Goal: Task Accomplishment & Management: Manage account settings

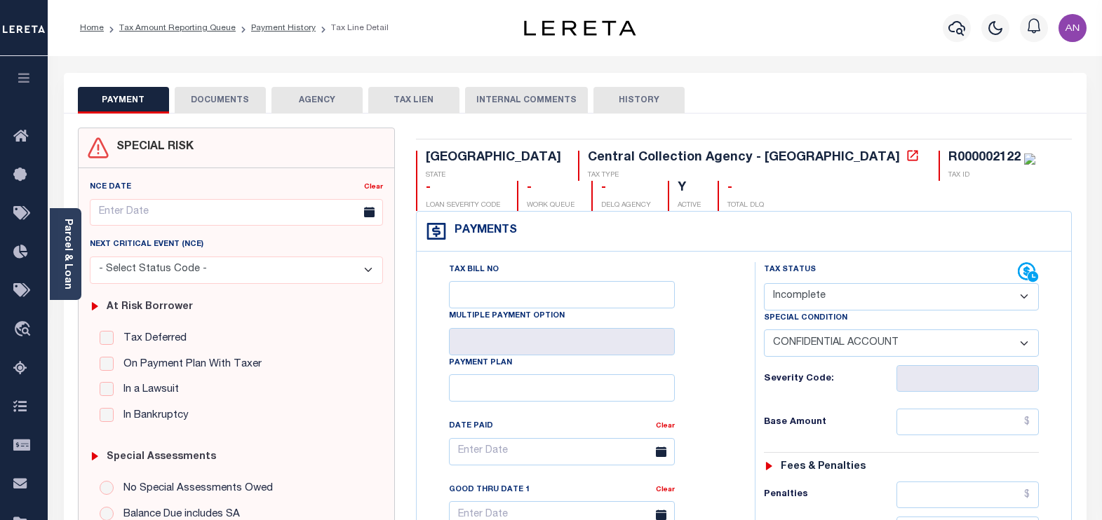
select select "INC"
select select "3"
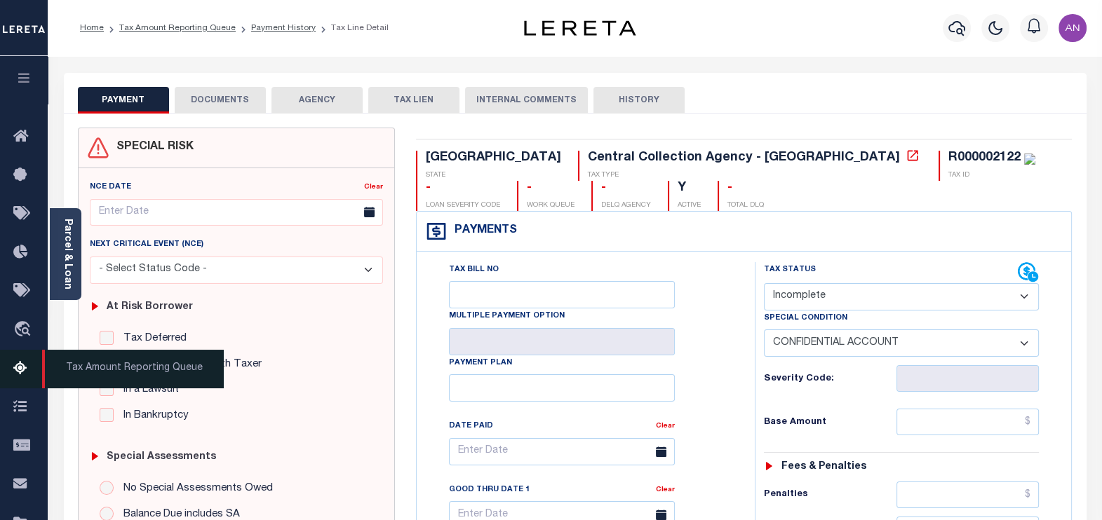
click at [13, 371] on icon at bounding box center [24, 370] width 22 height 18
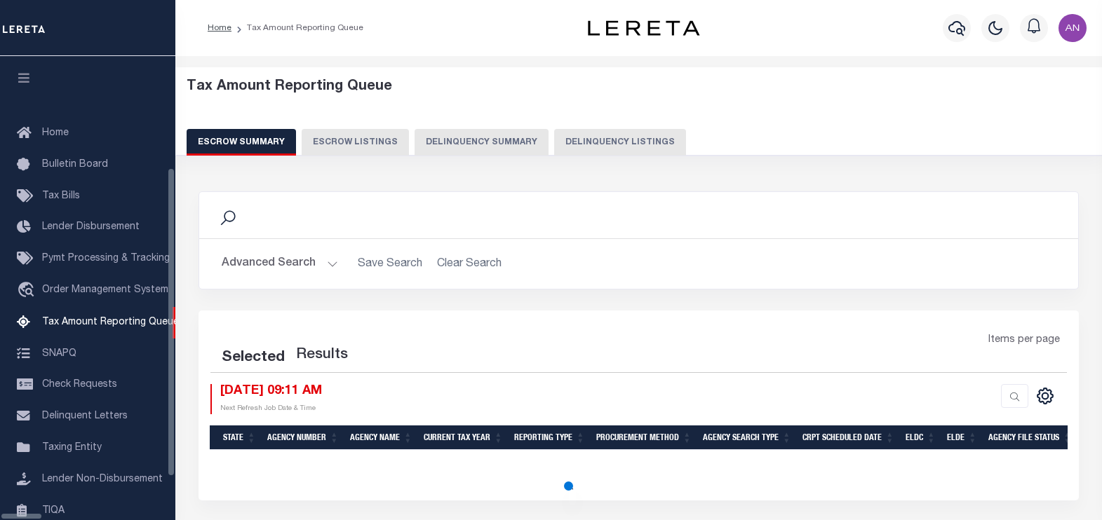
click at [567, 130] on button "Delinquency Listings" at bounding box center [620, 142] width 132 height 27
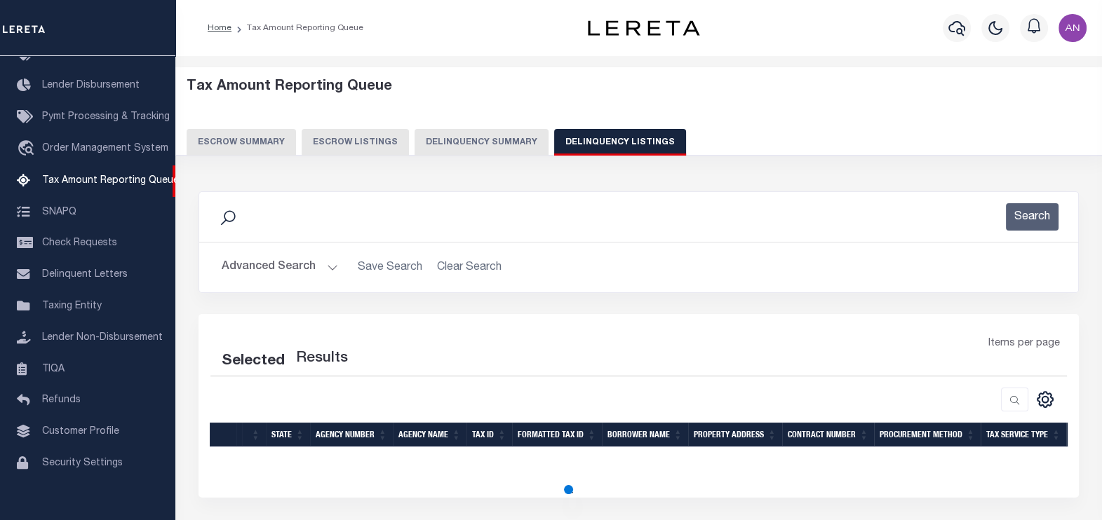
click at [558, 154] on button "Delinquency Listings" at bounding box center [620, 142] width 132 height 27
select select
select select "100"
click at [267, 275] on button "Advanced Search" at bounding box center [280, 267] width 116 height 27
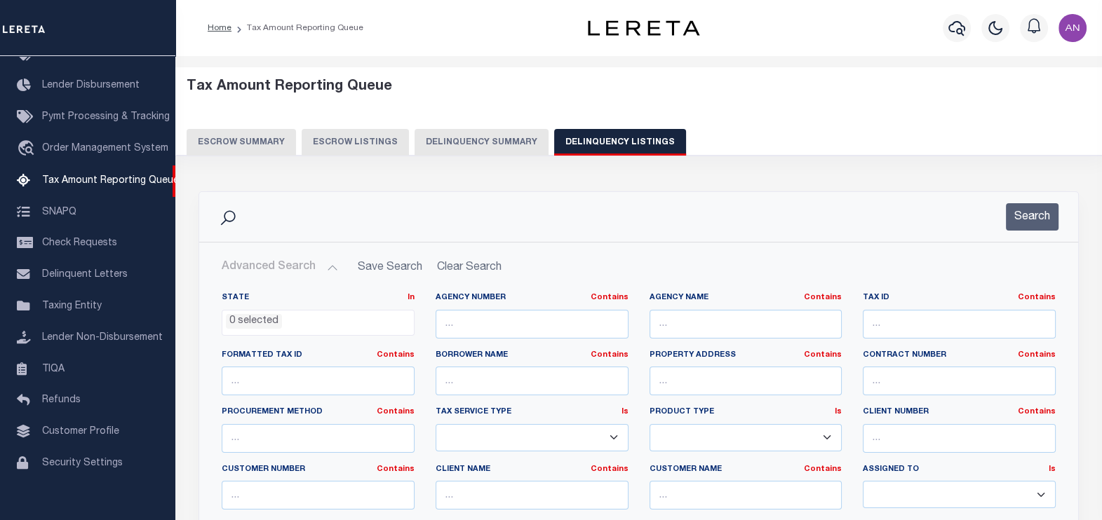
select select "100"
click at [912, 323] on input "text" at bounding box center [959, 324] width 193 height 29
paste input "[PHONE_NUMBER]"
type input "048-11-20"
click at [1015, 222] on button "Search" at bounding box center [1032, 216] width 53 height 27
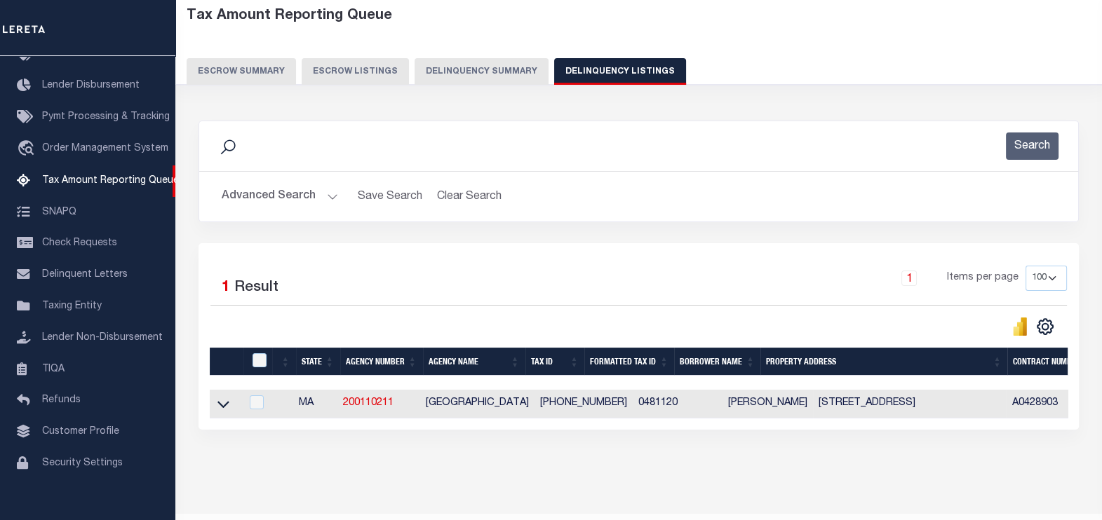
scroll to position [87, 0]
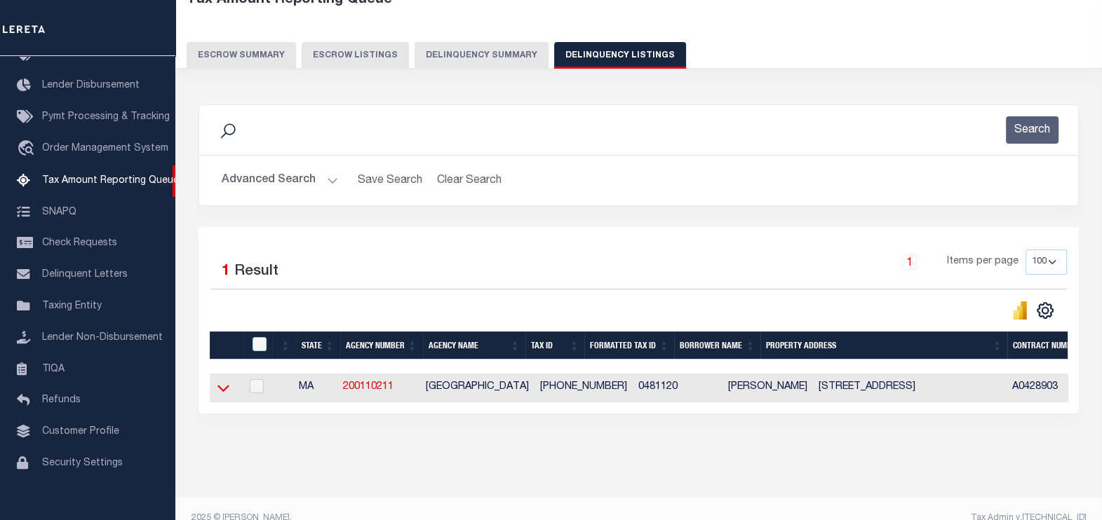
click at [221, 392] on icon at bounding box center [223, 389] width 12 height 7
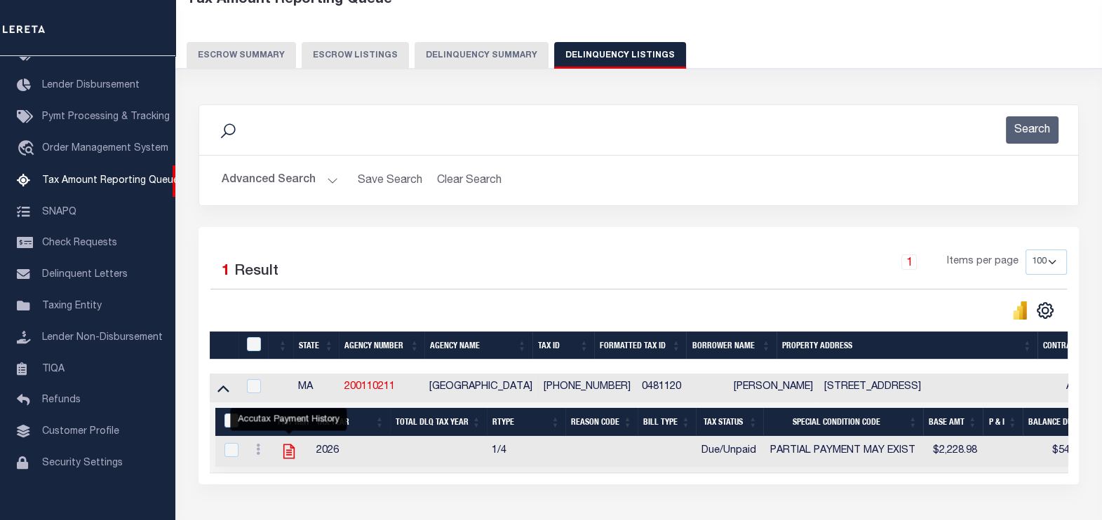
click at [285, 456] on icon "" at bounding box center [289, 452] width 18 height 18
checkbox input "true"
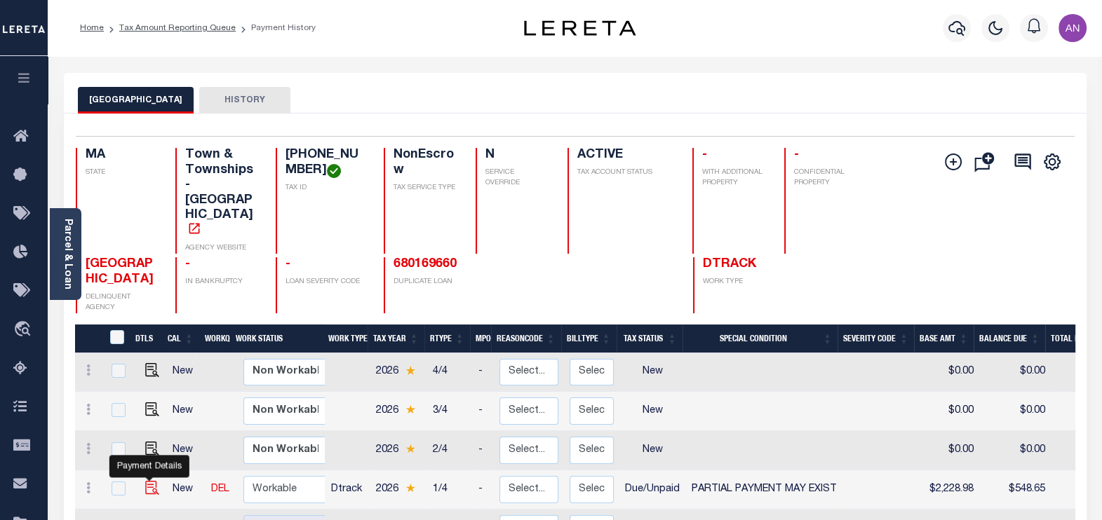
click at [148, 481] on img "" at bounding box center [152, 488] width 14 height 14
checkbox input "true"
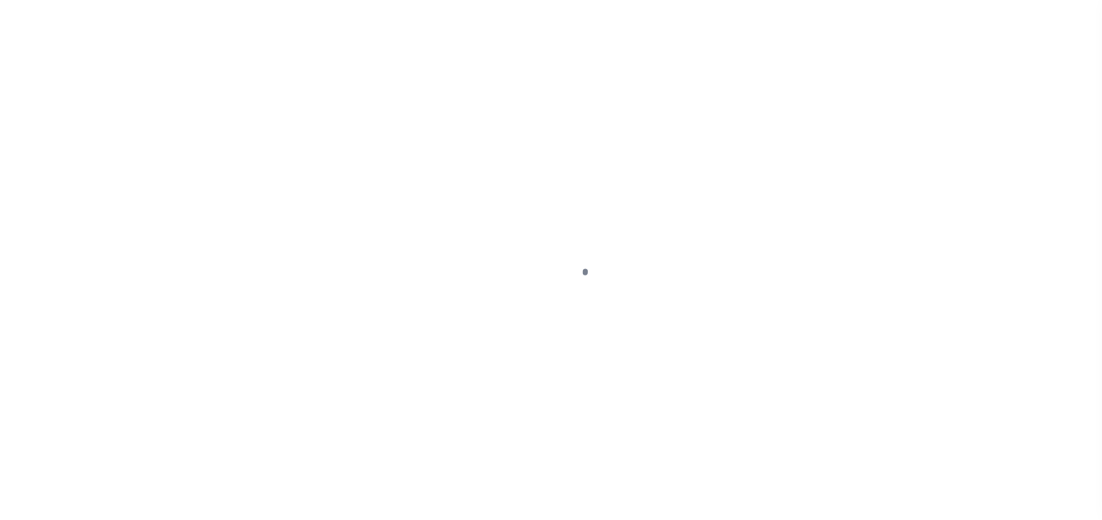
select select "DUE"
select select "15"
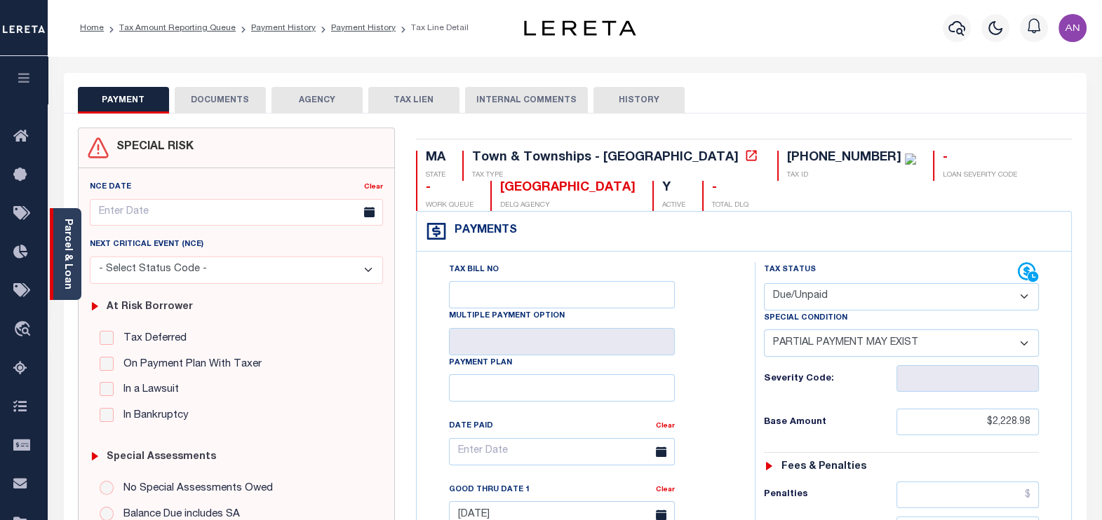
click at [74, 267] on div "Parcel & Loan" at bounding box center [66, 254] width 32 height 92
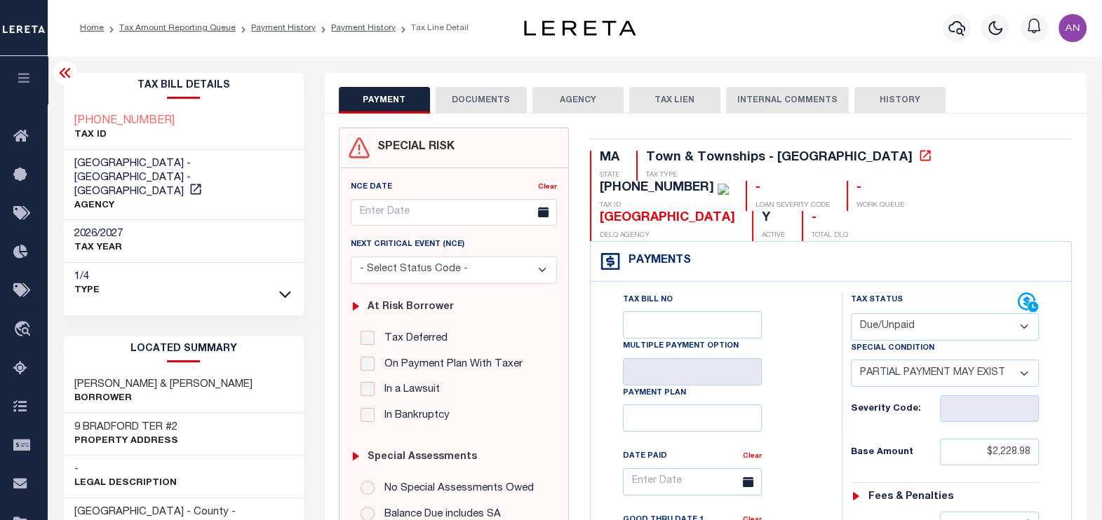
click at [147, 378] on h3 "FRENCH BRIAN & MAYA" at bounding box center [163, 385] width 178 height 14
drag, startPoint x: 140, startPoint y: 408, endPoint x: 72, endPoint y: 415, distance: 69.1
click at [72, 415] on div "9 BRADFORD TER #2 Property Address" at bounding box center [184, 435] width 240 height 43
copy h3 "9 BRADFORD"
click at [274, 29] on link "Payment History" at bounding box center [283, 28] width 65 height 8
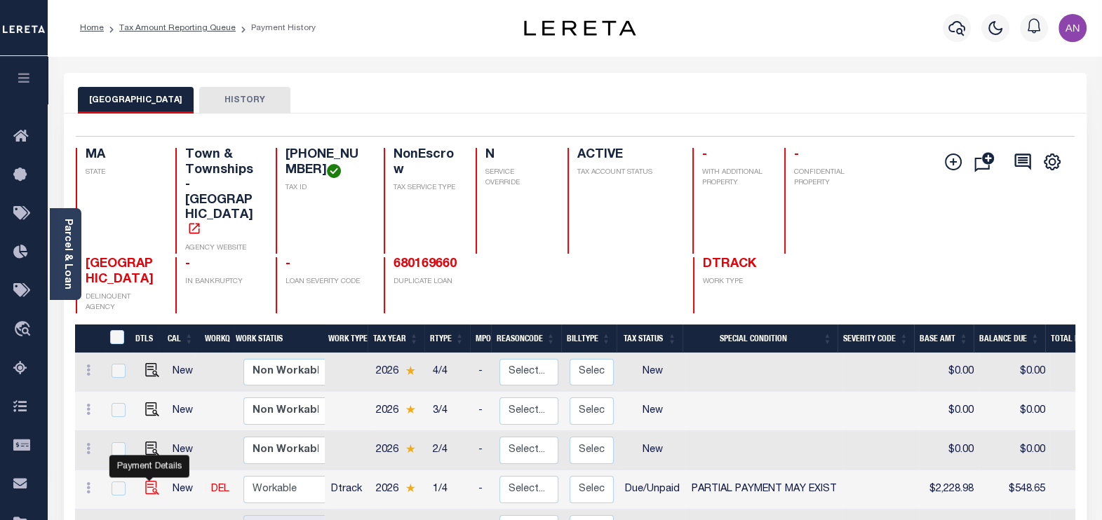
click at [147, 481] on img "" at bounding box center [152, 488] width 14 height 14
checkbox input "true"
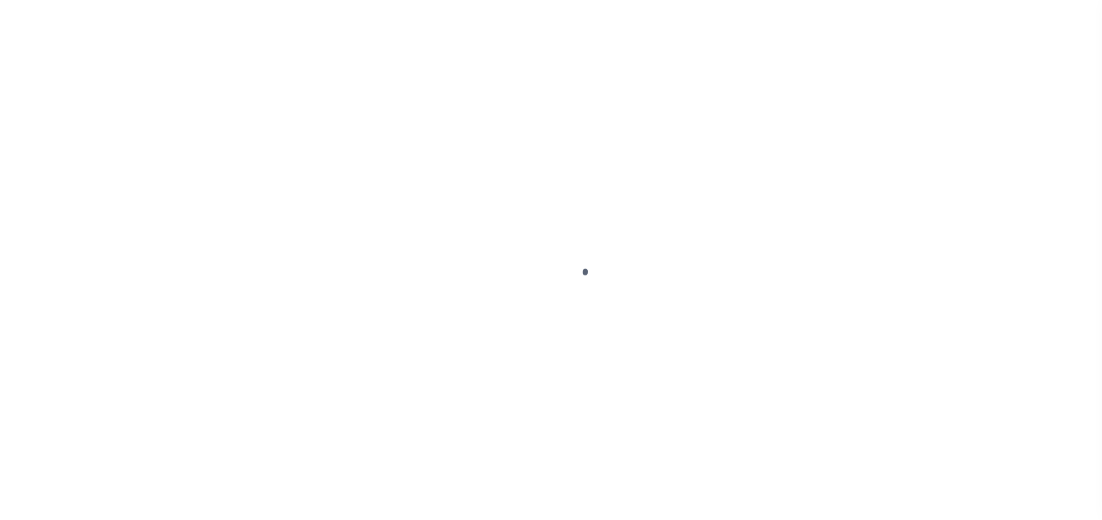
select select "DUE"
select select "15"
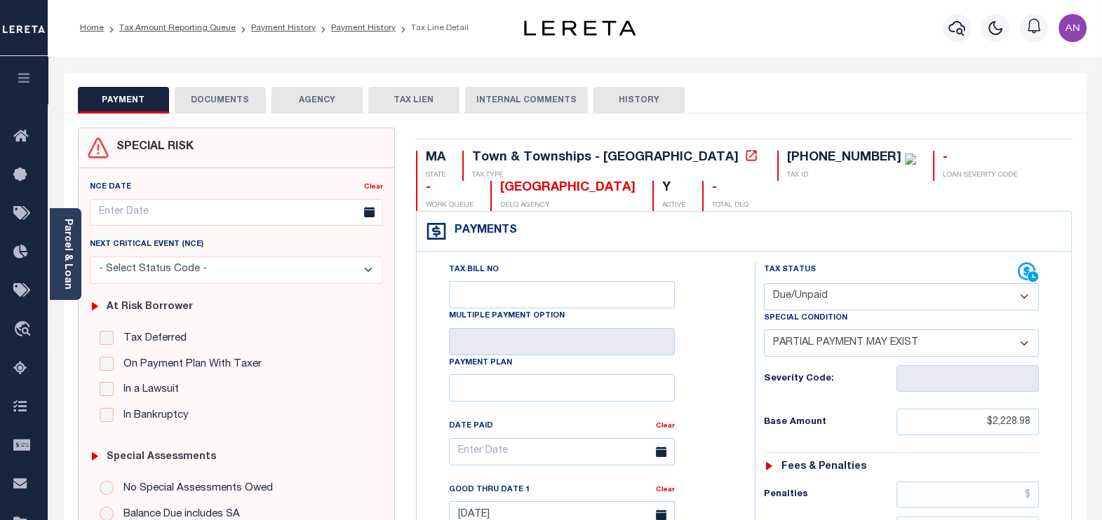
click at [231, 95] on button "DOCUMENTS" at bounding box center [220, 100] width 91 height 27
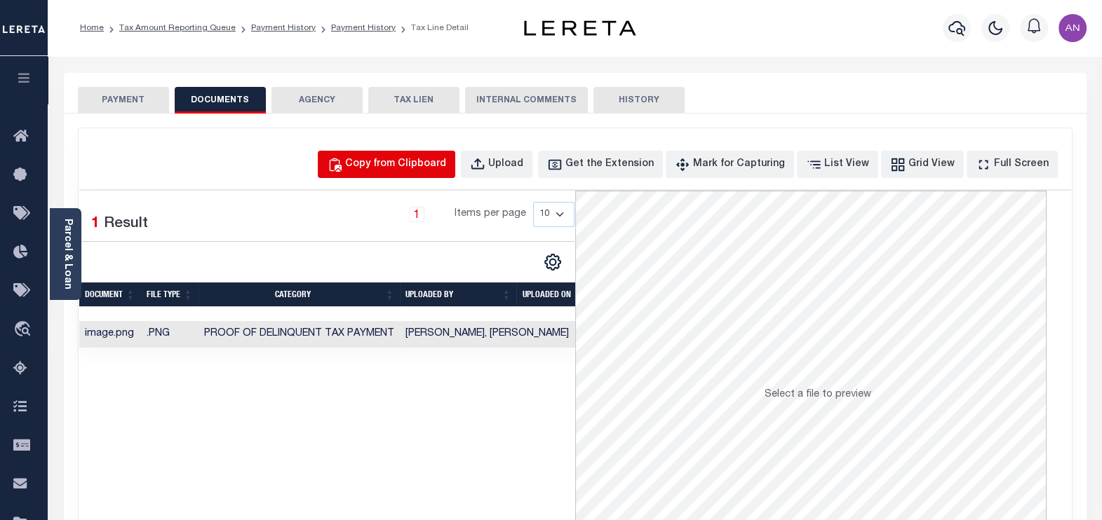
click at [427, 175] on button "Copy from Clipboard" at bounding box center [386, 164] width 137 height 27
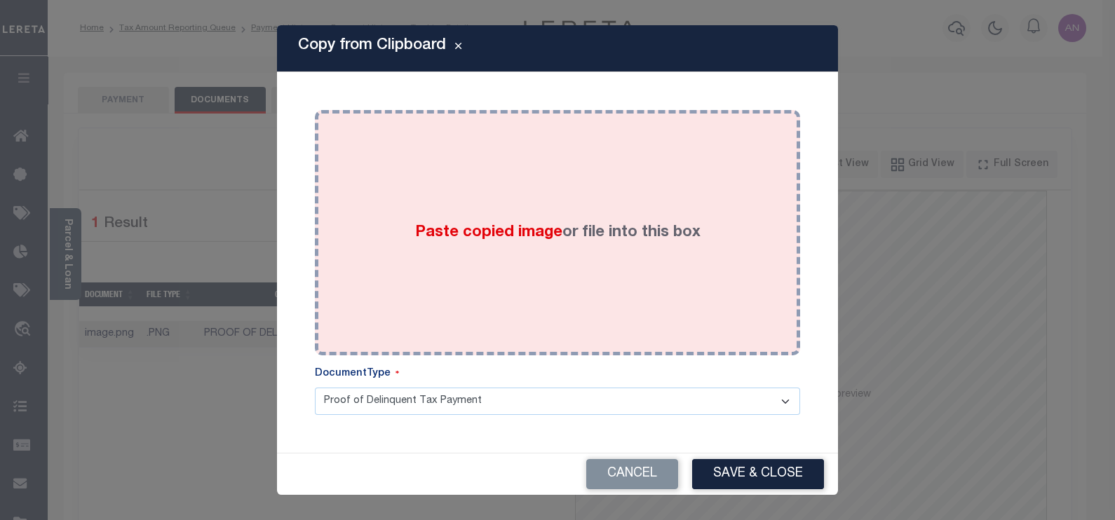
click at [486, 177] on div "Paste copied image or file into this box" at bounding box center [557, 233] width 464 height 224
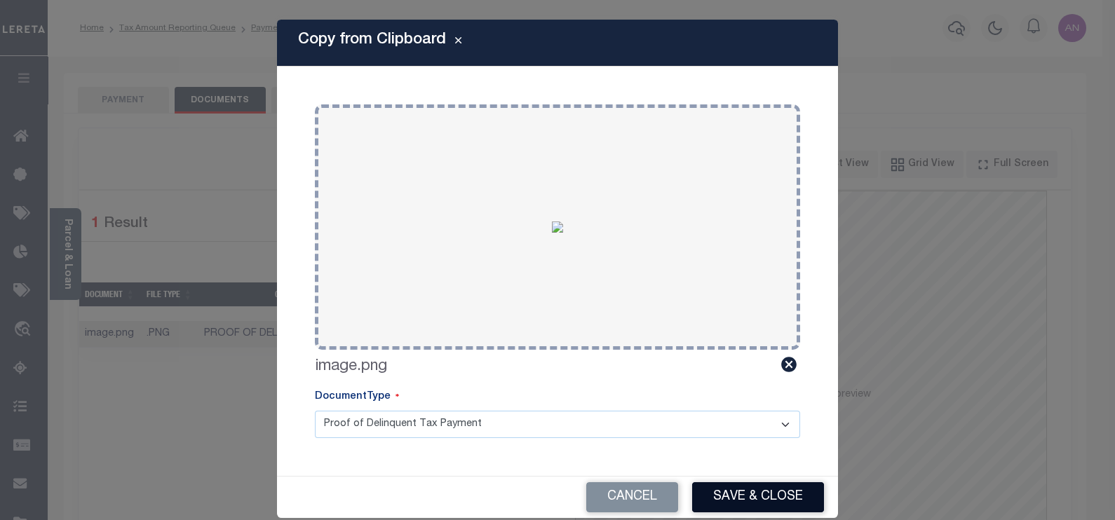
click at [733, 493] on button "Save & Close" at bounding box center [758, 498] width 132 height 30
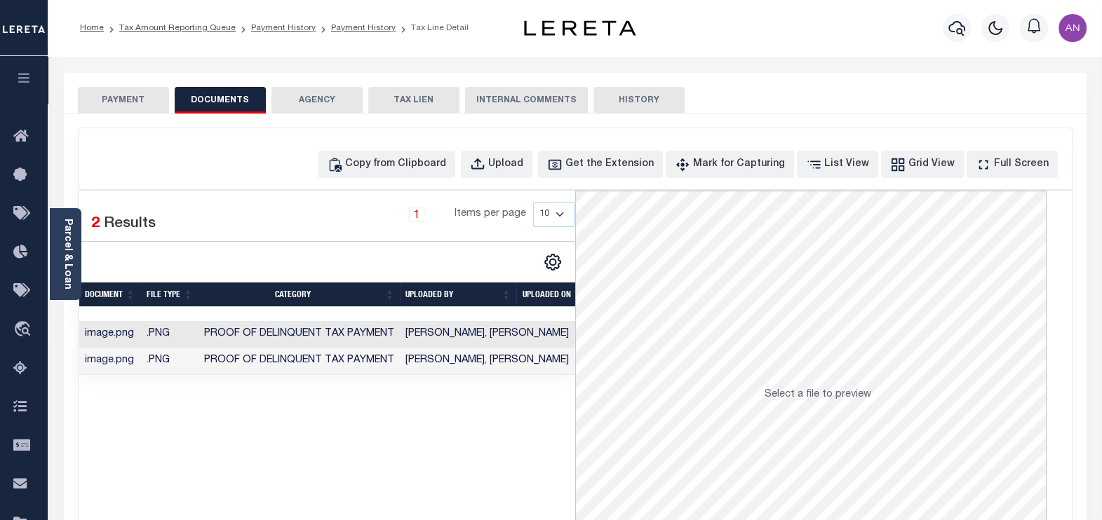
click at [134, 100] on button "PAYMENT" at bounding box center [123, 100] width 91 height 27
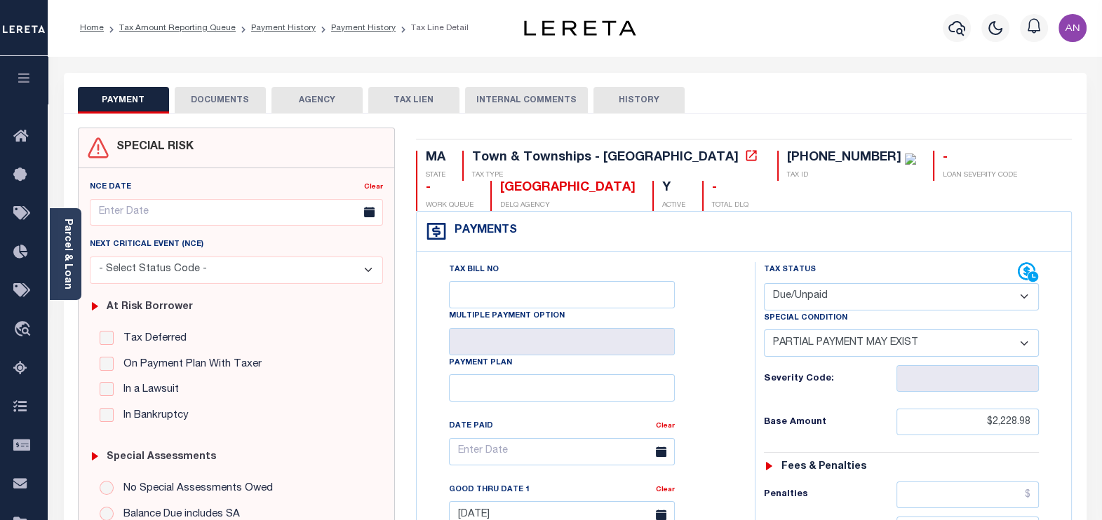
click at [860, 311] on div "Special Condition" at bounding box center [902, 321] width 276 height 20
click at [859, 304] on select "- Select Status Code - Open Due/Unpaid Paid Incomplete No Tax Due Internal Refu…" at bounding box center [902, 296] width 276 height 27
select select "PYD"
click at [764, 283] on select "- Select Status Code - Open Due/Unpaid Paid Incomplete No Tax Due Internal Refu…" at bounding box center [902, 296] width 276 height 27
select select "0"
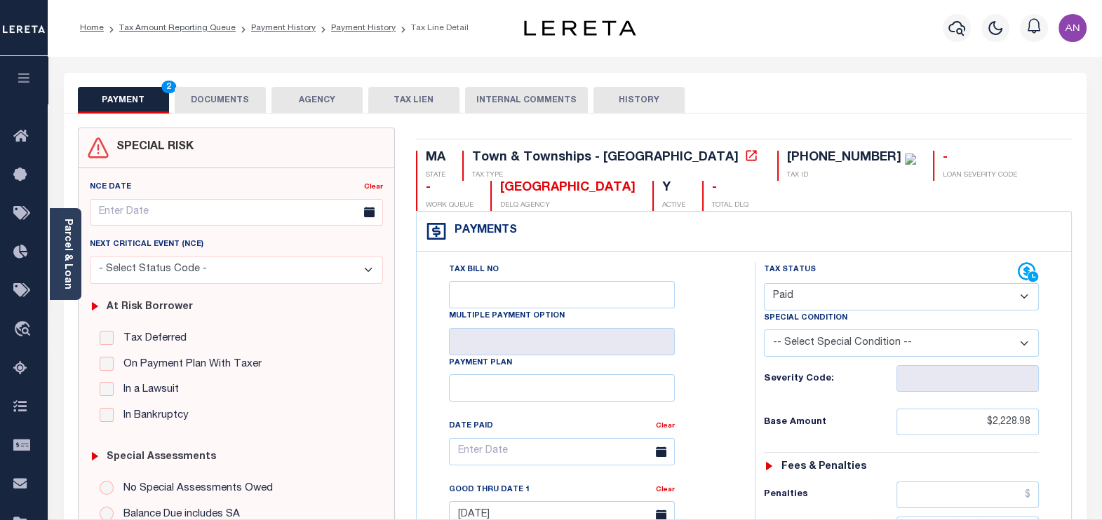
type input "09/30/2025"
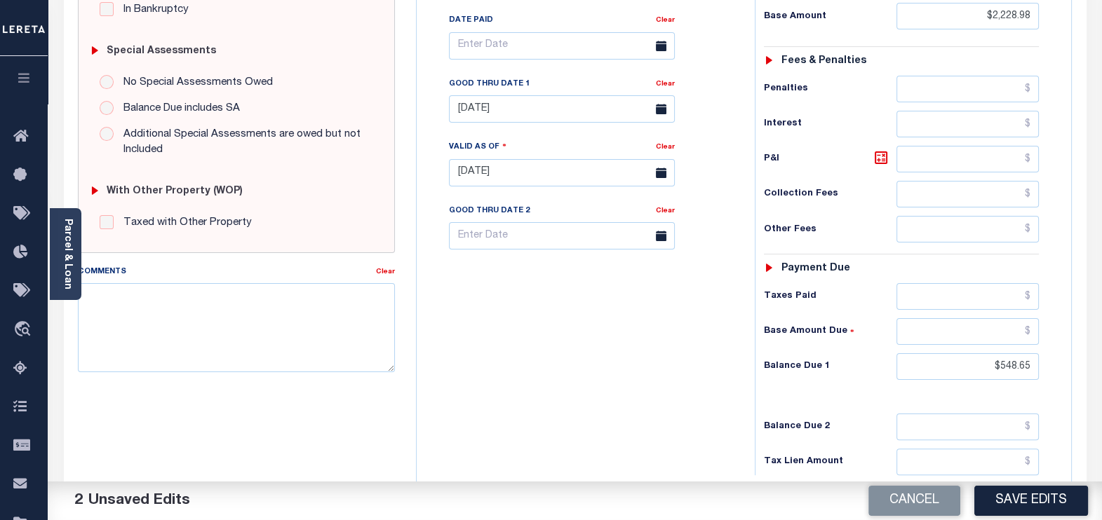
scroll to position [438, 0]
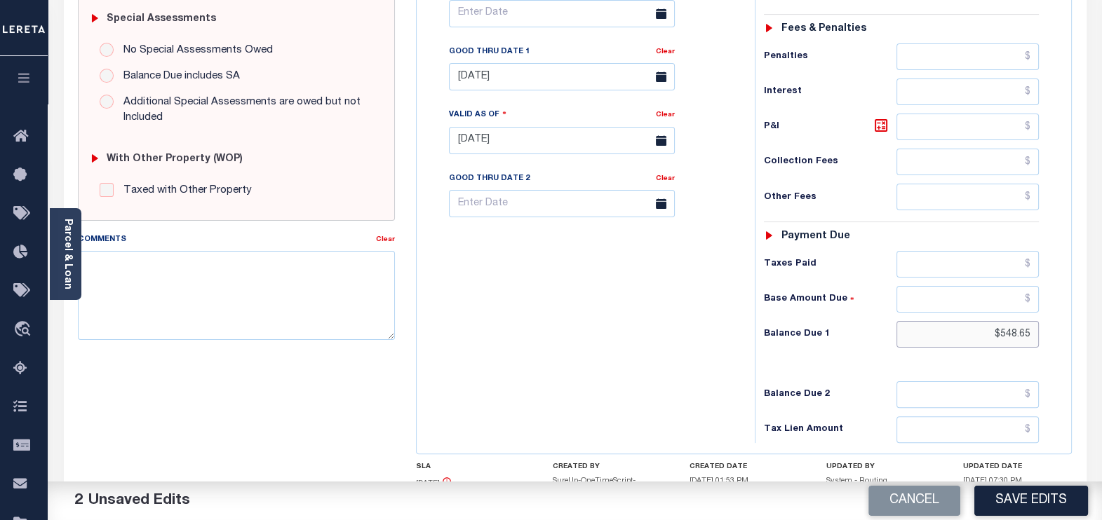
drag, startPoint x: 1032, startPoint y: 326, endPoint x: 1001, endPoint y: 327, distance: 30.9
click at [1001, 327] on input "$548.65" at bounding box center [967, 334] width 142 height 27
type input "$0.00"
click at [525, 353] on div "Tax Bill No Multiple Payment Option Payment Plan Clear" at bounding box center [582, 133] width 324 height 619
click at [495, 80] on input "[DATE]" at bounding box center [562, 76] width 226 height 27
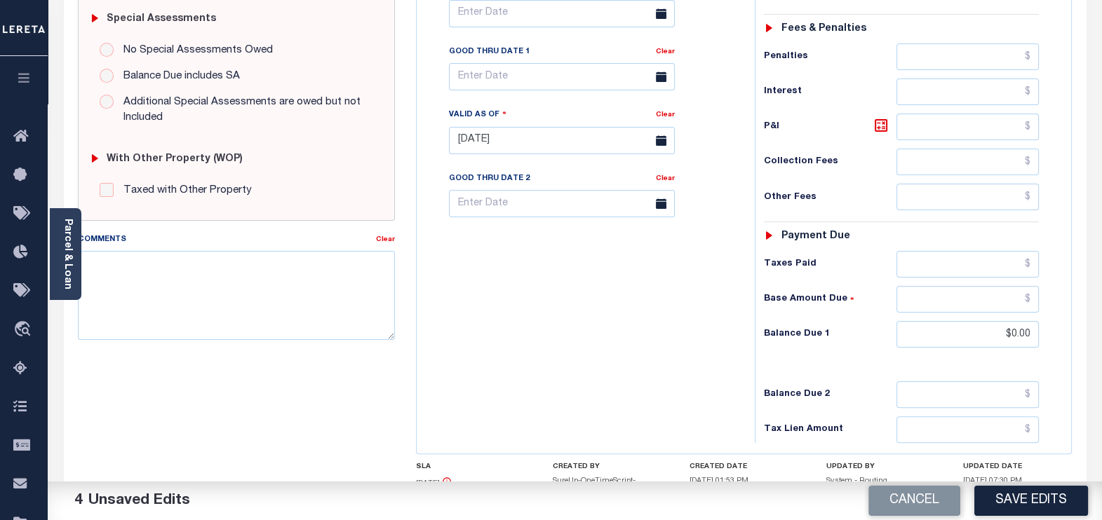
click at [609, 375] on div "Tax Bill No Multiple Payment Option Payment Plan Clear" at bounding box center [582, 133] width 324 height 619
click at [995, 492] on button "Save Edits" at bounding box center [1031, 501] width 114 height 30
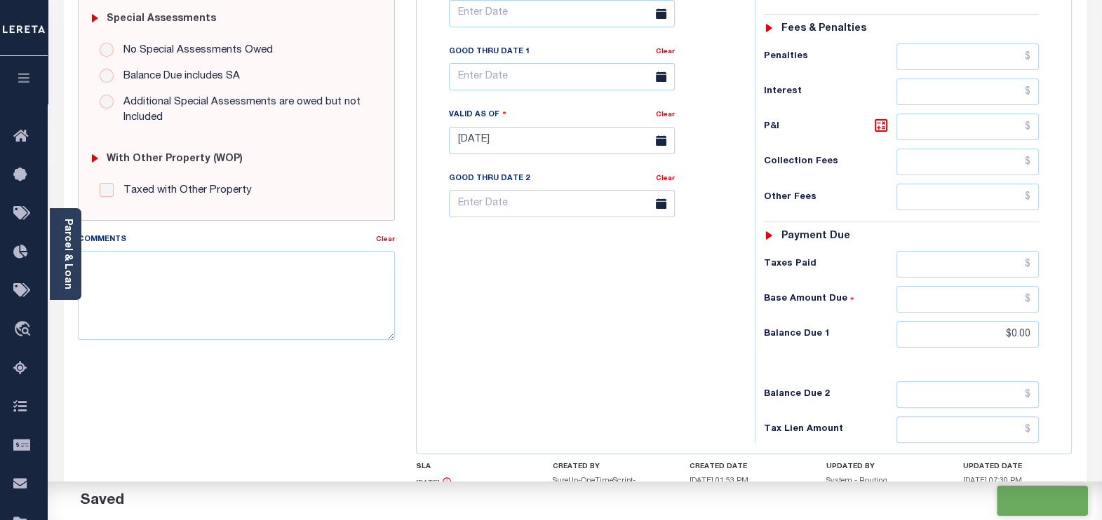
checkbox input "false"
type input "$2,228.98"
type input "$0"
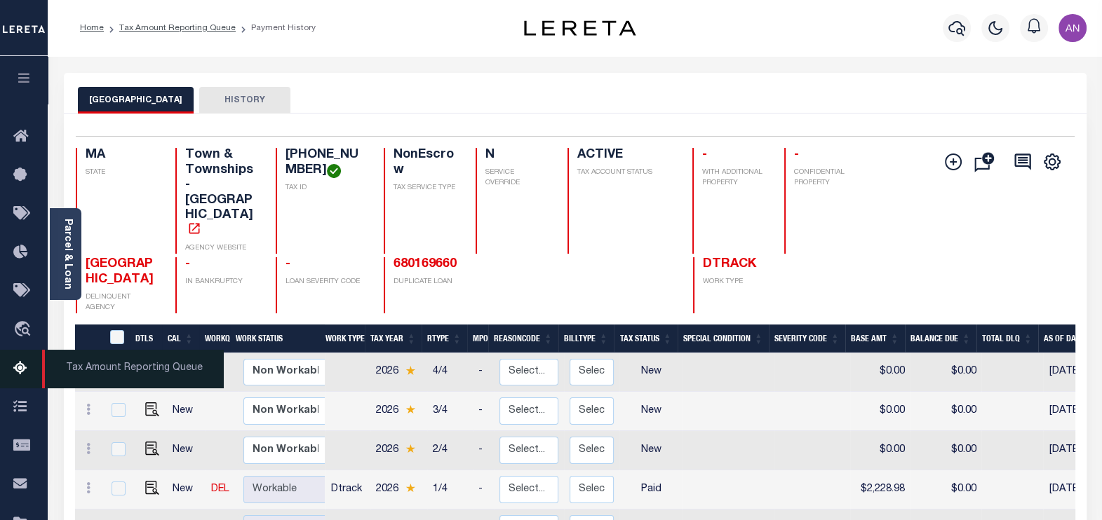
click at [28, 368] on icon at bounding box center [24, 370] width 22 height 18
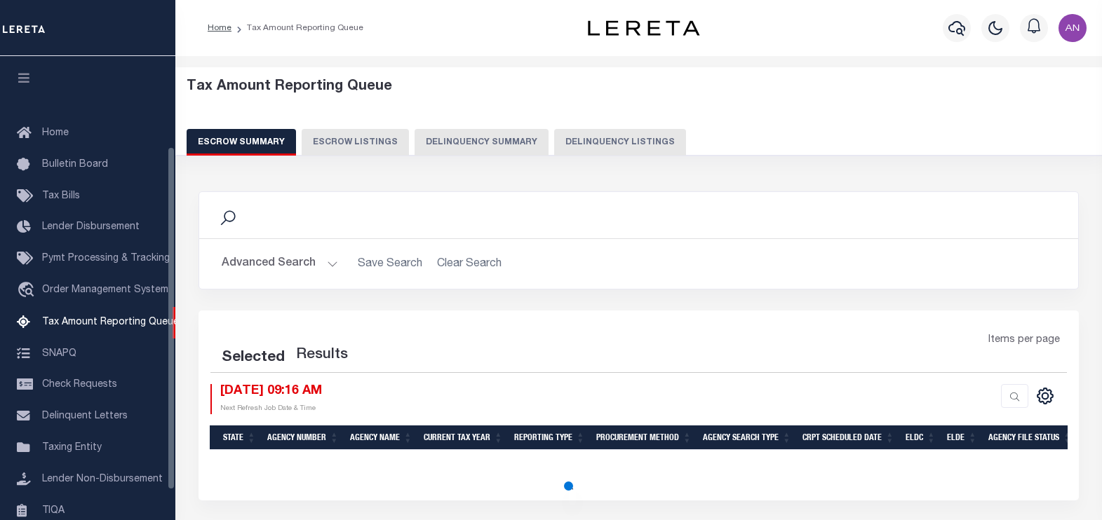
select select "100"
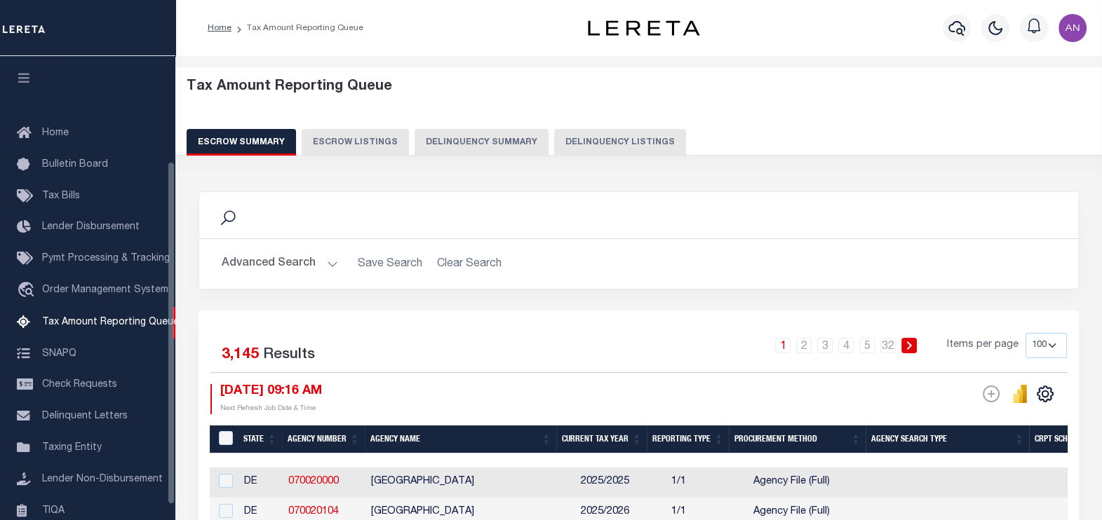
scroll to position [142, 0]
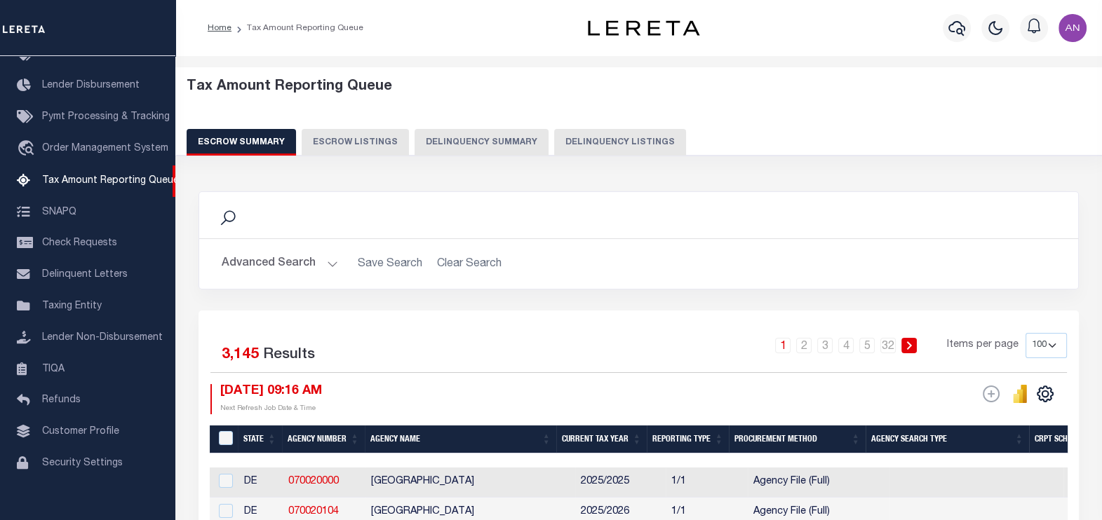
click at [603, 140] on button "Delinquency Listings" at bounding box center [620, 142] width 132 height 27
select select "100"
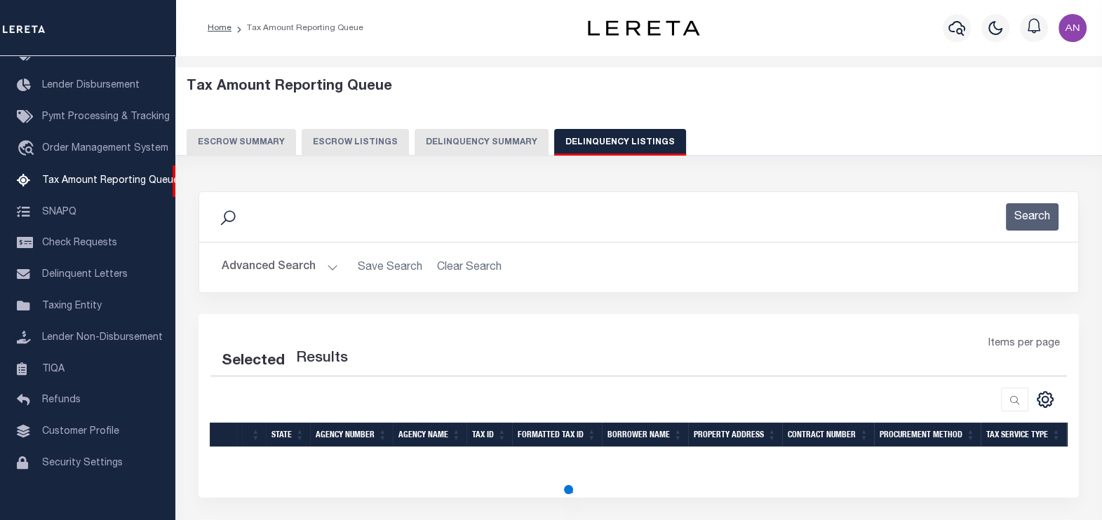
select select "100"
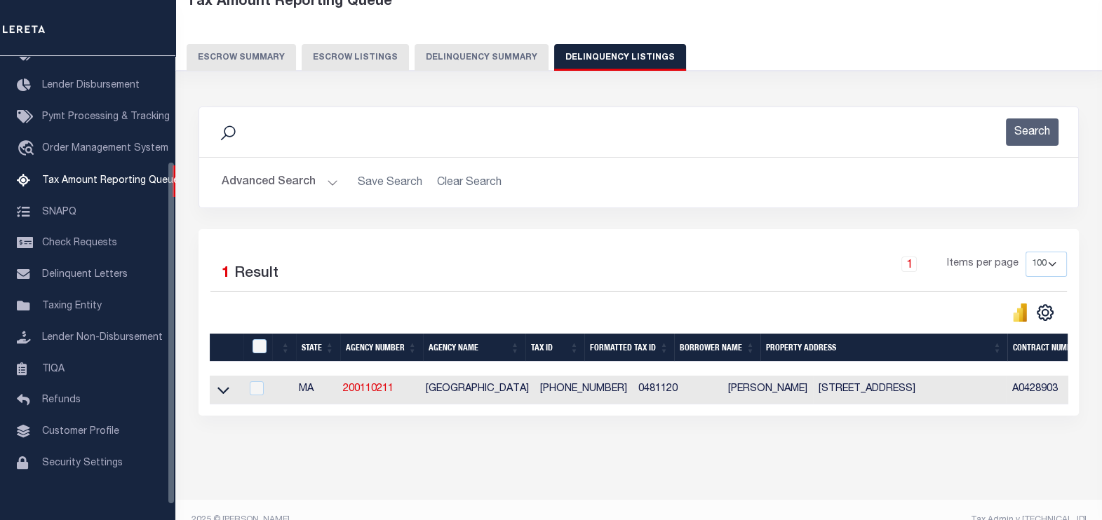
scroll to position [87, 0]
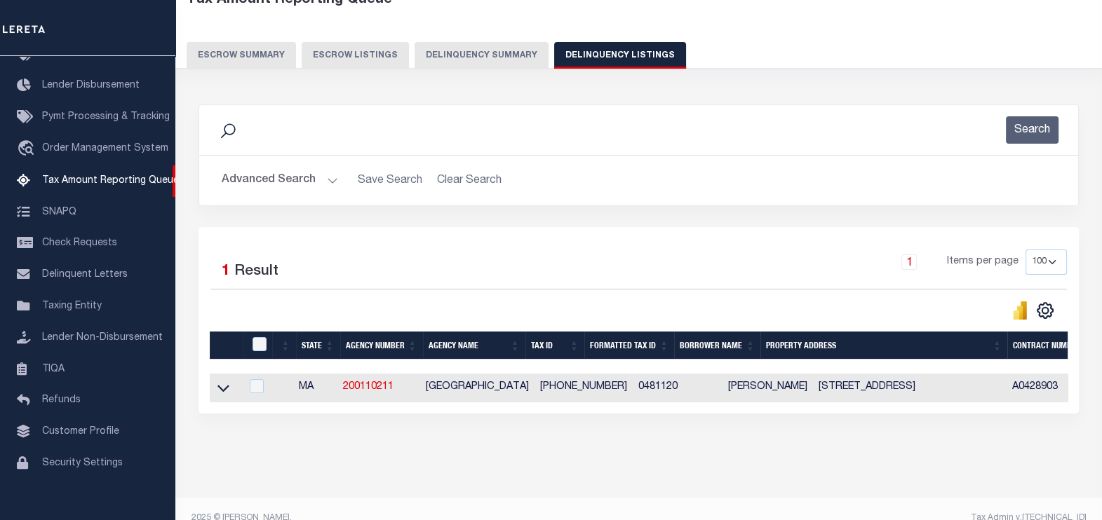
click at [250, 348] on div at bounding box center [260, 344] width 23 height 15
click at [258, 346] on input "checkbox" at bounding box center [260, 344] width 14 height 14
checkbox input "true"
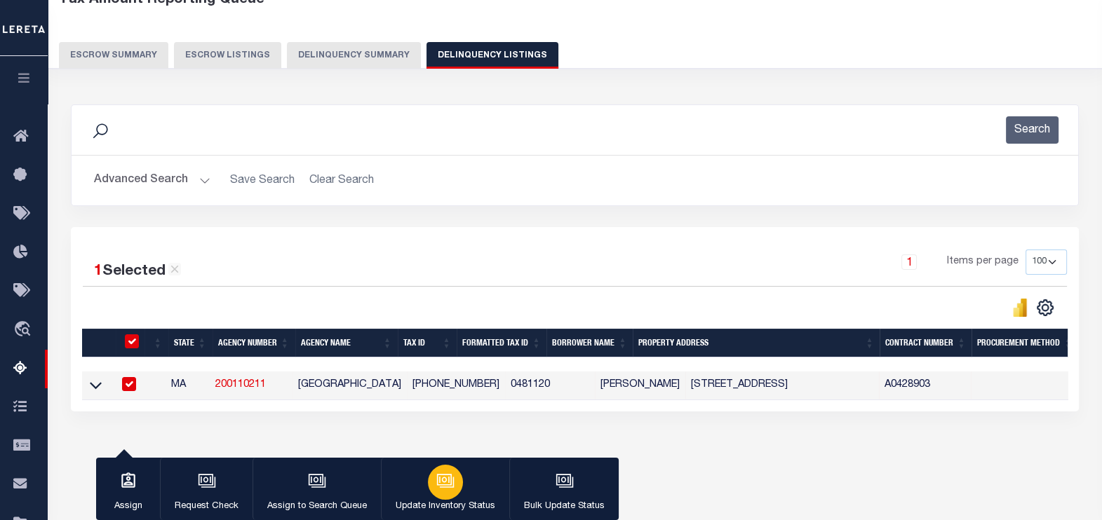
click at [439, 485] on icon "button" at bounding box center [444, 479] width 15 height 11
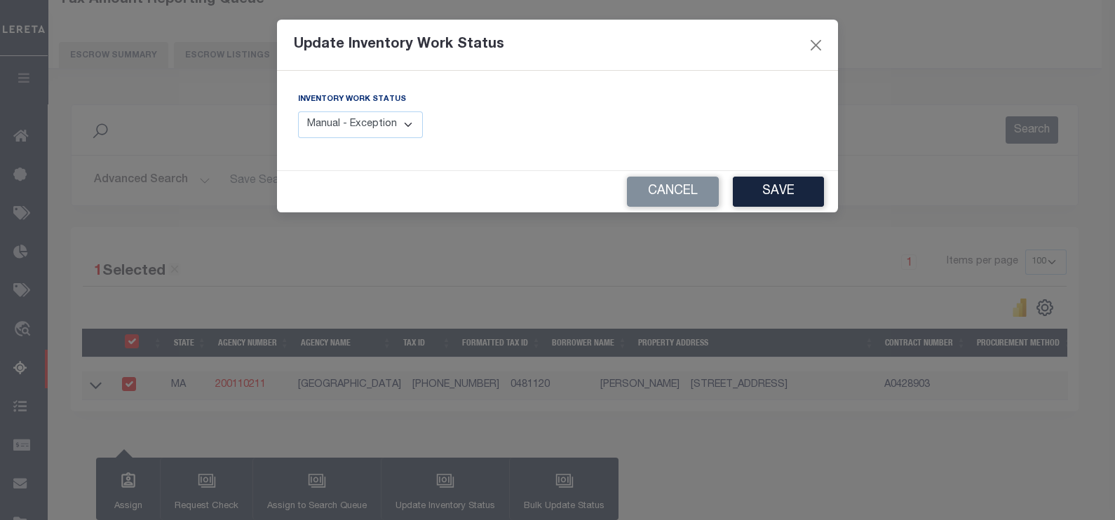
click at [372, 126] on select "Manual - Exception Pended - Awaiting Search Late Add Exception Completed" at bounding box center [360, 125] width 125 height 27
select select "4"
click at [298, 112] on select "Manual - Exception Pended - Awaiting Search Late Add Exception Completed" at bounding box center [360, 125] width 125 height 27
click at [745, 193] on button "Save" at bounding box center [778, 192] width 91 height 30
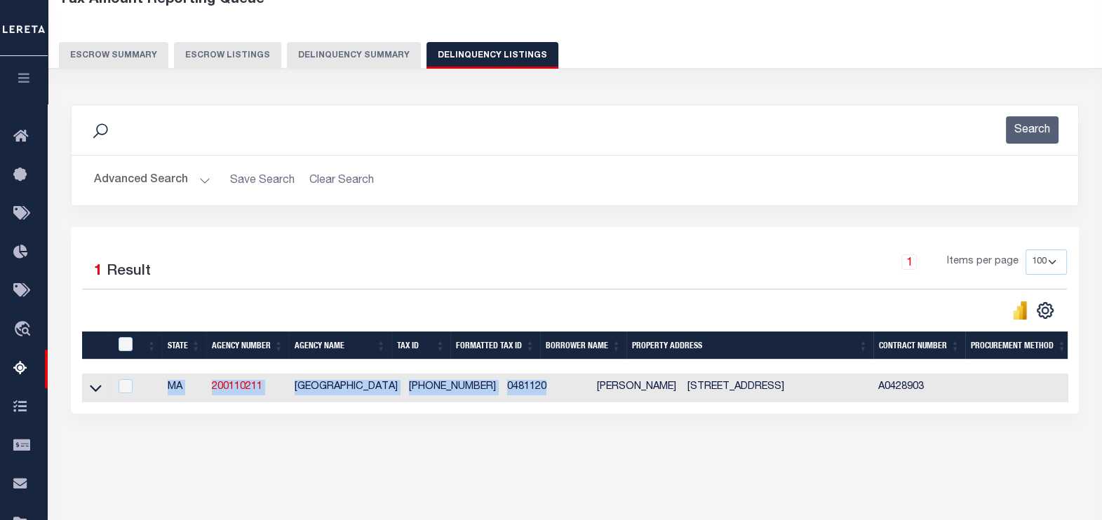
drag, startPoint x: 526, startPoint y: 403, endPoint x: 930, endPoint y: 418, distance: 404.3
click at [930, 414] on div "1 Selected 1 Result 1 Items per page 10 25 50 100 500" at bounding box center [575, 320] width 1008 height 187
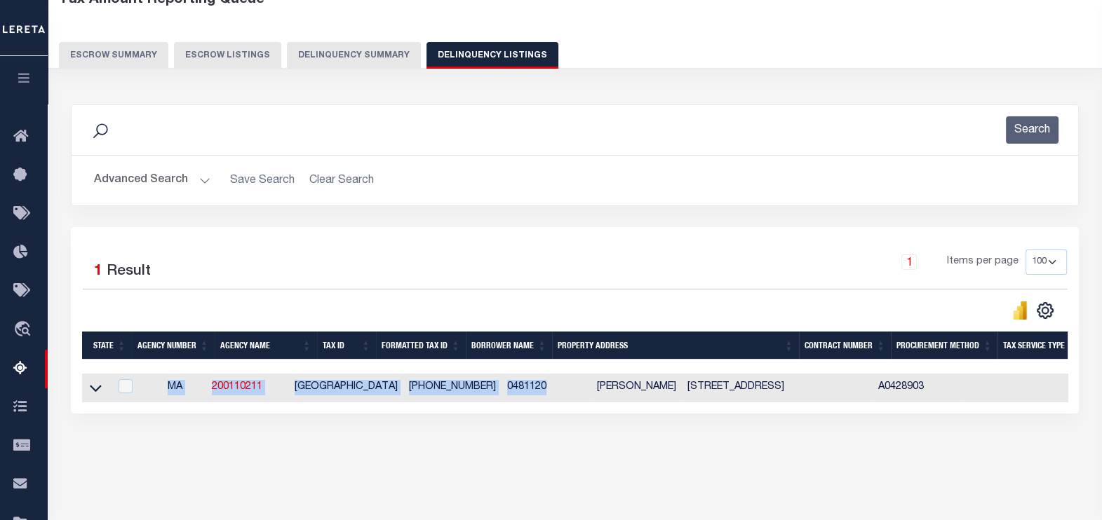
scroll to position [0, 0]
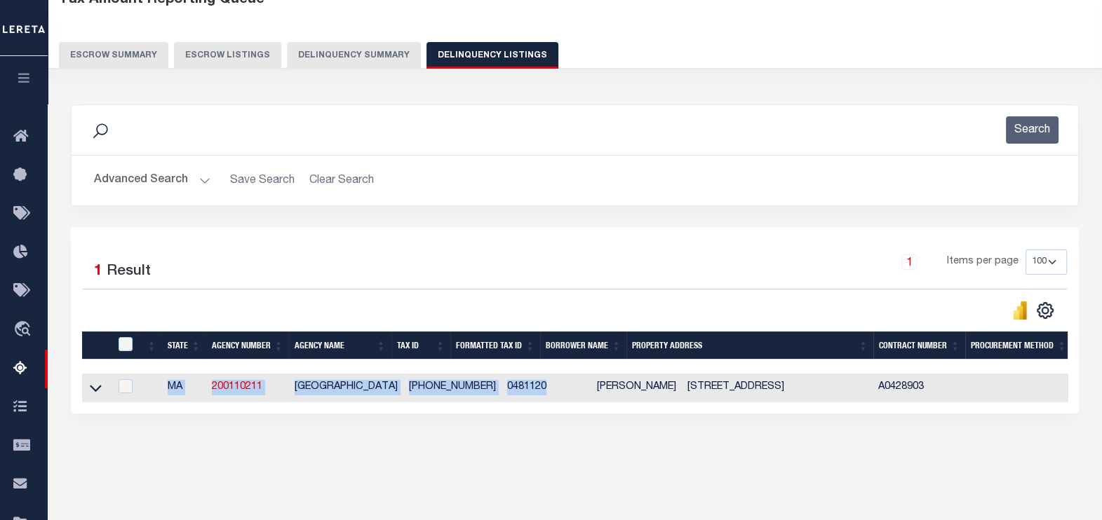
click at [151, 175] on button "Advanced Search" at bounding box center [152, 180] width 116 height 27
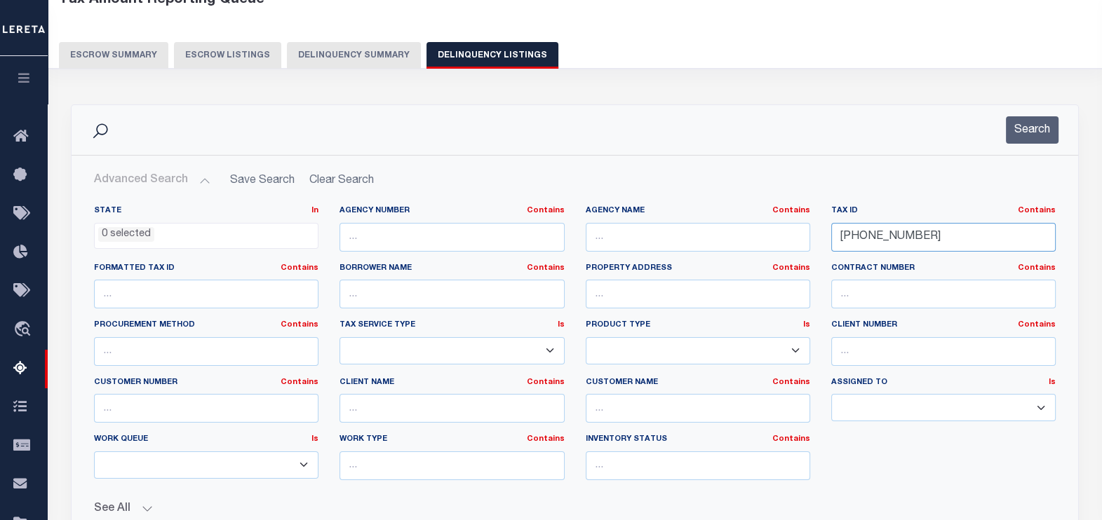
click at [889, 238] on input "048-11-20" at bounding box center [943, 237] width 224 height 29
paste input "85-13-01"
type input "085-13-01"
click at [1028, 126] on button "Search" at bounding box center [1032, 129] width 53 height 27
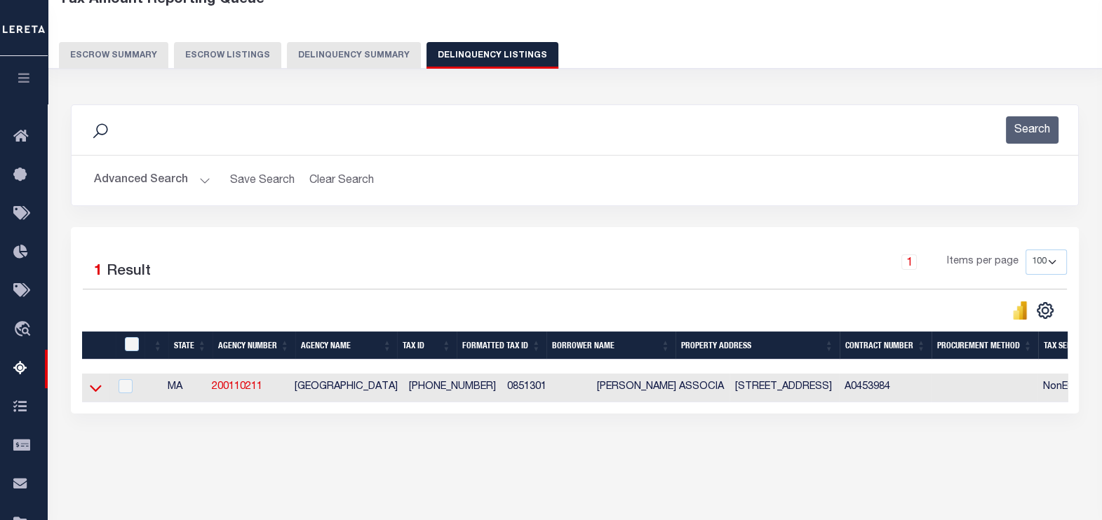
click at [95, 390] on icon at bounding box center [96, 388] width 12 height 15
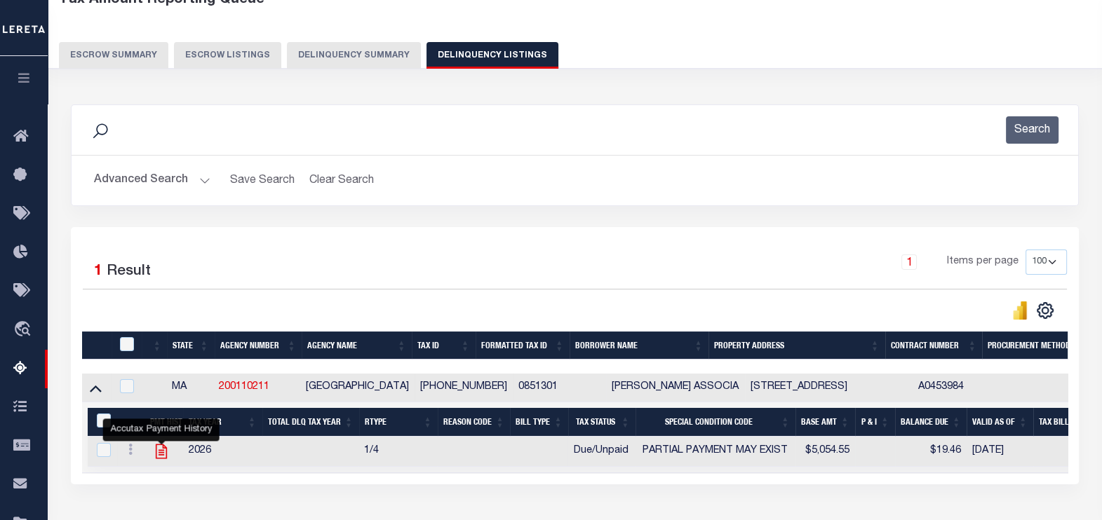
click at [163, 450] on icon "" at bounding box center [161, 452] width 18 height 18
checkbox input "true"
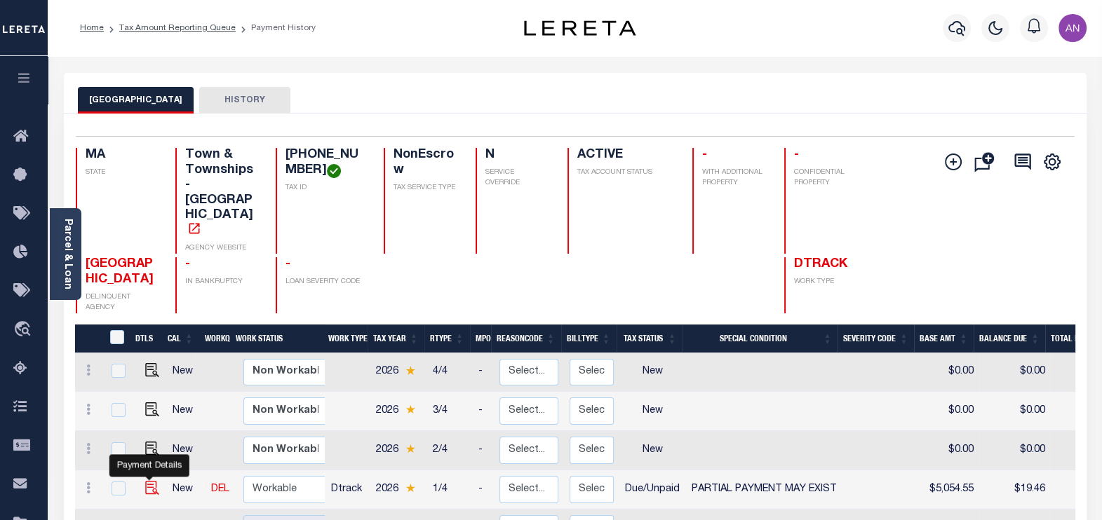
click at [149, 481] on img "" at bounding box center [152, 488] width 14 height 14
checkbox input "true"
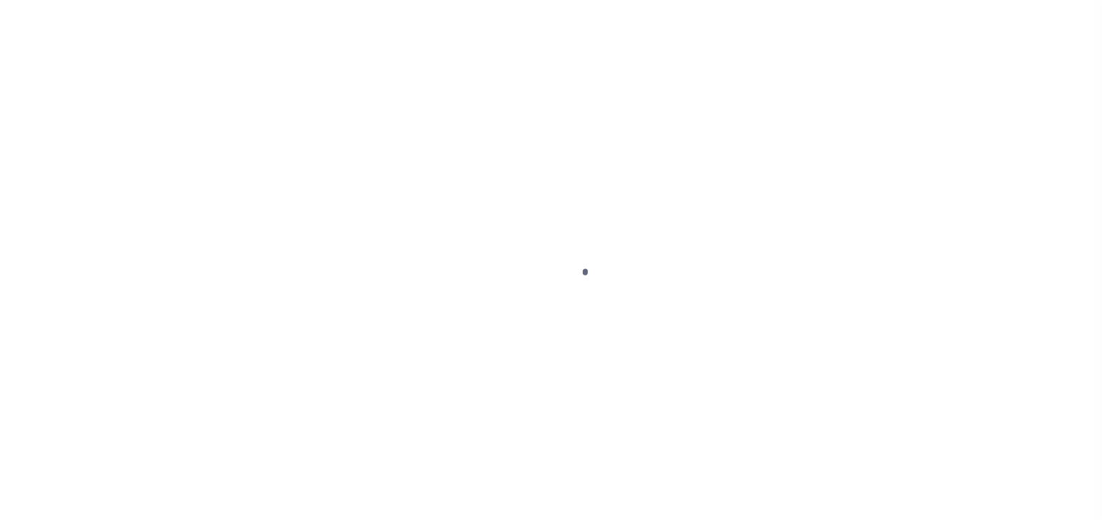
select select "DUE"
select select "15"
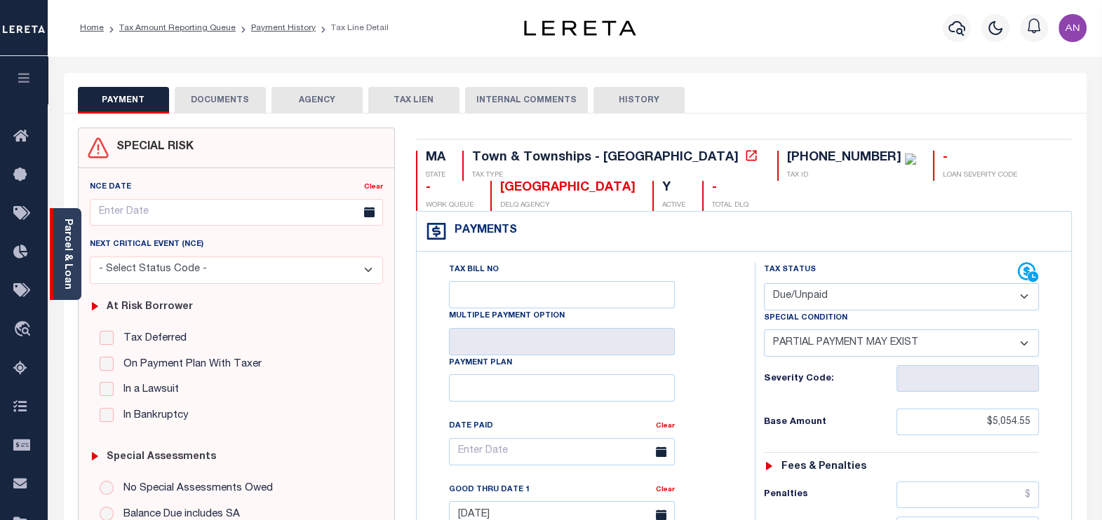
click at [68, 248] on link "Parcel & Loan" at bounding box center [67, 254] width 10 height 71
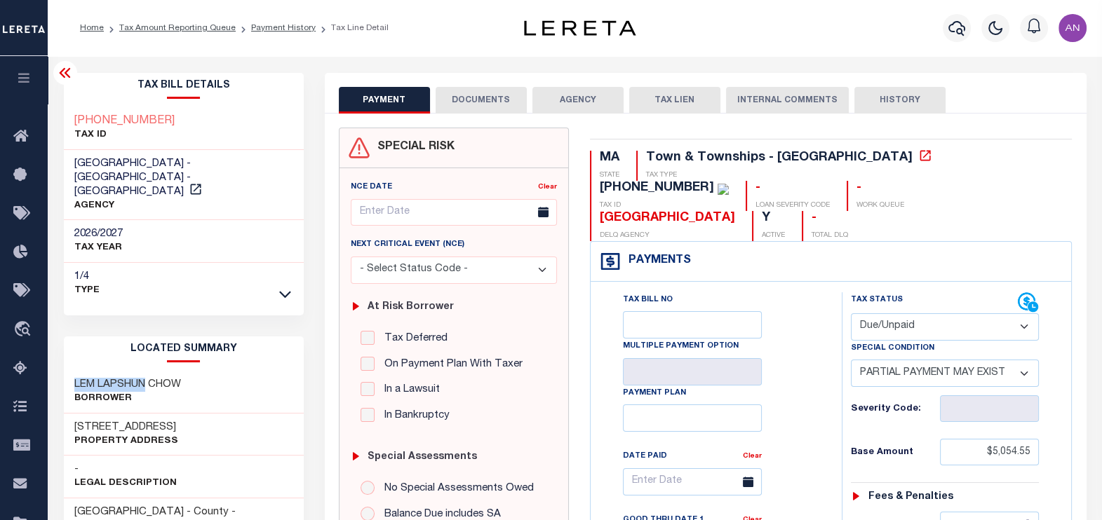
drag, startPoint x: 73, startPoint y: 370, endPoint x: 144, endPoint y: 368, distance: 70.9
click at [144, 371] on div "LEM LAPSHUN CHOW Borrower" at bounding box center [184, 392] width 240 height 43
copy h3 "LEM LAPSHUN"
click at [156, 378] on h3 "LEM LAPSHUN CHOW" at bounding box center [127, 385] width 107 height 14
drag, startPoint x: 100, startPoint y: 368, endPoint x: 184, endPoint y: 368, distance: 83.5
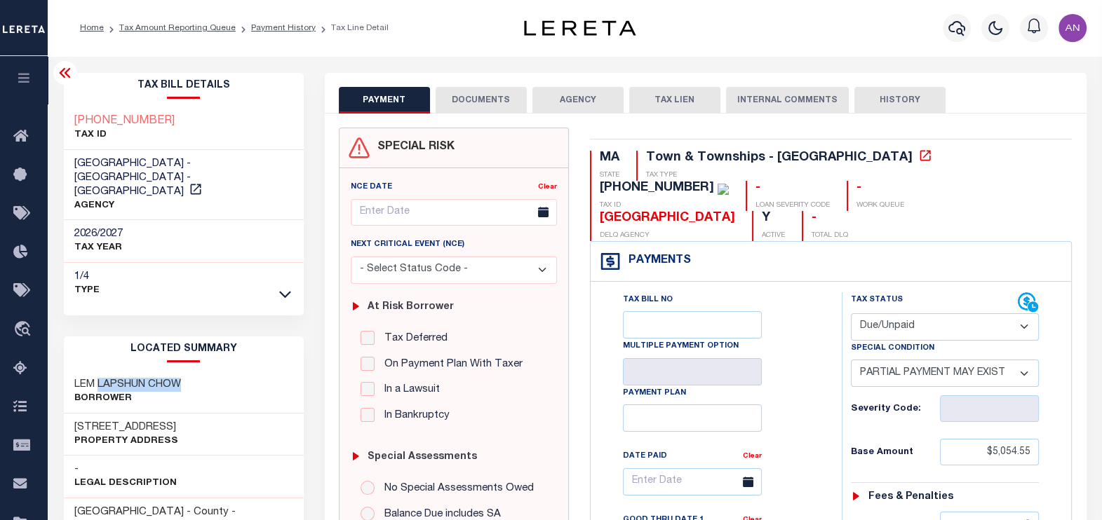
click at [184, 371] on div "LEM LAPSHUN CHOW Borrower" at bounding box center [184, 392] width 240 height 43
copy h3 "LAPSHUN CHOW"
click at [465, 97] on button "DOCUMENTS" at bounding box center [481, 100] width 91 height 27
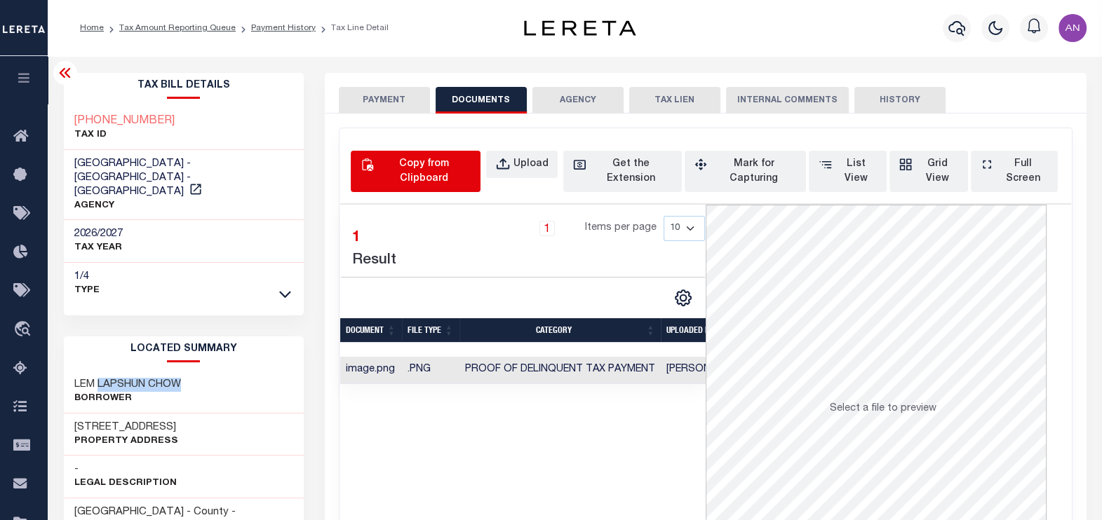
click at [403, 166] on div "Copy from Clipboard" at bounding box center [424, 171] width 95 height 29
select select "POP"
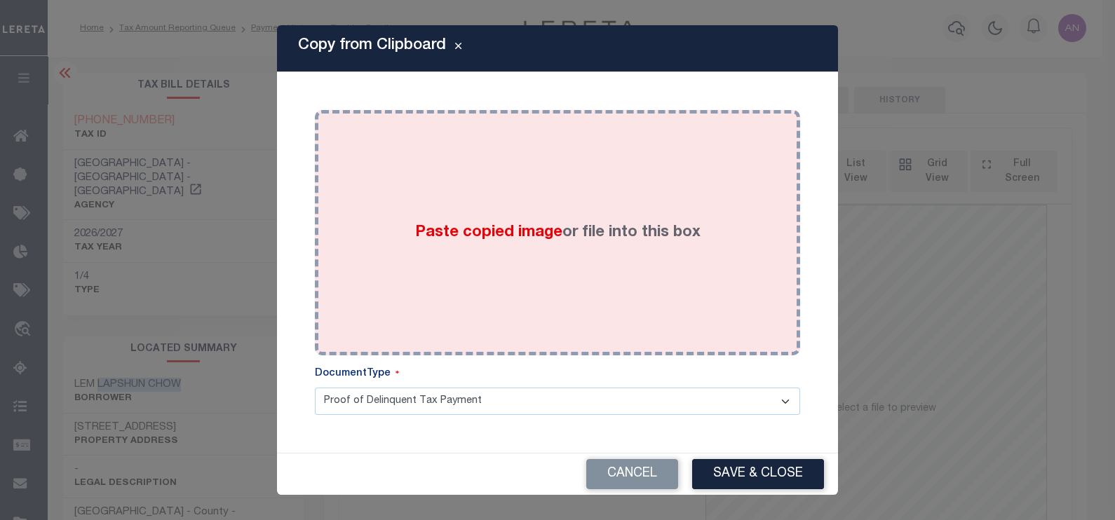
click at [587, 161] on div "Paste copied image or file into this box" at bounding box center [557, 233] width 464 height 224
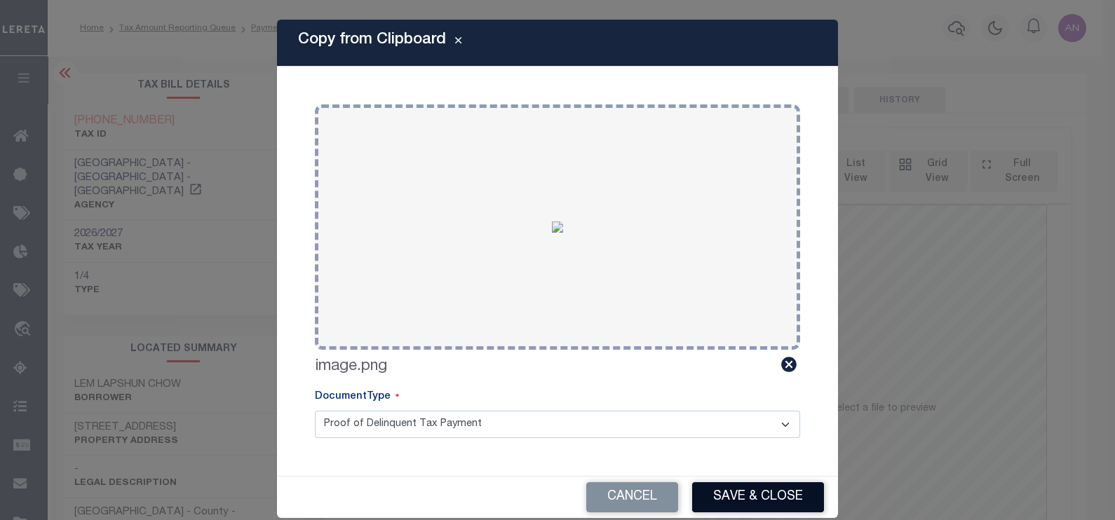
click at [747, 487] on button "Save & Close" at bounding box center [758, 498] width 132 height 30
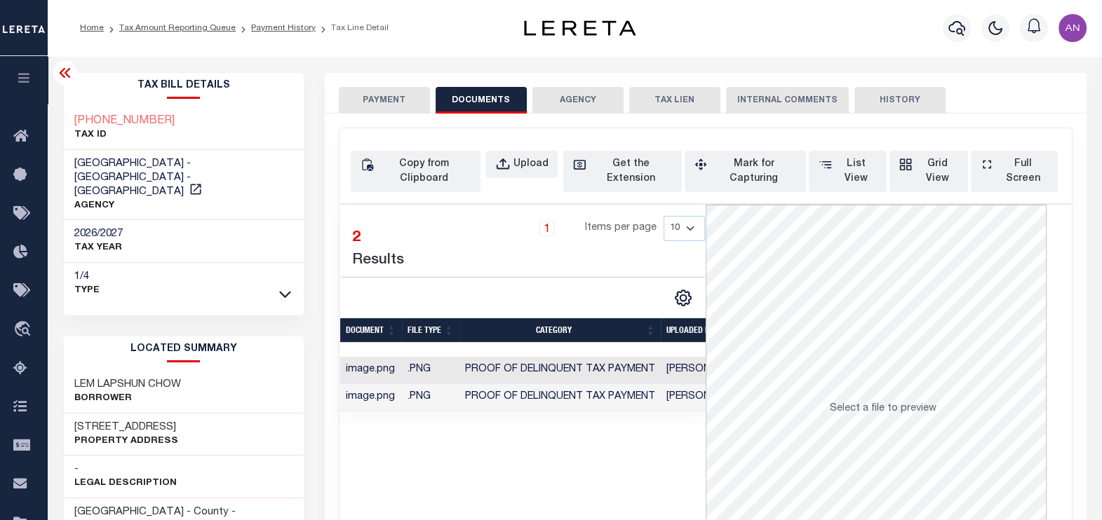
click at [584, 357] on td "Proof of Delinquent Tax Payment" at bounding box center [559, 370] width 201 height 27
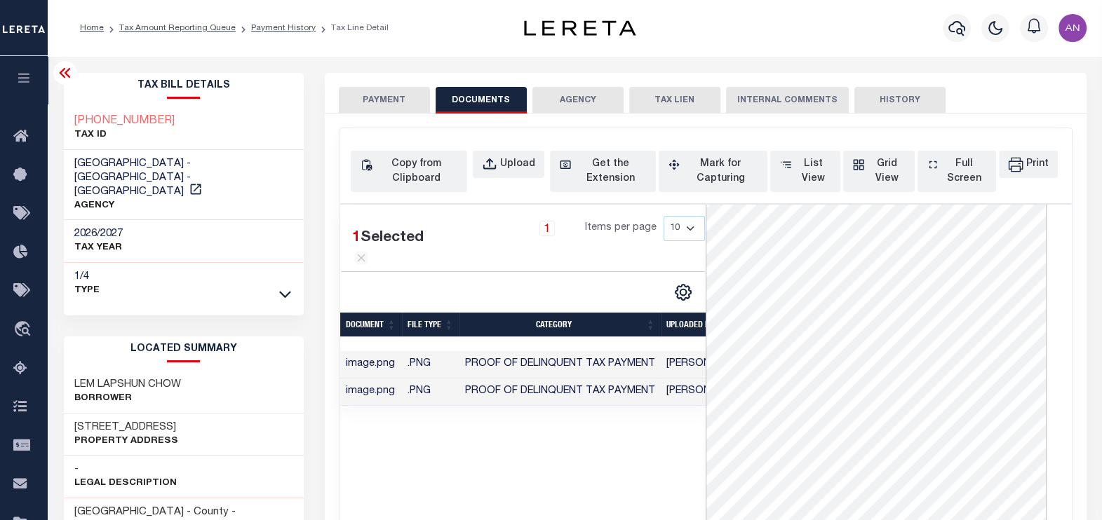
click at [377, 117] on div "SPECIAL RISK NCE Date Clear" at bounding box center [706, 381] width 762 height 535
click at [378, 102] on button "PAYMENT" at bounding box center [384, 100] width 91 height 27
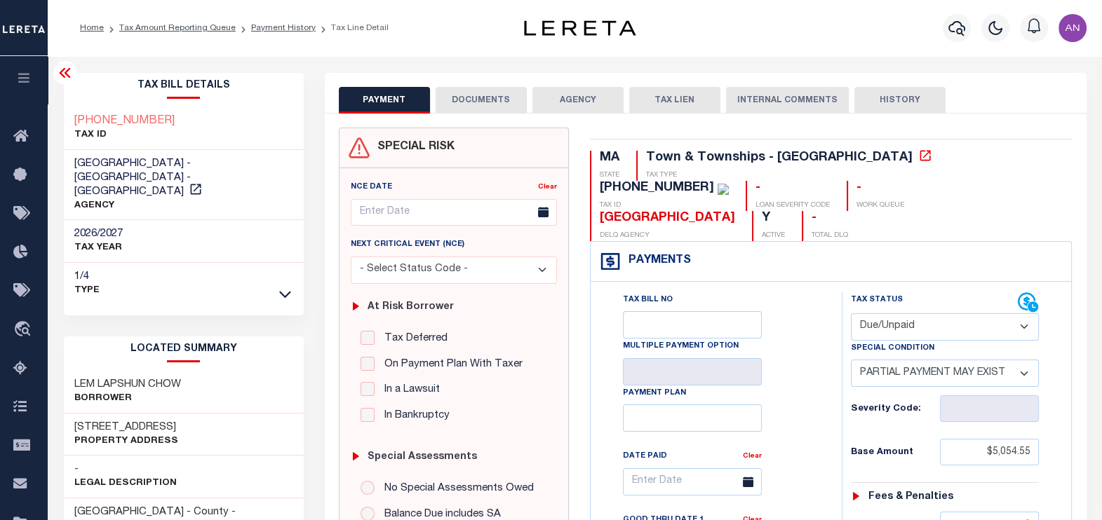
click at [881, 314] on select "- Select Status Code - Open Due/Unpaid Paid Incomplete No Tax Due Internal Refu…" at bounding box center [945, 327] width 189 height 27
select select "PYD"
click at [851, 314] on select "- Select Status Code - Open Due/Unpaid Paid Incomplete No Tax Due Internal Refu…" at bounding box center [945, 327] width 189 height 27
select select "0"
type input "[DATE]"
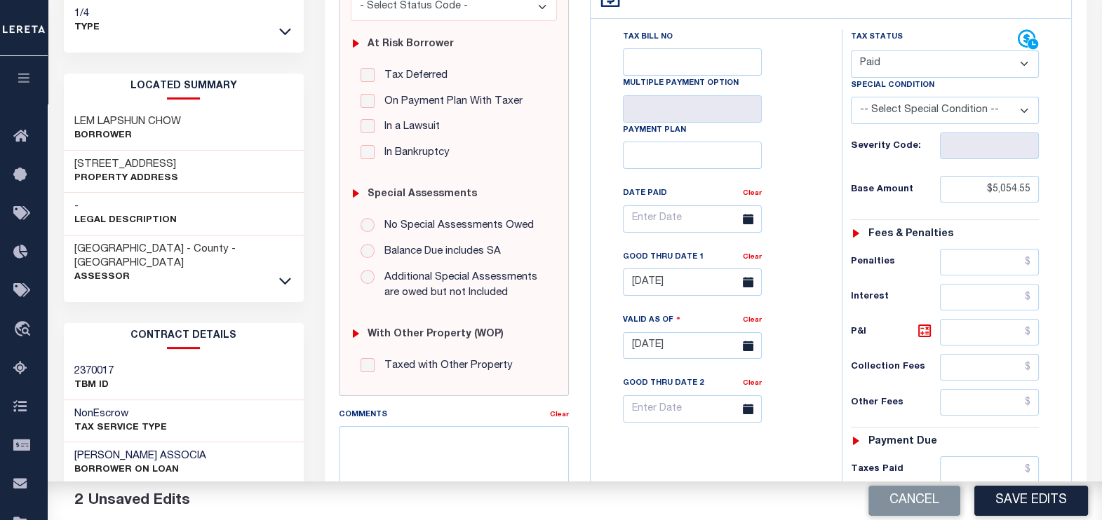
scroll to position [350, 0]
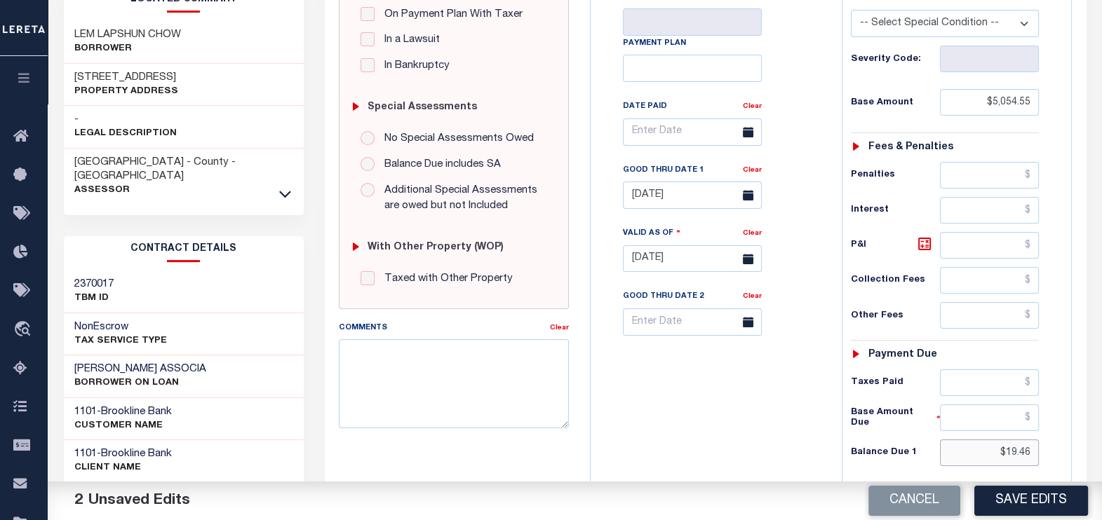
drag, startPoint x: 1030, startPoint y: 418, endPoint x: 998, endPoint y: 418, distance: 32.3
click at [998, 440] on input "$19.46" at bounding box center [989, 453] width 99 height 27
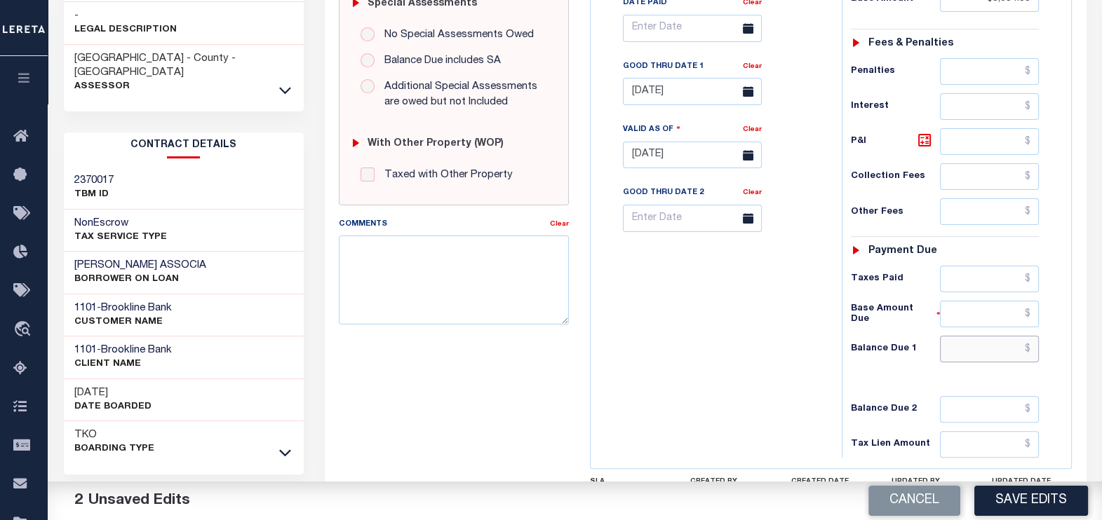
scroll to position [526, 0]
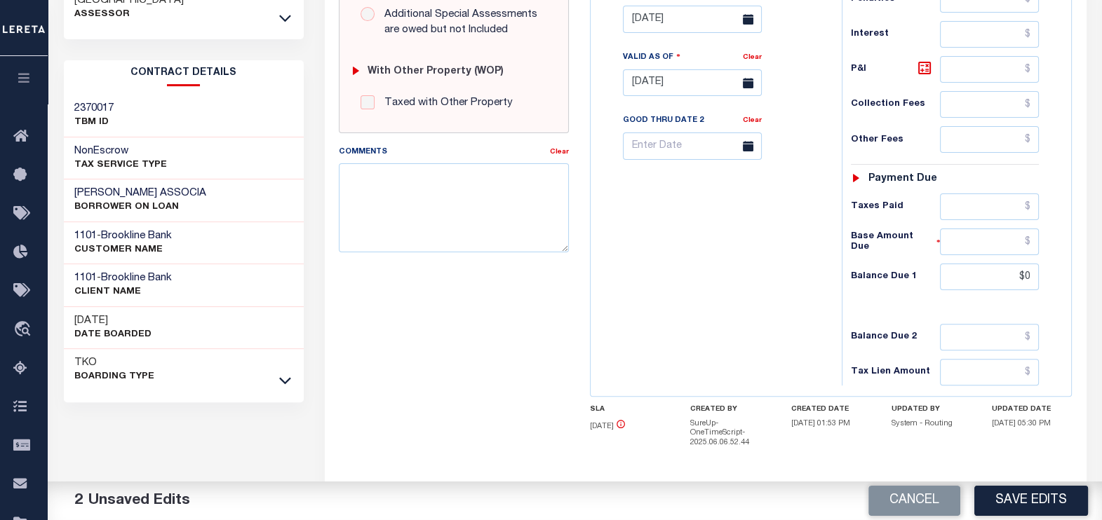
type input "$0.00"
click at [748, 314] on div "Tax Bill No Multiple Payment Option Payment Plan Clear" at bounding box center [712, 75] width 237 height 619
click at [1014, 497] on button "Save Edits" at bounding box center [1031, 501] width 114 height 30
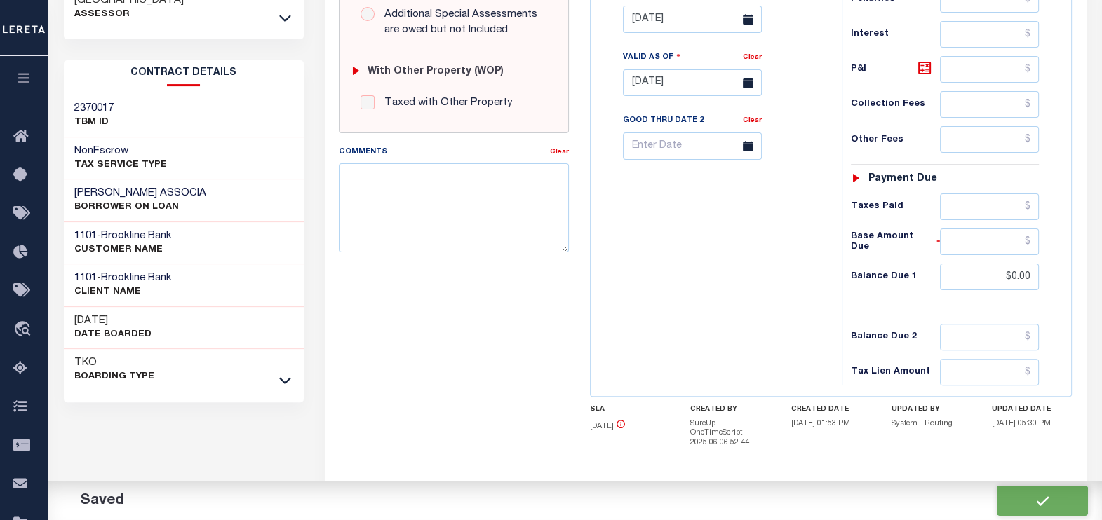
checkbox input "false"
type input "$5,054.55"
type input "$0"
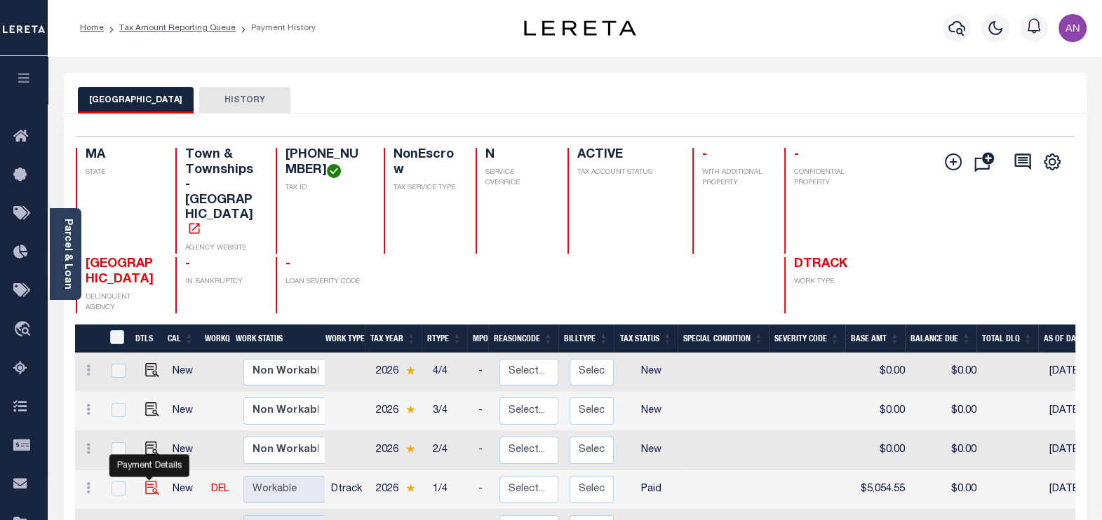
click at [147, 481] on img "" at bounding box center [152, 488] width 14 height 14
checkbox input "true"
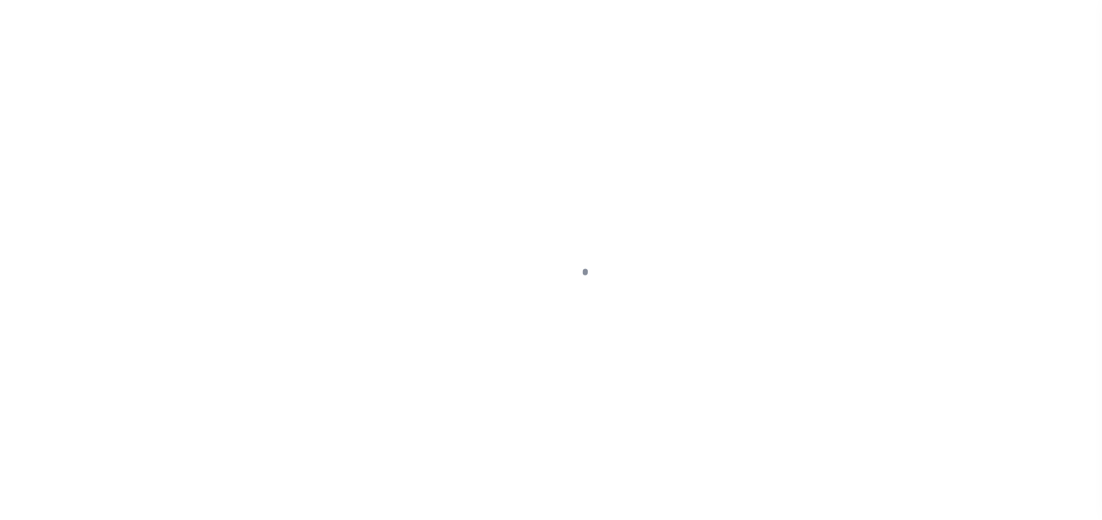
select select "PYD"
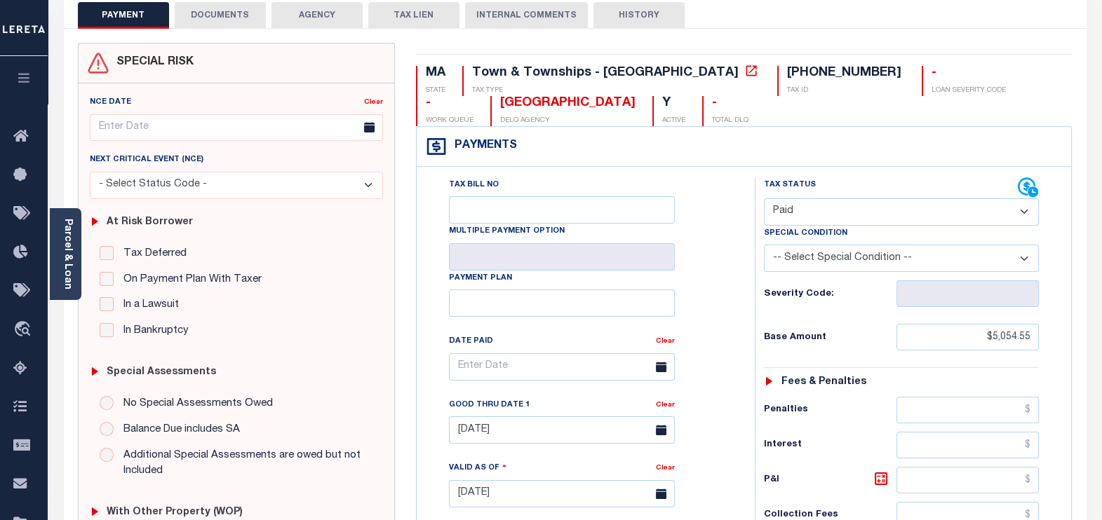
scroll to position [87, 0]
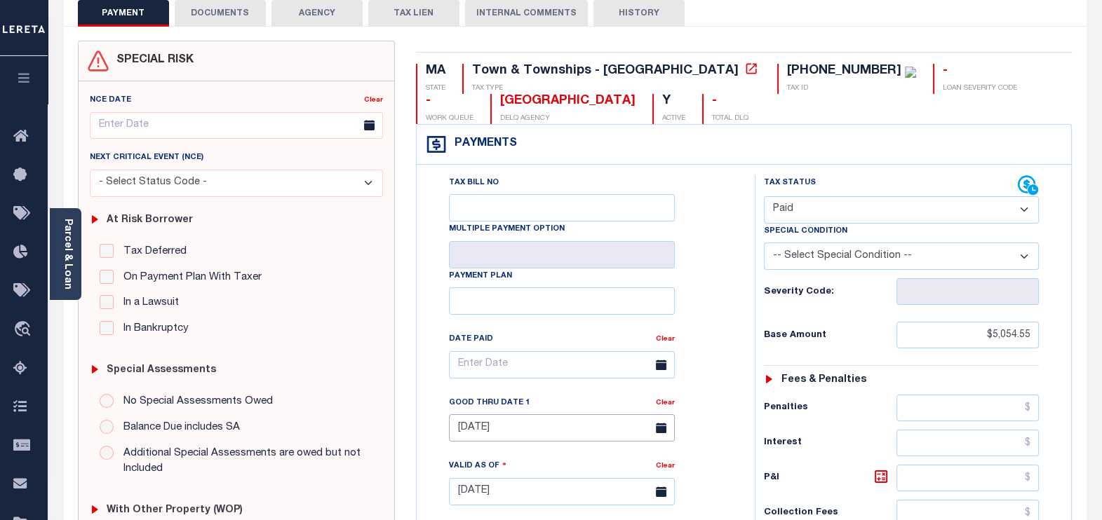
click at [490, 426] on input "[DATE]" at bounding box center [562, 428] width 226 height 27
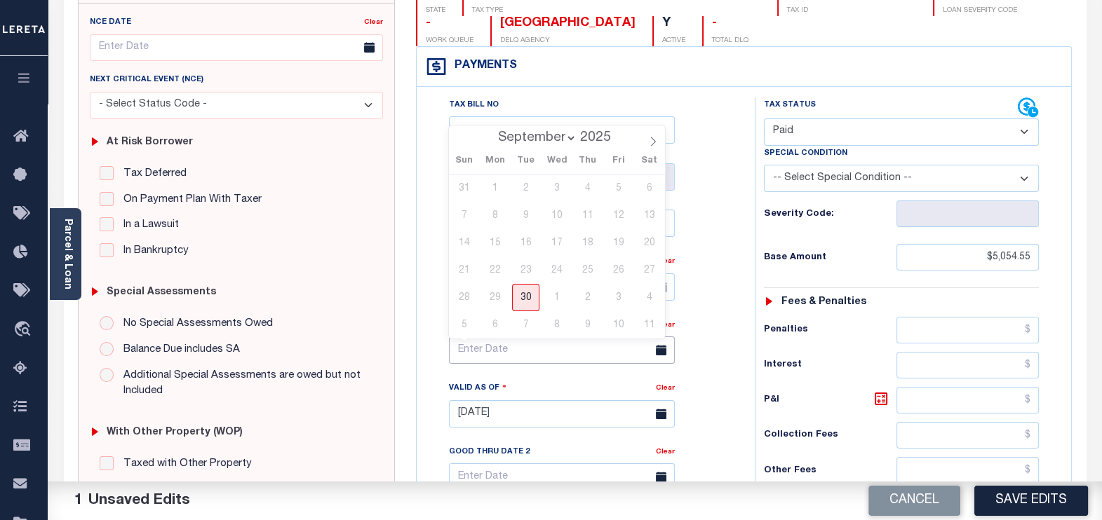
scroll to position [438, 0]
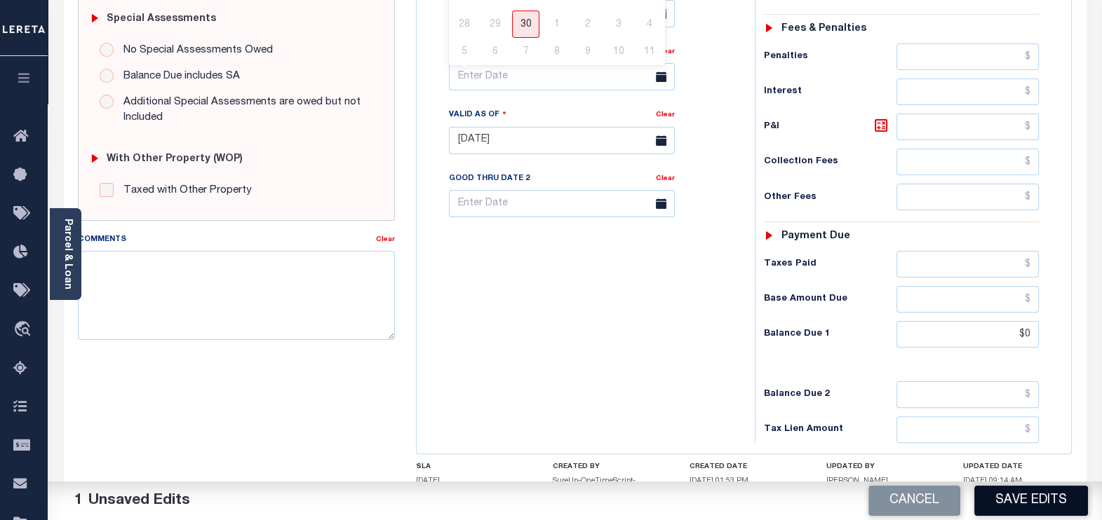
click at [1050, 502] on button "Save Edits" at bounding box center [1031, 501] width 114 height 30
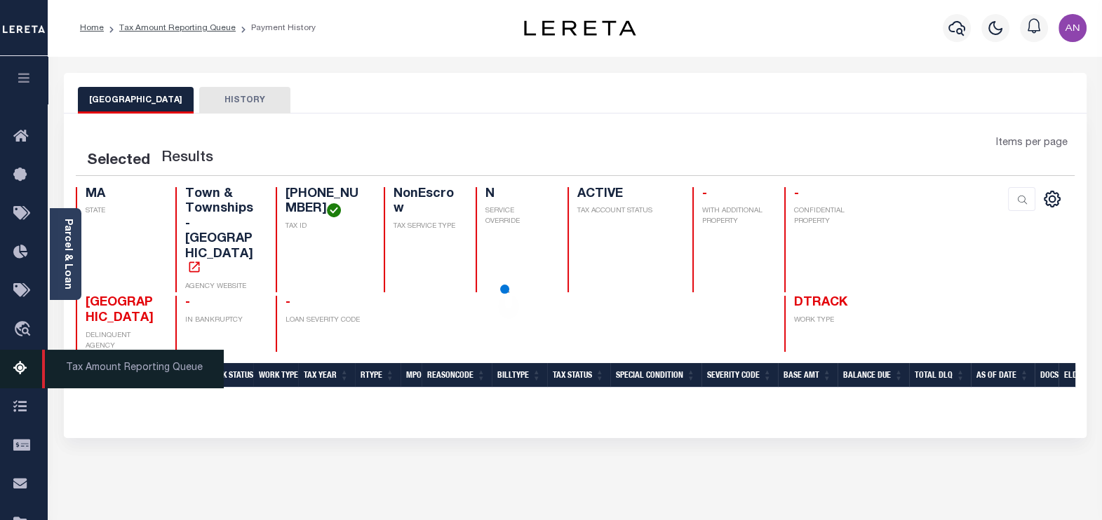
click at [20, 364] on icon at bounding box center [24, 370] width 22 height 18
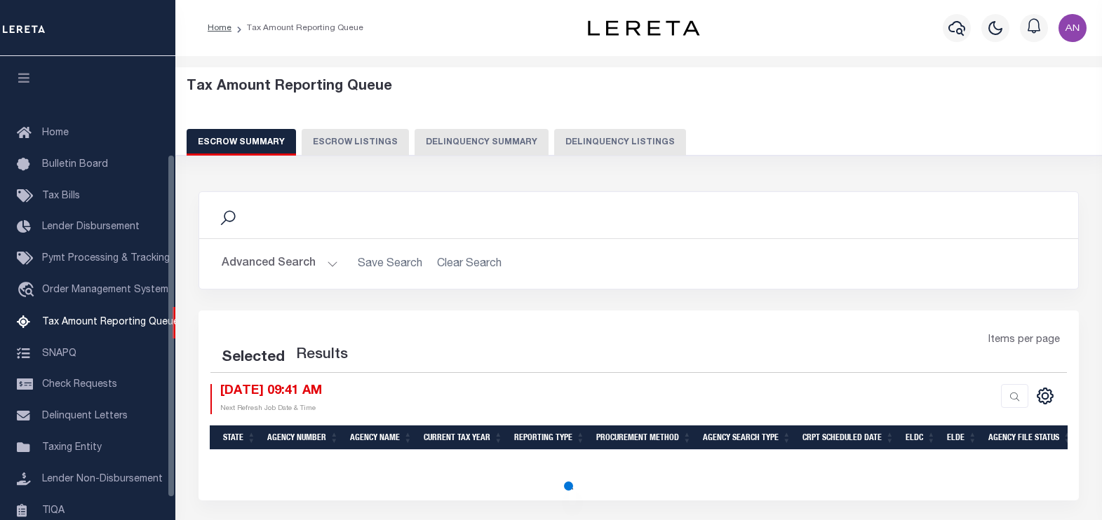
click at [634, 135] on button "Delinquency Listings" at bounding box center [620, 142] width 132 height 27
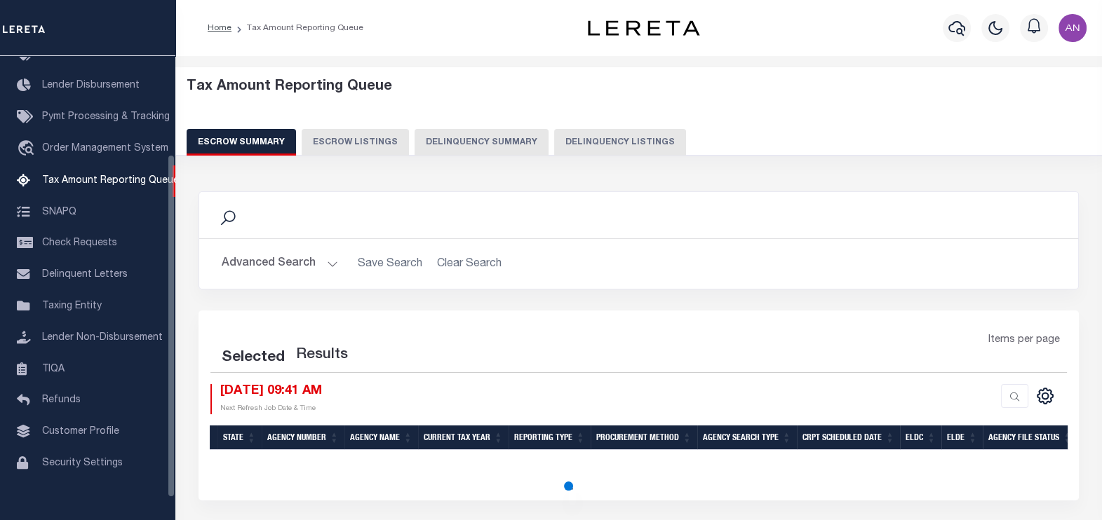
select select "100"
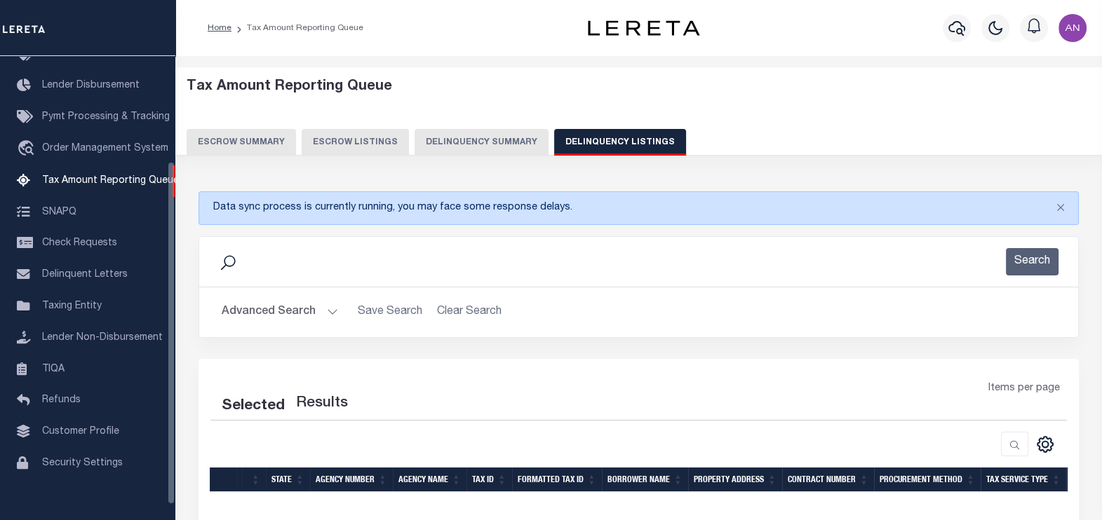
select select "100"
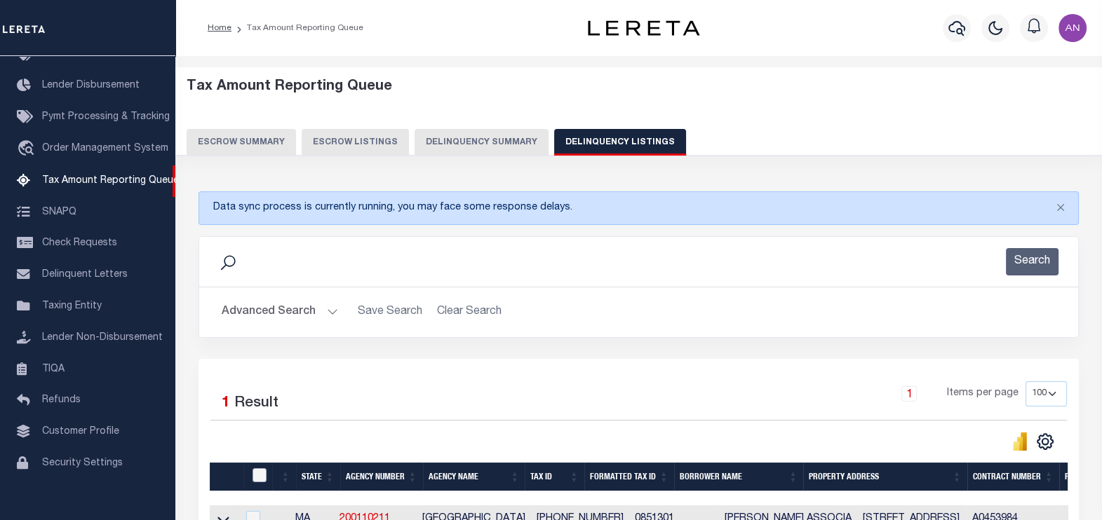
click at [259, 475] on input "checkbox" at bounding box center [260, 476] width 14 height 14
checkbox input "true"
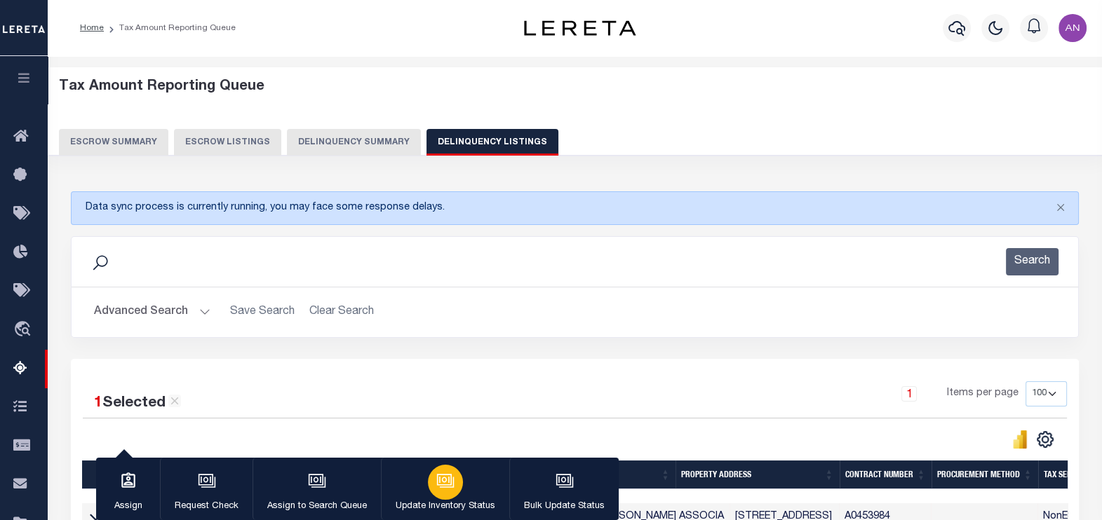
click at [436, 490] on icon "button" at bounding box center [445, 481] width 18 height 18
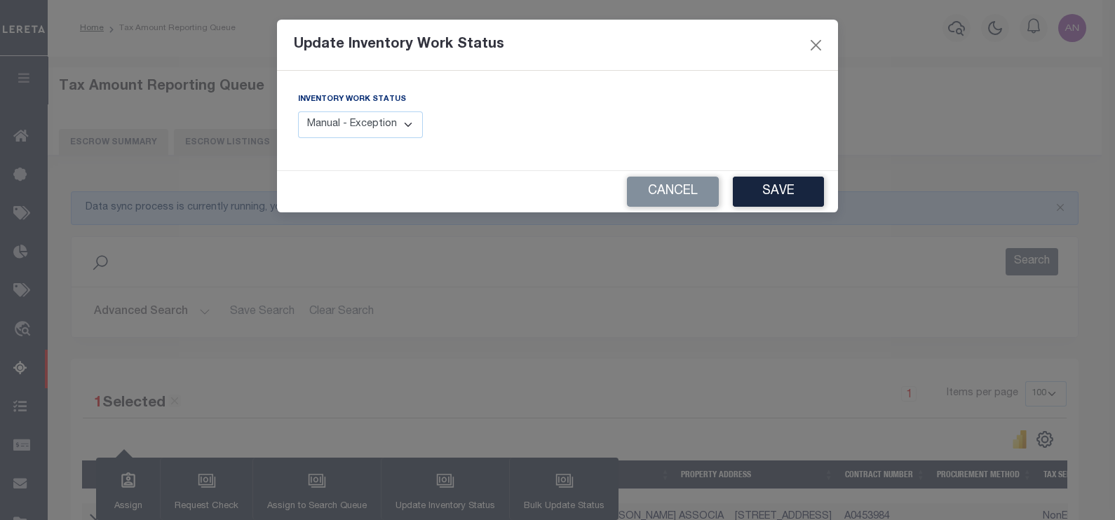
click at [382, 123] on select "Manual - Exception Pended - Awaiting Search Late Add Exception Completed" at bounding box center [360, 125] width 125 height 27
select select "4"
click at [298, 112] on select "Manual - Exception Pended - Awaiting Search Late Add Exception Completed" at bounding box center [360, 125] width 125 height 27
click at [760, 197] on button "Save" at bounding box center [778, 192] width 91 height 30
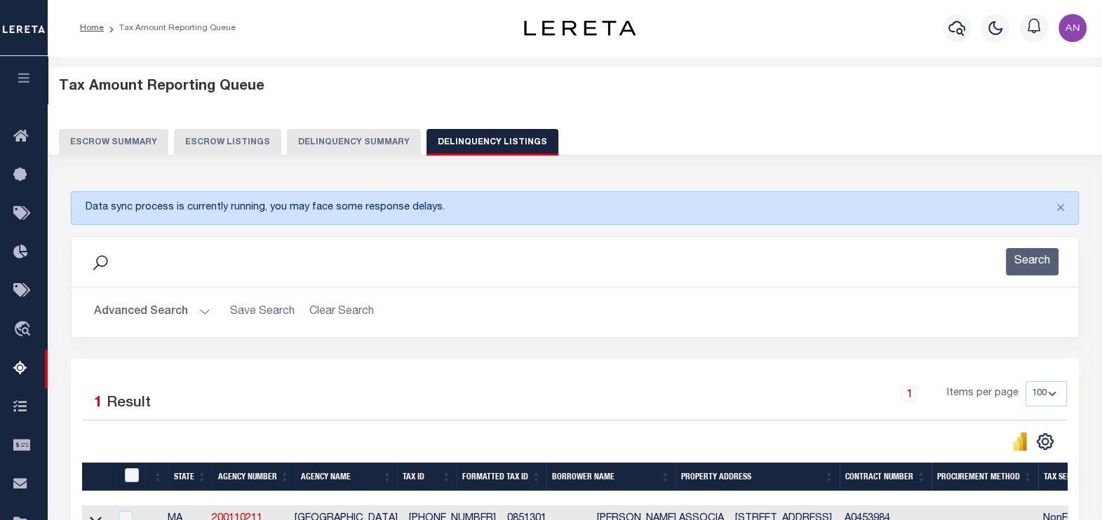
click at [143, 314] on button "Advanced Search" at bounding box center [152, 312] width 116 height 27
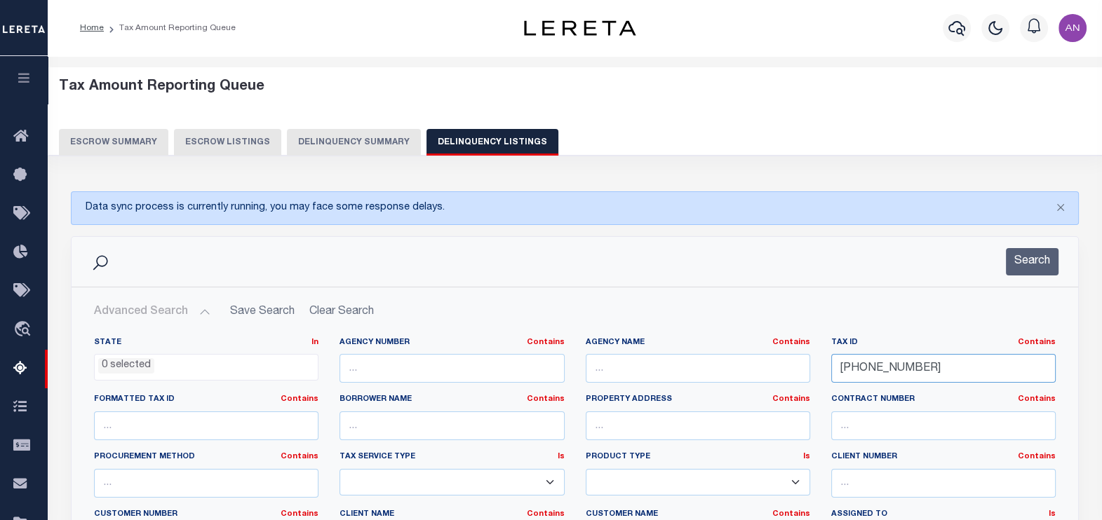
click at [908, 365] on input "085-13-01" at bounding box center [943, 368] width 224 height 29
paste input "6B-16-17"
type input "086B-16-17"
click at [1026, 261] on button "Search" at bounding box center [1032, 261] width 53 height 27
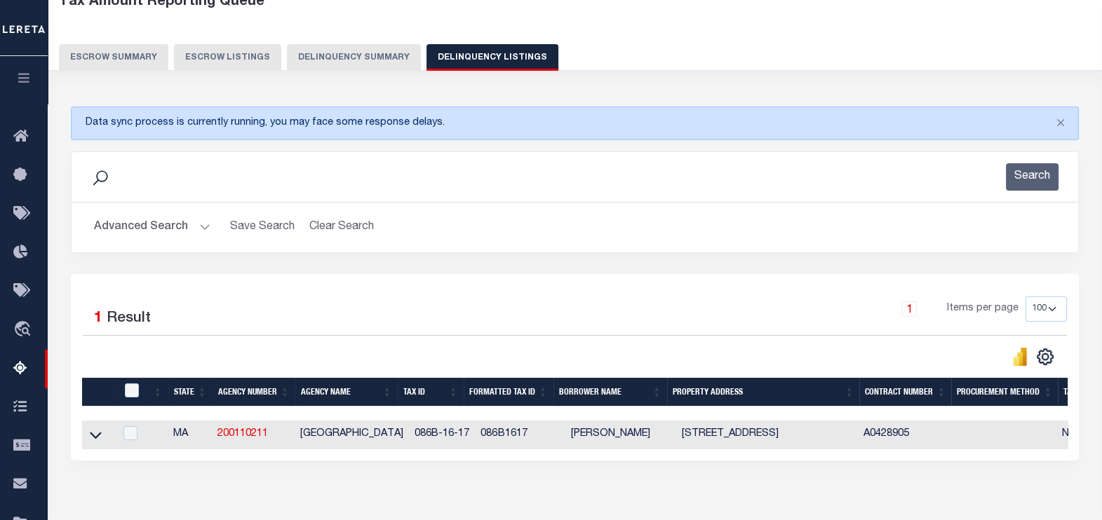
scroll to position [87, 0]
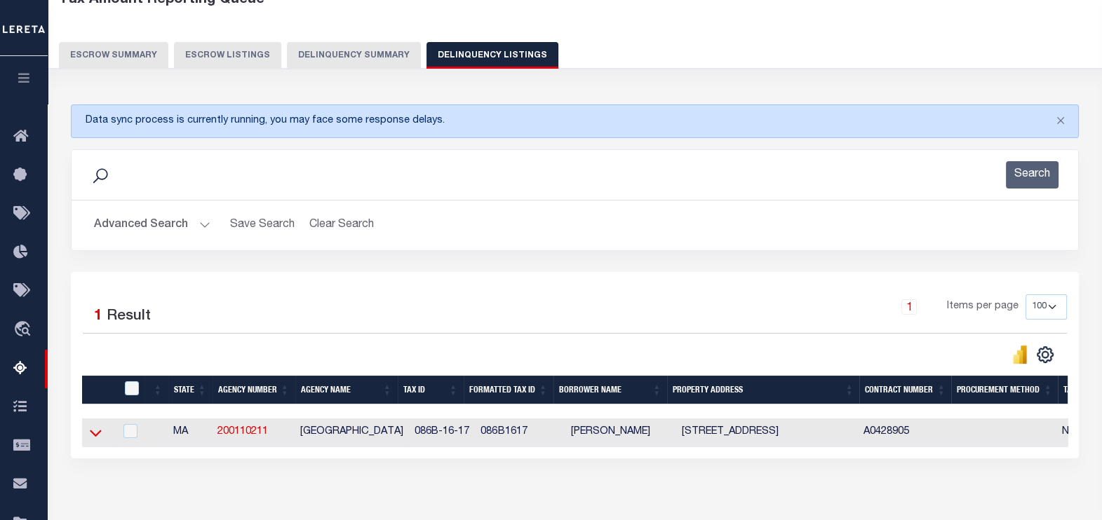
click at [98, 433] on icon at bounding box center [96, 433] width 12 height 15
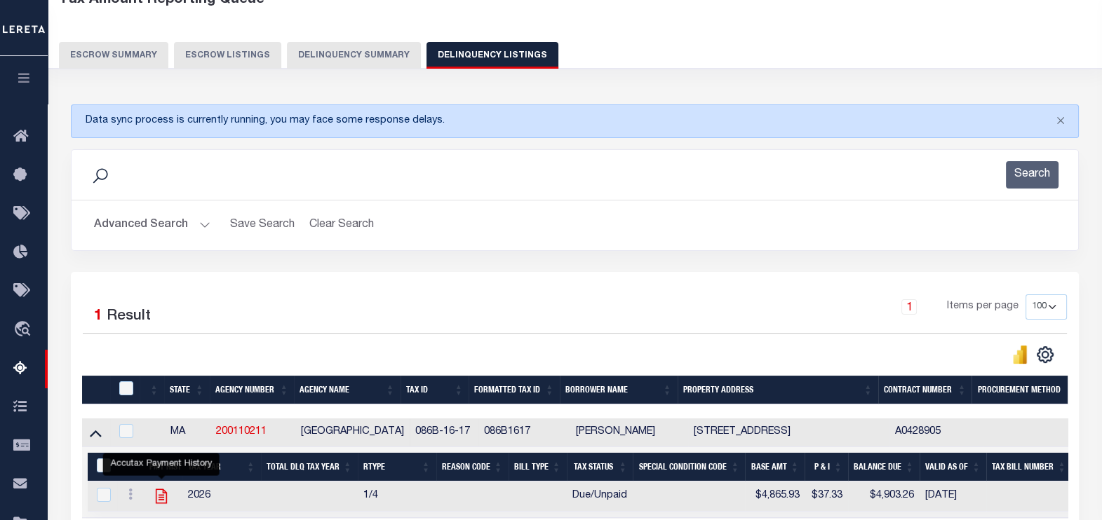
click at [156, 495] on icon "" at bounding box center [161, 497] width 11 height 15
checkbox input "true"
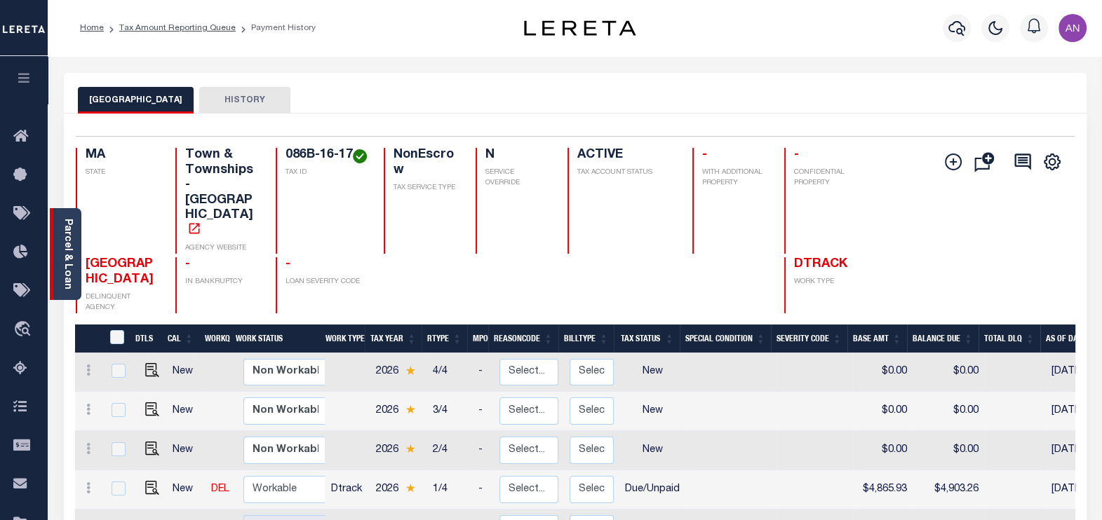
click at [68, 273] on link "Parcel & Loan" at bounding box center [67, 254] width 10 height 71
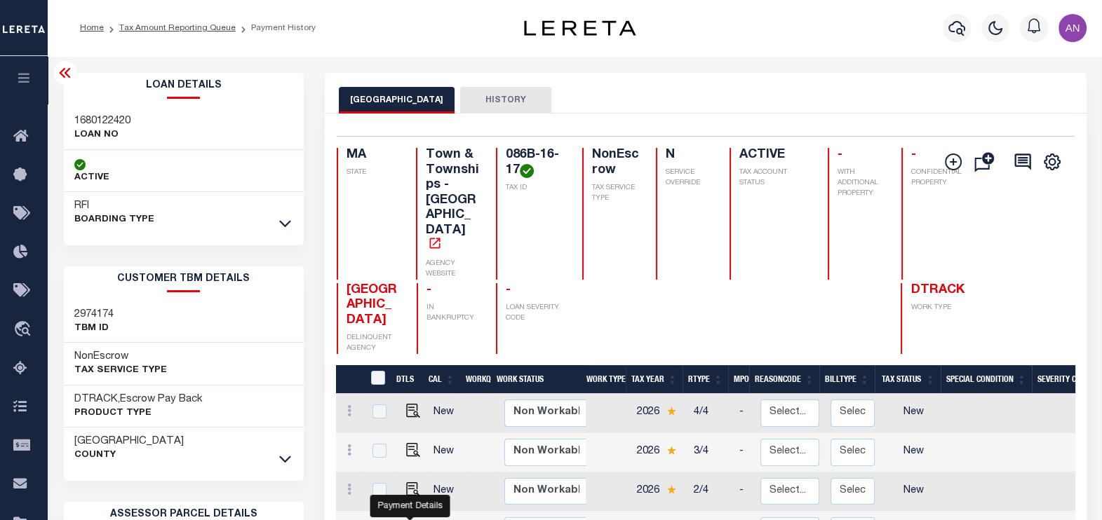
click at [407, 520] on img "" at bounding box center [413, 529] width 14 height 14
checkbox input "true"
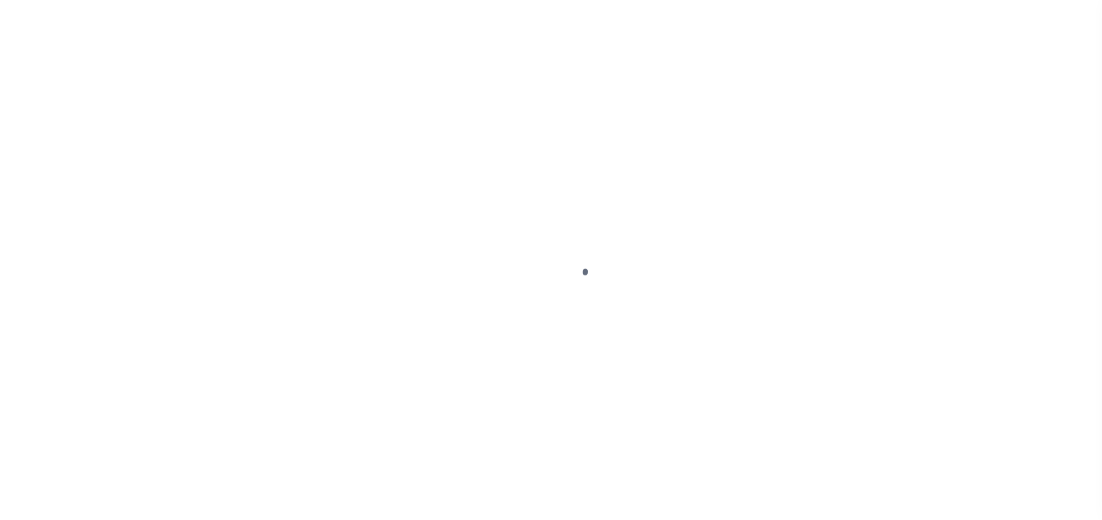
select select "DUE"
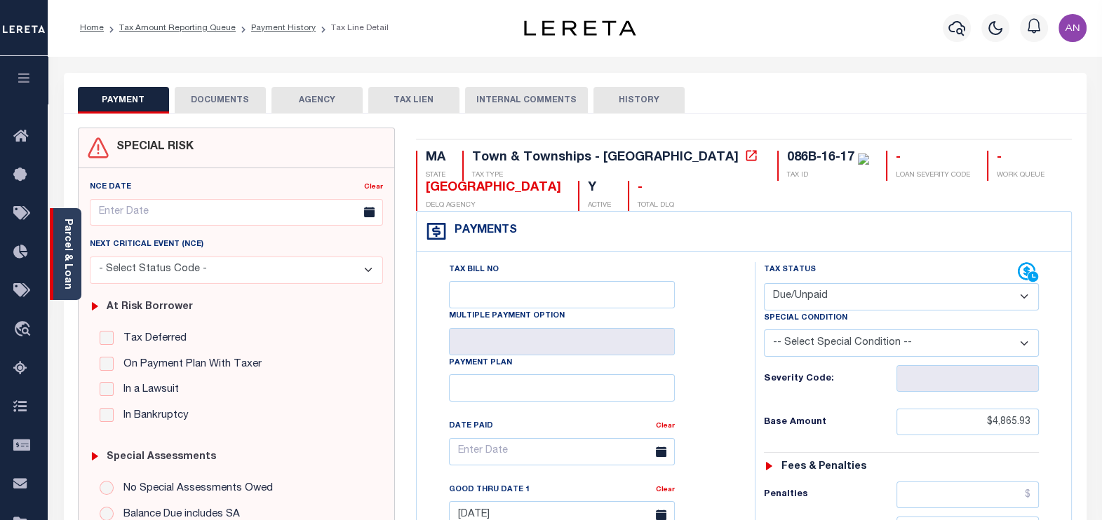
click at [72, 265] on link "Parcel & Loan" at bounding box center [67, 254] width 10 height 71
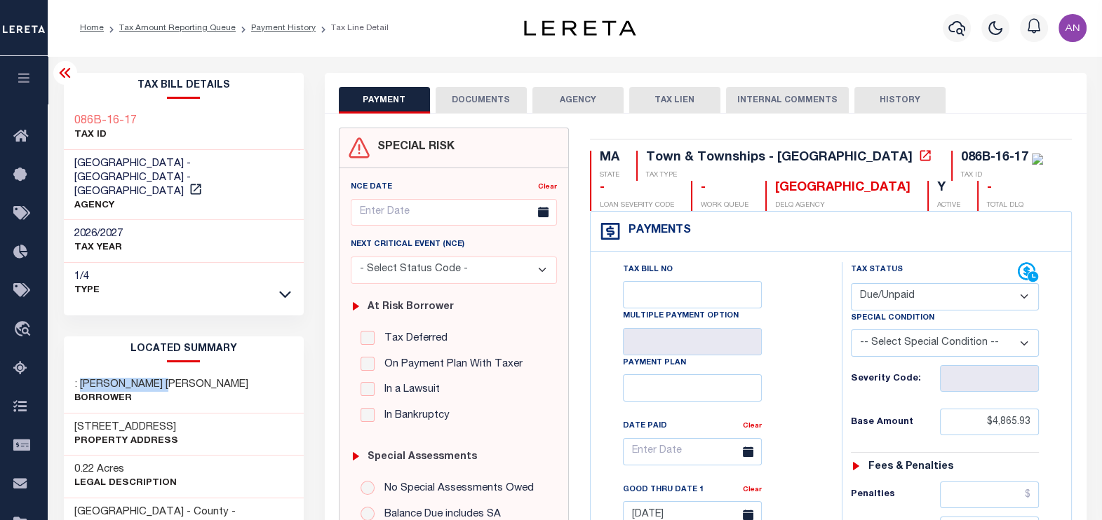
drag, startPoint x: 179, startPoint y: 370, endPoint x: 148, endPoint y: 372, distance: 30.9
click at [80, 378] on h3 ": [PERSON_NAME] [PERSON_NAME]" at bounding box center [161, 385] width 174 height 14
copy h3 "[PERSON_NAME]"
click at [183, 378] on h3 ": [PERSON_NAME] [PERSON_NAME]" at bounding box center [161, 385] width 174 height 14
drag, startPoint x: 128, startPoint y: 370, endPoint x: 239, endPoint y: 366, distance: 110.9
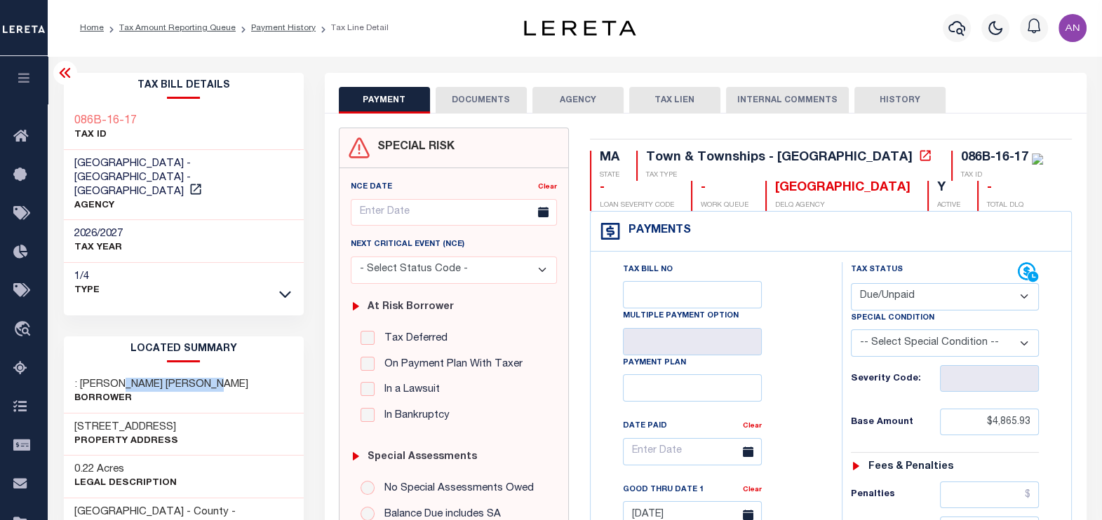
click at [239, 371] on div ": [PERSON_NAME] [PERSON_NAME]" at bounding box center [184, 392] width 240 height 43
copy h3 "[PERSON_NAME]"
click at [472, 100] on button "DOCUMENTS" at bounding box center [481, 100] width 91 height 27
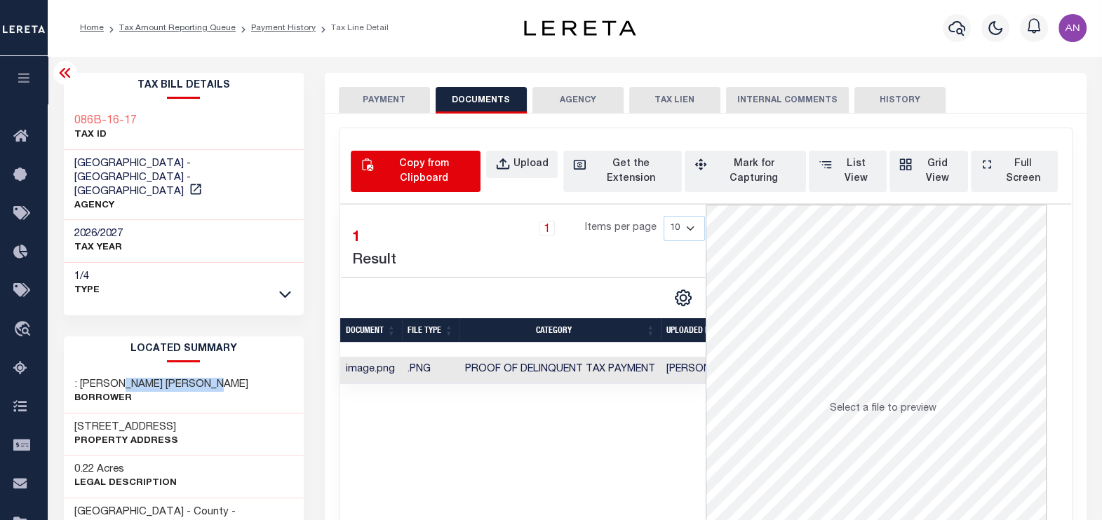
click at [422, 165] on div "Copy from Clipboard" at bounding box center [424, 171] width 95 height 29
select select "POP"
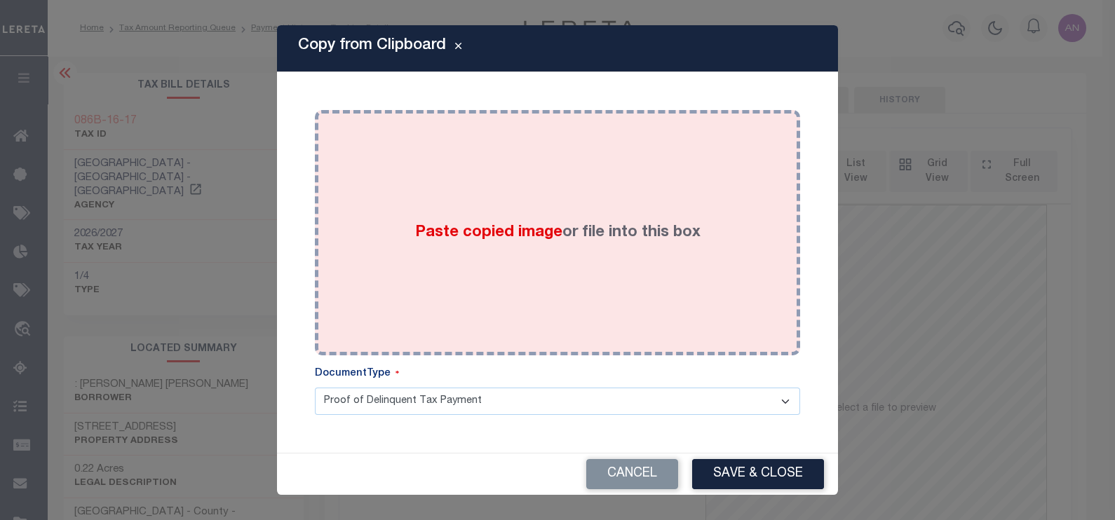
click at [554, 195] on div "Paste copied image or file into this box" at bounding box center [557, 233] width 464 height 224
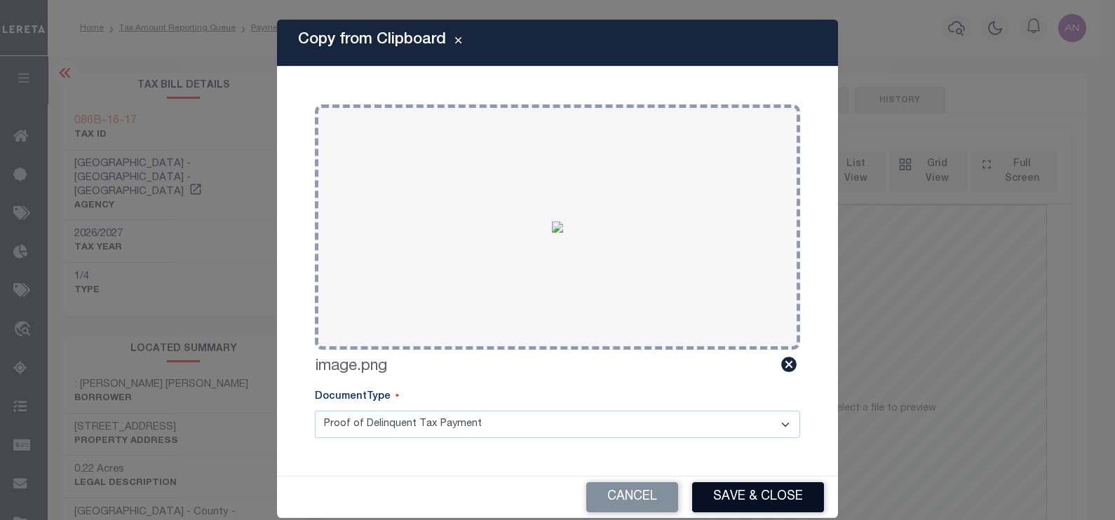
click at [733, 499] on button "Save & Close" at bounding box center [758, 498] width 132 height 30
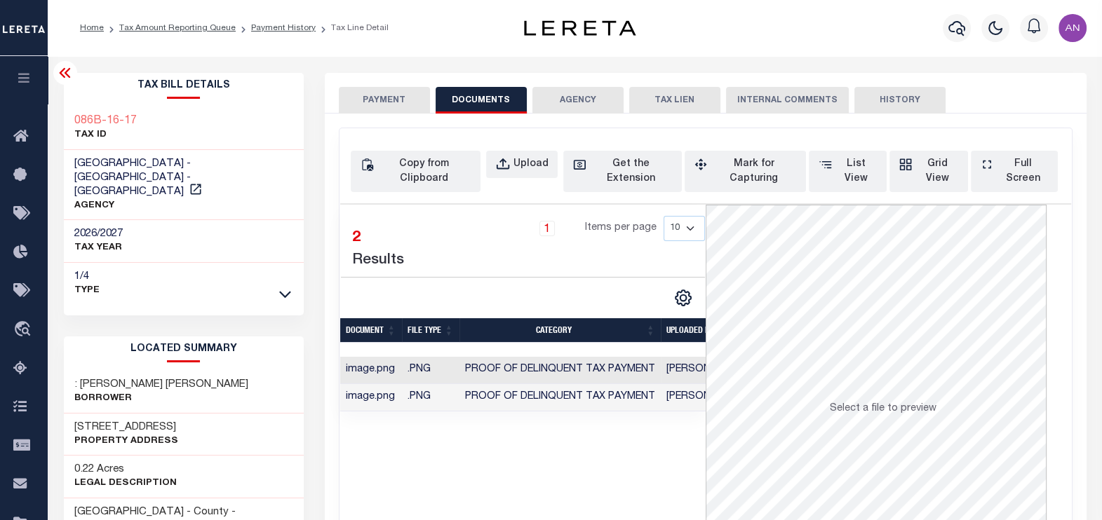
click at [360, 101] on button "PAYMENT" at bounding box center [384, 100] width 91 height 27
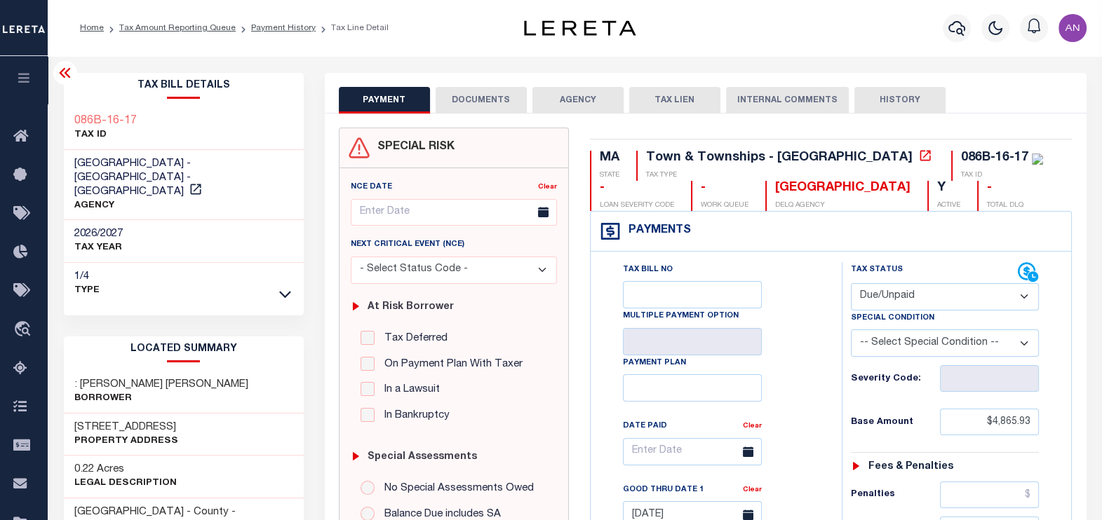
click at [870, 295] on select "- Select Status Code - Open Due/Unpaid Paid Incomplete No Tax Due Internal Refu…" at bounding box center [945, 296] width 189 height 27
select select "PYD"
click at [851, 283] on select "- Select Status Code - Open Due/Unpaid Paid Incomplete No Tax Due Internal Refu…" at bounding box center [945, 296] width 189 height 27
type input "[DATE]"
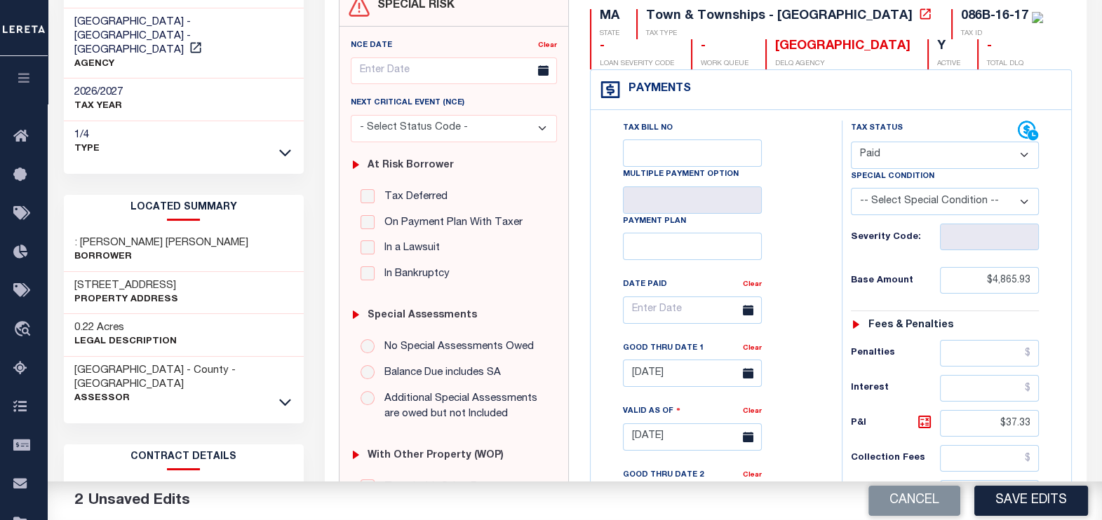
scroll to position [175, 0]
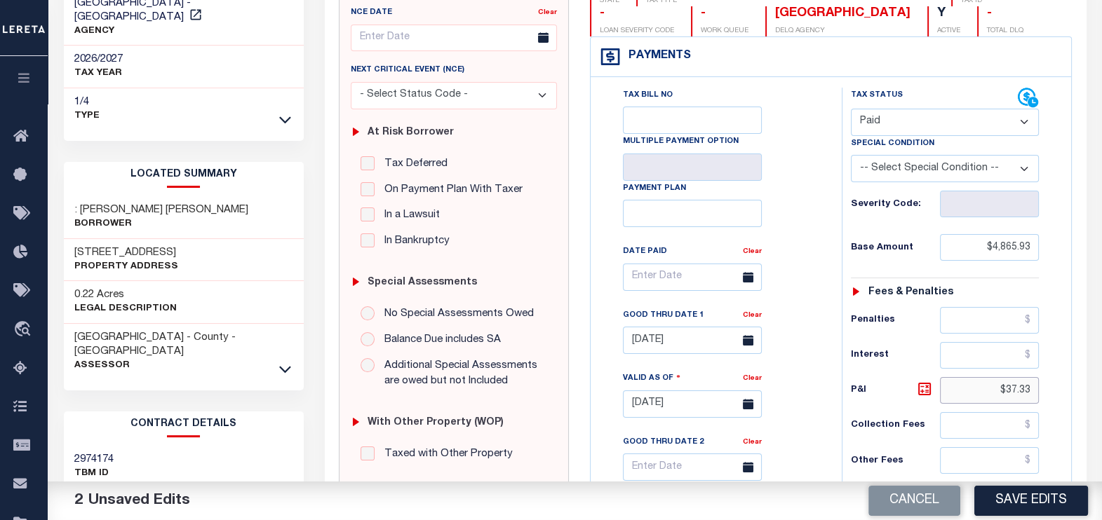
drag, startPoint x: 1029, startPoint y: 384, endPoint x: 993, endPoint y: 382, distance: 35.8
click at [993, 382] on input "$37.33" at bounding box center [989, 390] width 99 height 27
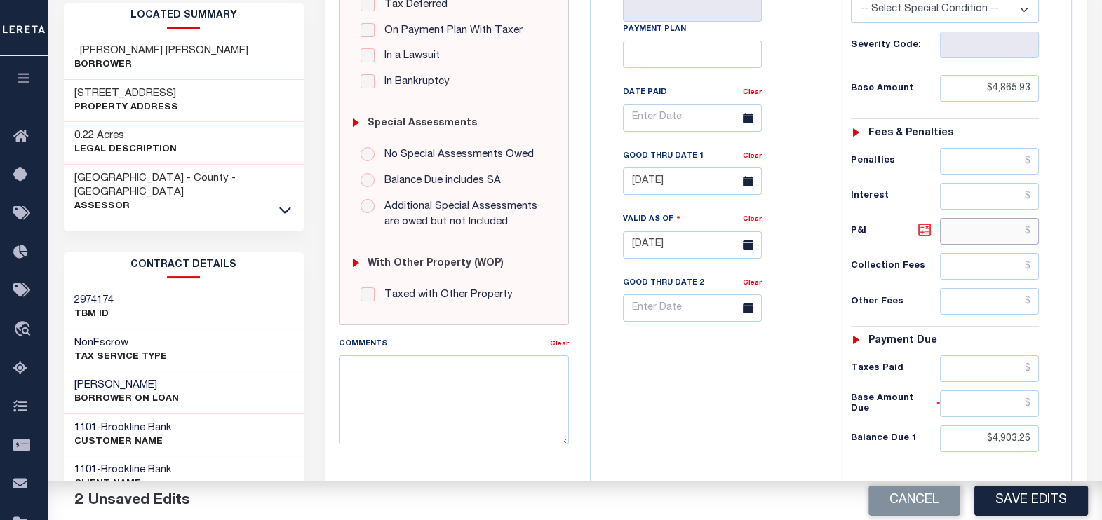
scroll to position [438, 0]
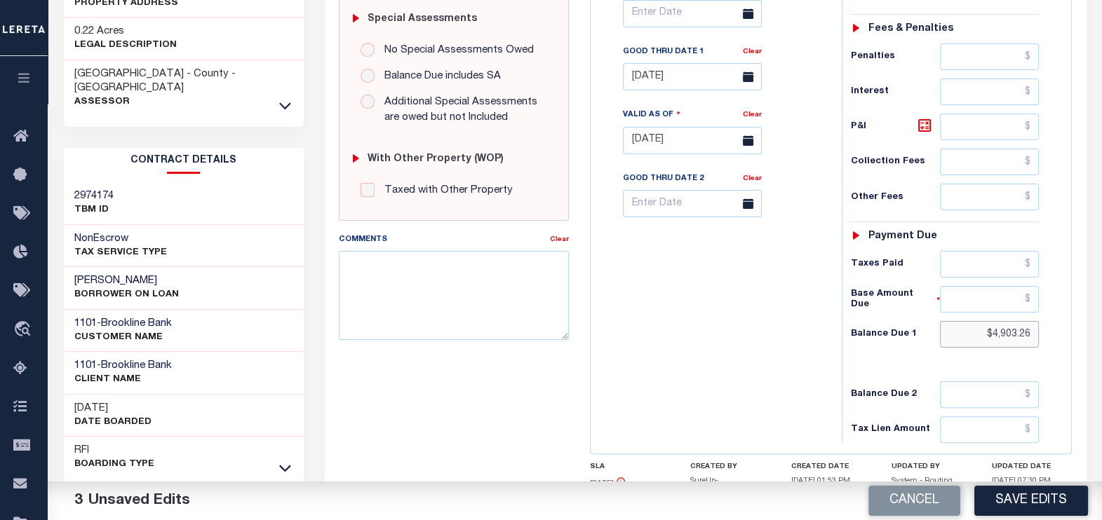
drag, startPoint x: 1031, startPoint y: 330, endPoint x: 965, endPoint y: 333, distance: 66.0
click at [965, 333] on input "$4,903.26" at bounding box center [989, 334] width 99 height 27
click at [1026, 328] on input "$4,903.26" at bounding box center [989, 334] width 99 height 27
drag, startPoint x: 1032, startPoint y: 331, endPoint x: 988, endPoint y: 332, distance: 43.5
click at [988, 332] on input "$4,903.26" at bounding box center [989, 334] width 99 height 27
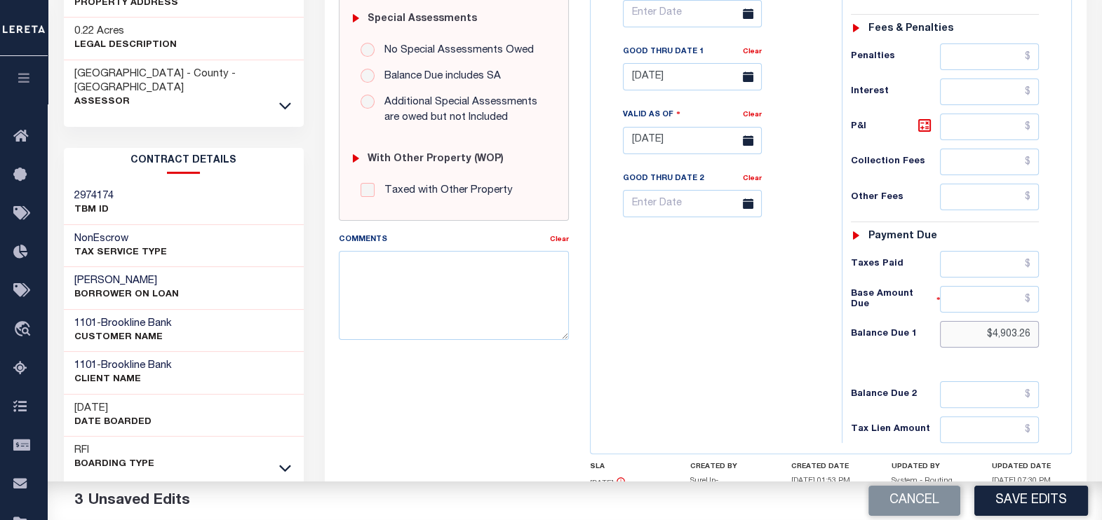
click at [1011, 328] on input "$4,903.26" at bounding box center [989, 334] width 99 height 27
drag, startPoint x: 1029, startPoint y: 330, endPoint x: 992, endPoint y: 334, distance: 37.4
click at [992, 334] on input "$4,903.26" at bounding box center [989, 334] width 99 height 27
type input "$0.00"
click at [677, 82] on input "08/31/2025" at bounding box center [692, 76] width 139 height 27
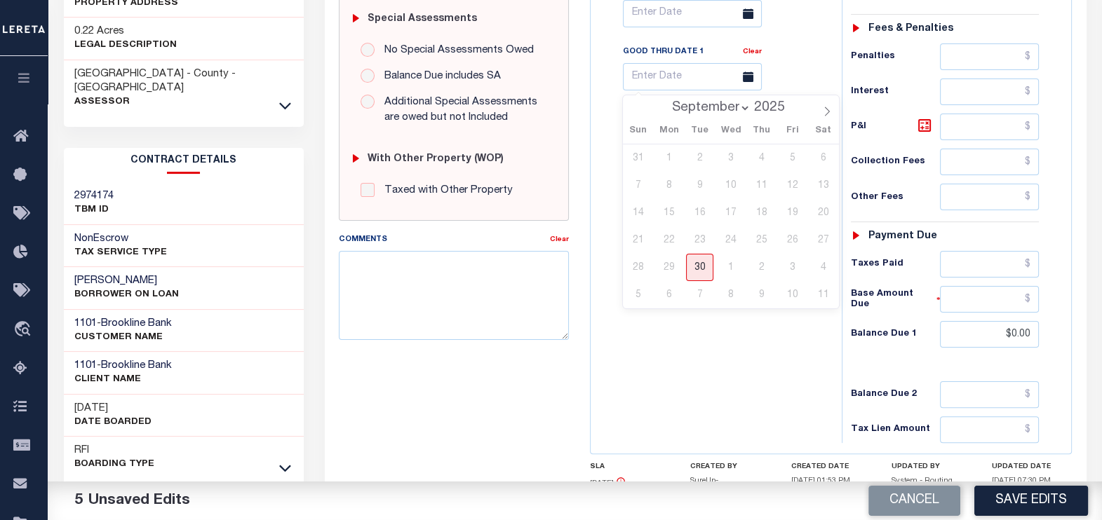
click at [706, 361] on div "Tax Bill No Multiple Payment Option Payment Plan Clear" at bounding box center [712, 133] width 237 height 619
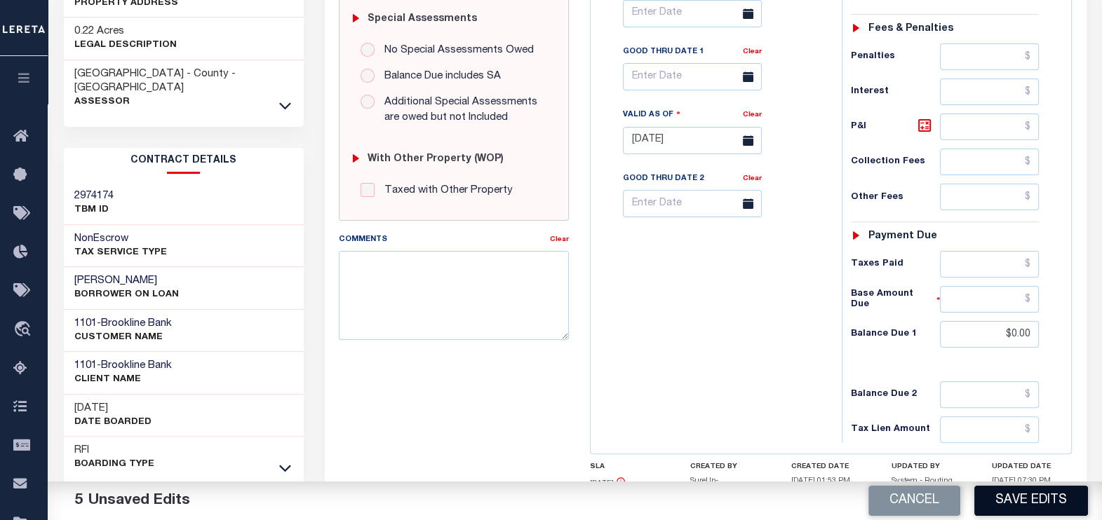
click at [1010, 497] on button "Save Edits" at bounding box center [1031, 501] width 114 height 30
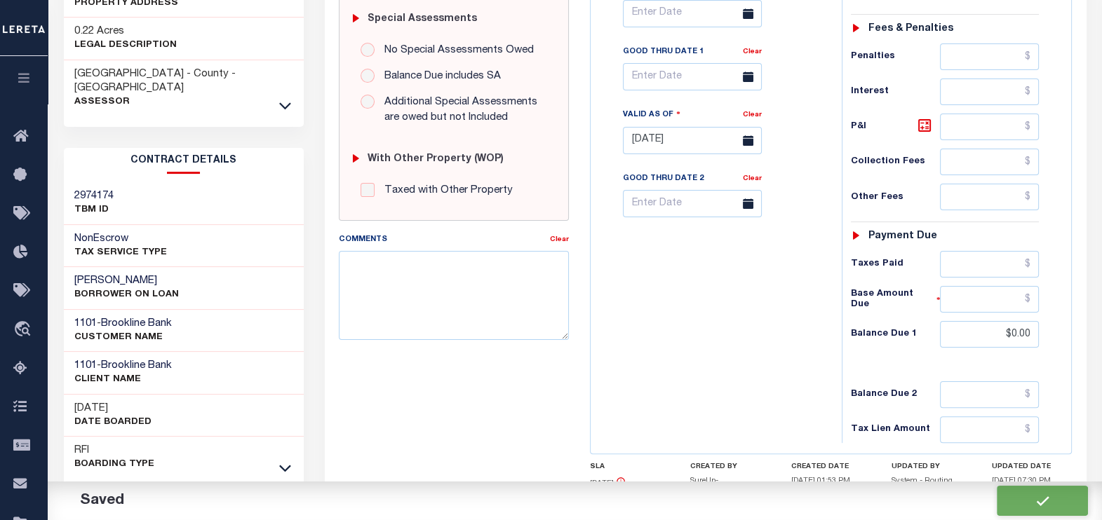
checkbox input "false"
type input "$4,865.93"
type input "$0"
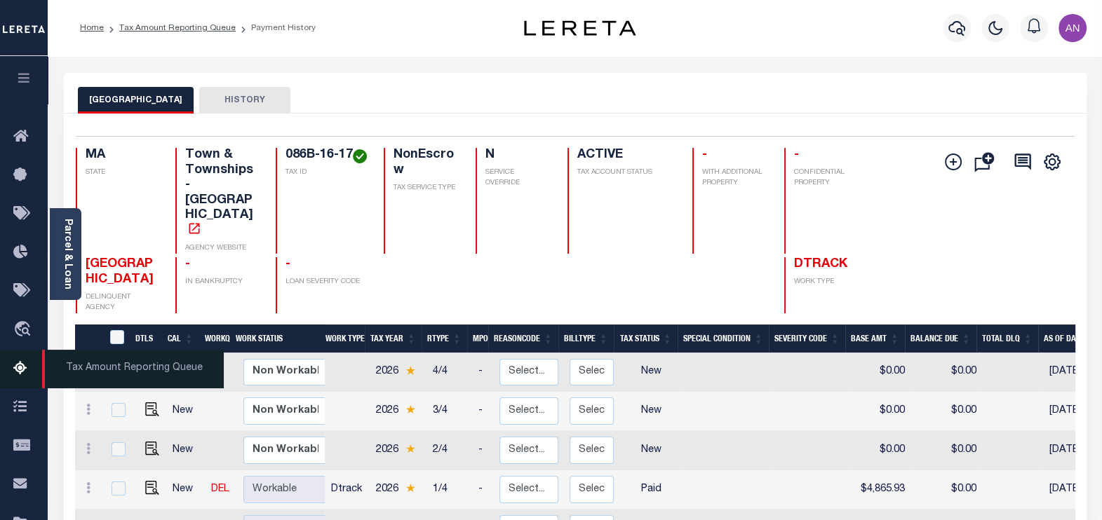
click at [27, 371] on icon at bounding box center [24, 370] width 22 height 18
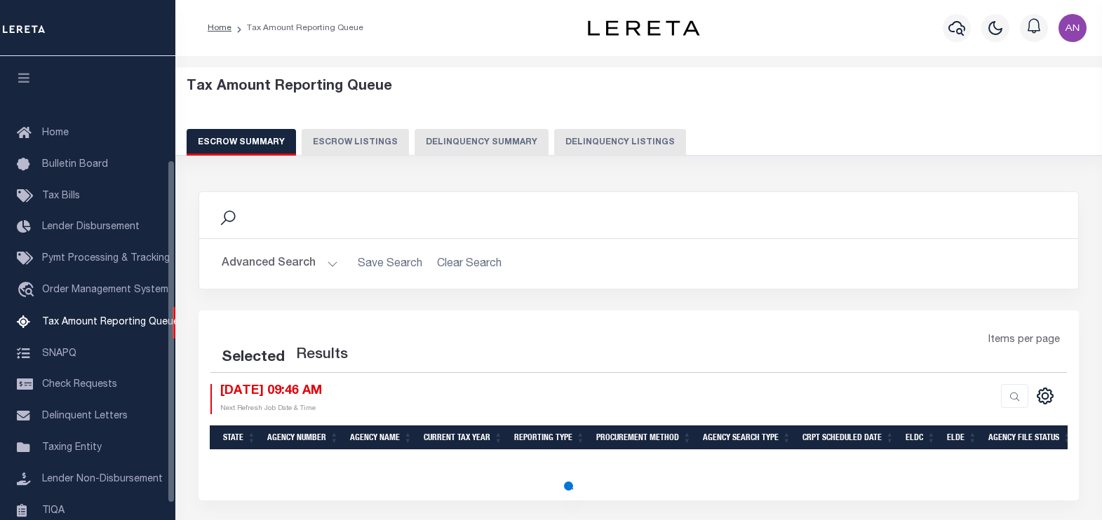
click at [566, 152] on button "Delinquency Listings" at bounding box center [620, 142] width 132 height 27
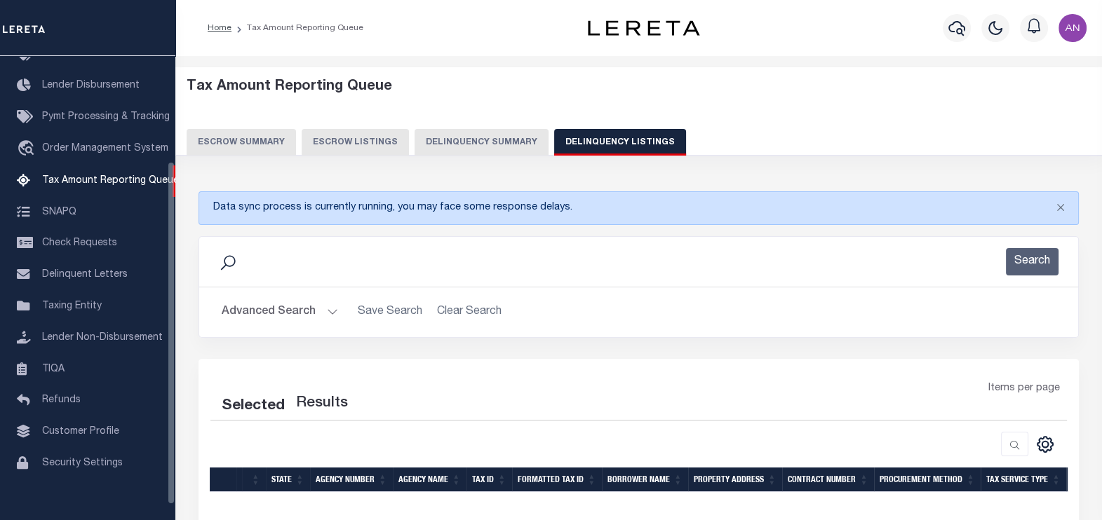
click at [568, 147] on button "Delinquency Listings" at bounding box center [620, 142] width 132 height 27
select select
select select "100"
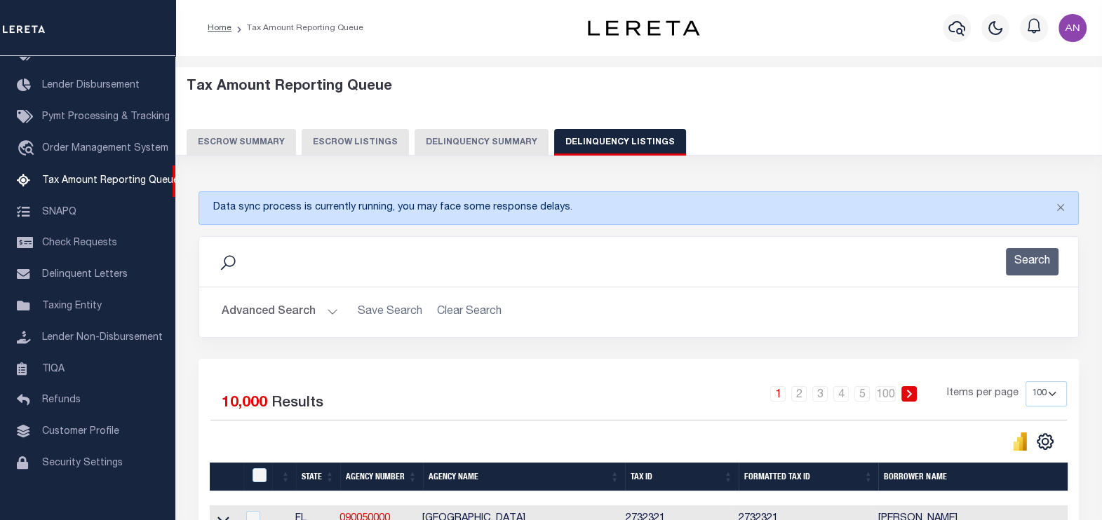
scroll to position [87, 0]
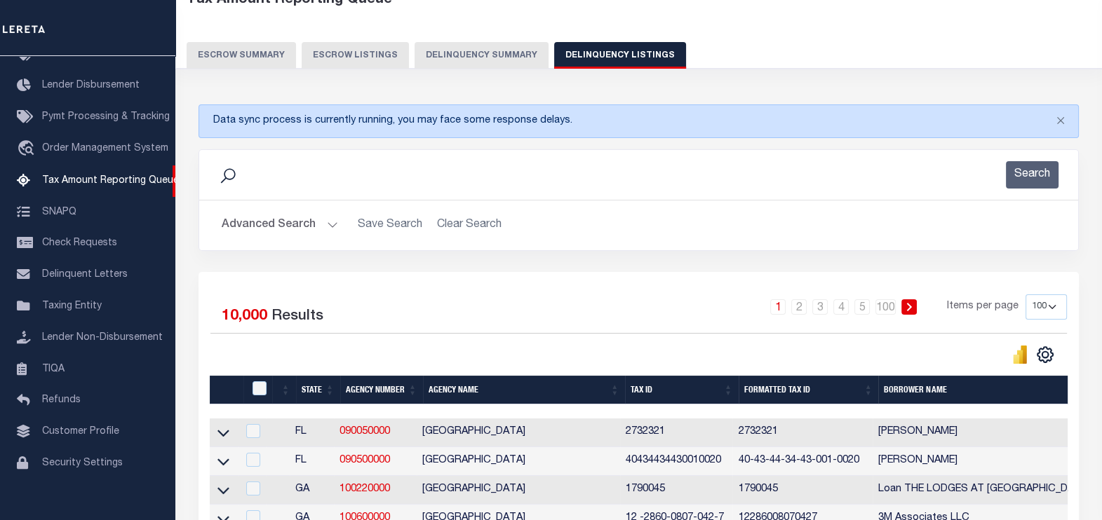
click at [292, 220] on button "Advanced Search" at bounding box center [280, 225] width 116 height 27
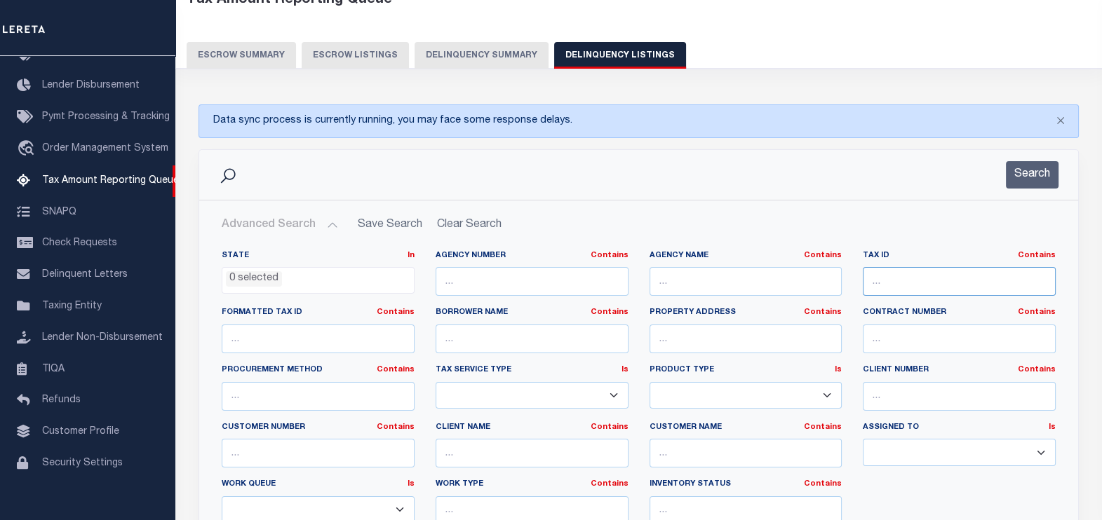
click at [926, 284] on input "text" at bounding box center [959, 281] width 193 height 29
paste input "085-13-01"
type input "085-13-01"
click at [1017, 176] on button "Search" at bounding box center [1032, 174] width 53 height 27
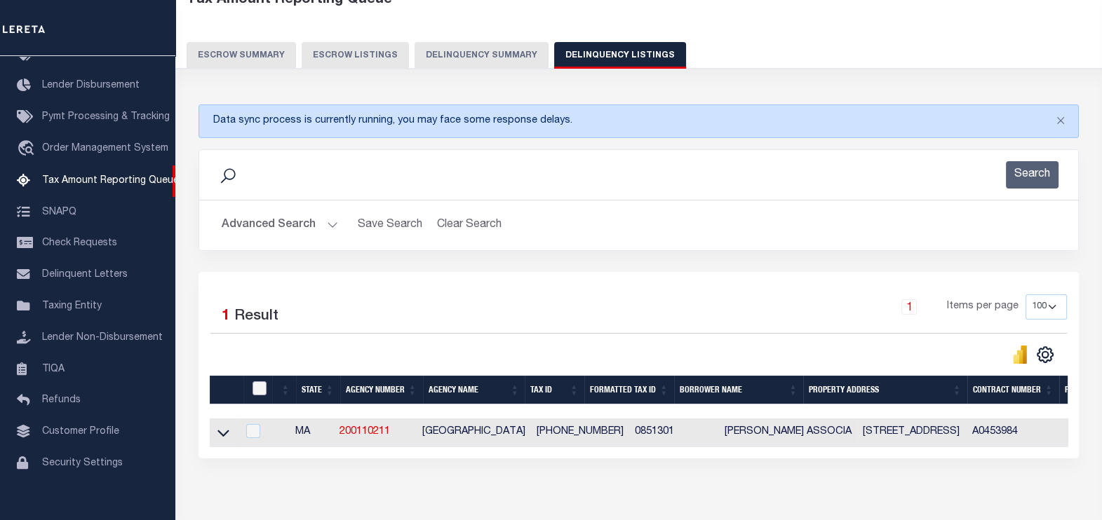
click at [262, 388] on input "checkbox" at bounding box center [260, 389] width 14 height 14
checkbox input "true"
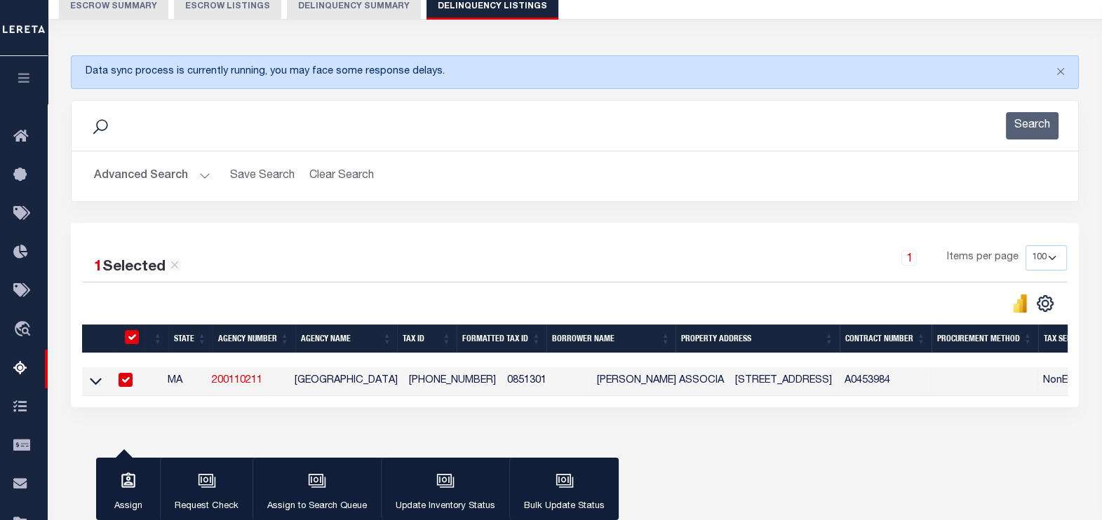
scroll to position [175, 0]
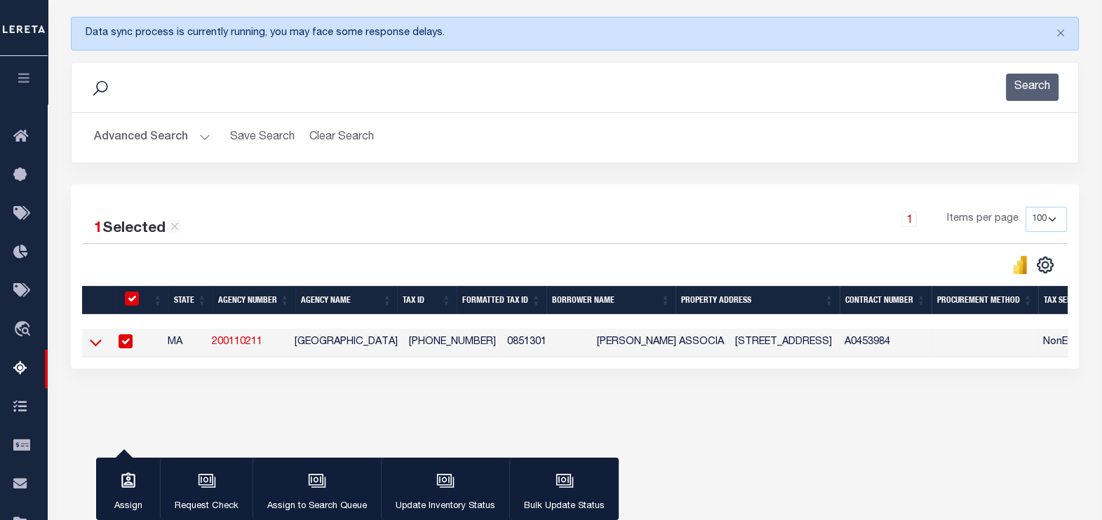
click at [95, 344] on icon at bounding box center [96, 342] width 12 height 15
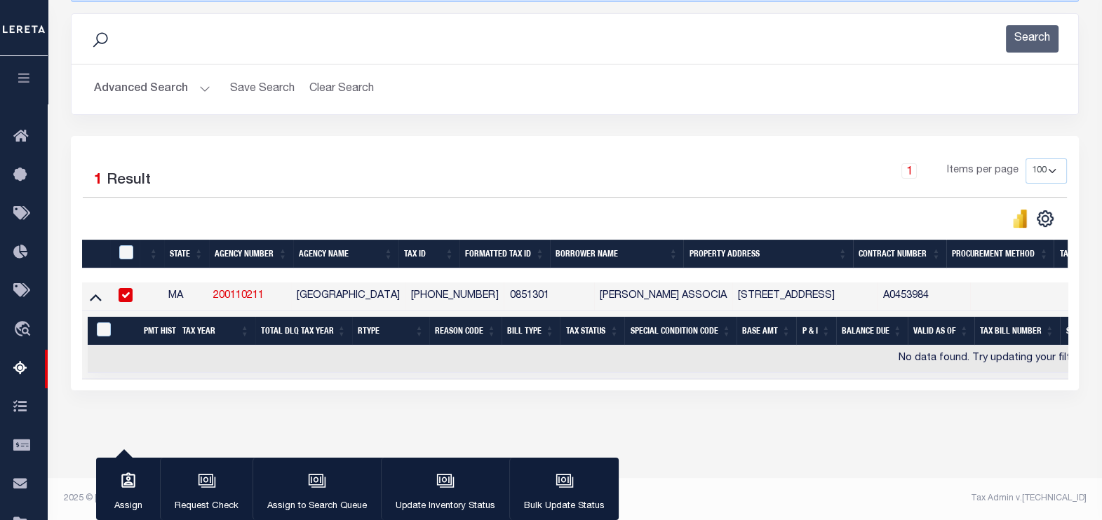
scroll to position [229, 0]
click at [454, 494] on div "button" at bounding box center [445, 482] width 35 height 35
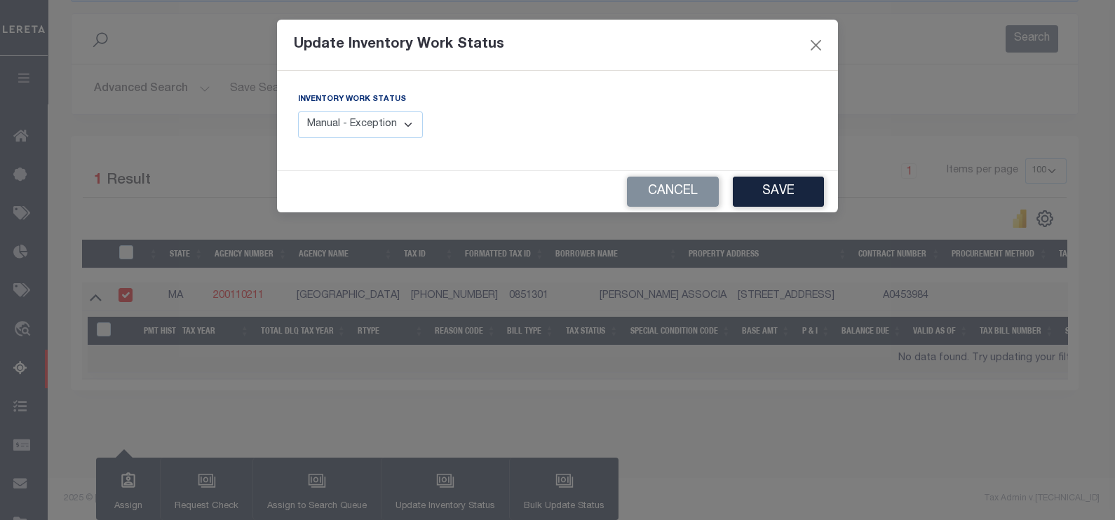
click at [400, 123] on select "Manual - Exception Pended - Awaiting Search Late Add Exception Completed" at bounding box center [360, 125] width 125 height 27
select select "4"
click at [298, 112] on select "Manual - Exception Pended - Awaiting Search Late Add Exception Completed" at bounding box center [360, 125] width 125 height 27
click at [802, 200] on button "Save" at bounding box center [778, 192] width 91 height 30
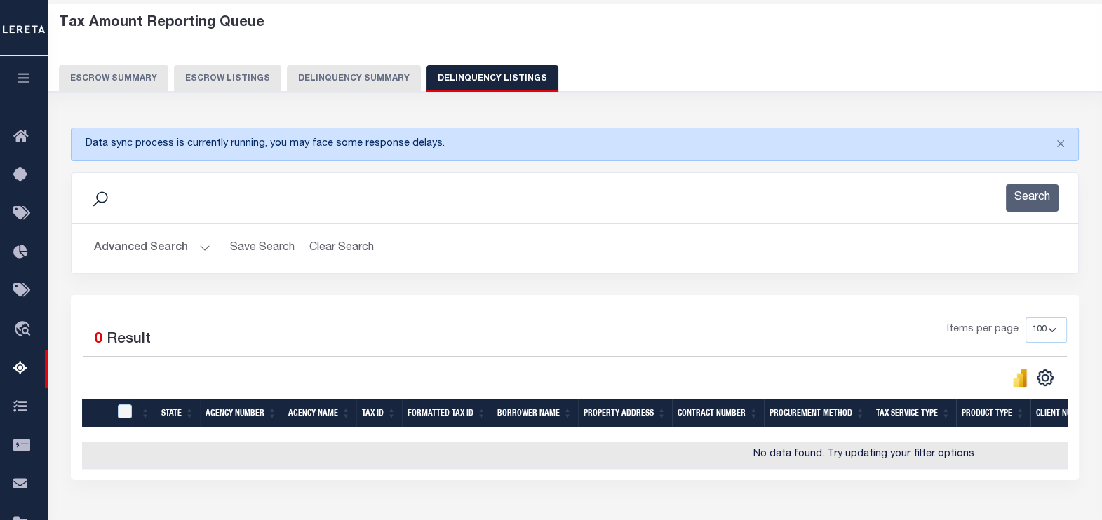
scroll to position [0, 0]
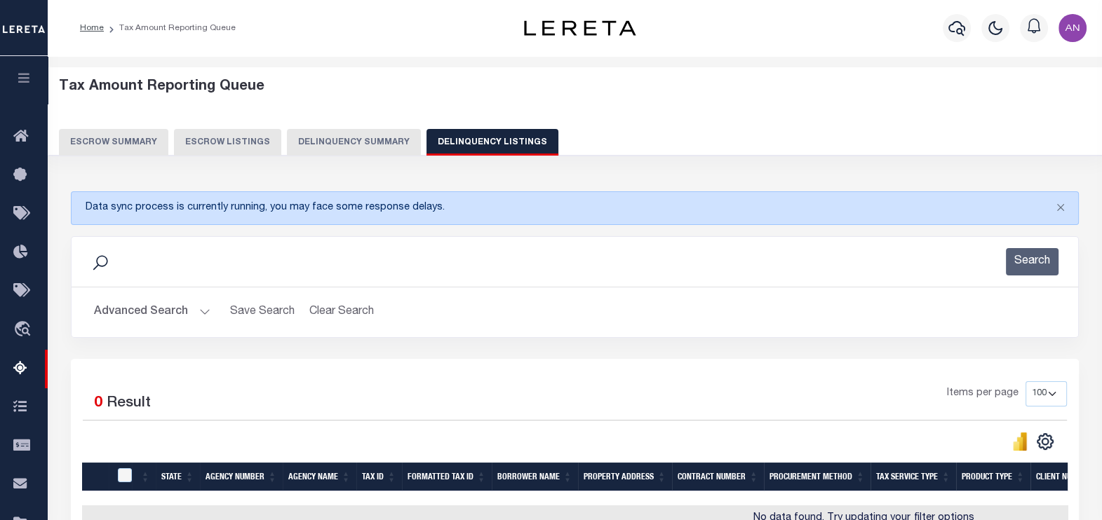
click at [150, 314] on button "Advanced Search" at bounding box center [152, 312] width 116 height 27
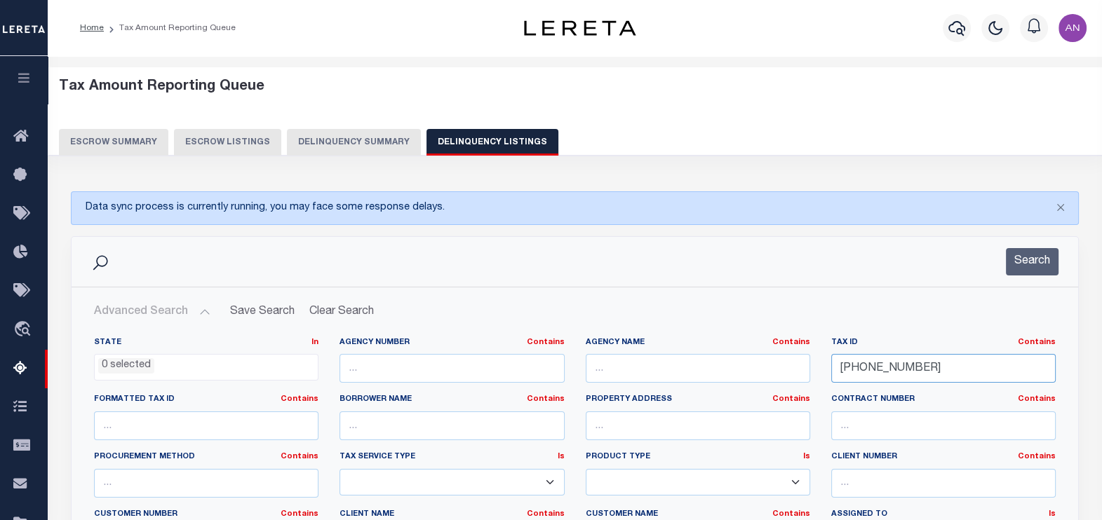
click at [888, 369] on input "085-13-01" at bounding box center [943, 368] width 224 height 29
paste input "6B-16-17"
type input "086B-16-17"
click at [1022, 263] on button "Search" at bounding box center [1032, 261] width 53 height 27
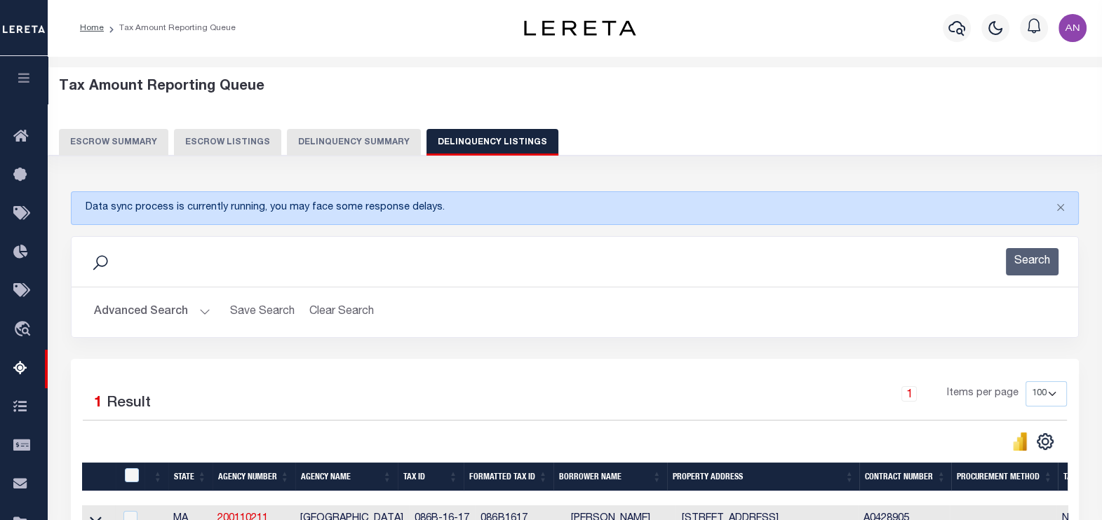
scroll to position [87, 0]
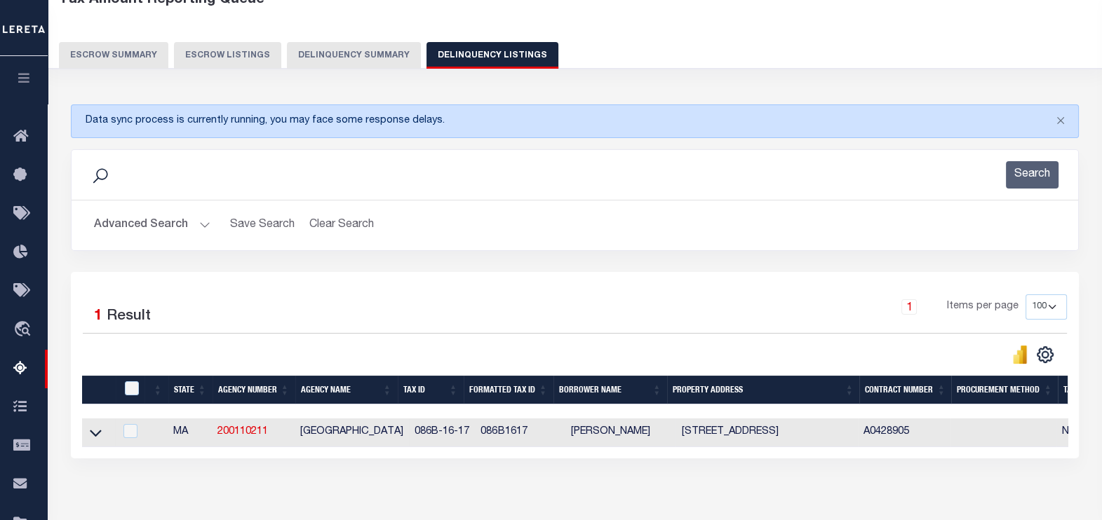
drag, startPoint x: 92, startPoint y: 438, endPoint x: 344, endPoint y: 438, distance: 252.5
click at [92, 438] on icon at bounding box center [96, 433] width 12 height 15
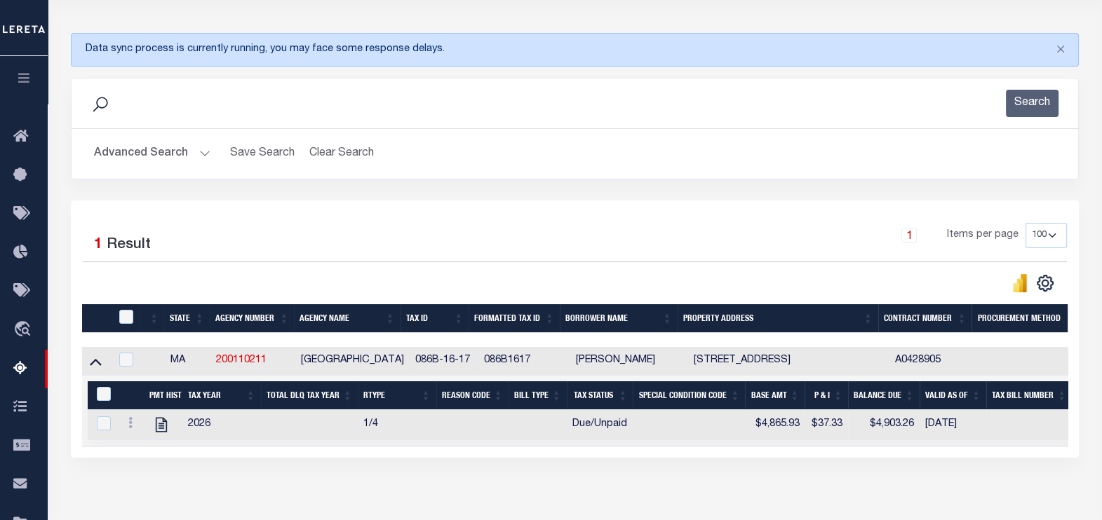
scroll to position [175, 0]
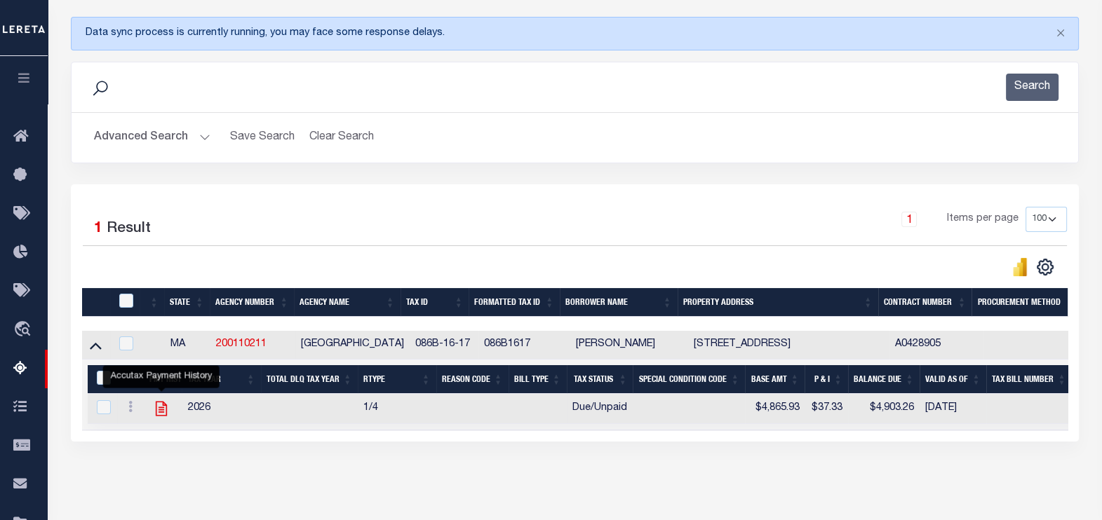
click at [160, 409] on icon "" at bounding box center [161, 409] width 11 height 15
checkbox input "true"
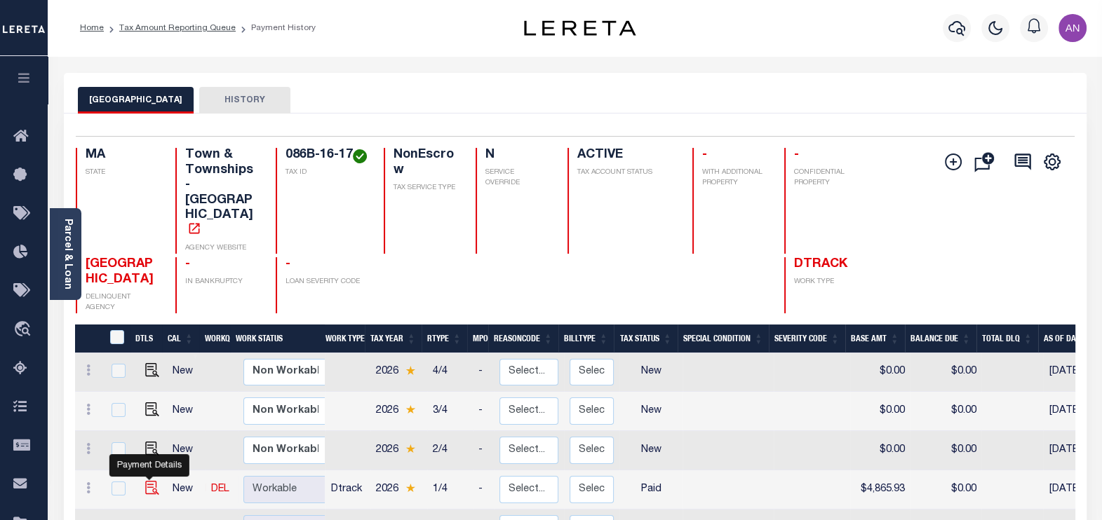
click at [148, 481] on img "" at bounding box center [152, 488] width 14 height 14
checkbox input "true"
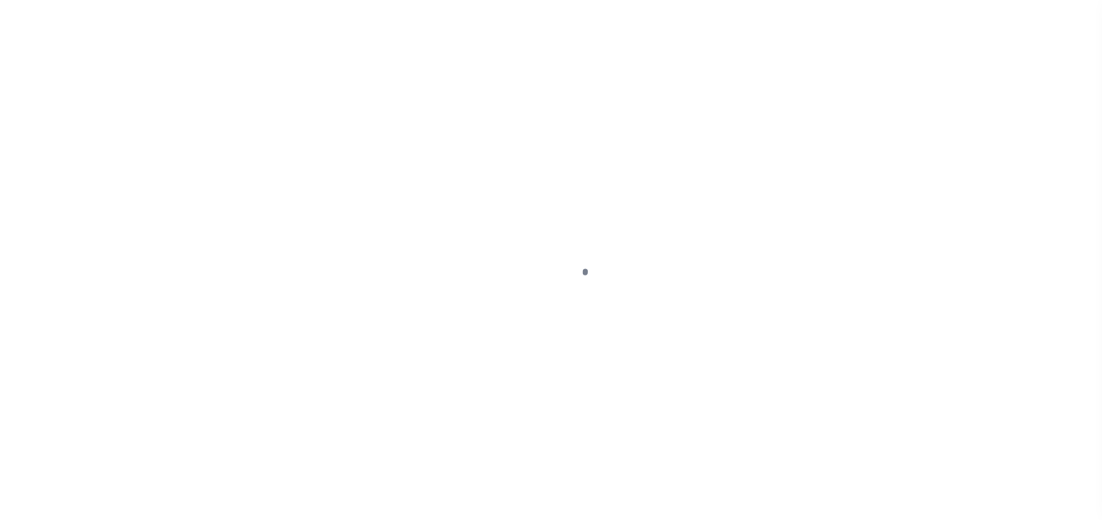
select select "PYD"
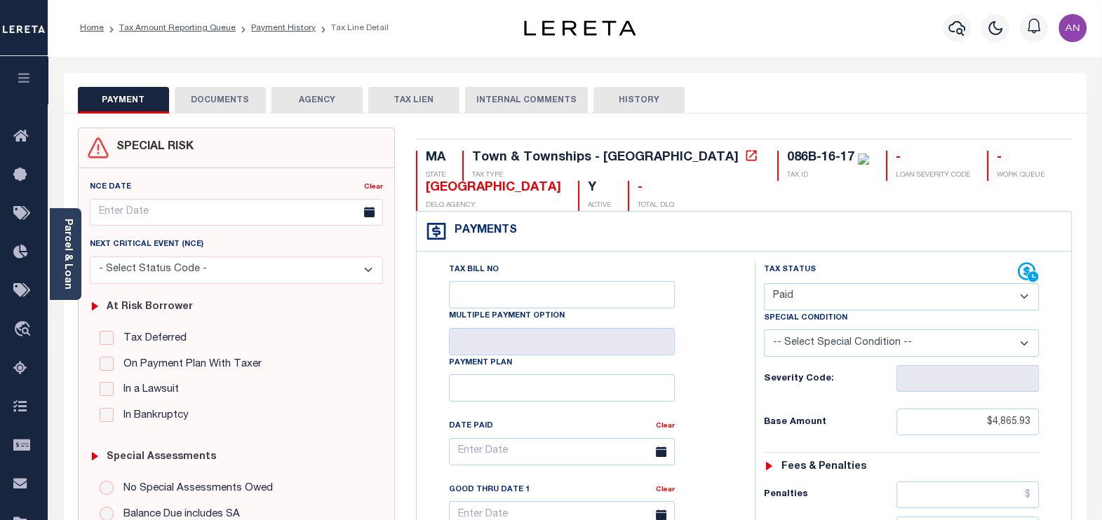
click at [240, 100] on button "DOCUMENTS" at bounding box center [220, 100] width 91 height 27
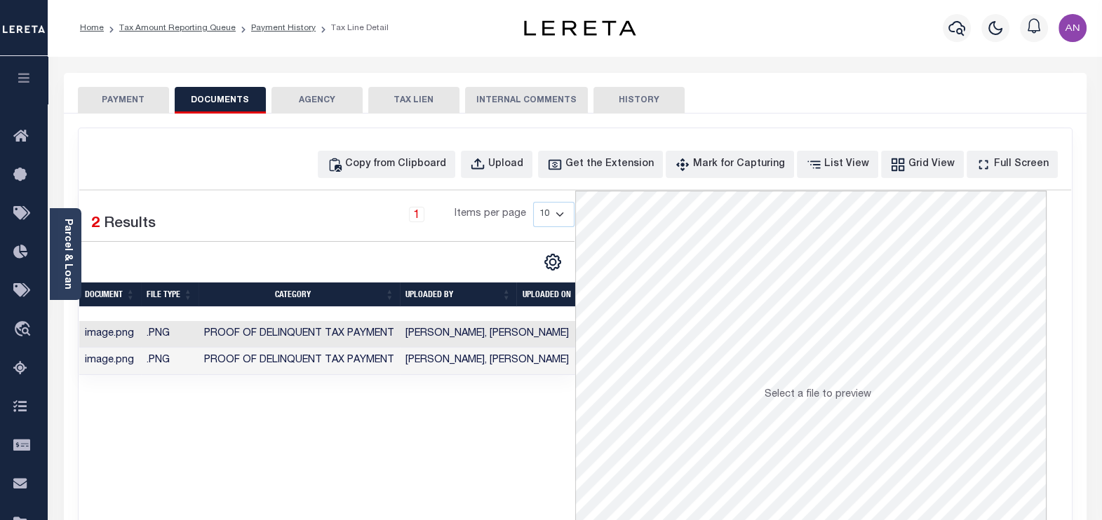
click at [419, 357] on td "Nimadar, Akhilesh" at bounding box center [487, 361] width 175 height 27
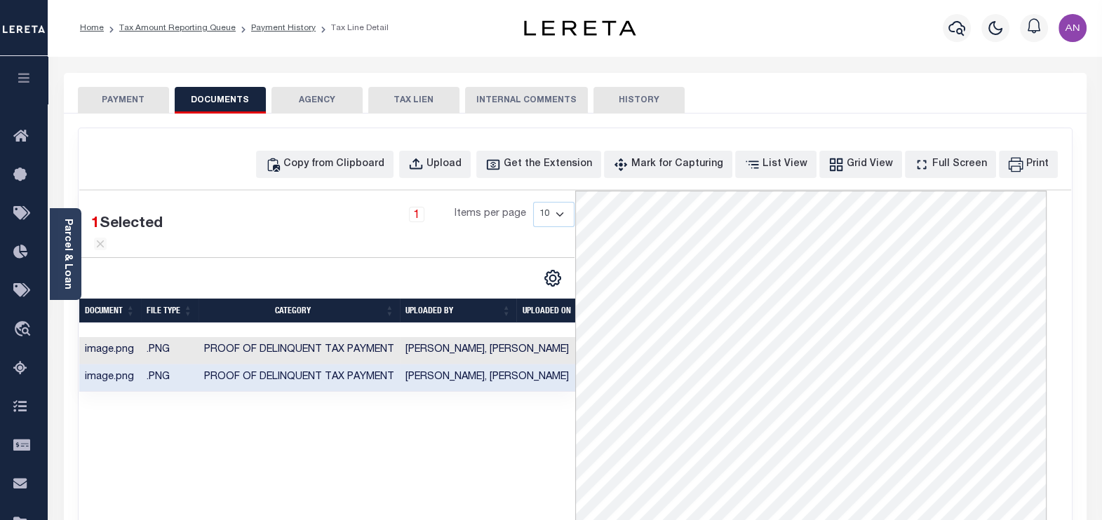
click at [121, 98] on button "PAYMENT" at bounding box center [123, 100] width 91 height 27
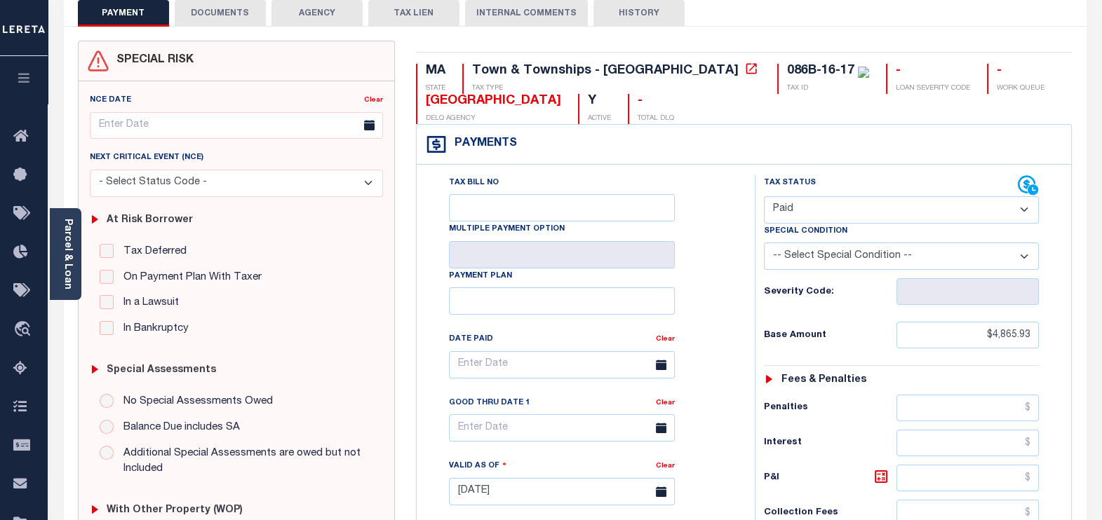
scroll to position [87, 0]
click at [71, 267] on link "Parcel & Loan" at bounding box center [67, 254] width 10 height 71
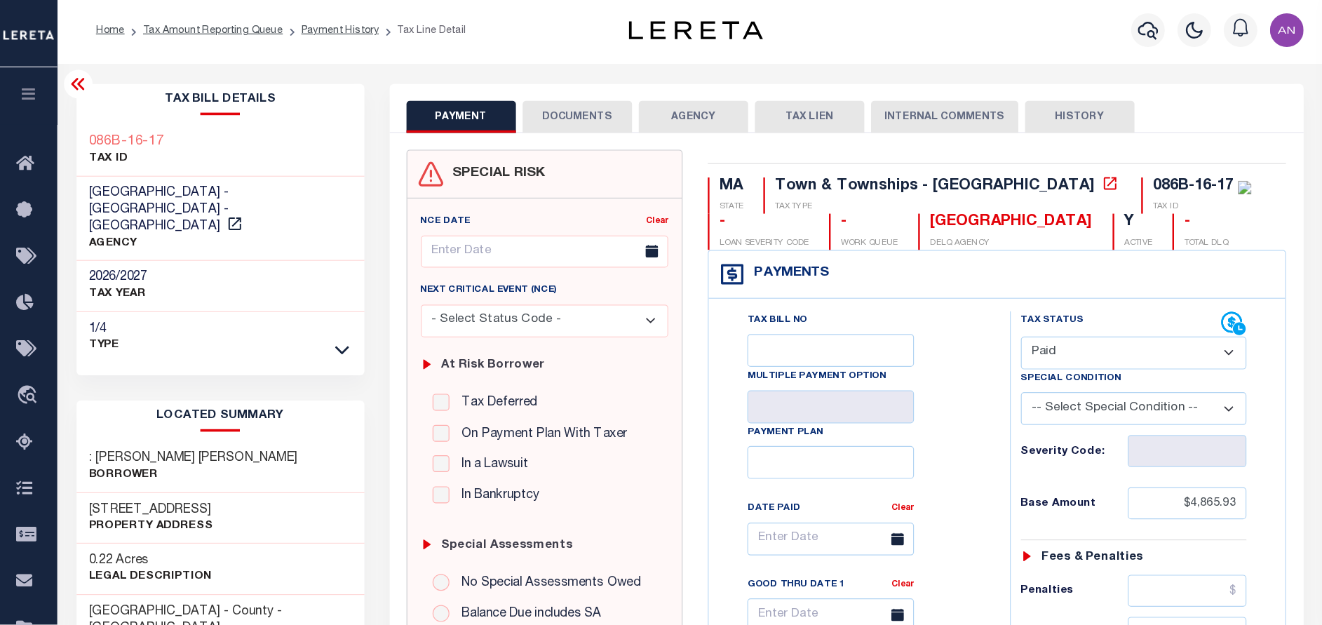
scroll to position [0, 0]
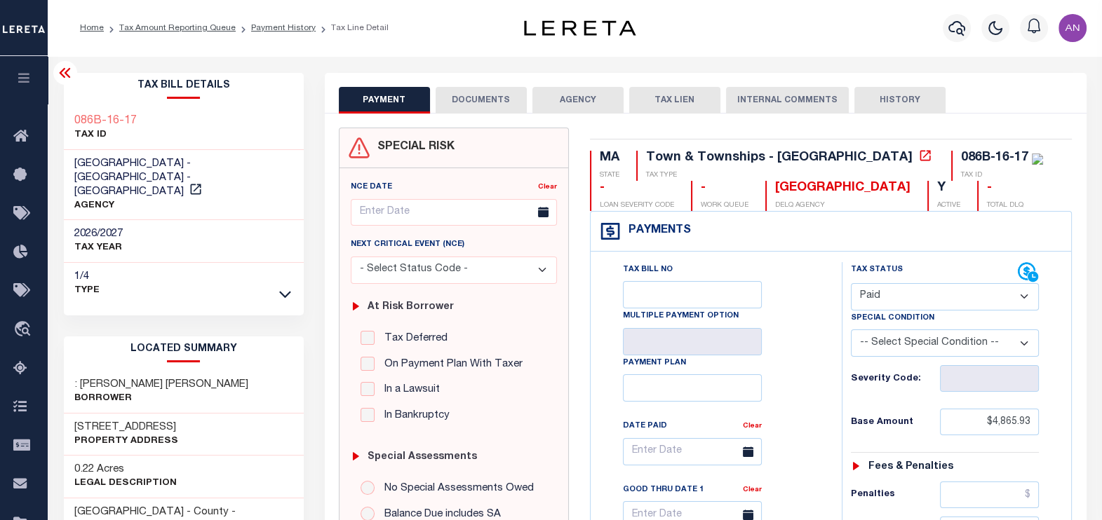
click at [462, 108] on button "DOCUMENTS" at bounding box center [481, 100] width 91 height 27
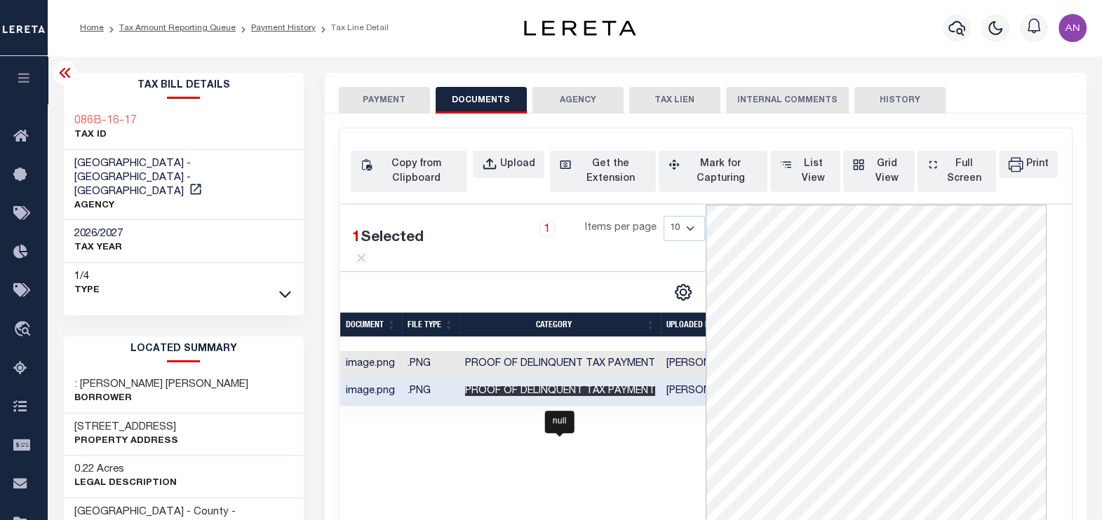
click at [593, 396] on span "Proof of Delinquent Tax Payment" at bounding box center [560, 391] width 190 height 10
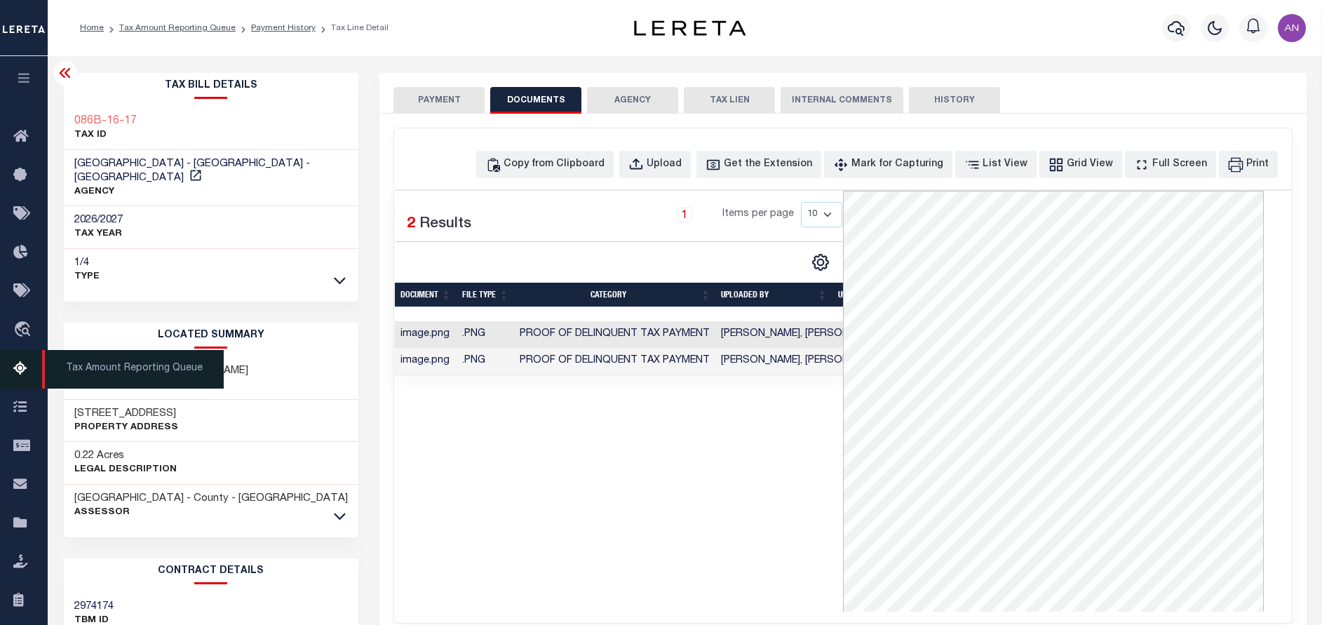
click at [18, 370] on icon at bounding box center [24, 370] width 22 height 18
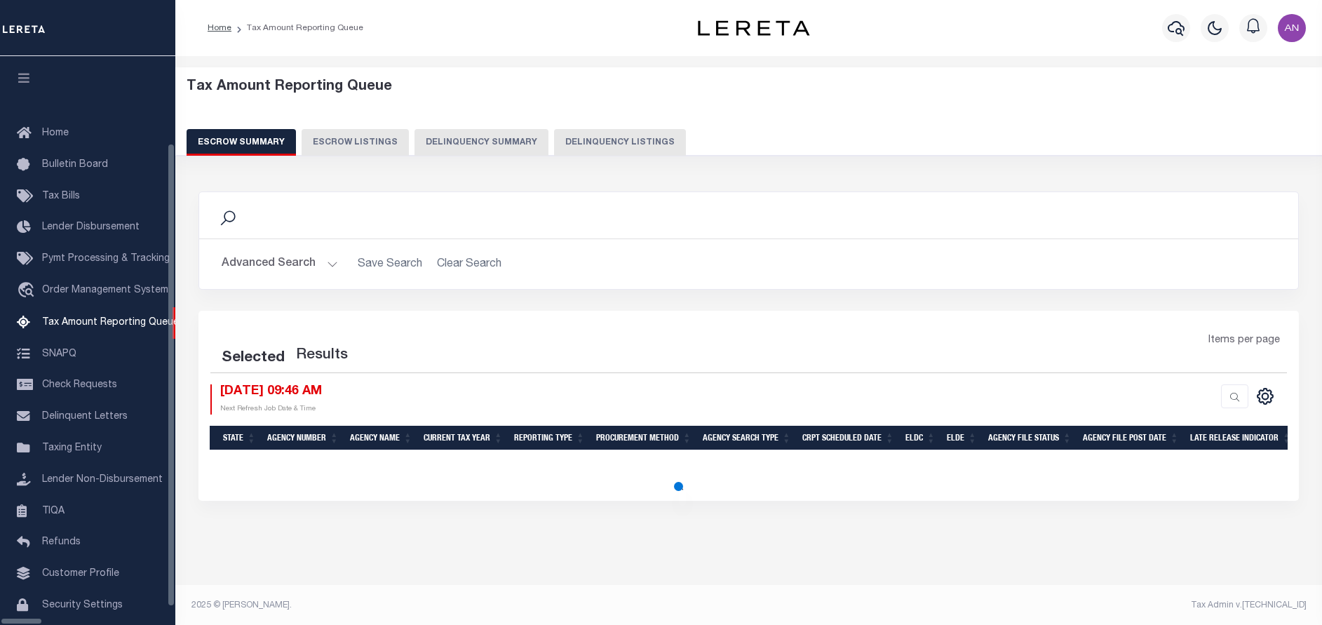
select select "100"
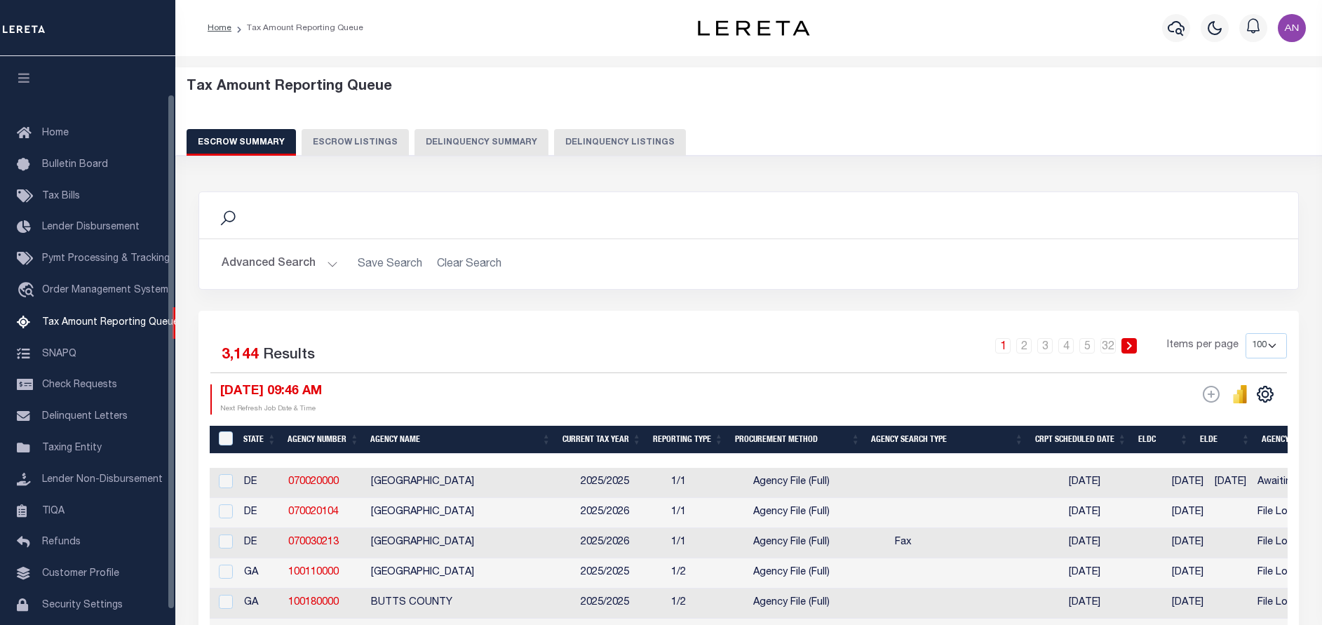
scroll to position [42, 0]
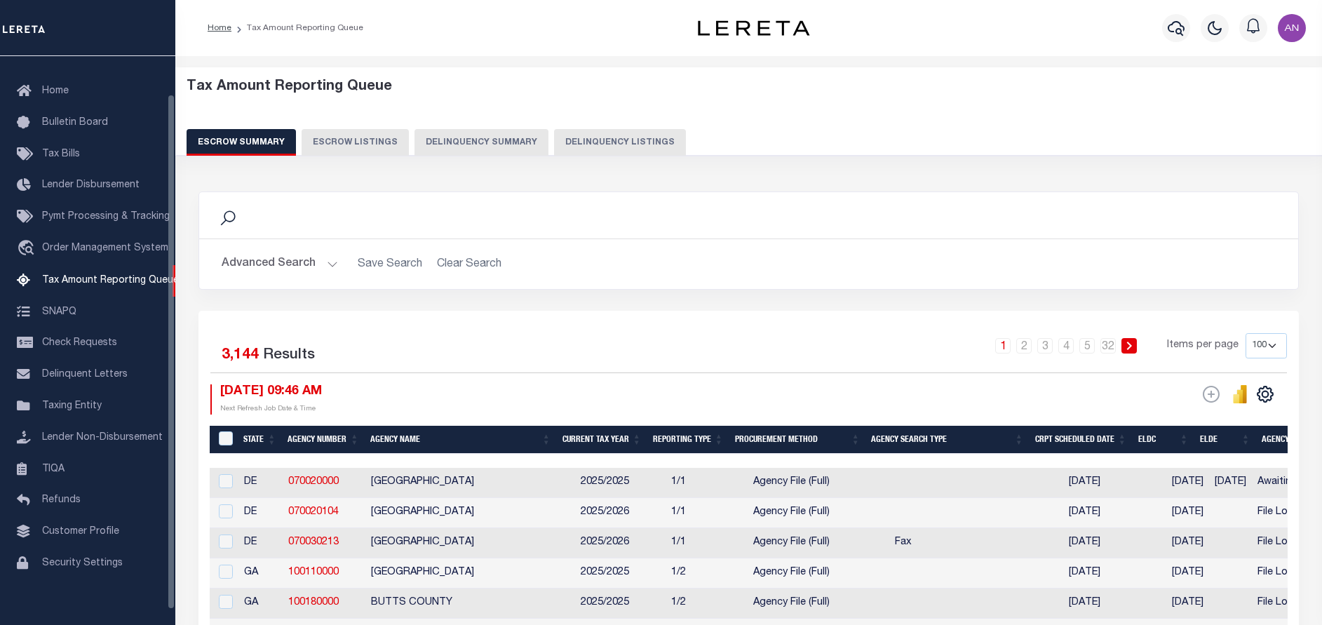
click at [574, 143] on button "Delinquency Listings" at bounding box center [620, 142] width 132 height 27
select select "100"
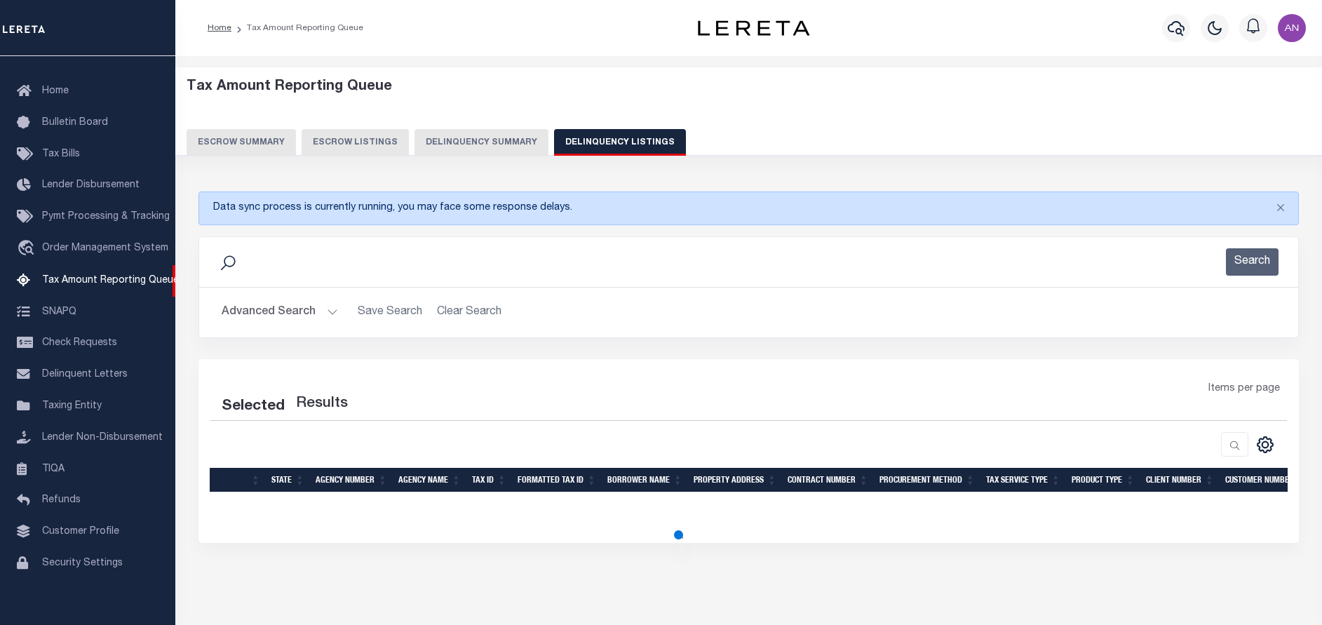
select select "100"
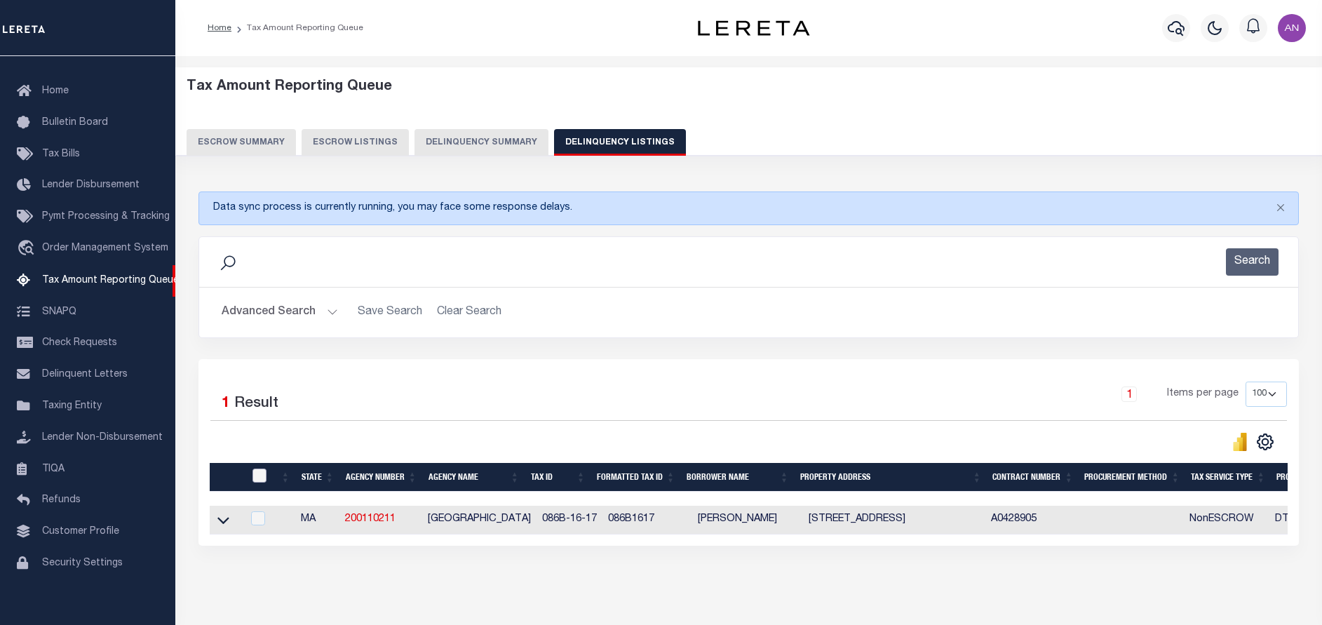
click at [262, 473] on input "checkbox" at bounding box center [260, 476] width 14 height 14
checkbox input "true"
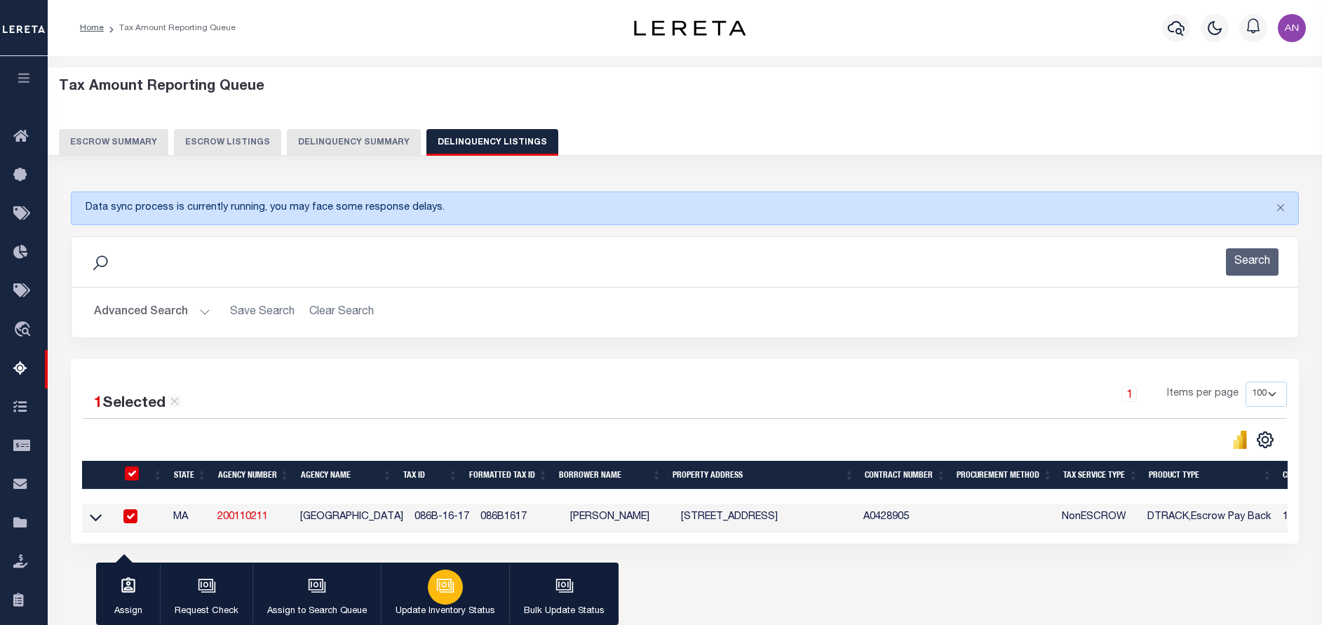
click at [458, 574] on button "Update Inventory Status" at bounding box center [445, 594] width 128 height 63
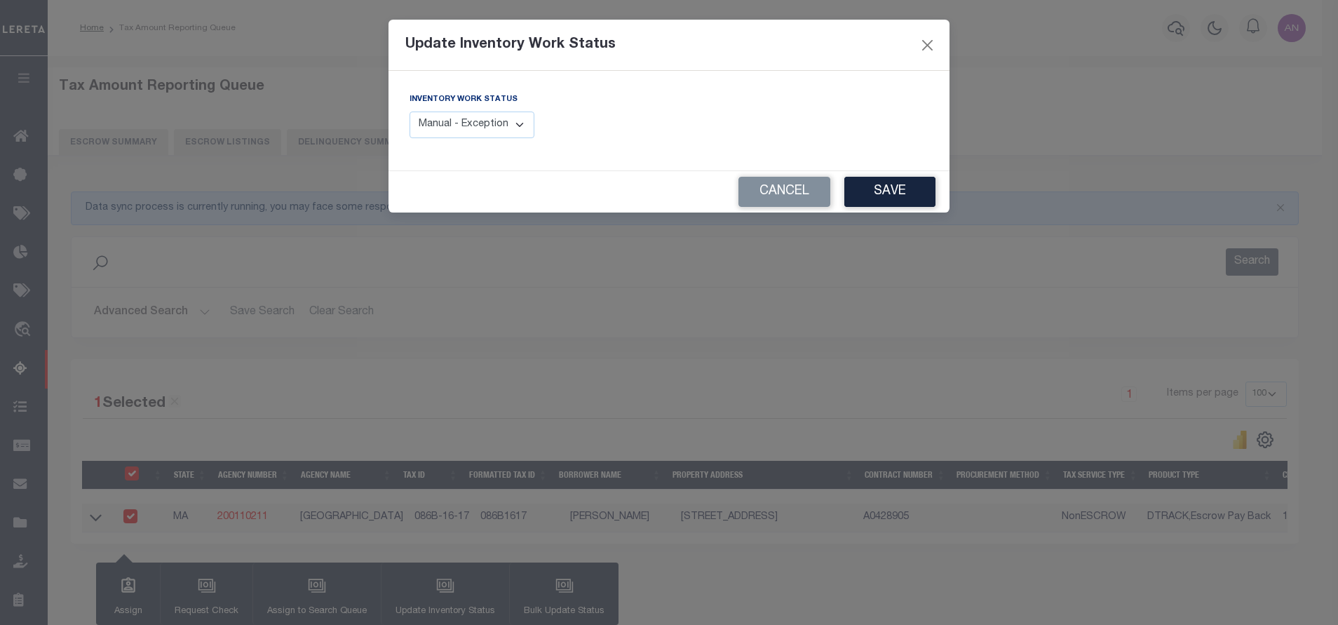
click at [445, 108] on div "Inventory Work Status Manual - Exception Pended - Awaiting Search Late Add Exce…" at bounding box center [472, 115] width 125 height 46
click at [445, 121] on select "Manual - Exception Pended - Awaiting Search Late Add Exception Completed" at bounding box center [472, 125] width 125 height 27
select select "4"
click at [410, 112] on select "Manual - Exception Pended - Awaiting Search Late Add Exception Completed" at bounding box center [472, 125] width 125 height 27
click at [882, 183] on button "Save" at bounding box center [890, 192] width 91 height 30
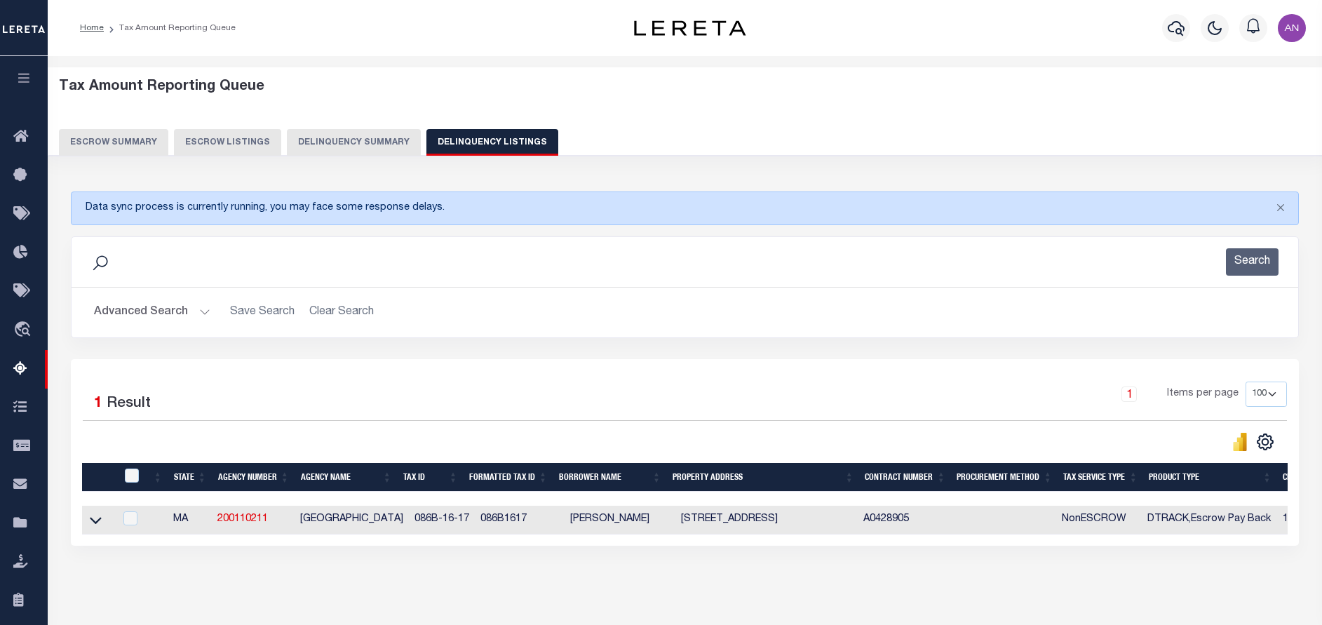
click at [148, 312] on button "Advanced Search" at bounding box center [152, 312] width 116 height 27
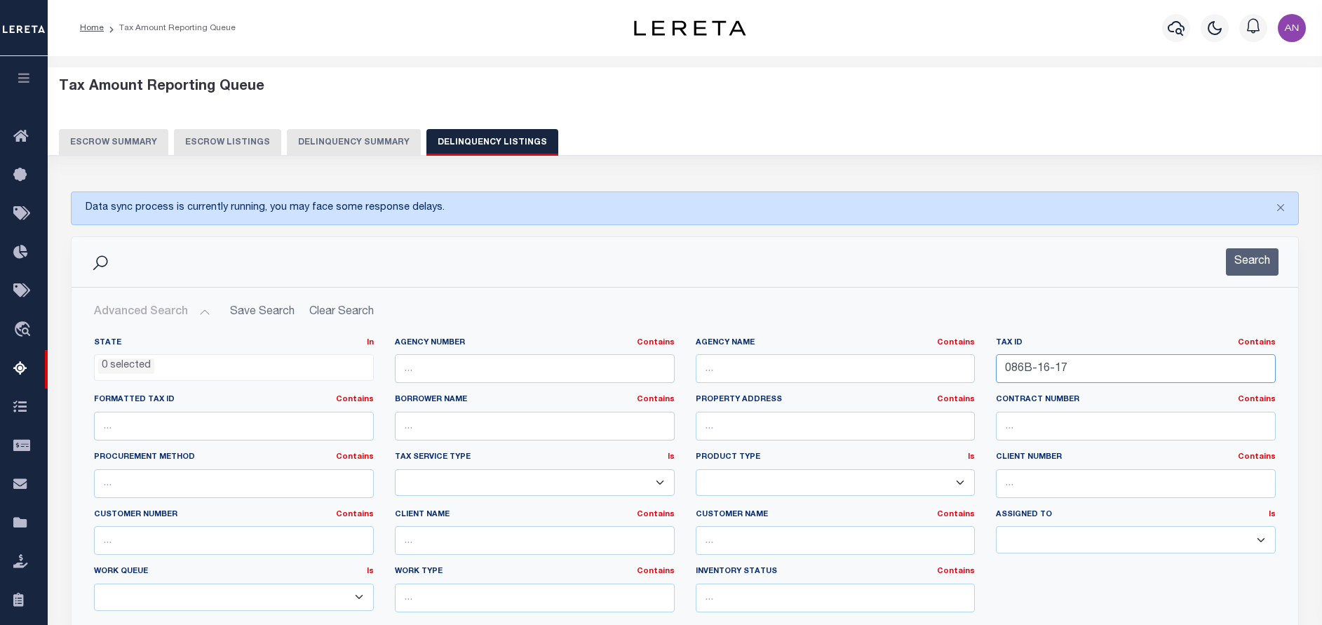
click at [1039, 364] on input "086B-16-17" at bounding box center [1136, 368] width 280 height 29
paste input "9-05-15"
type input "[PHONE_NUMBER]"
click at [1237, 267] on button "Search" at bounding box center [1252, 261] width 53 height 27
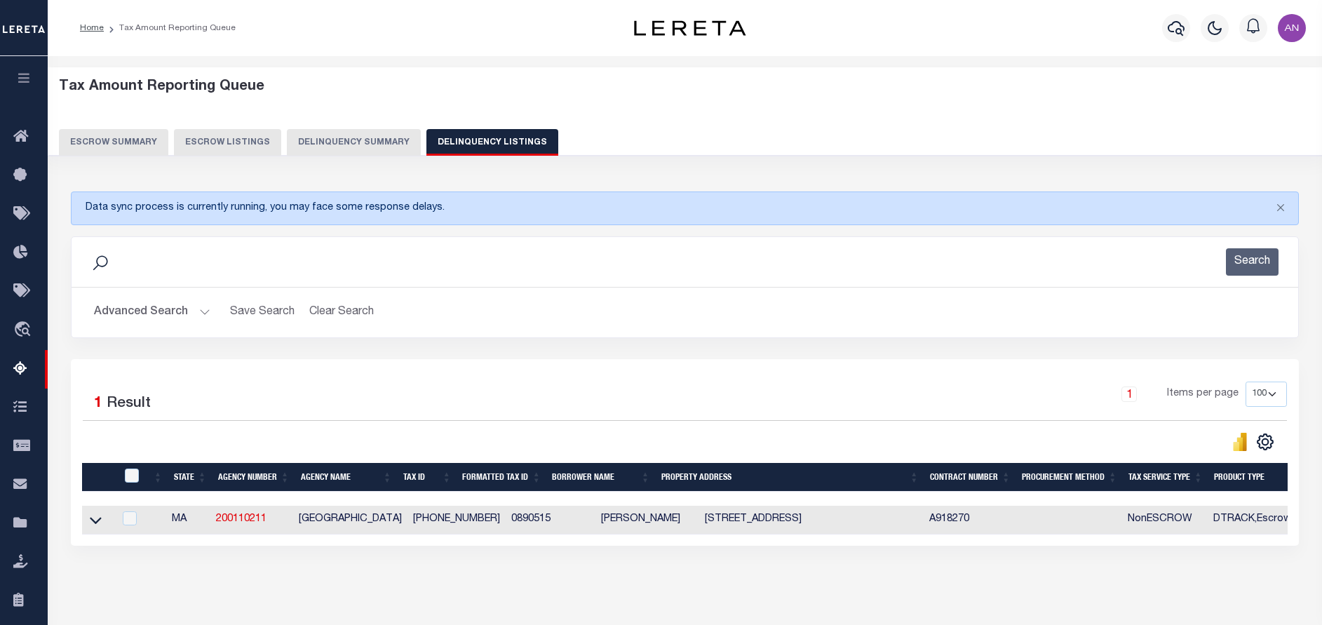
scroll to position [105, 0]
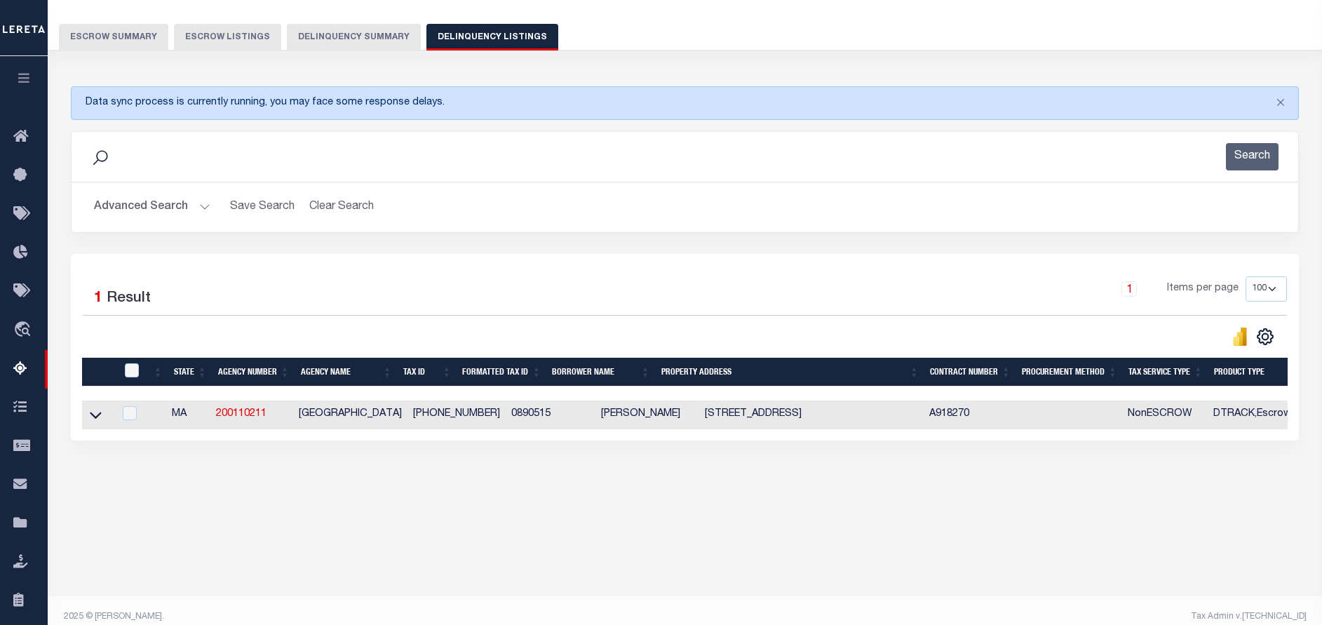
click at [83, 418] on td at bounding box center [98, 415] width 32 height 29
checkbox input "true"
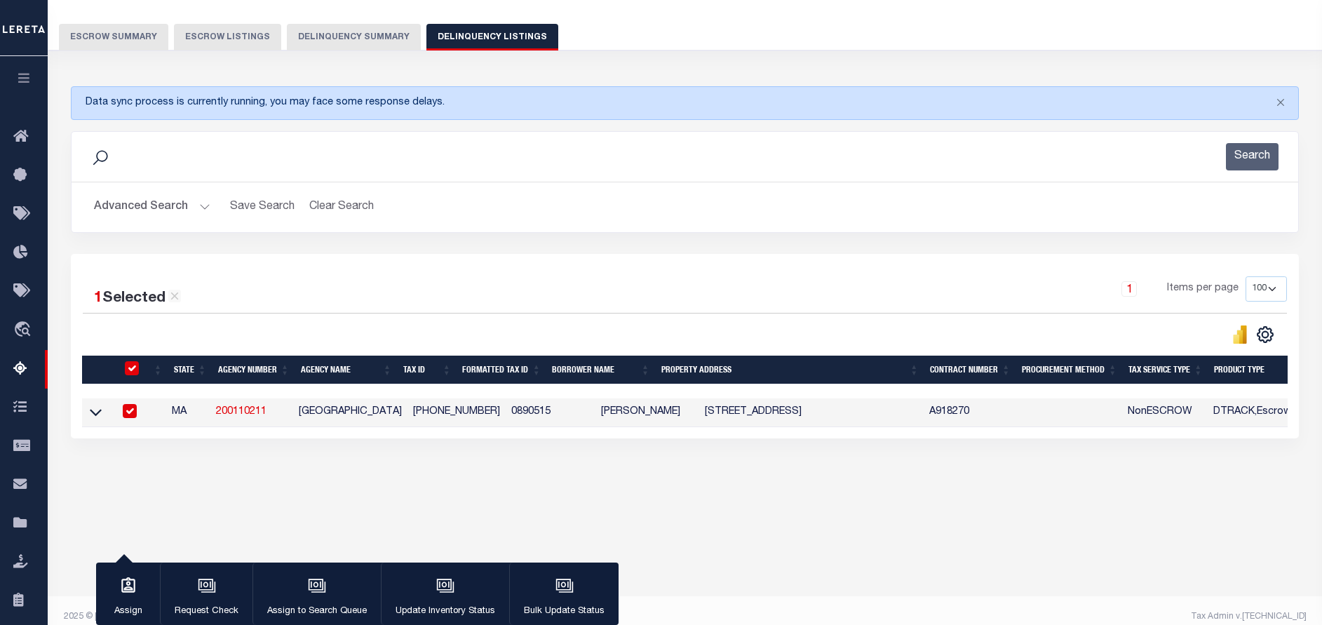
click at [126, 373] on input "checkbox" at bounding box center [132, 368] width 14 height 14
checkbox input "false"
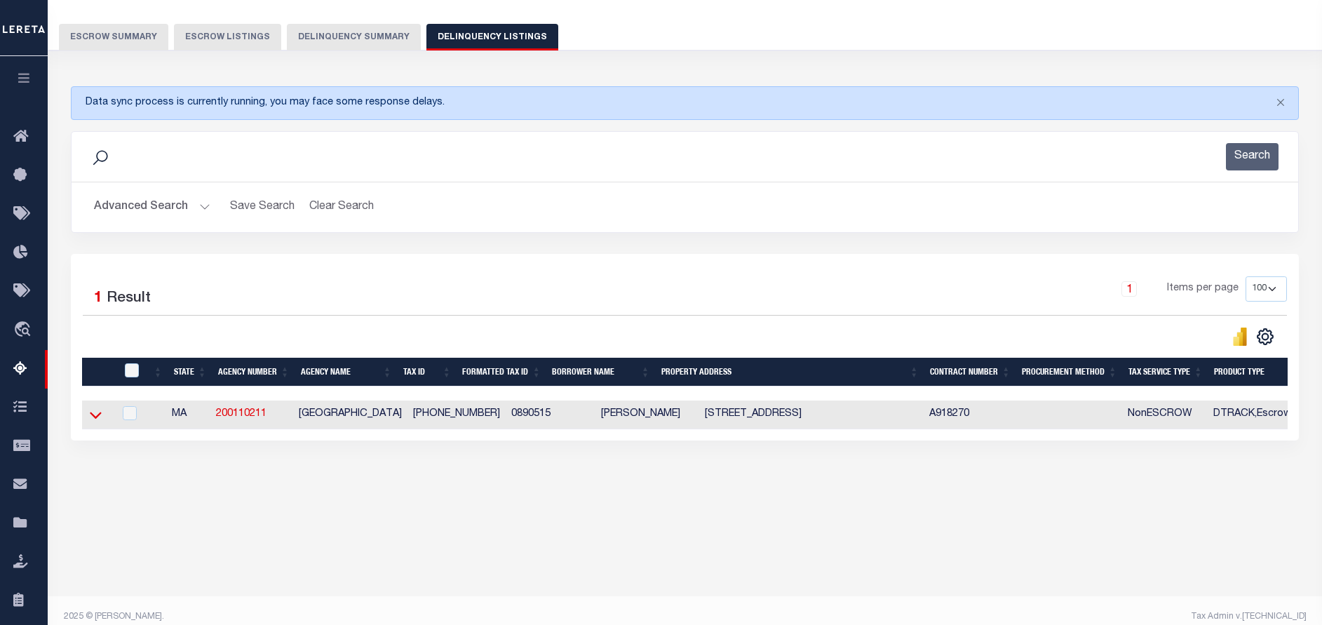
click at [95, 418] on icon at bounding box center [96, 415] width 12 height 15
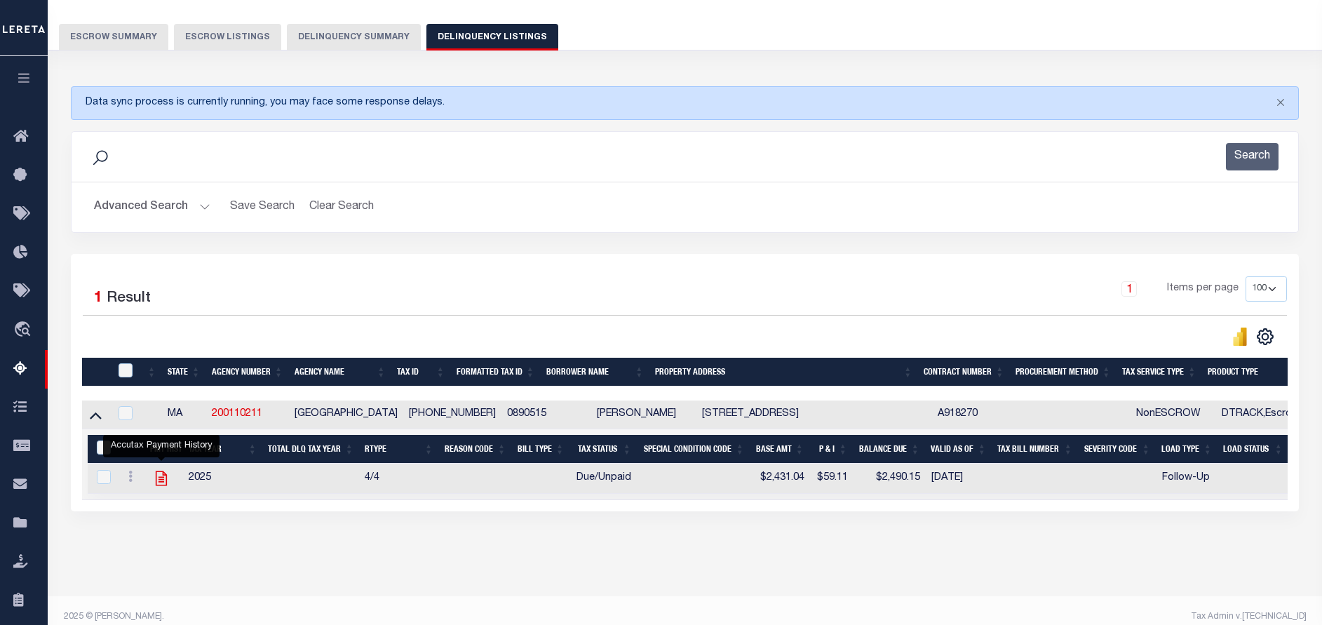
click at [163, 480] on icon "" at bounding box center [161, 478] width 18 height 18
checkbox input "true"
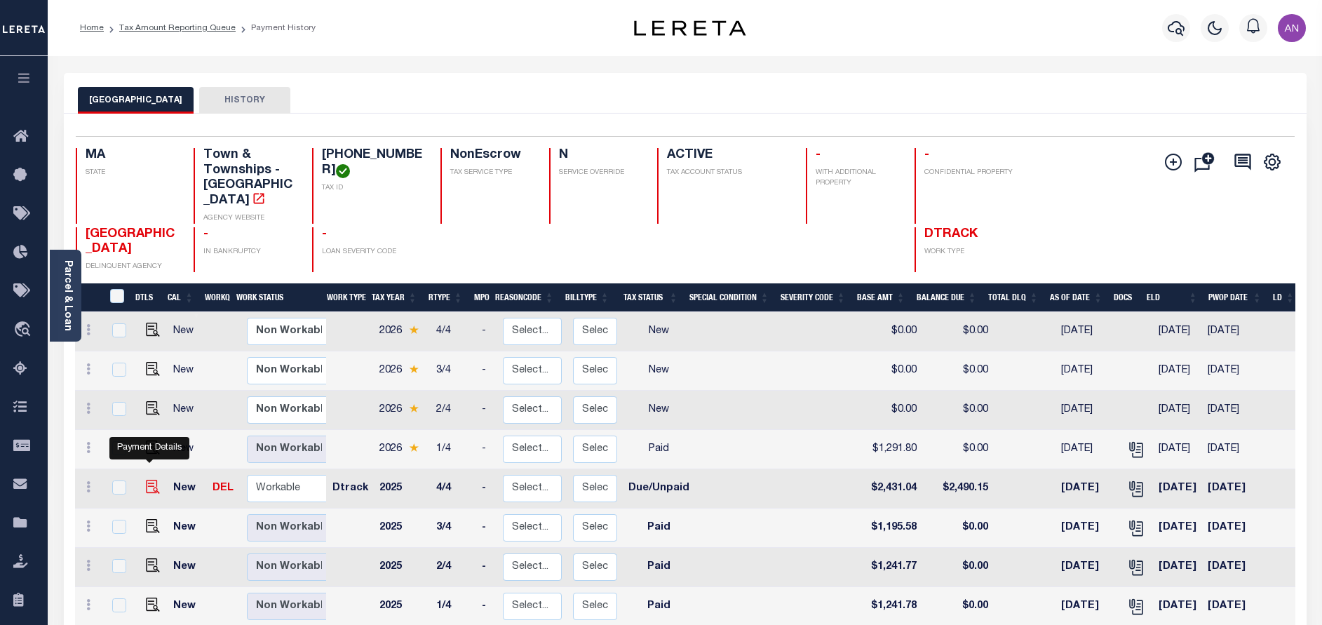
click at [146, 480] on img "" at bounding box center [153, 487] width 14 height 14
checkbox input "true"
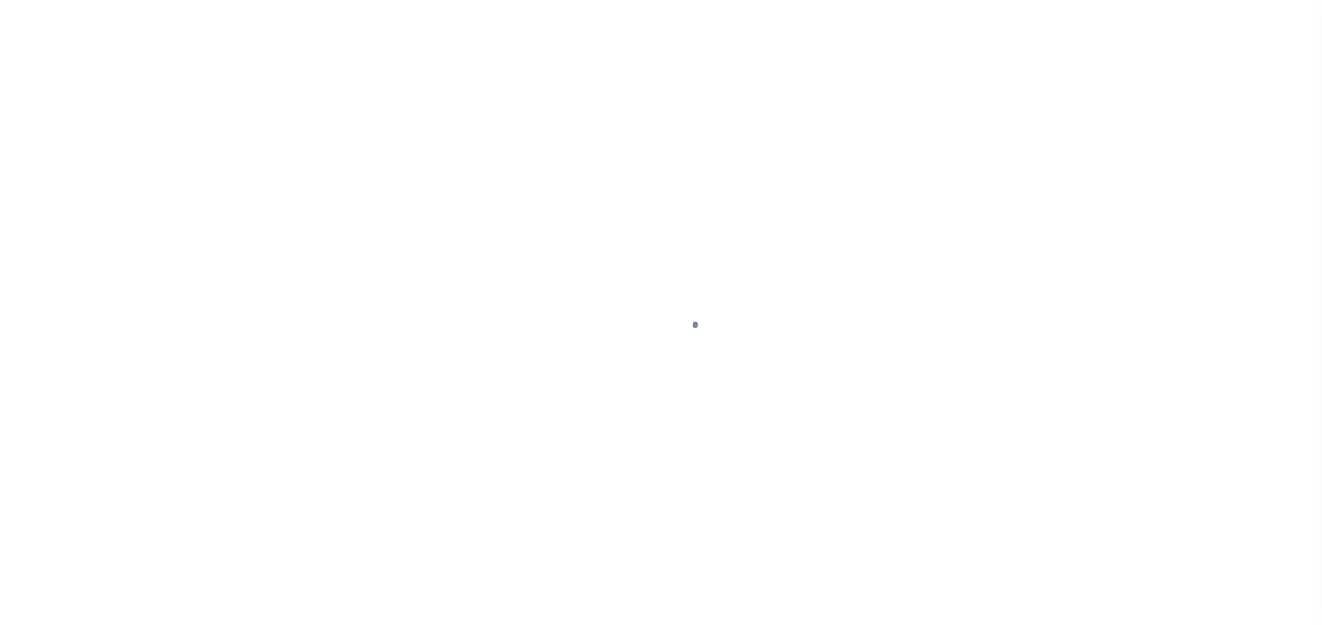
select select "DUE"
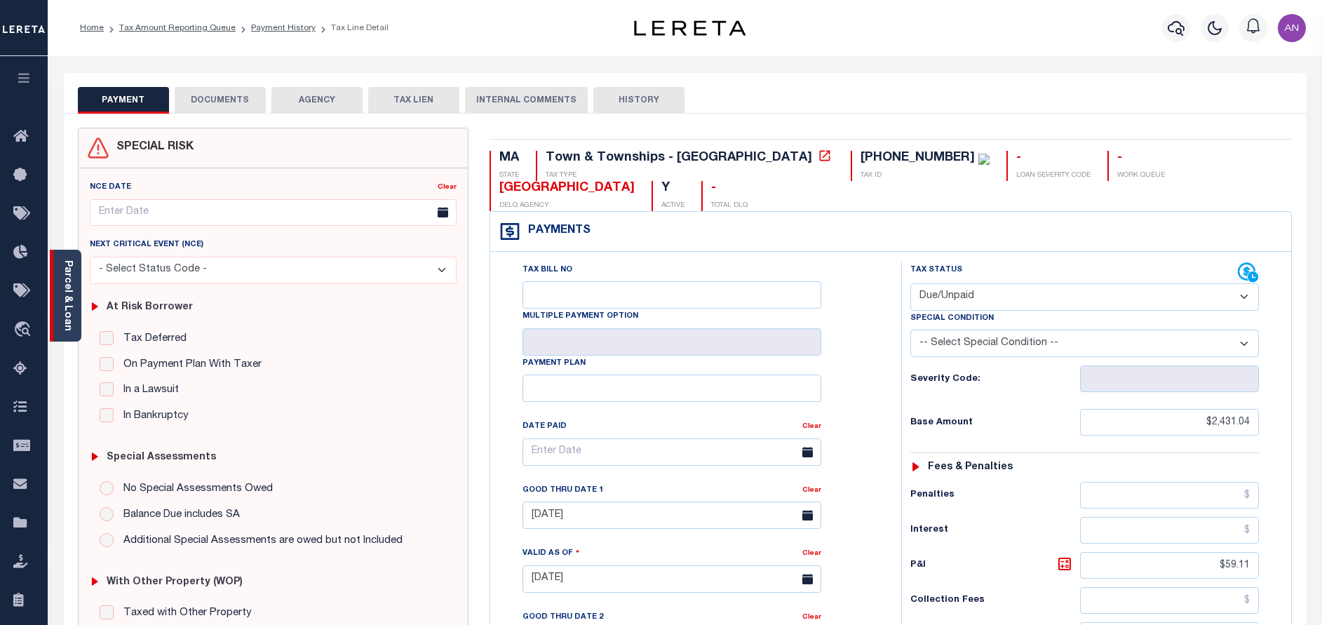
click at [58, 310] on div "Parcel & Loan" at bounding box center [66, 296] width 32 height 92
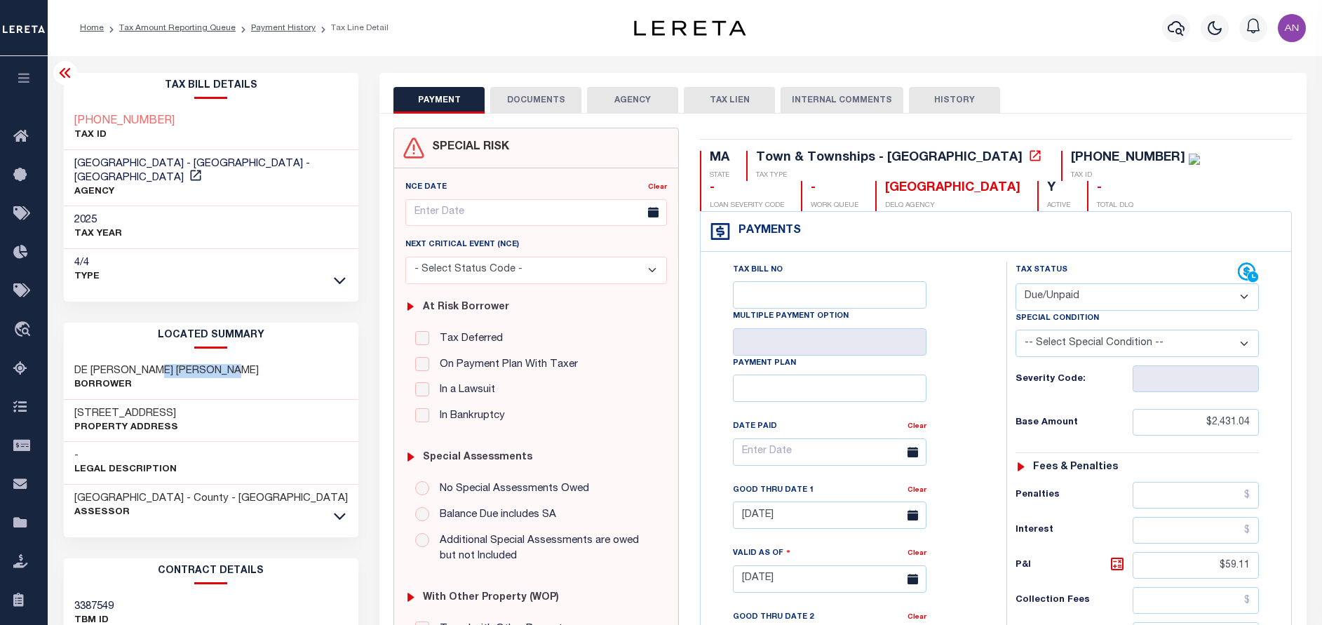
drag, startPoint x: 154, startPoint y: 356, endPoint x: 234, endPoint y: 355, distance: 80.0
click at [234, 364] on h3 "DE [PERSON_NAME] [PERSON_NAME]" at bounding box center [166, 371] width 184 height 14
copy h3 "[PERSON_NAME]"
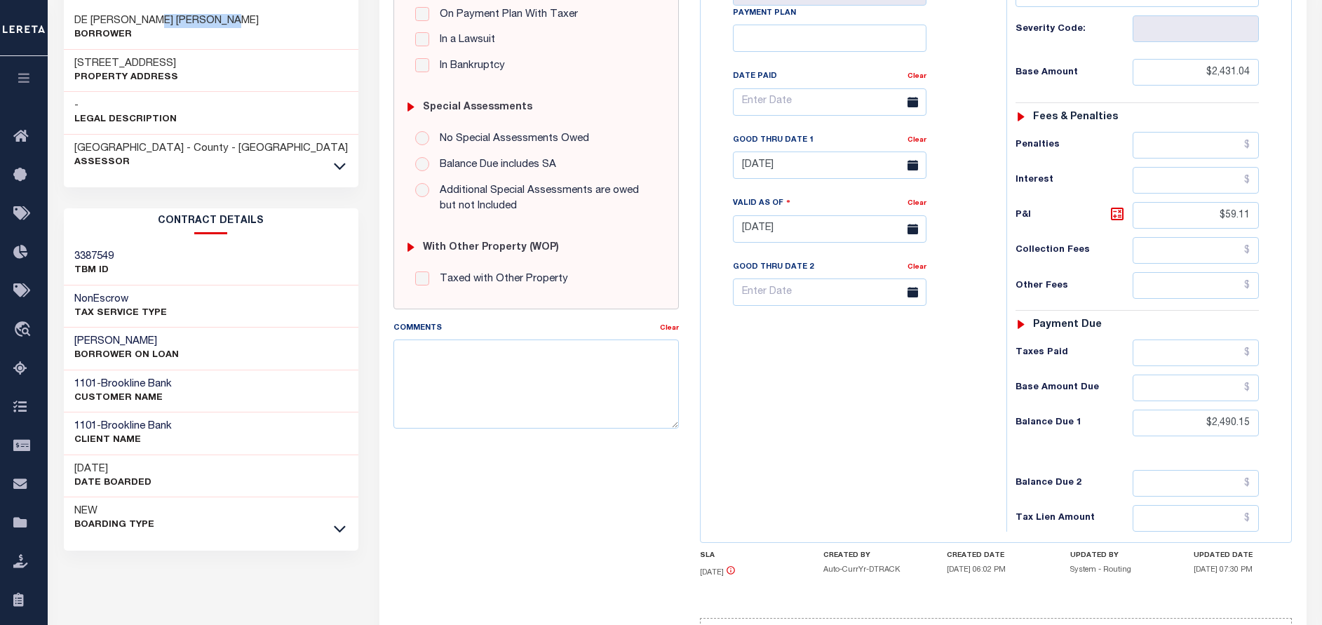
scroll to position [421, 0]
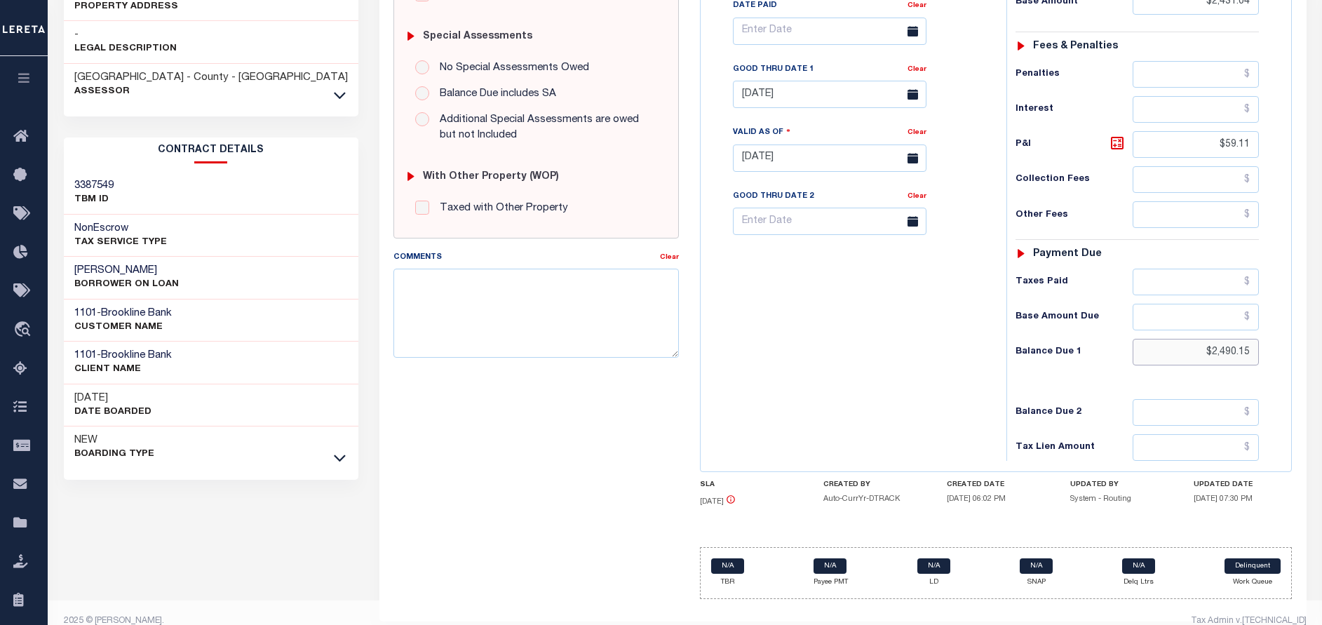
drag, startPoint x: 1251, startPoint y: 357, endPoint x: 1211, endPoint y: 353, distance: 40.9
click at [1211, 353] on input "$2,490.15" at bounding box center [1196, 352] width 126 height 27
click at [793, 99] on input "[DATE]" at bounding box center [830, 94] width 194 height 27
click at [812, 283] on span "30" at bounding box center [810, 285] width 27 height 27
type input "[DATE]"
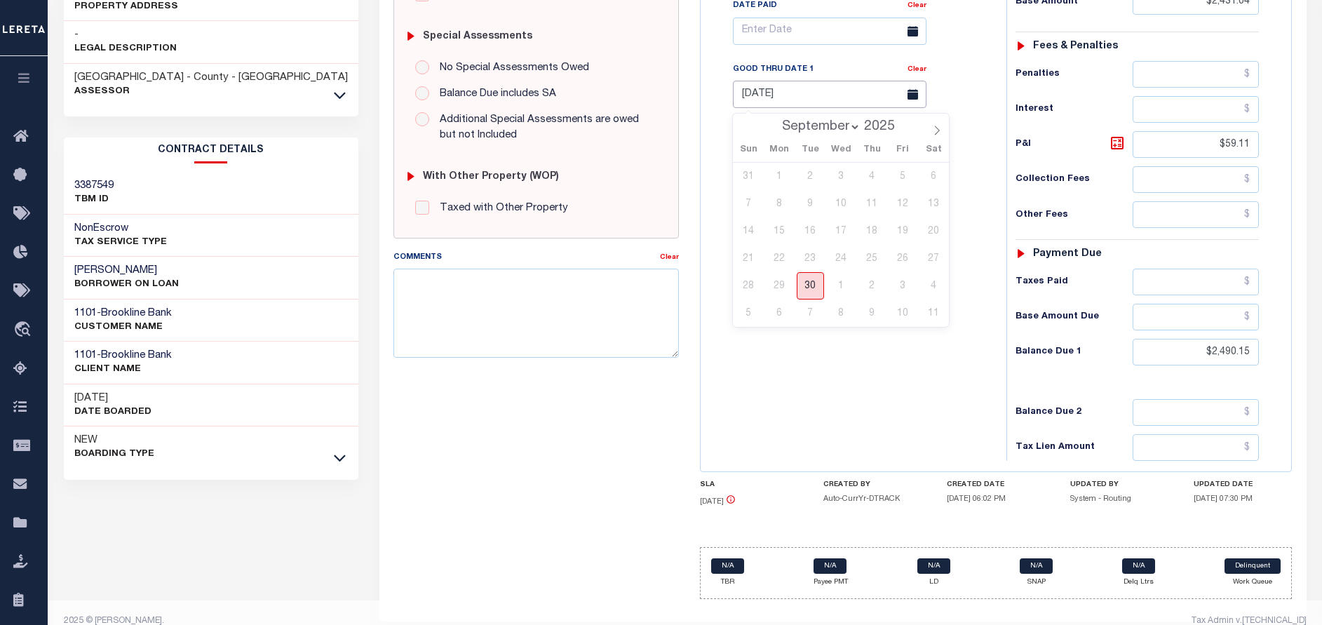
type input "[DATE]"
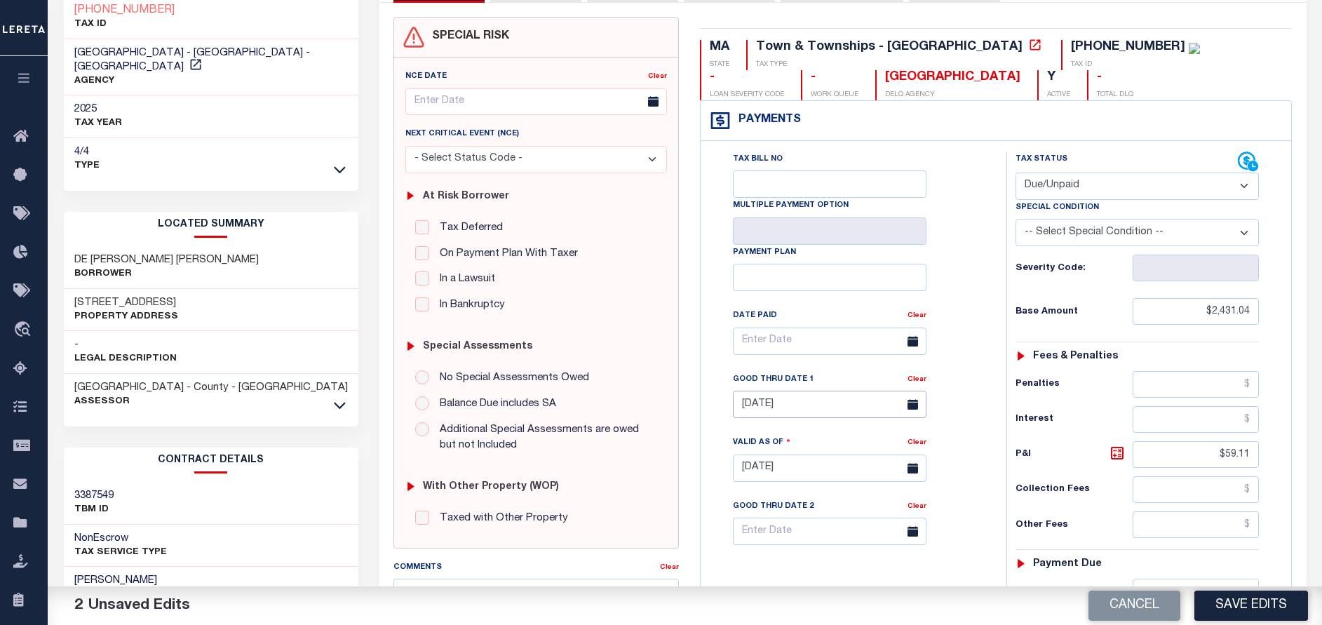
scroll to position [0, 0]
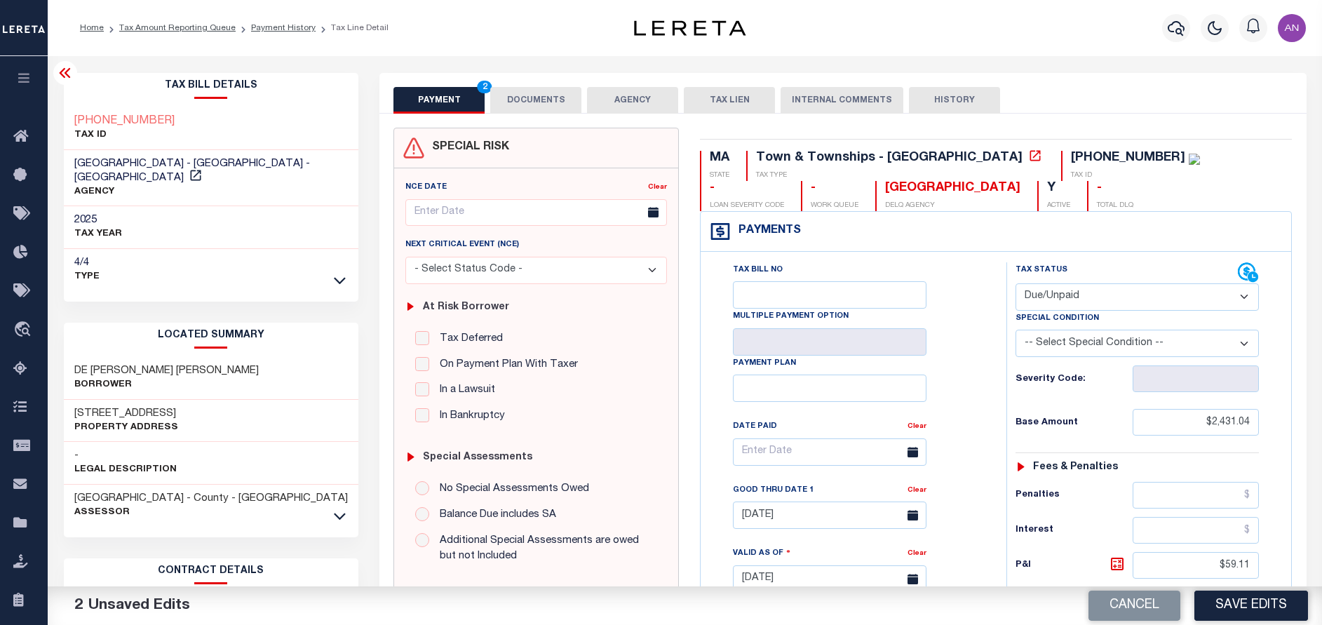
click at [518, 104] on button "DOCUMENTS" at bounding box center [535, 100] width 91 height 27
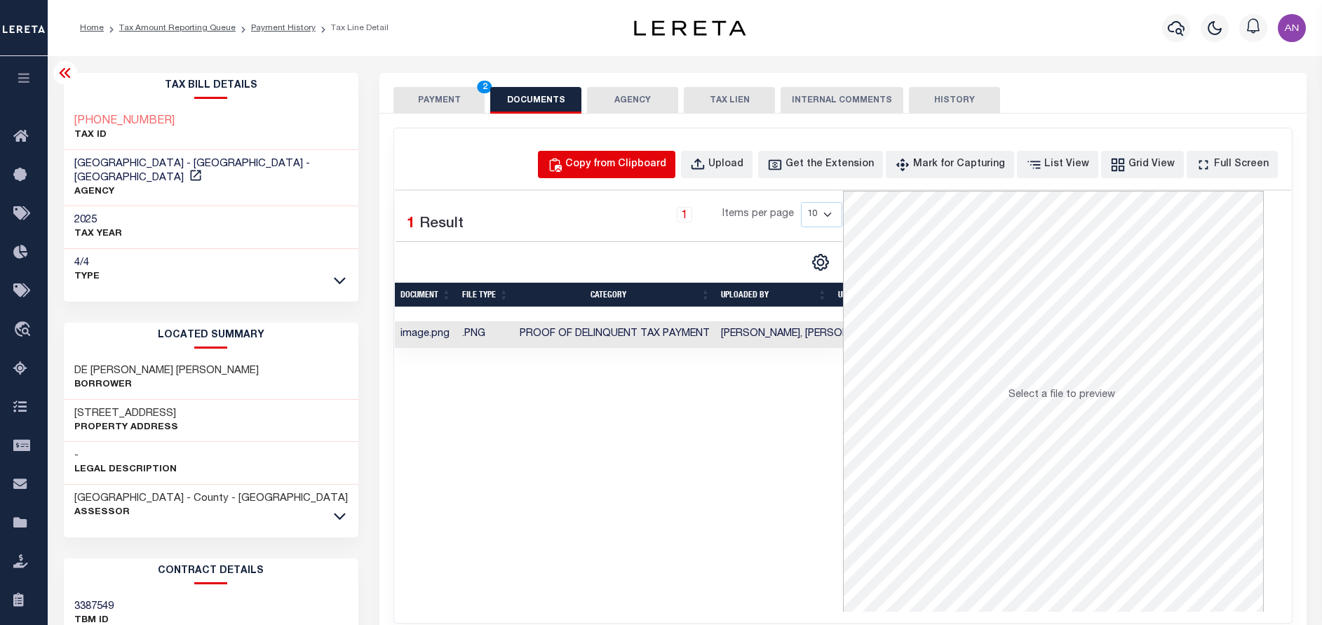
click at [609, 170] on div "Copy from Clipboard" at bounding box center [615, 164] width 101 height 15
select select "POP"
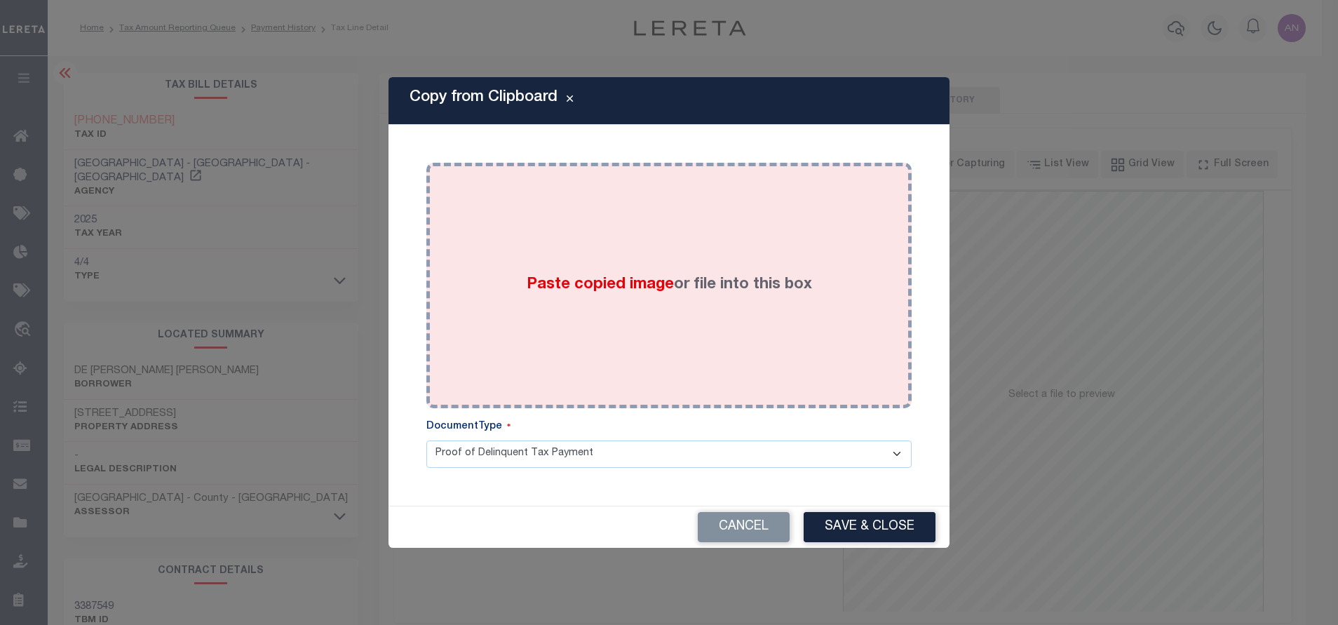
click at [634, 251] on div "Paste copied image or file into this box" at bounding box center [669, 285] width 464 height 224
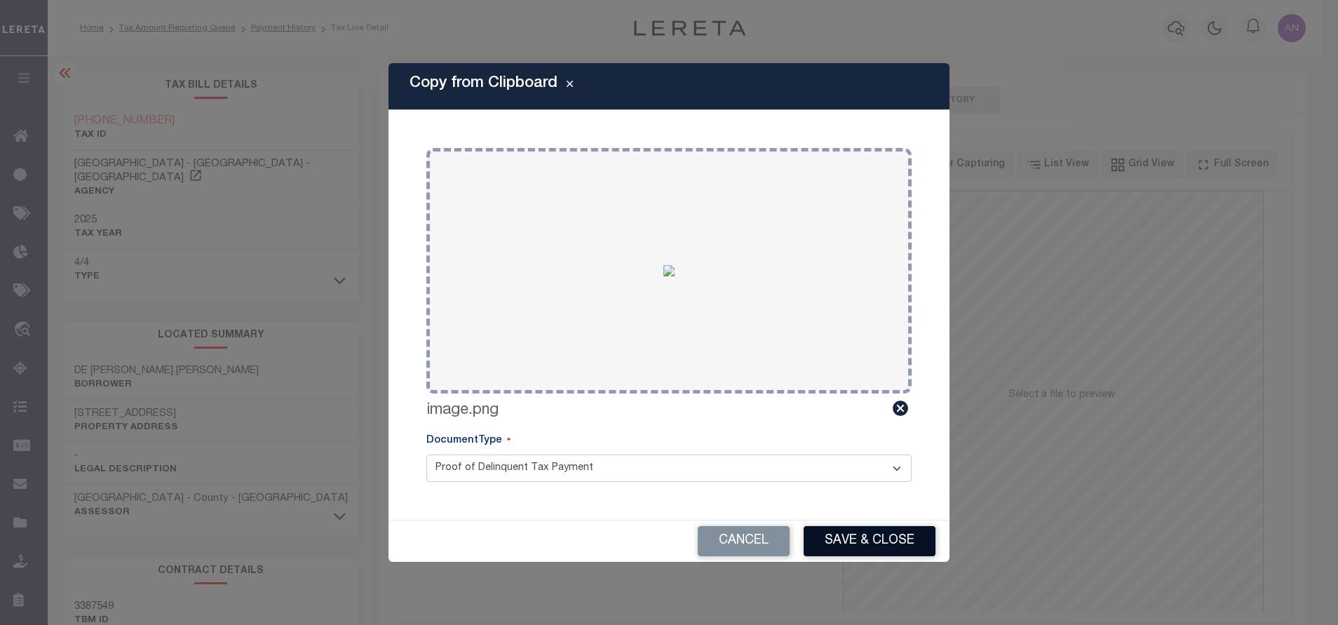
click at [862, 542] on button "Save & Close" at bounding box center [870, 541] width 132 height 30
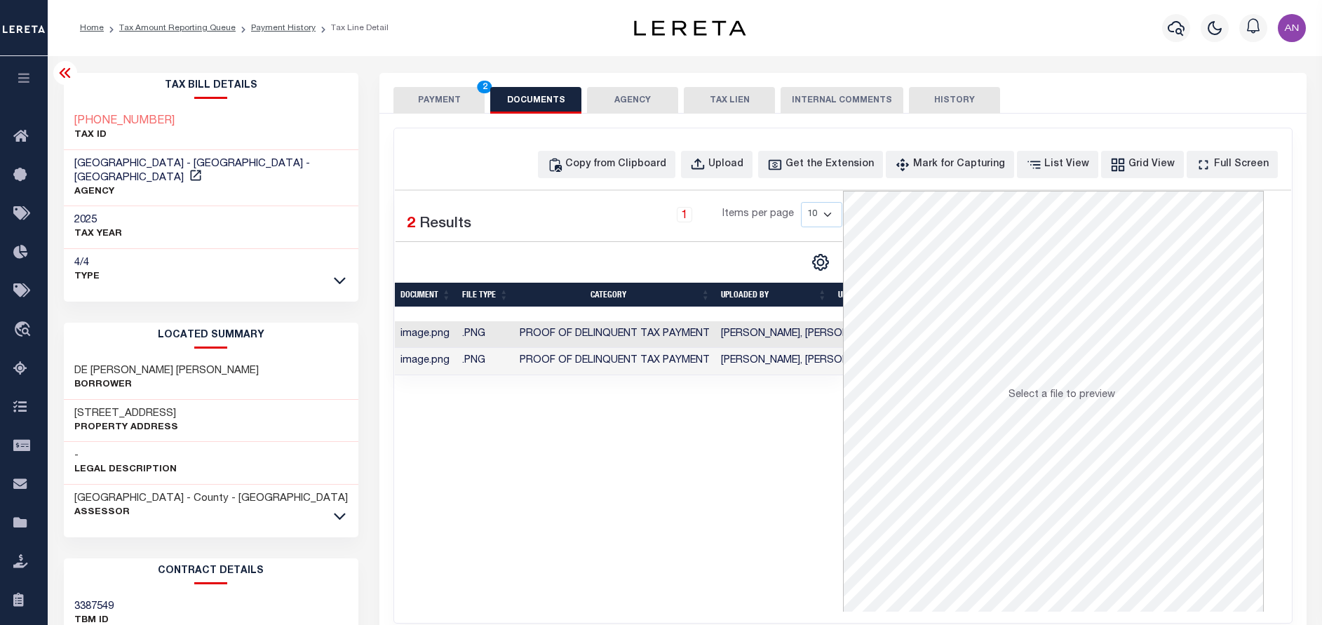
click at [413, 100] on button "PAYMENT 2" at bounding box center [439, 100] width 91 height 27
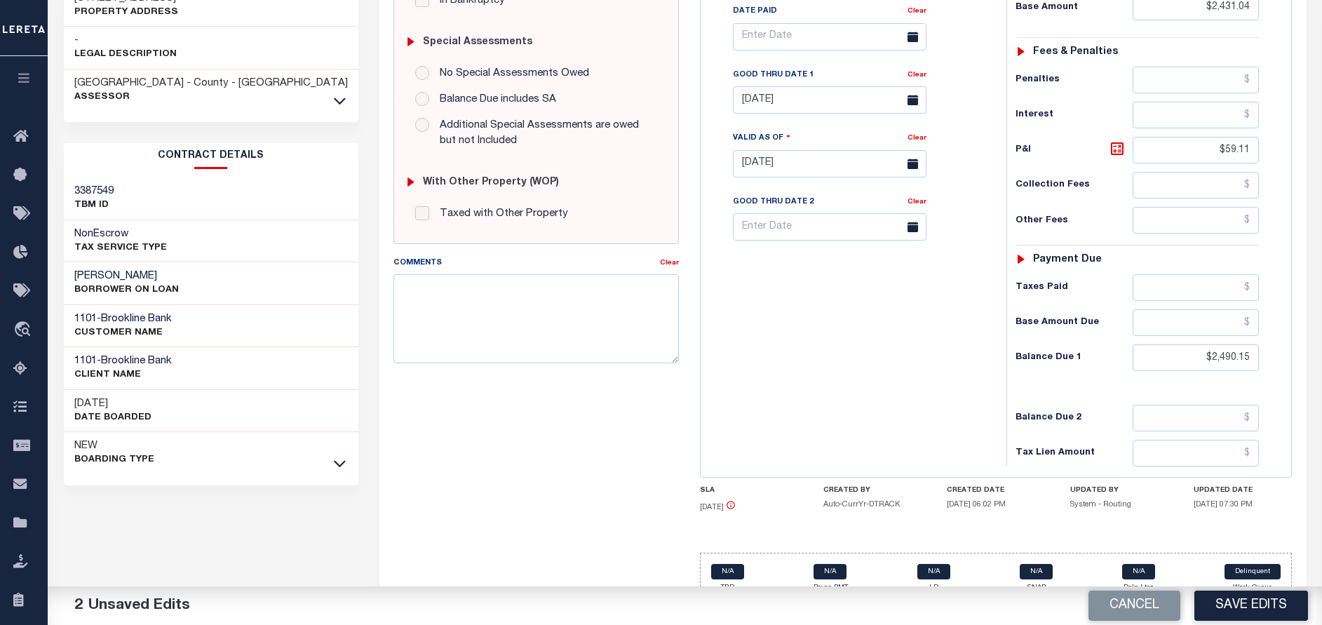
scroll to position [421, 0]
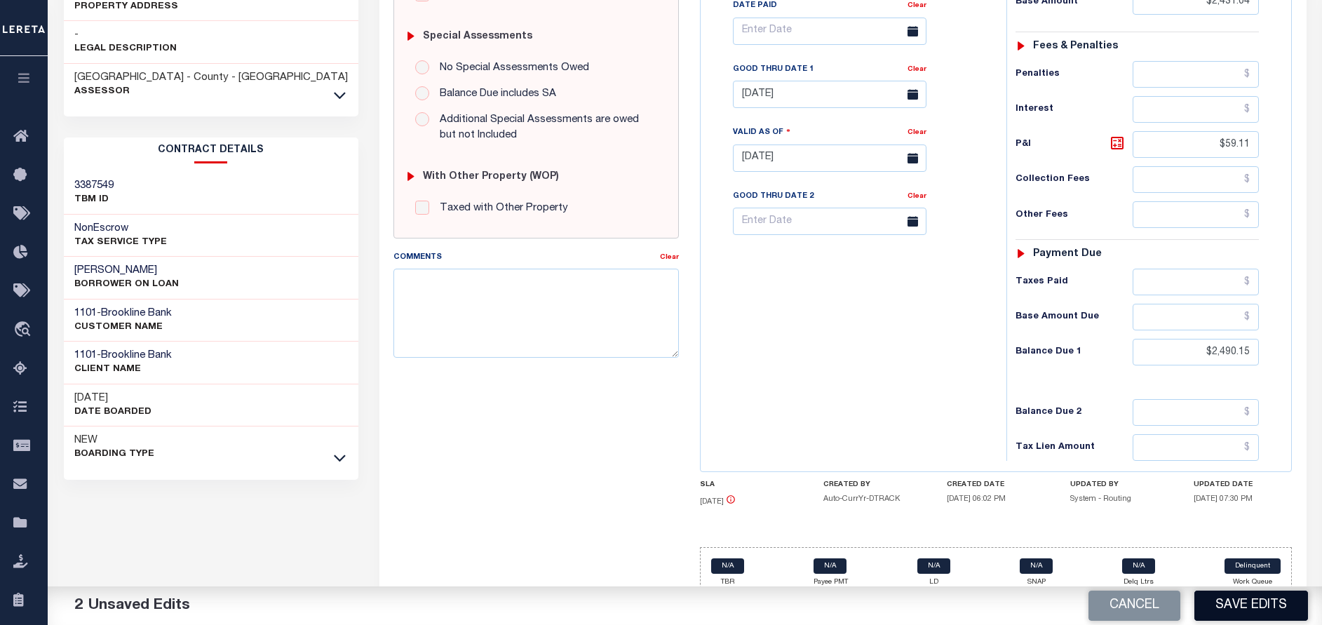
click at [1239, 605] on button "Save Edits" at bounding box center [1252, 606] width 114 height 30
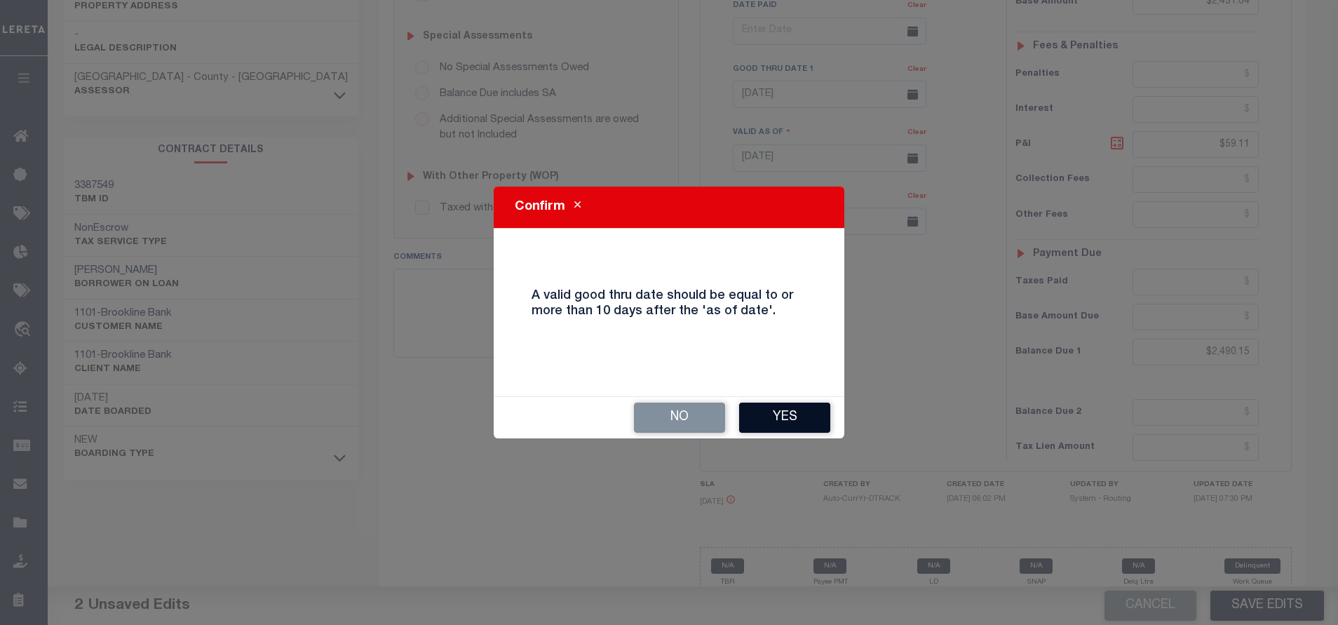
click at [770, 431] on button "Yes" at bounding box center [784, 418] width 91 height 30
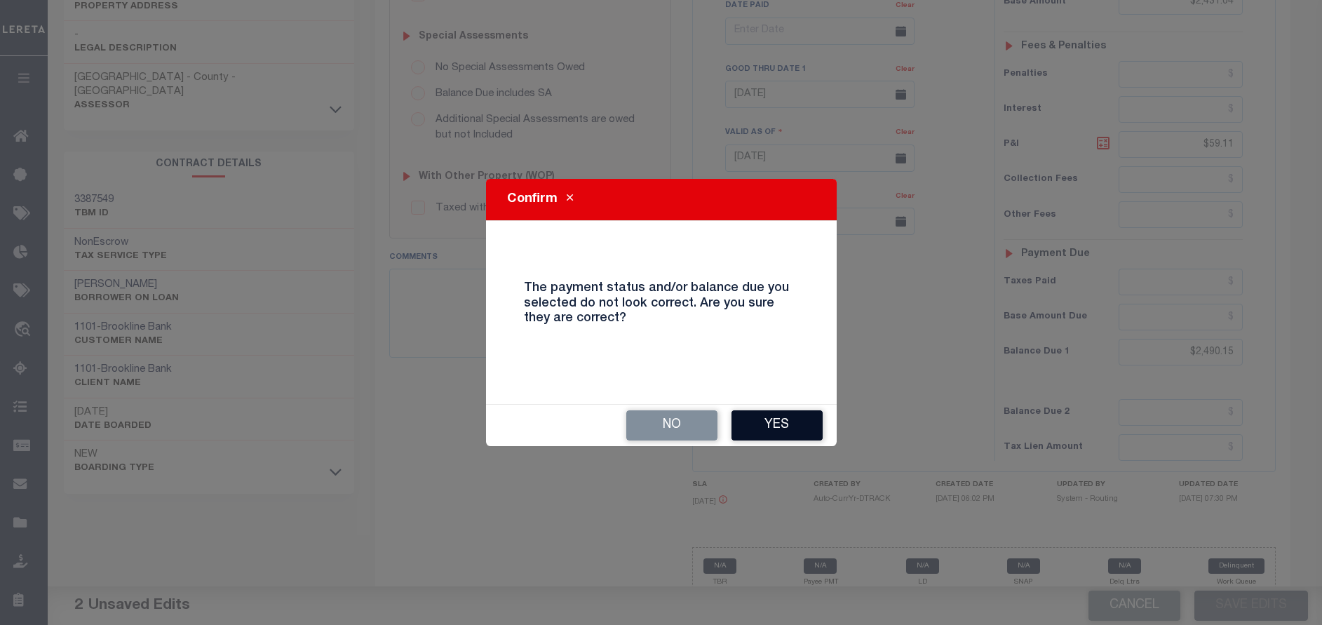
click at [781, 427] on button "Yes" at bounding box center [777, 425] width 91 height 30
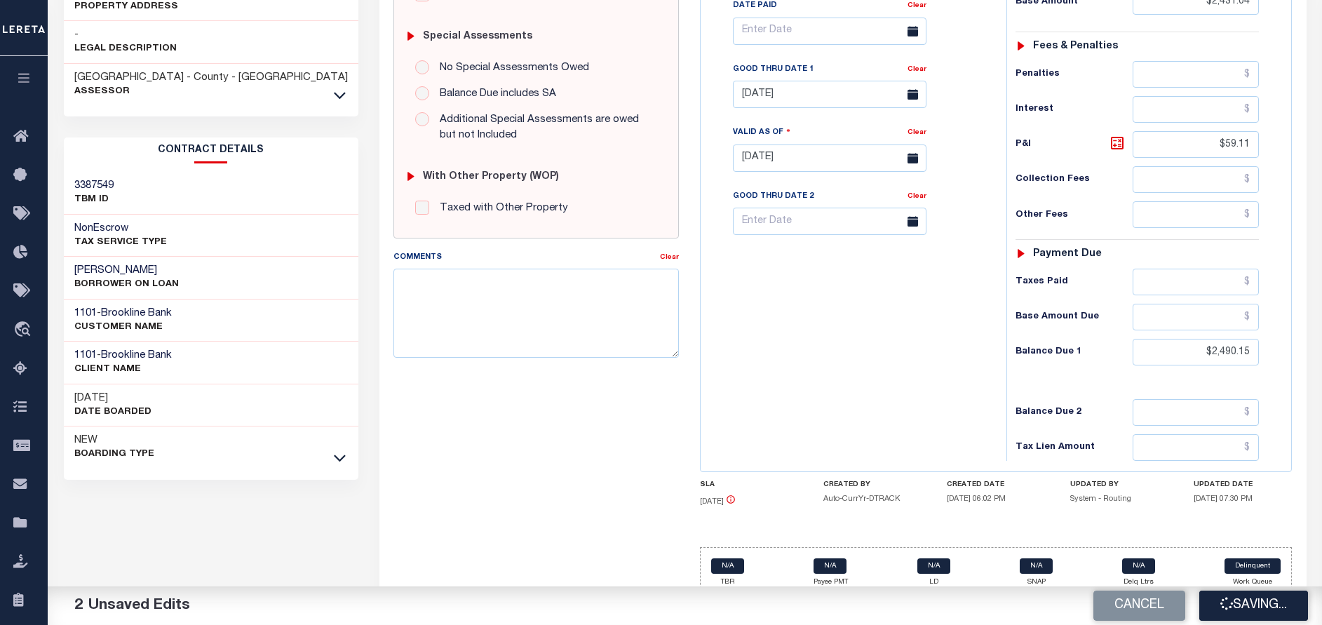
checkbox input "false"
type input "$2,431.04"
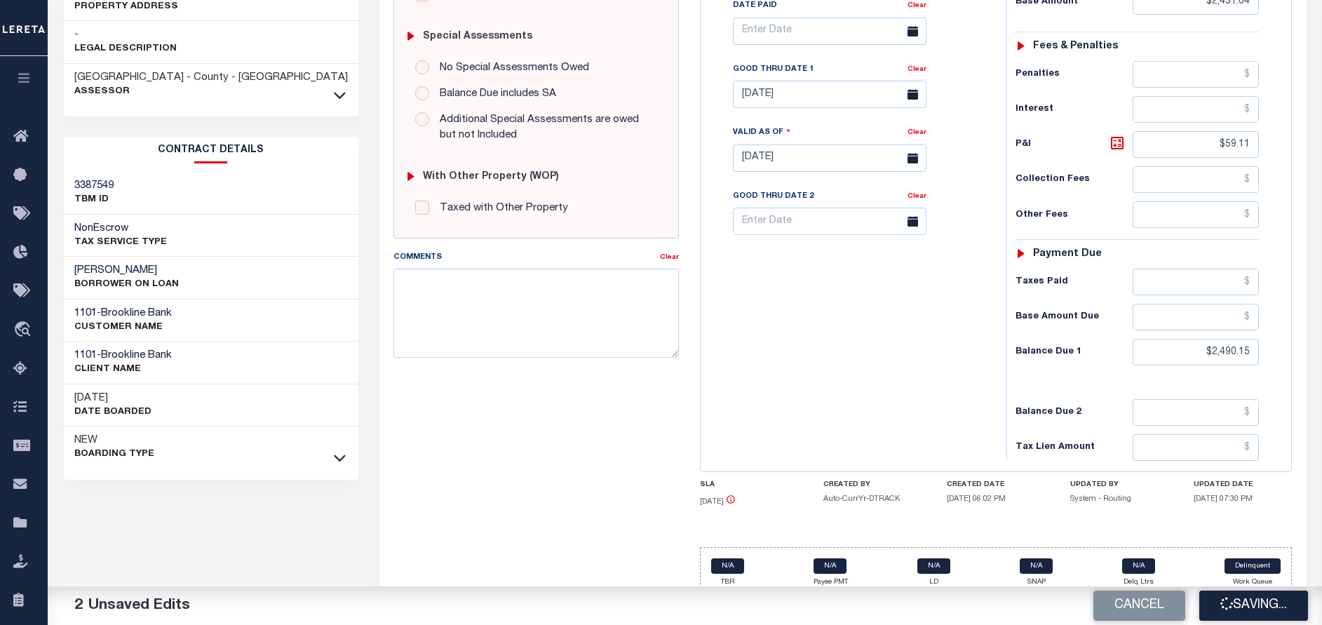
type input "$59.11"
type input "$2,490.15"
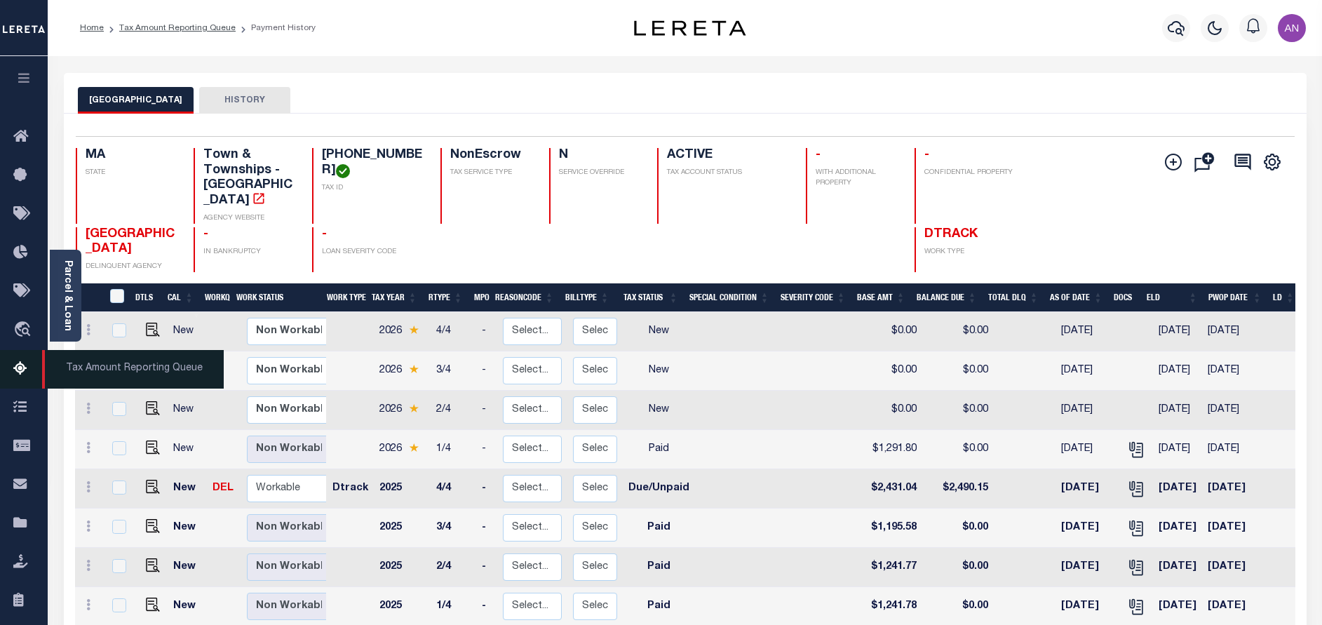
click at [22, 370] on icon at bounding box center [24, 370] width 22 height 18
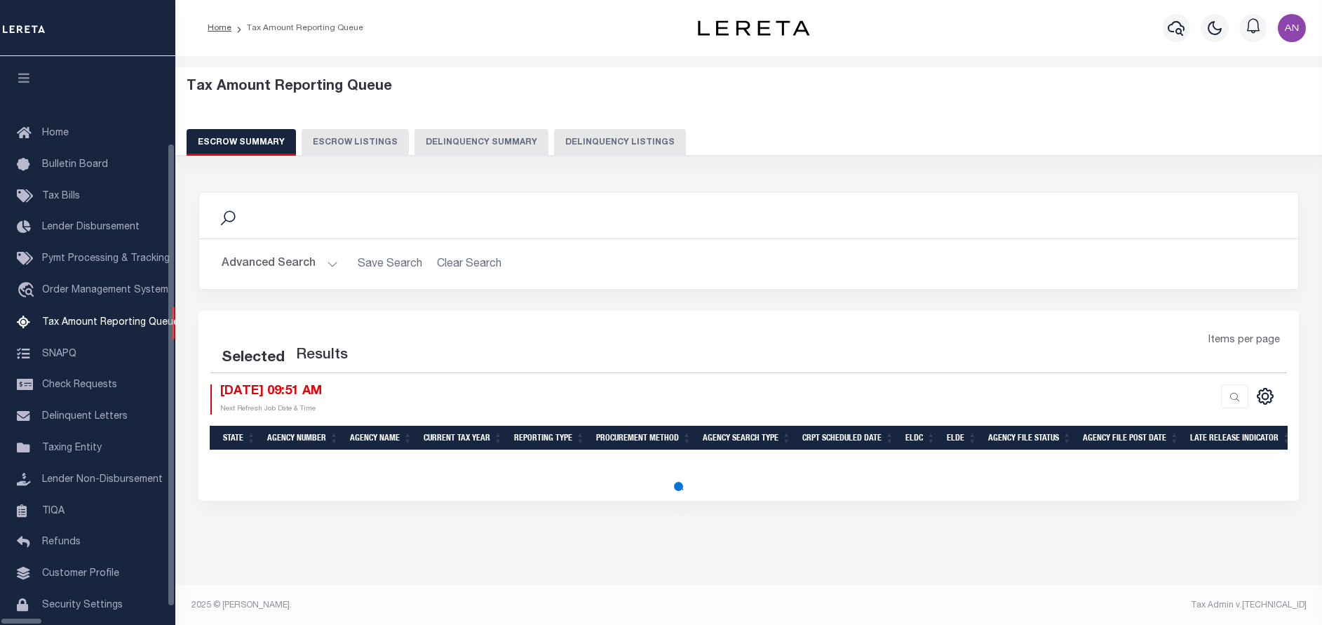
click at [564, 146] on button "Delinquency Listings" at bounding box center [620, 142] width 132 height 27
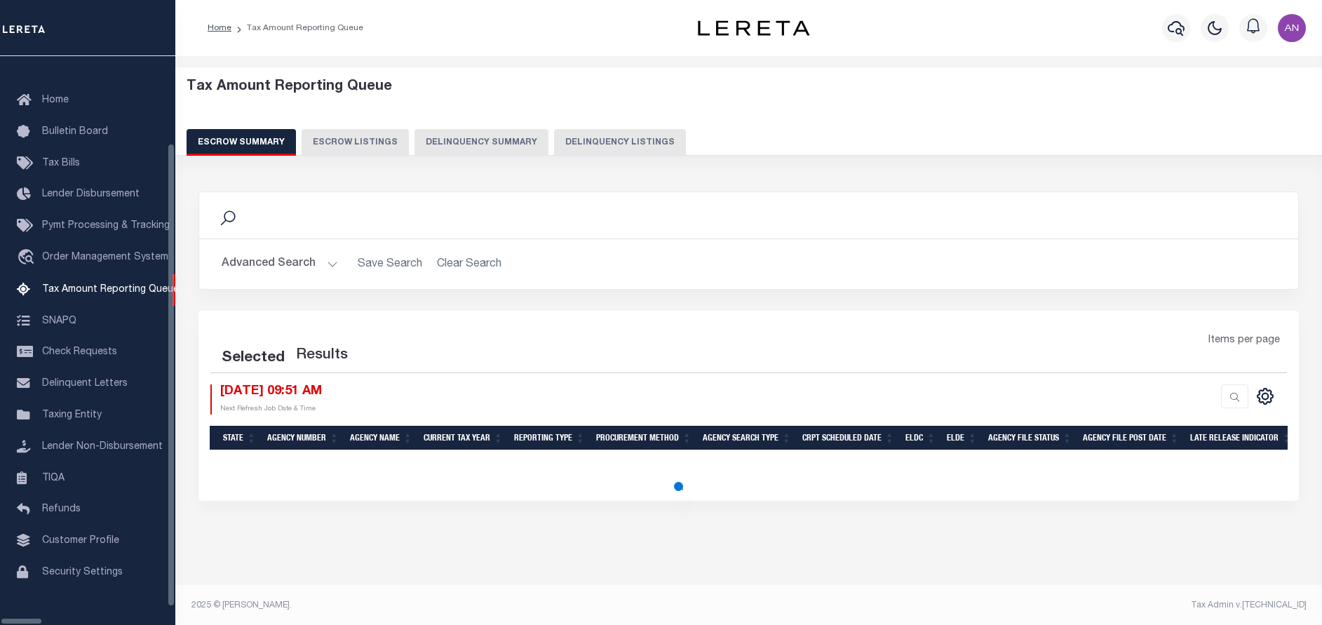
select select "100"
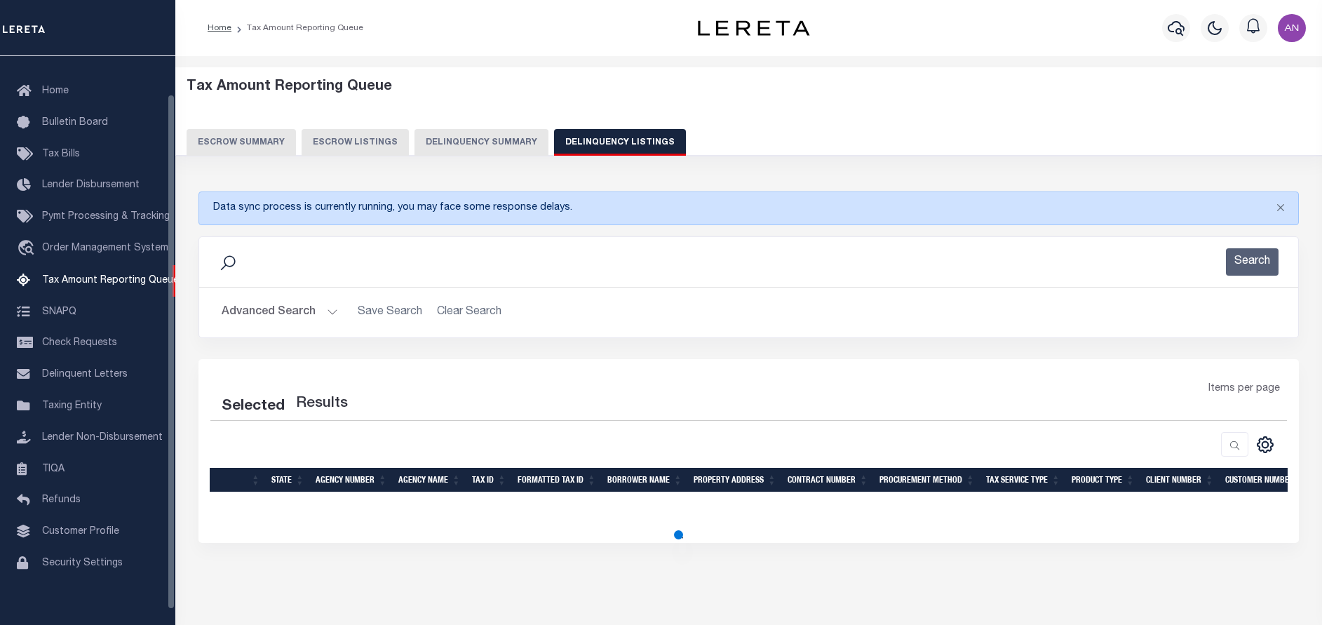
select select "100"
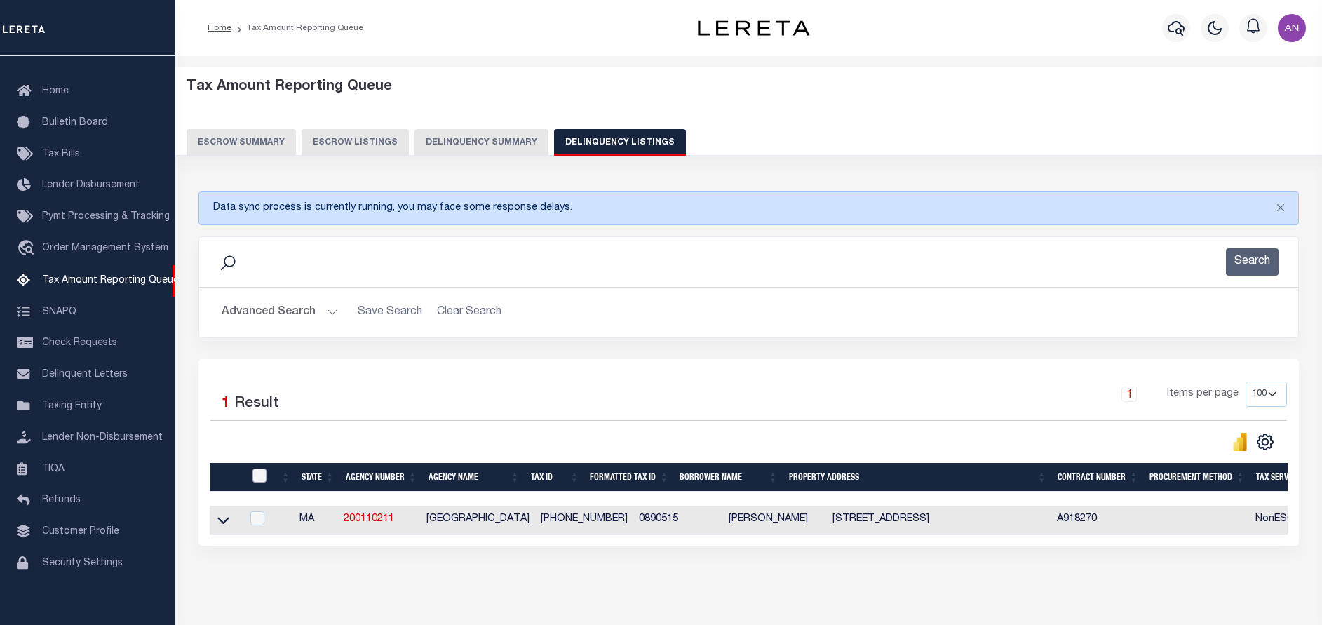
click at [259, 474] on input "checkbox" at bounding box center [260, 476] width 14 height 14
checkbox input "true"
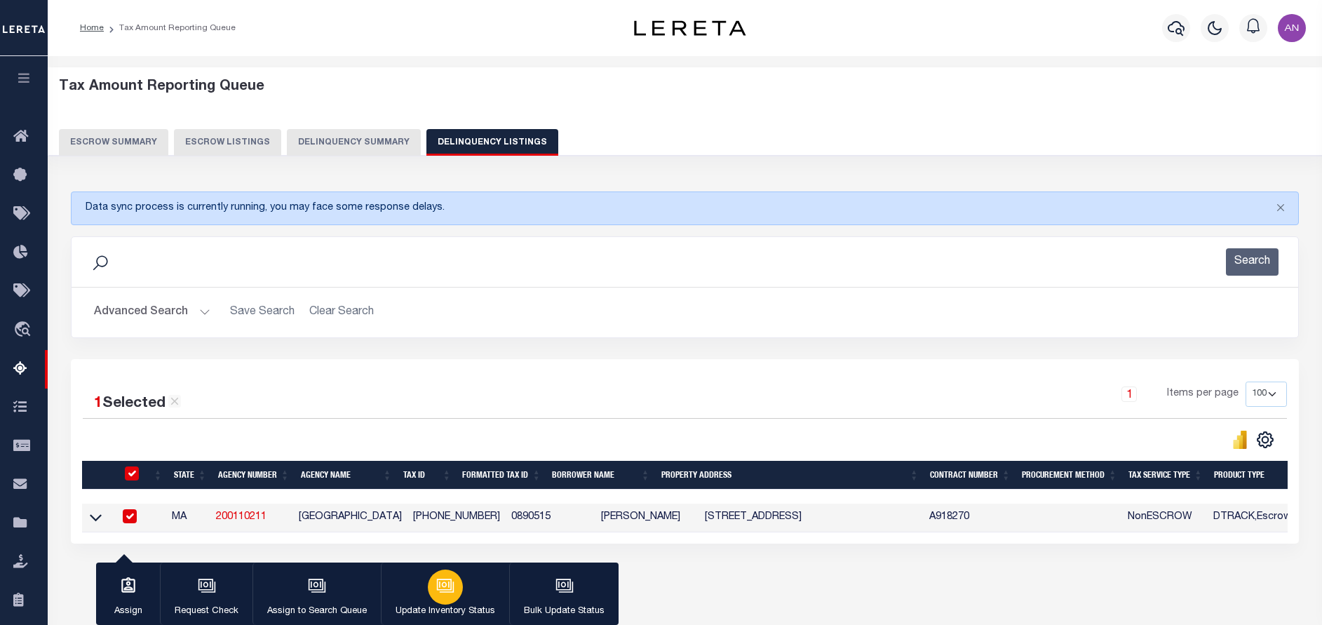
click at [469, 590] on button "Update Inventory Status" at bounding box center [445, 594] width 128 height 63
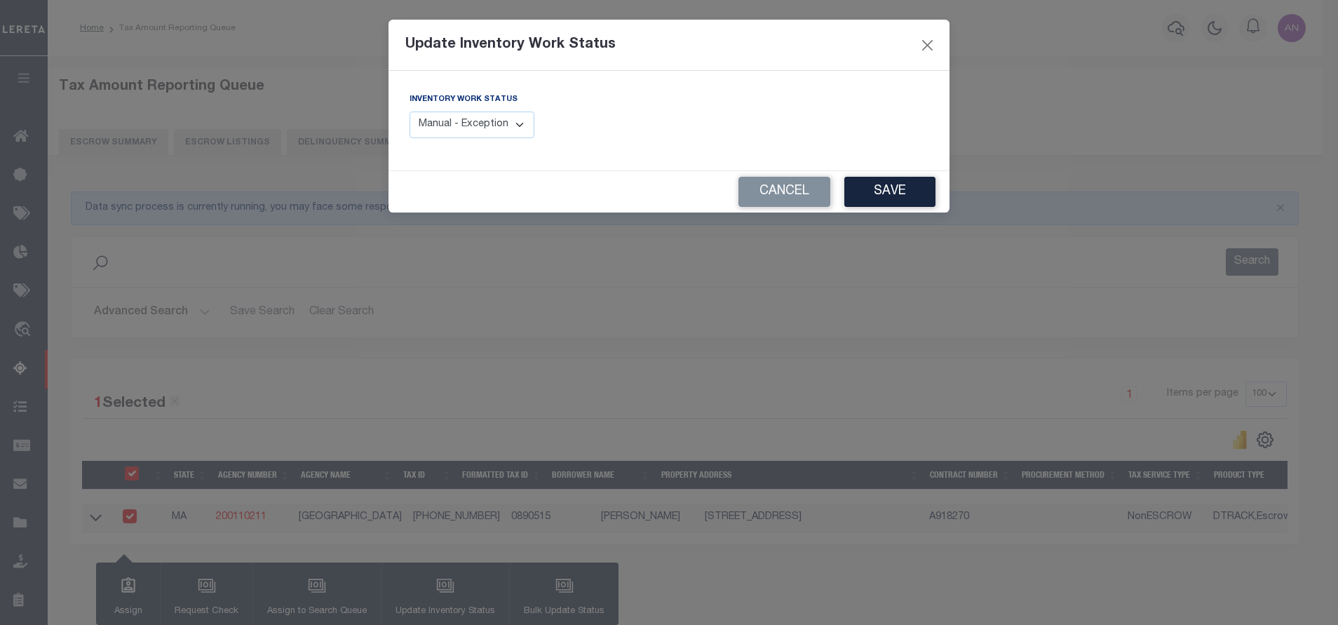
click at [523, 126] on select "Manual - Exception Pended - Awaiting Search Late Add Exception Completed" at bounding box center [472, 125] width 125 height 27
select select "4"
click at [410, 112] on select "Manual - Exception Pended - Awaiting Search Late Add Exception Completed" at bounding box center [472, 125] width 125 height 27
click at [870, 190] on button "Save" at bounding box center [890, 192] width 91 height 30
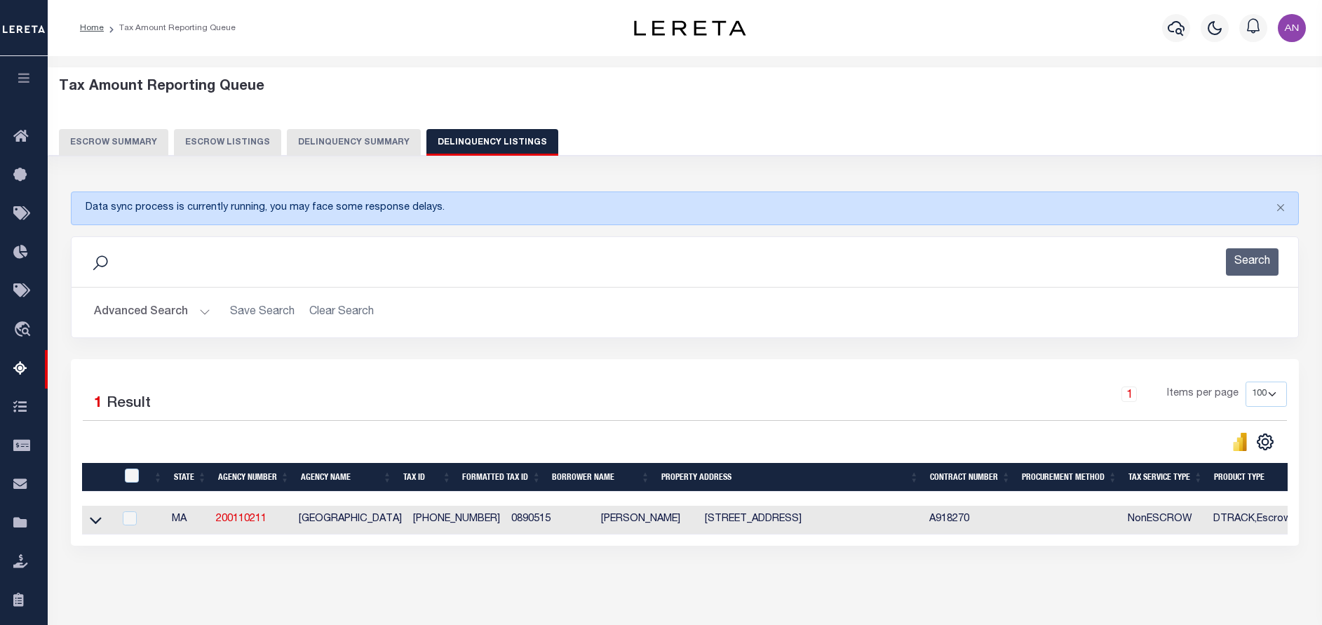
scroll to position [0, 681]
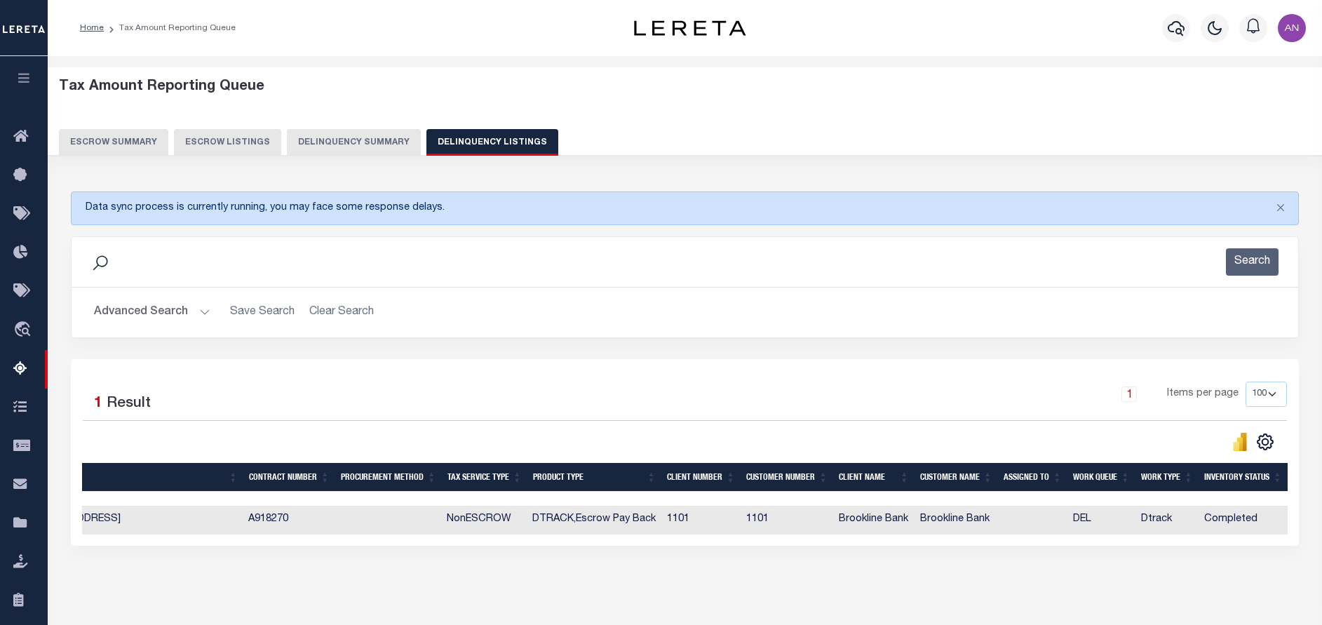
click at [159, 316] on button "Advanced Search" at bounding box center [152, 312] width 116 height 27
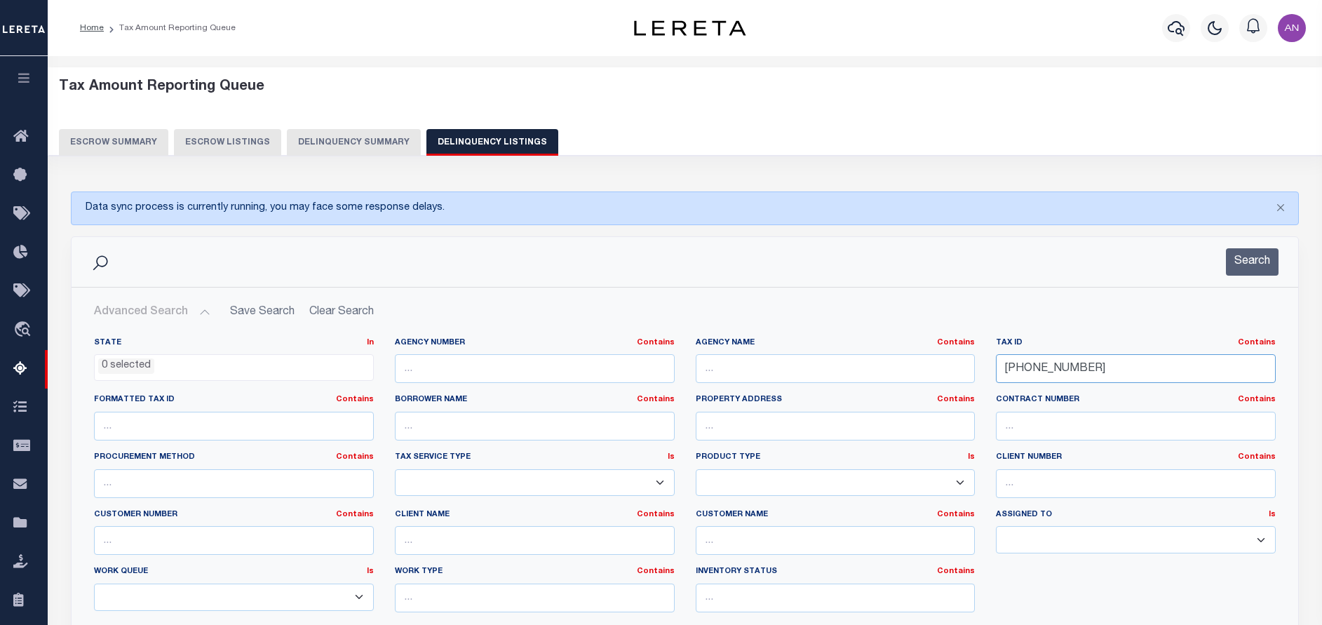
click at [1043, 372] on input "[PHONE_NUMBER]" at bounding box center [1136, 368] width 280 height 29
paste input "90-06-51"
type input "[PHONE_NUMBER]"
click at [1251, 265] on button "Search" at bounding box center [1252, 261] width 53 height 27
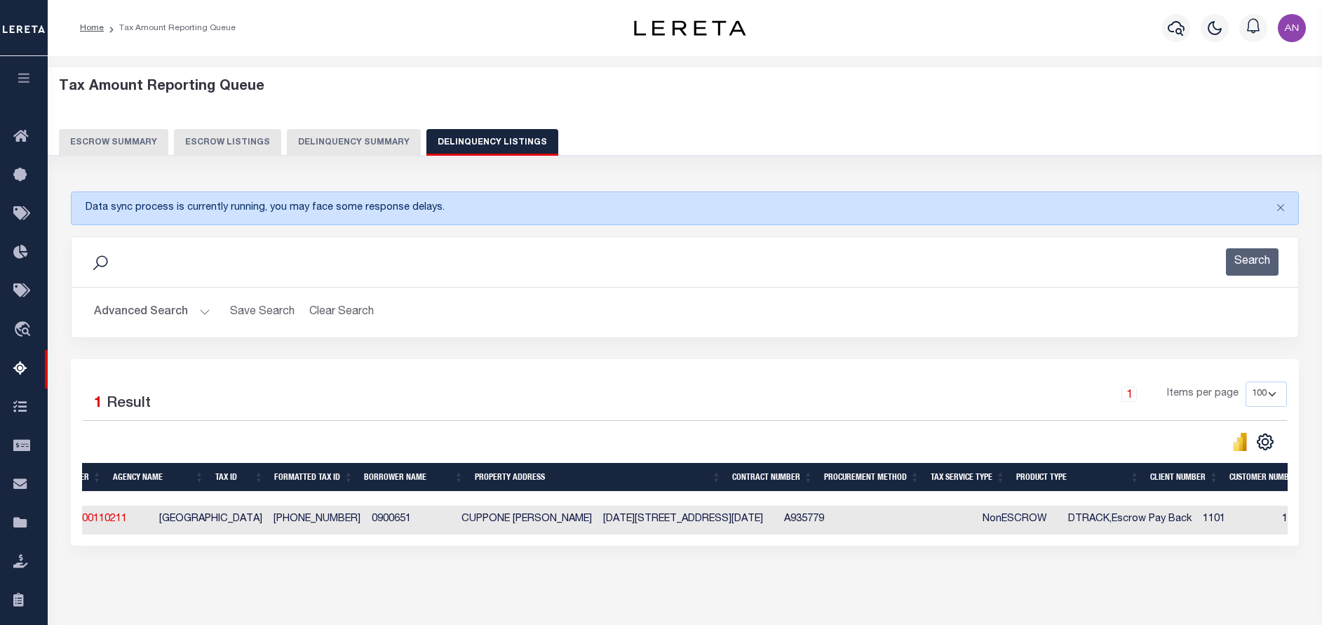
scroll to position [0, 0]
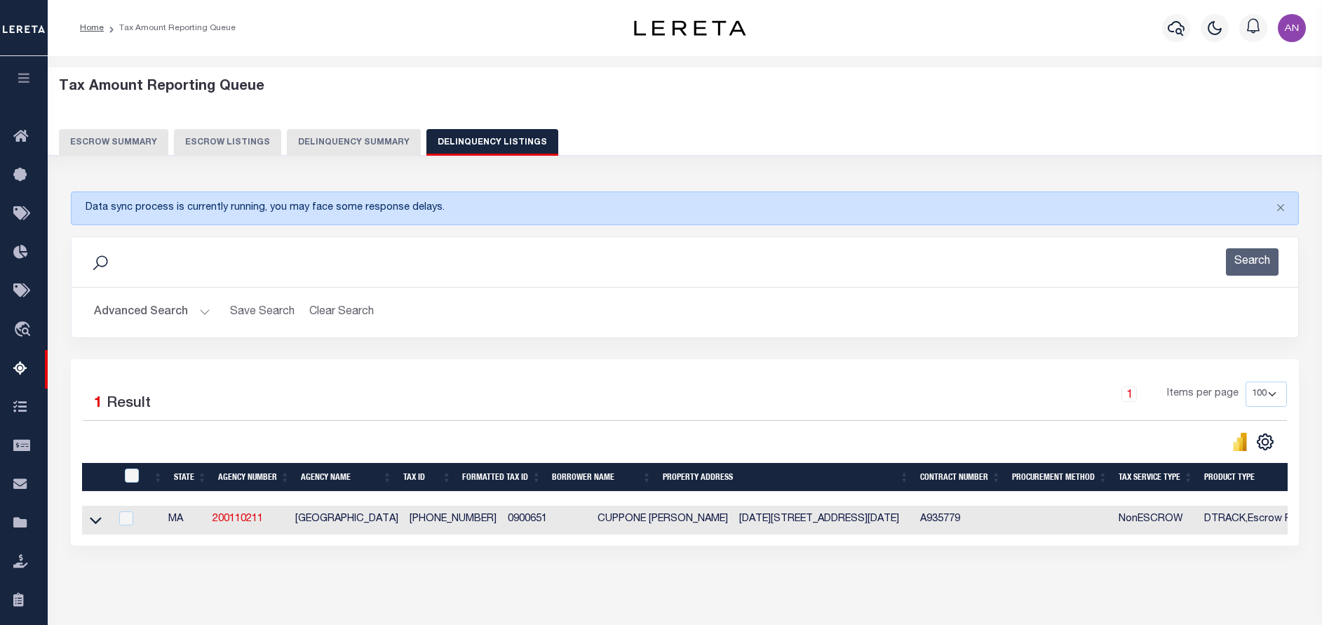
drag, startPoint x: 91, startPoint y: 523, endPoint x: 395, endPoint y: 484, distance: 306.3
click at [90, 523] on icon at bounding box center [96, 520] width 12 height 15
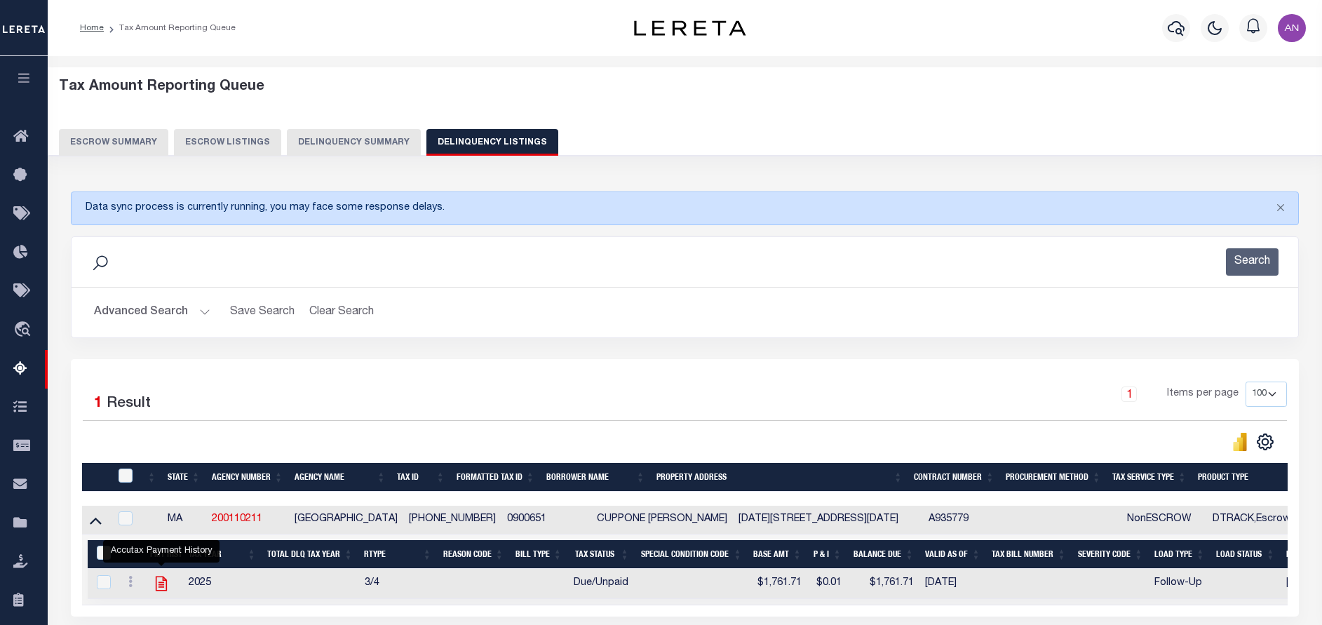
click at [158, 589] on icon "" at bounding box center [161, 583] width 18 height 18
checkbox input "true"
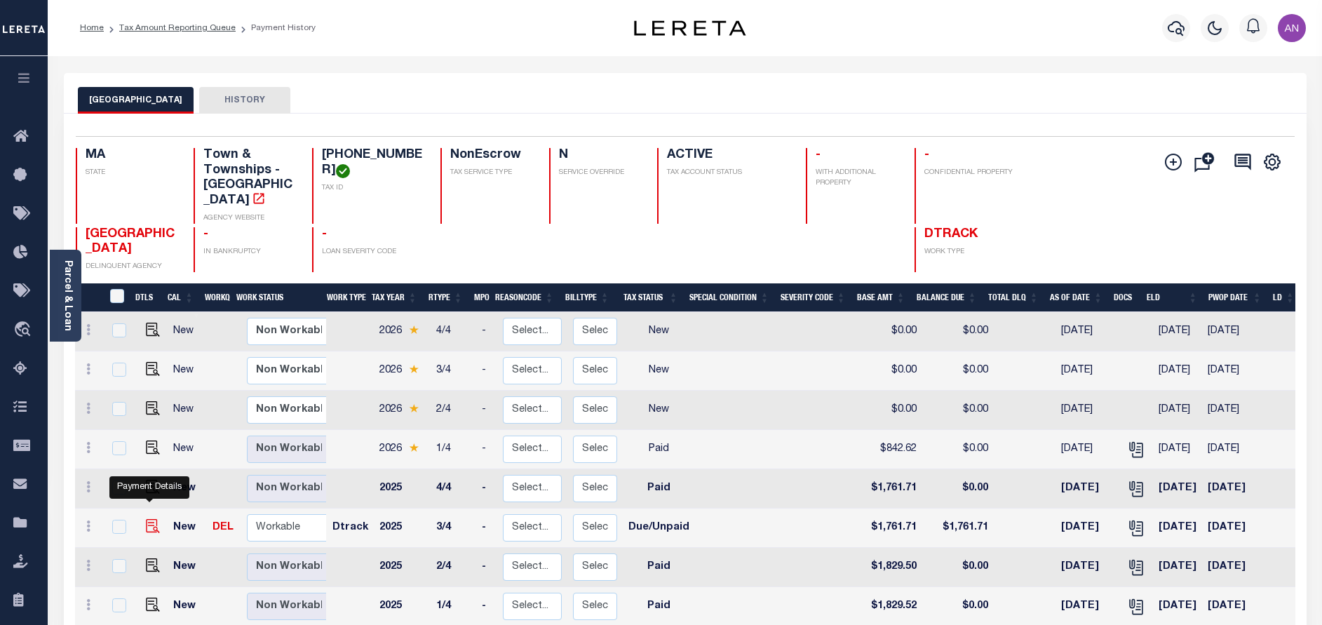
click at [146, 519] on img "" at bounding box center [153, 526] width 14 height 14
checkbox input "true"
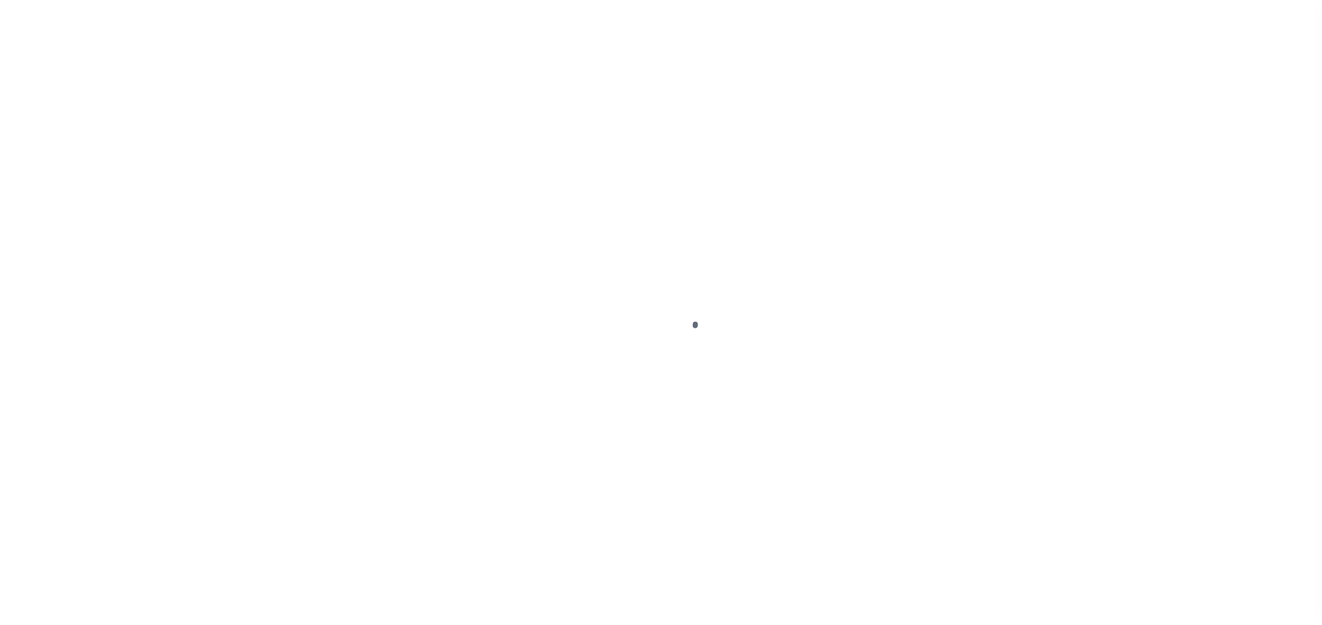
select select "DUE"
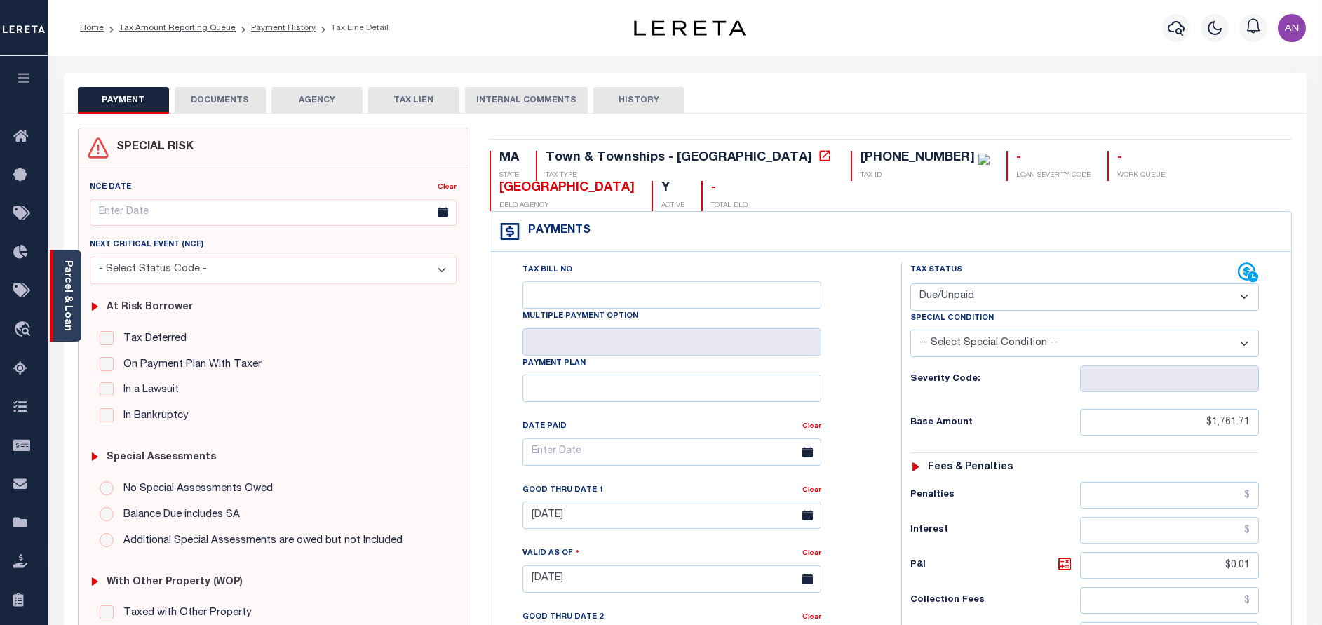
click at [74, 311] on div "Parcel & Loan" at bounding box center [66, 296] width 32 height 92
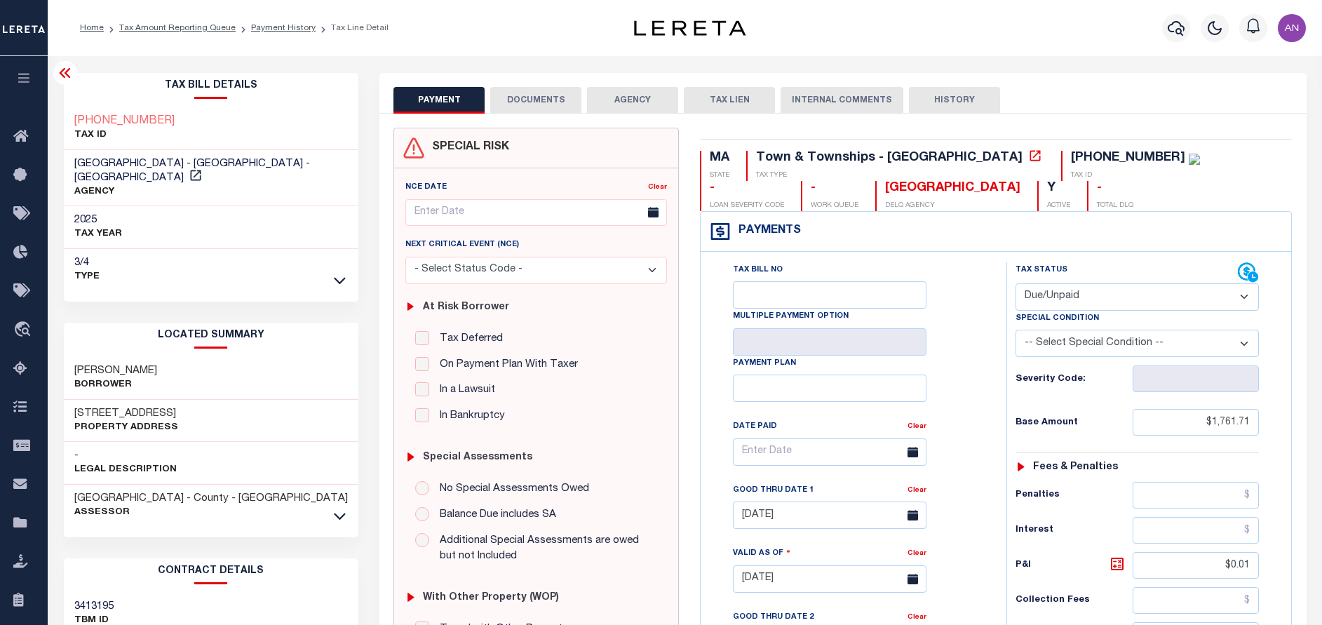
drag, startPoint x: 162, startPoint y: 357, endPoint x: 75, endPoint y: 360, distance: 87.0
click at [75, 364] on h3 "[PERSON_NAME]" at bounding box center [115, 371] width 83 height 14
copy h3 "[PERSON_NAME]"
click at [509, 97] on button "DOCUMENTS" at bounding box center [535, 100] width 91 height 27
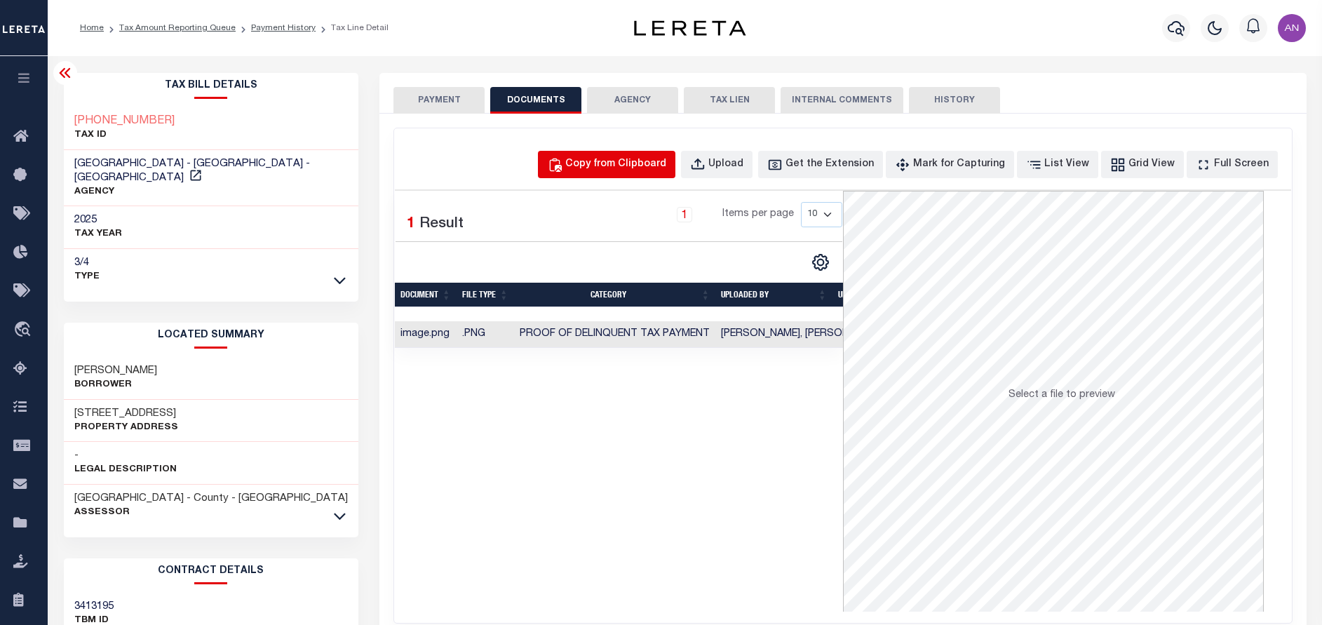
click at [620, 176] on button "Copy from Clipboard" at bounding box center [606, 164] width 137 height 27
select select "POP"
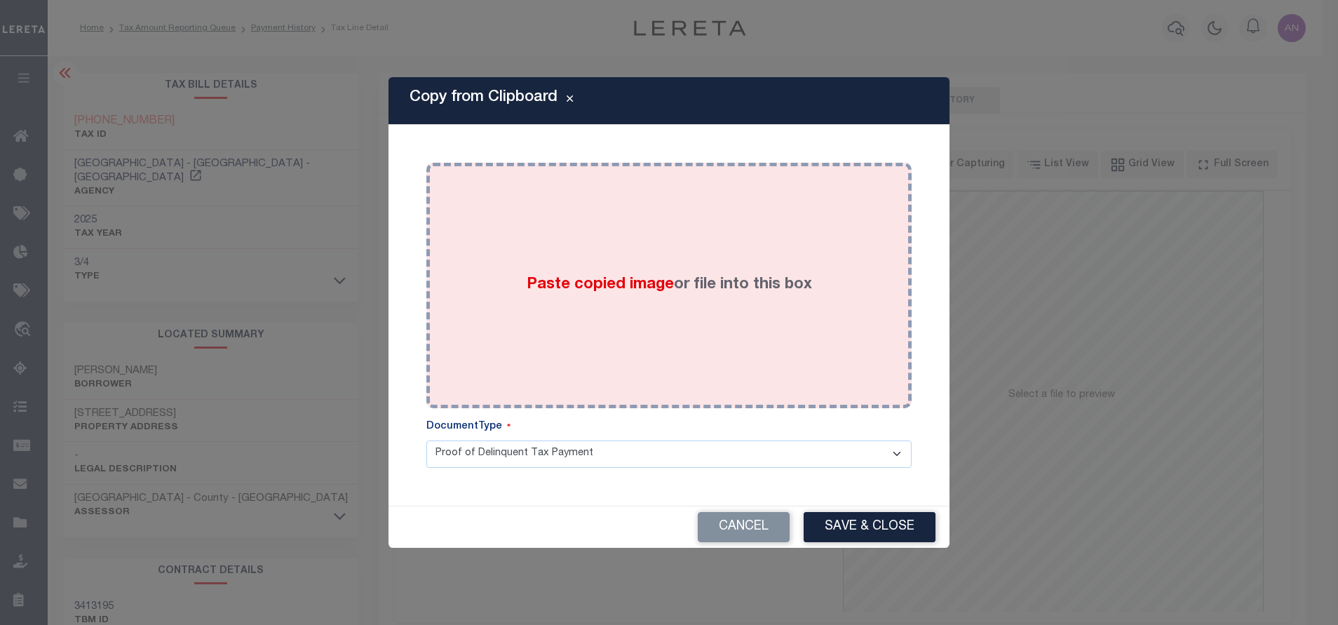
click at [664, 227] on div "Paste copied image or file into this box" at bounding box center [669, 285] width 464 height 224
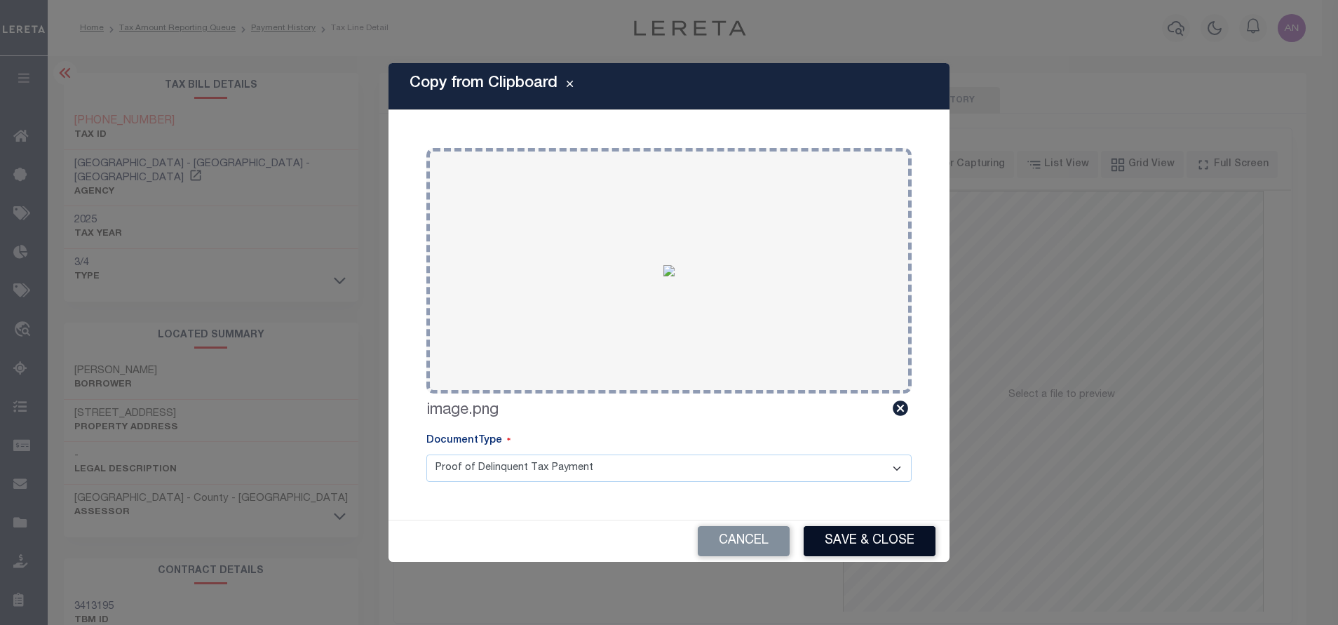
click at [861, 539] on button "Save & Close" at bounding box center [870, 541] width 132 height 30
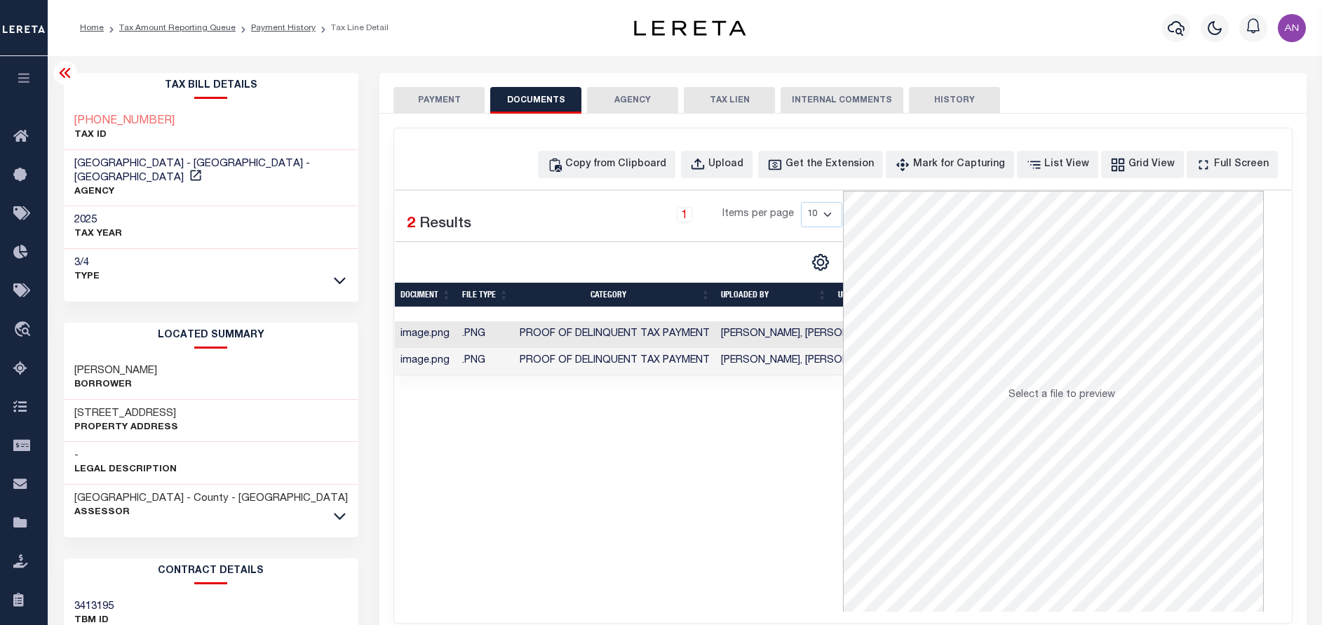
click at [439, 108] on button "PAYMENT" at bounding box center [439, 100] width 91 height 27
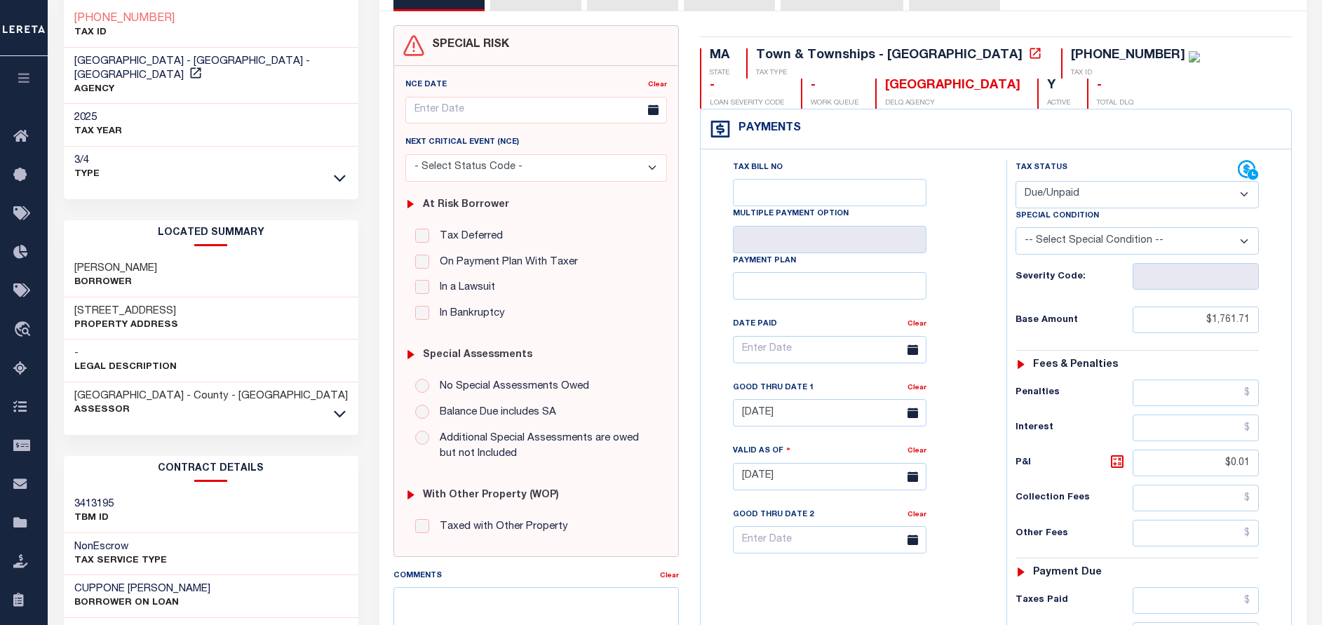
scroll to position [105, 0]
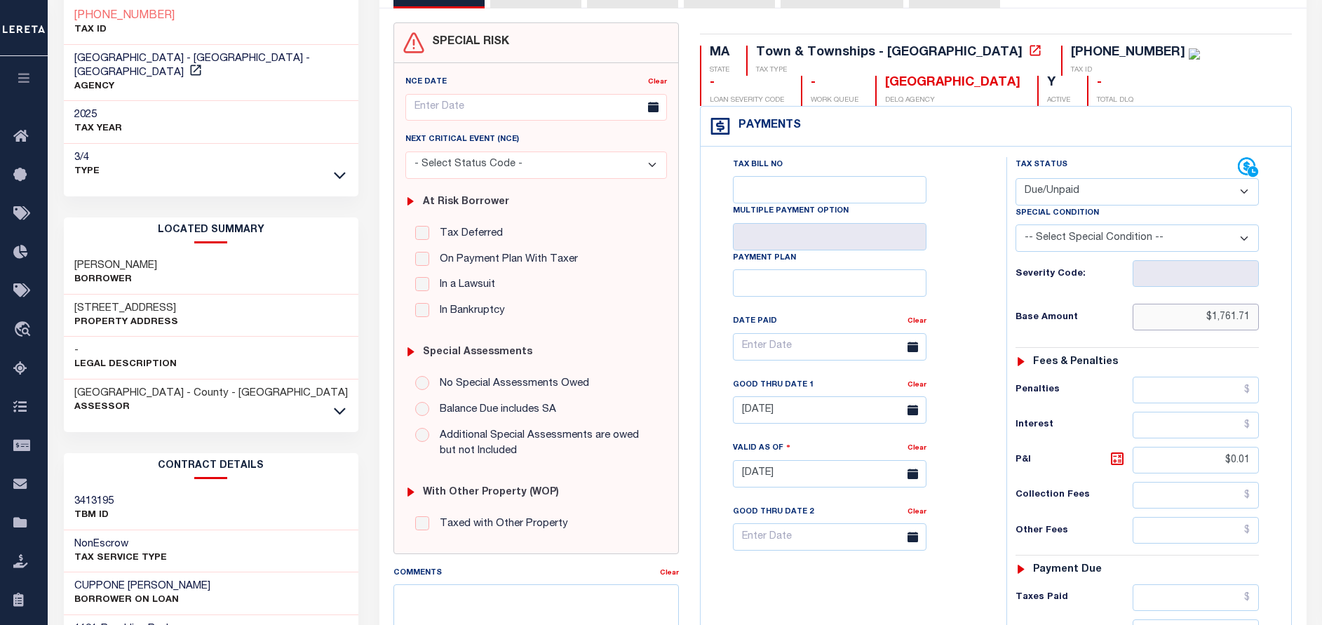
click at [1249, 319] on input "$1,761.71" at bounding box center [1196, 317] width 126 height 27
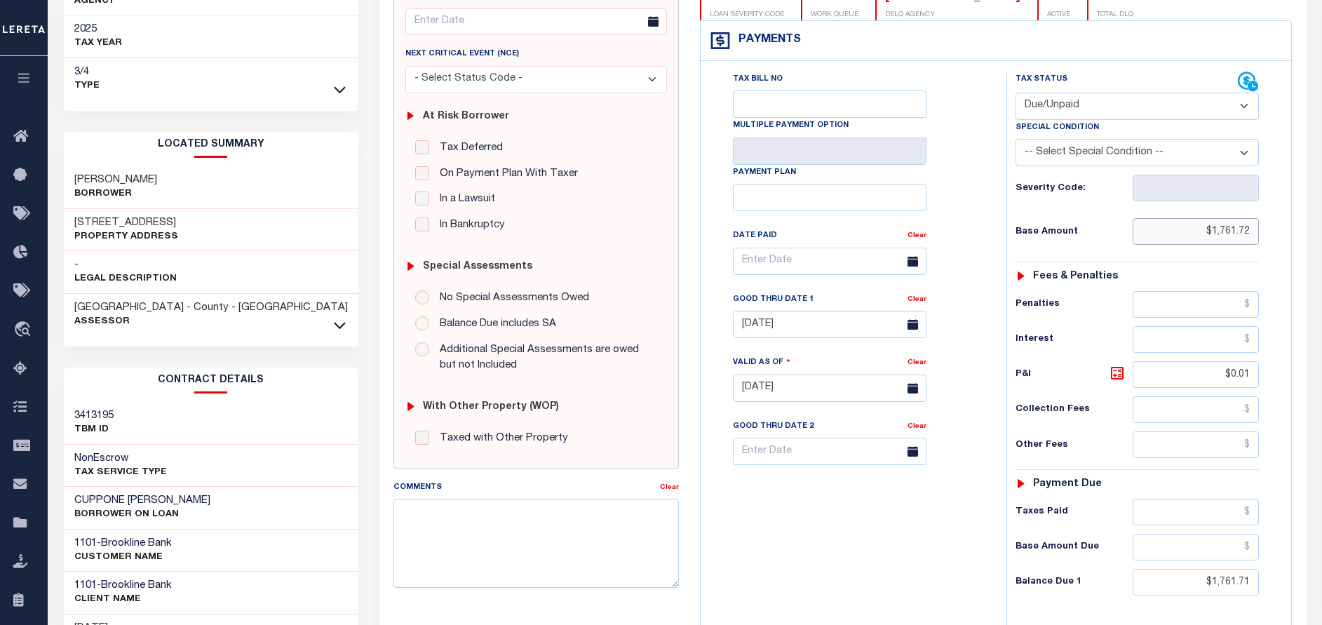
scroll to position [210, 0]
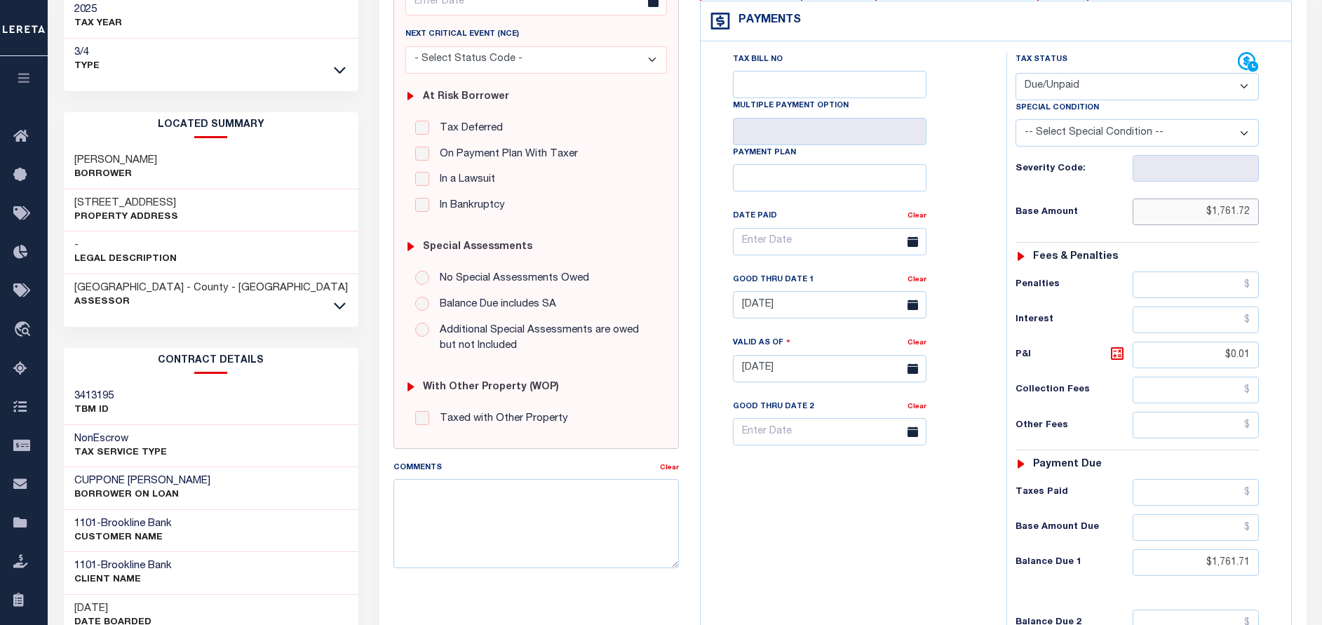
type input "$1,761.72"
type input "[DATE]"
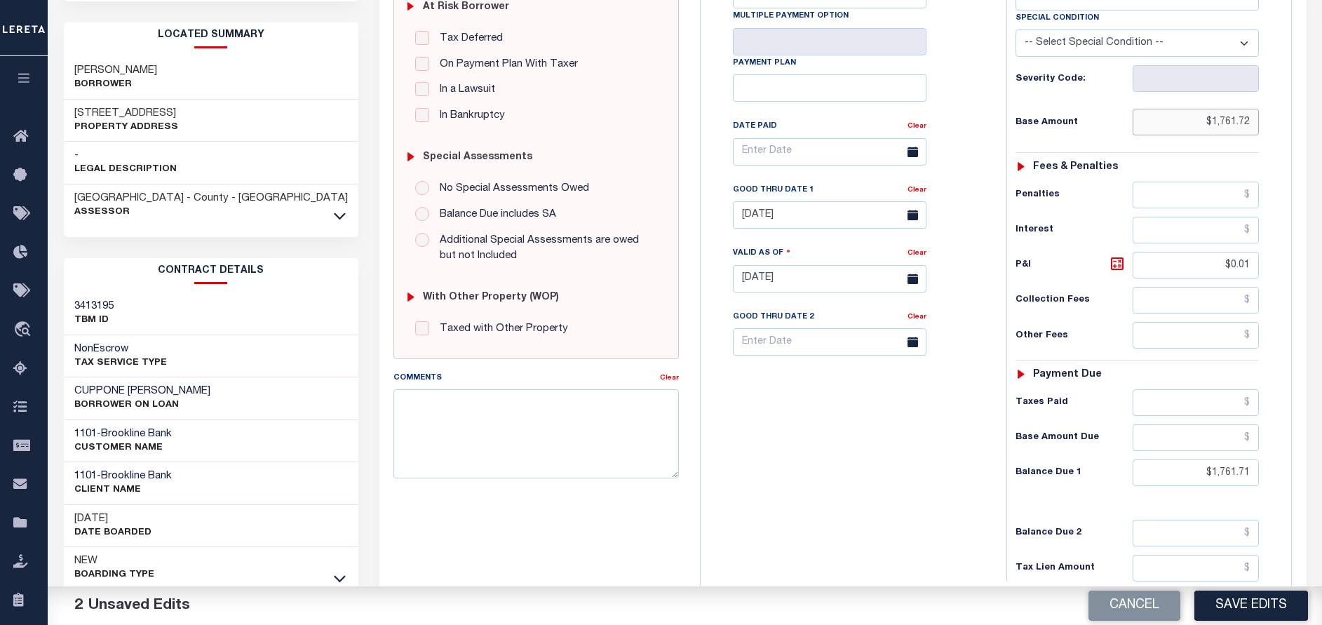
scroll to position [421, 0]
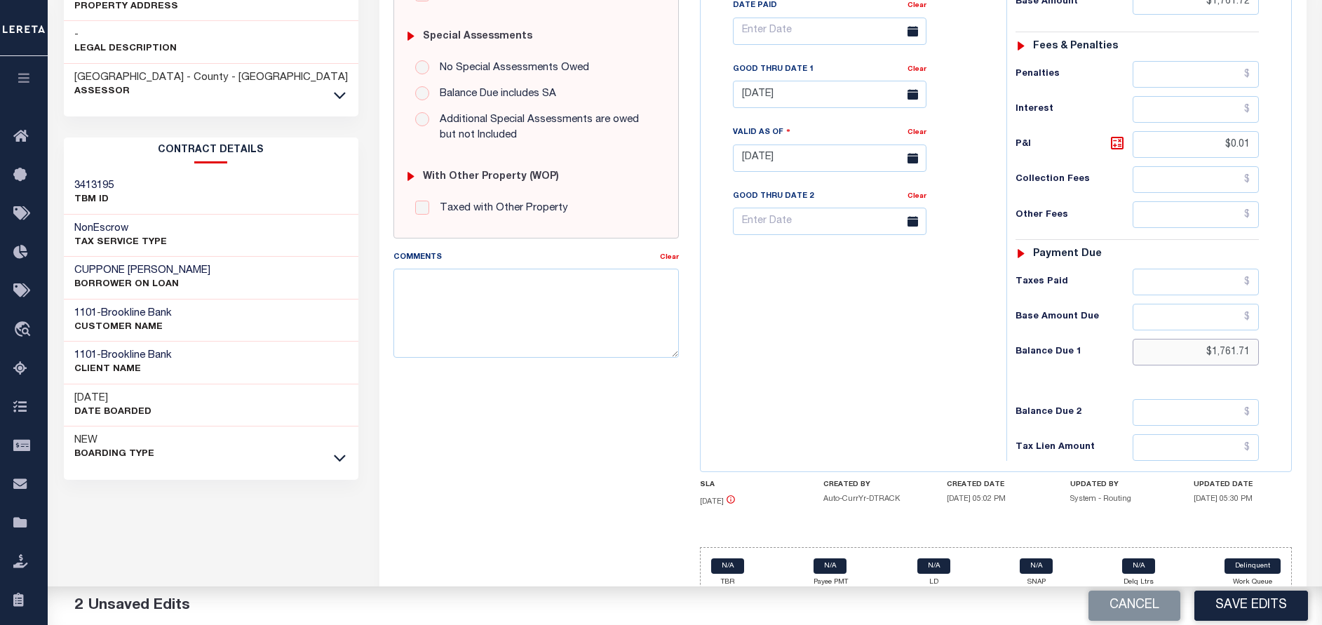
drag, startPoint x: 1251, startPoint y: 354, endPoint x: 1202, endPoint y: 354, distance: 48.4
click at [1202, 354] on input "$1,761.71" at bounding box center [1196, 352] width 126 height 27
click at [1111, 149] on icon at bounding box center [1117, 143] width 17 height 17
click at [1116, 147] on icon at bounding box center [1117, 143] width 17 height 17
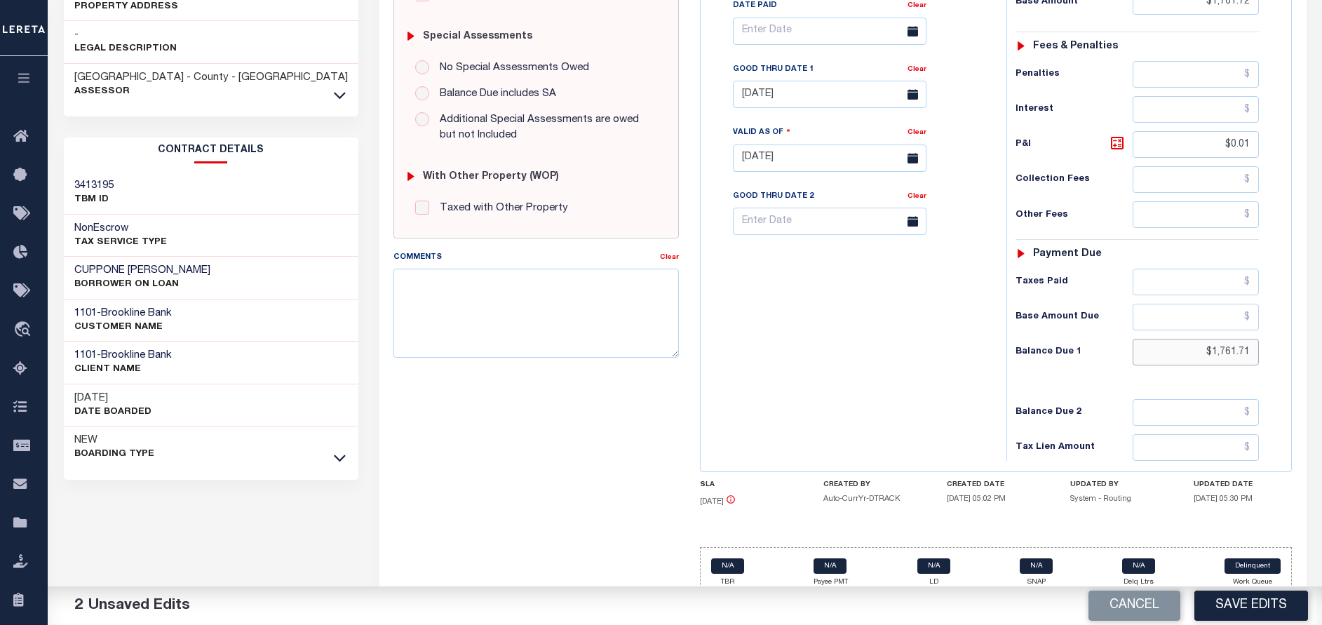
click at [1251, 360] on input "$1,761.71" at bounding box center [1196, 352] width 126 height 27
drag, startPoint x: 1253, startPoint y: 352, endPoint x: 1212, endPoint y: 349, distance: 41.5
click at [1212, 349] on input "$1,761.71" at bounding box center [1196, 352] width 126 height 27
click at [913, 375] on div "Tax Bill No Multiple Payment Option Payment Plan Clear" at bounding box center [850, 150] width 292 height 619
click at [776, 99] on input "08/31/2025" at bounding box center [830, 94] width 194 height 27
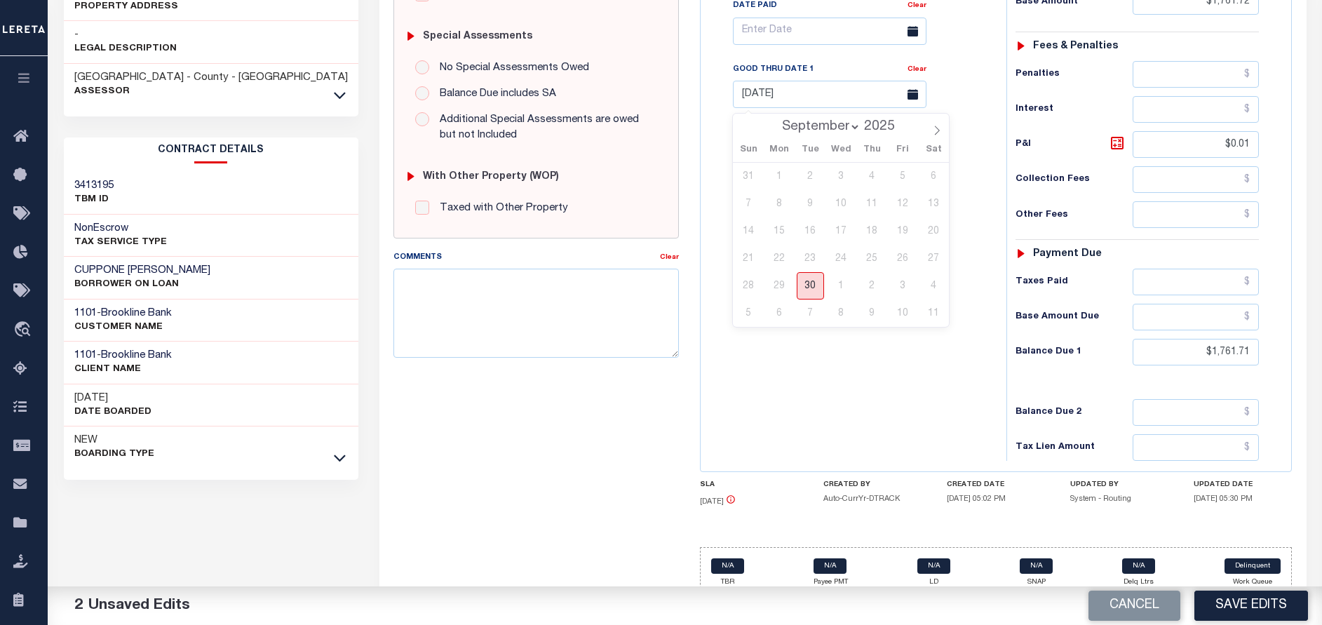
click at [809, 287] on span "30" at bounding box center [810, 285] width 27 height 27
type input "[DATE]"
click at [872, 413] on div "Tax Bill No Multiple Payment Option Payment Plan Clear" at bounding box center [850, 150] width 292 height 619
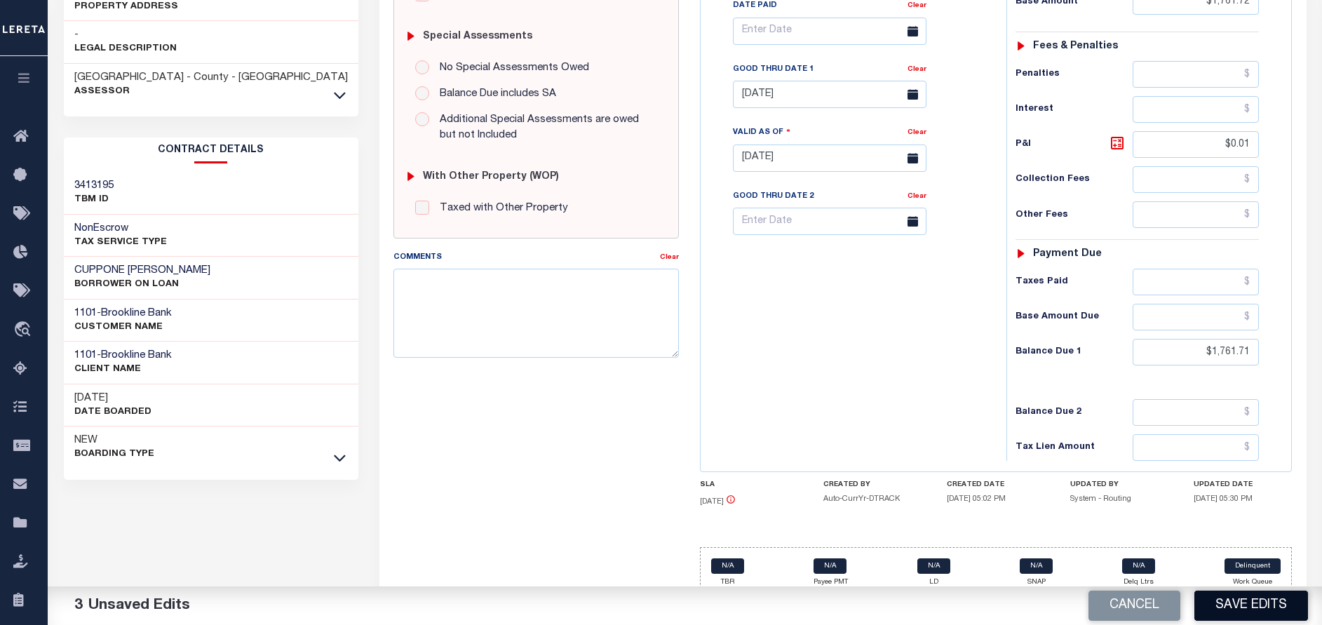
click at [1257, 600] on button "Save Edits" at bounding box center [1252, 606] width 114 height 30
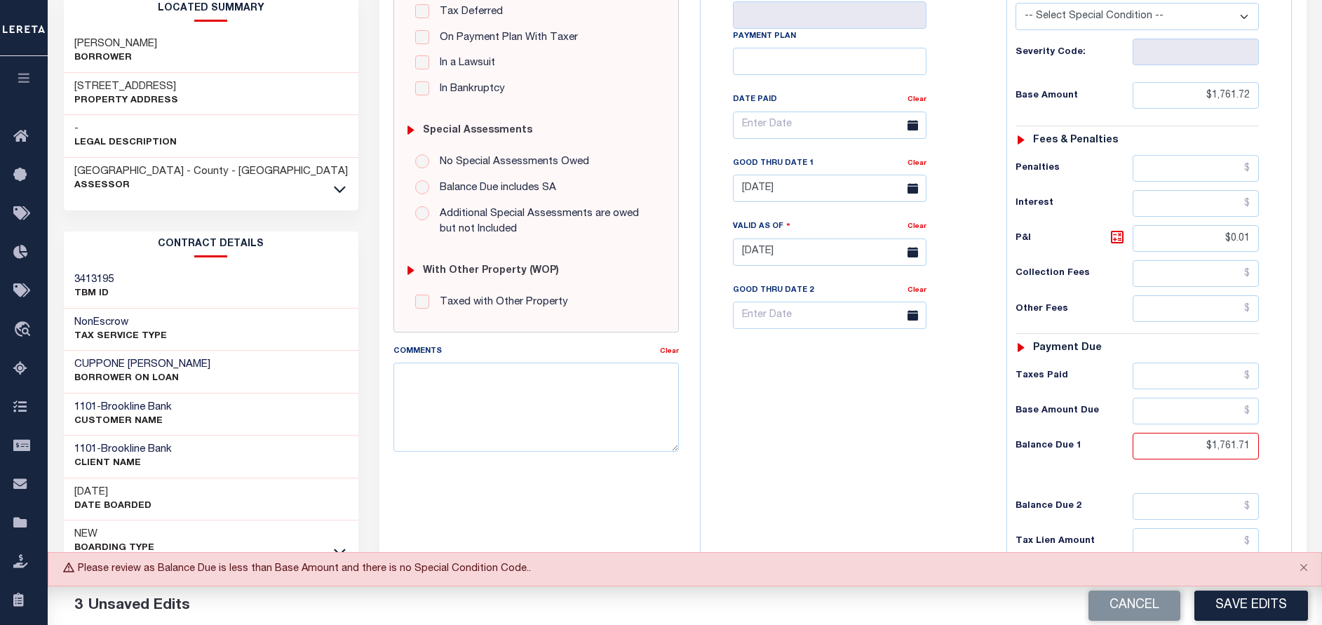
scroll to position [105, 0]
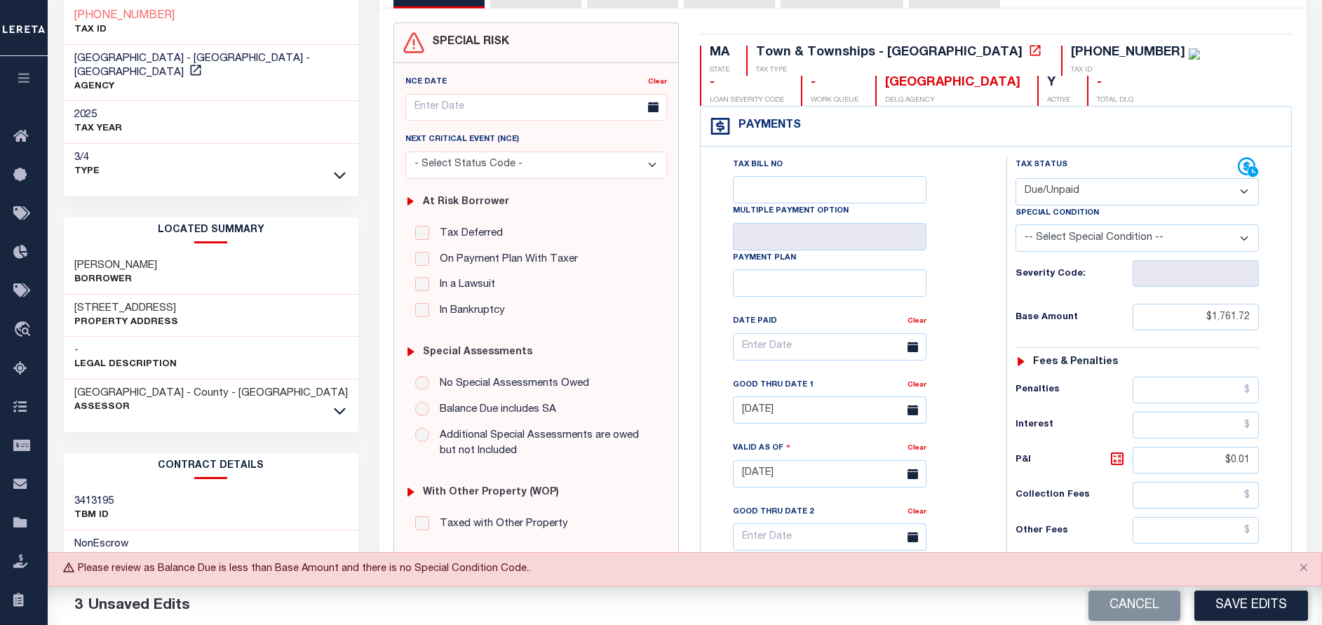
click at [1076, 241] on select "-- Select Special Condition -- 3RD PARTY TAX LIEN AGENCY TAX LIEN (A.K.A Inside…" at bounding box center [1137, 237] width 243 height 27
select select "15"
click at [1016, 226] on select "-- Select Special Condition -- 3RD PARTY TAX LIEN AGENCY TAX LIEN (A.K.A Inside…" at bounding box center [1137, 237] width 243 height 27
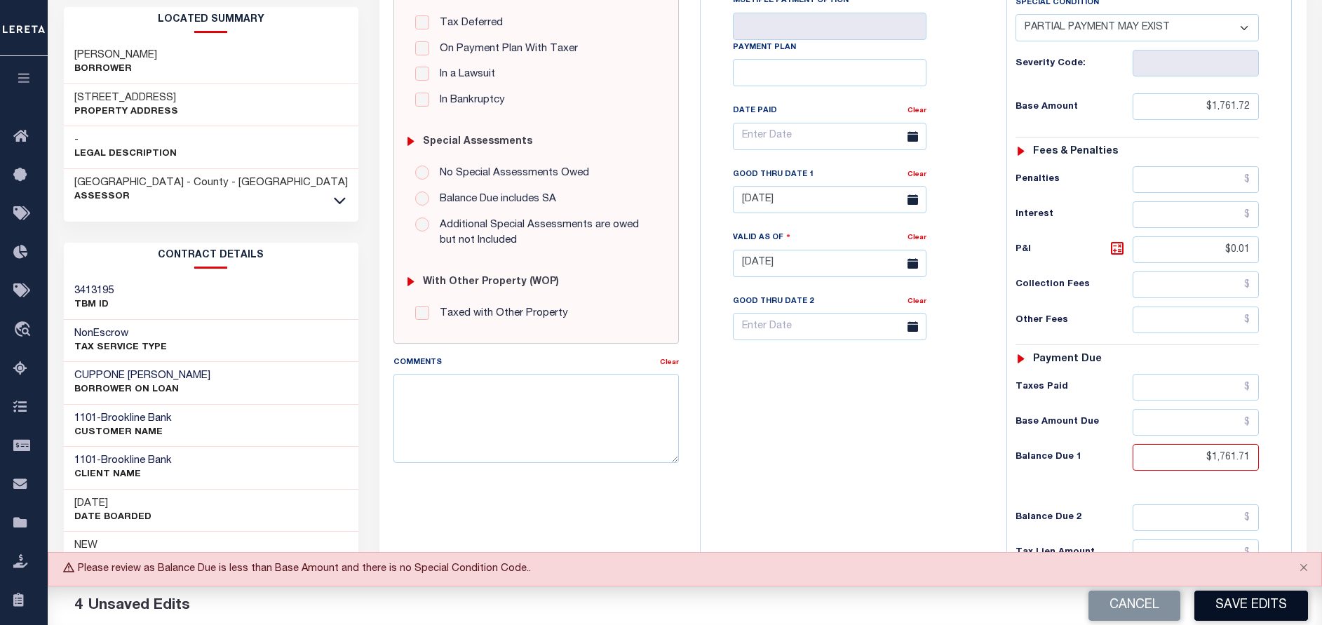
click at [1224, 605] on button "Save Edits" at bounding box center [1252, 606] width 114 height 30
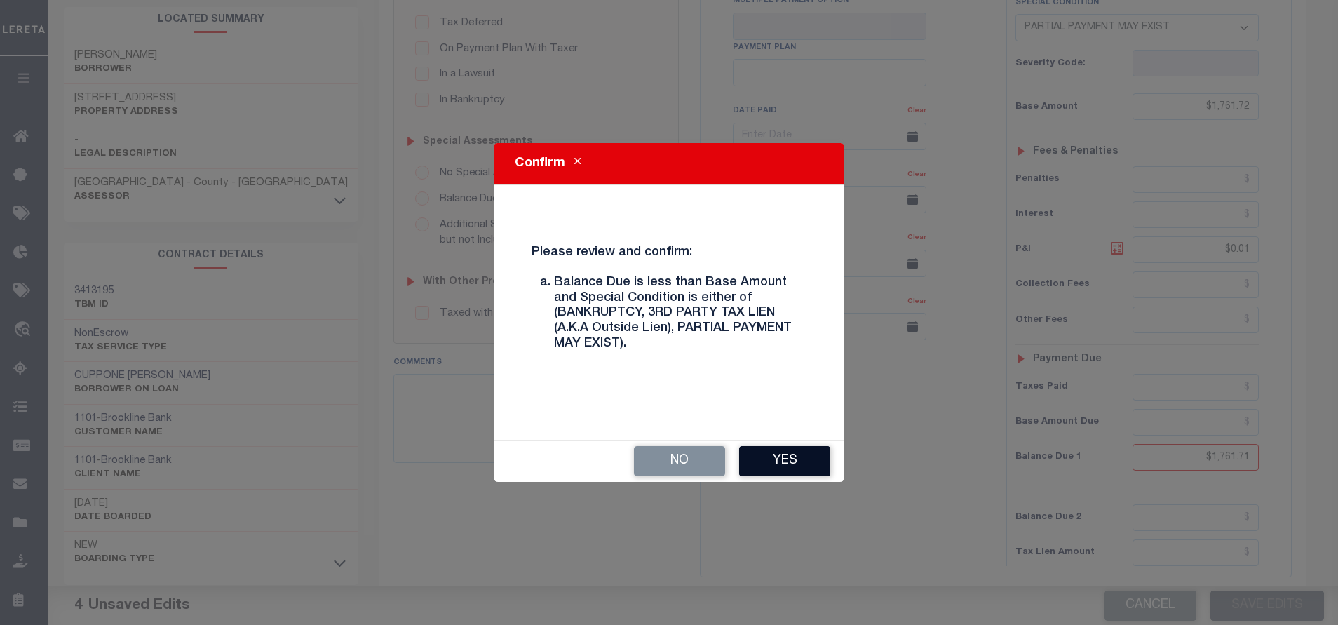
click at [787, 468] on button "Yes" at bounding box center [784, 461] width 91 height 30
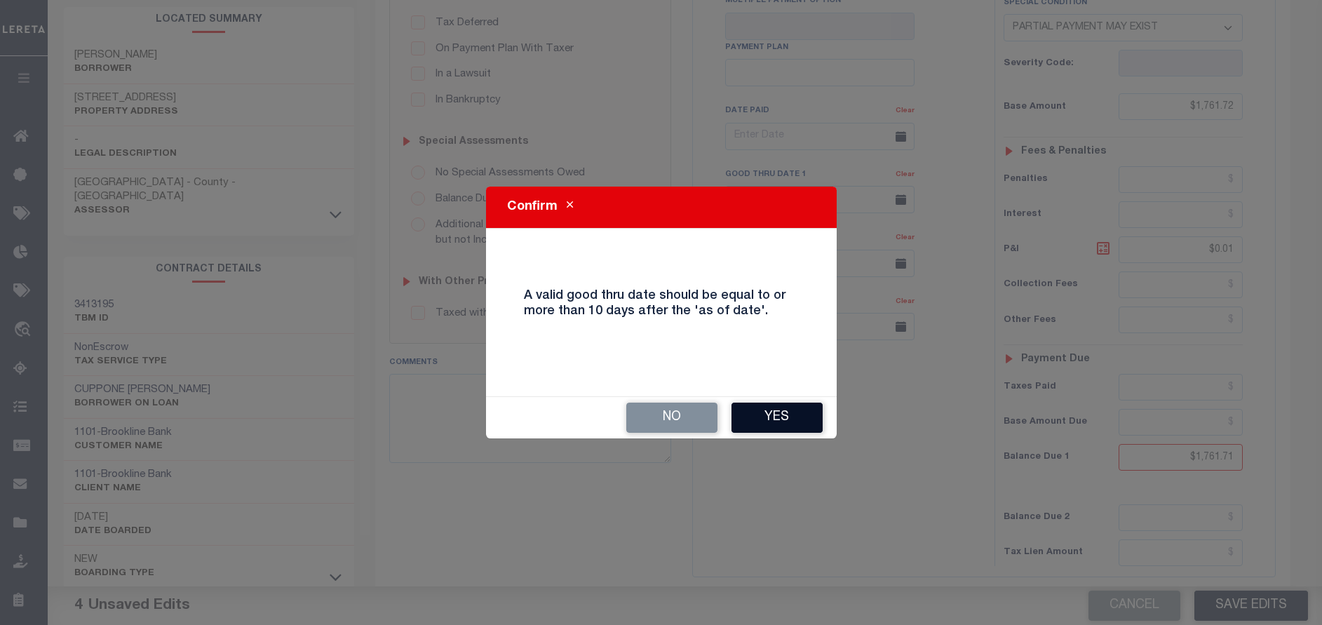
click at [790, 420] on button "Yes" at bounding box center [777, 418] width 91 height 30
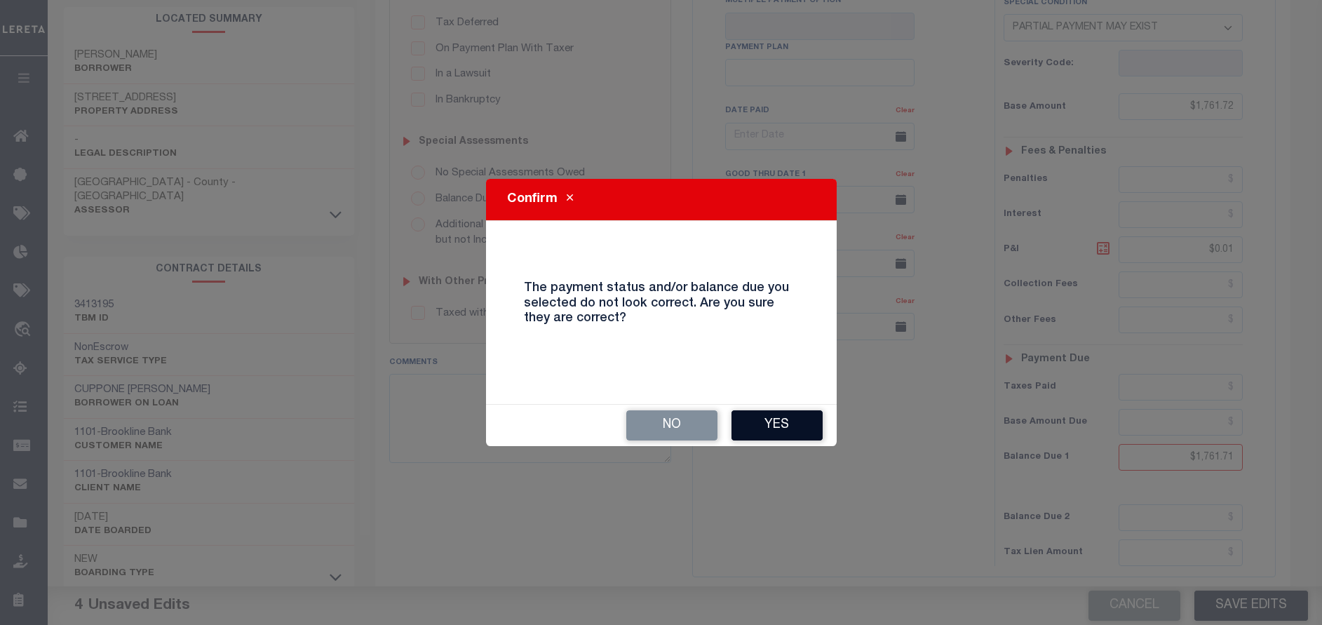
click at [805, 427] on button "Yes" at bounding box center [777, 425] width 91 height 30
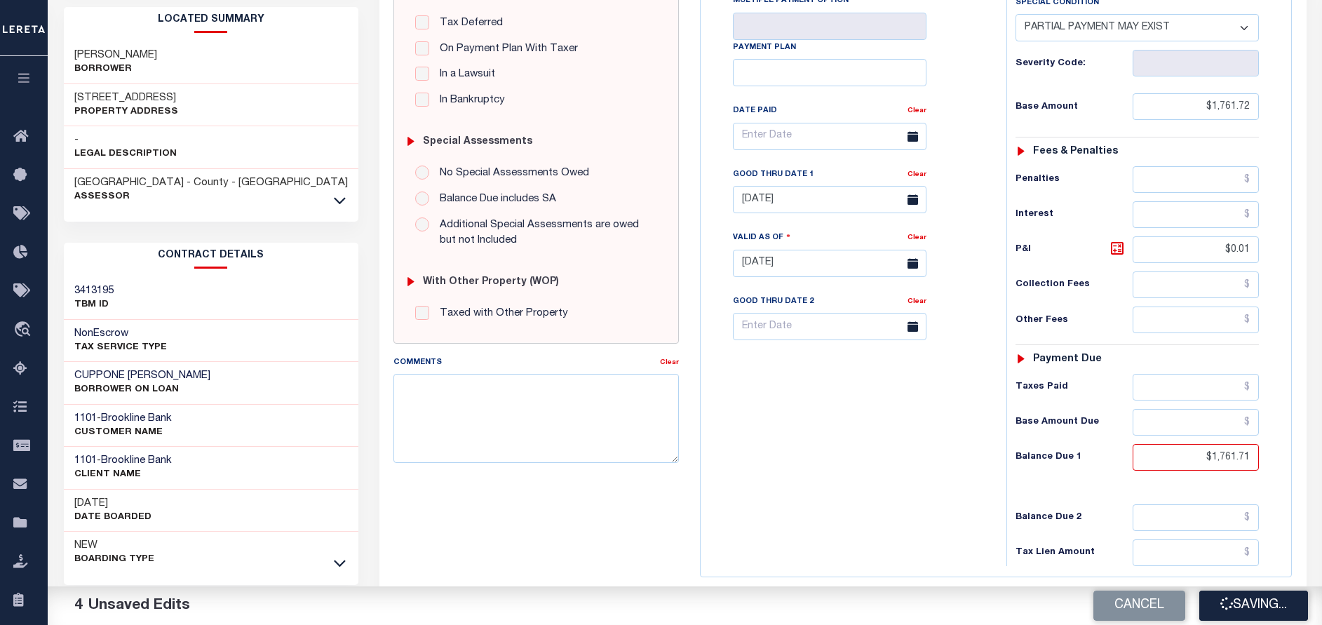
checkbox input "false"
type input "$1,761.72"
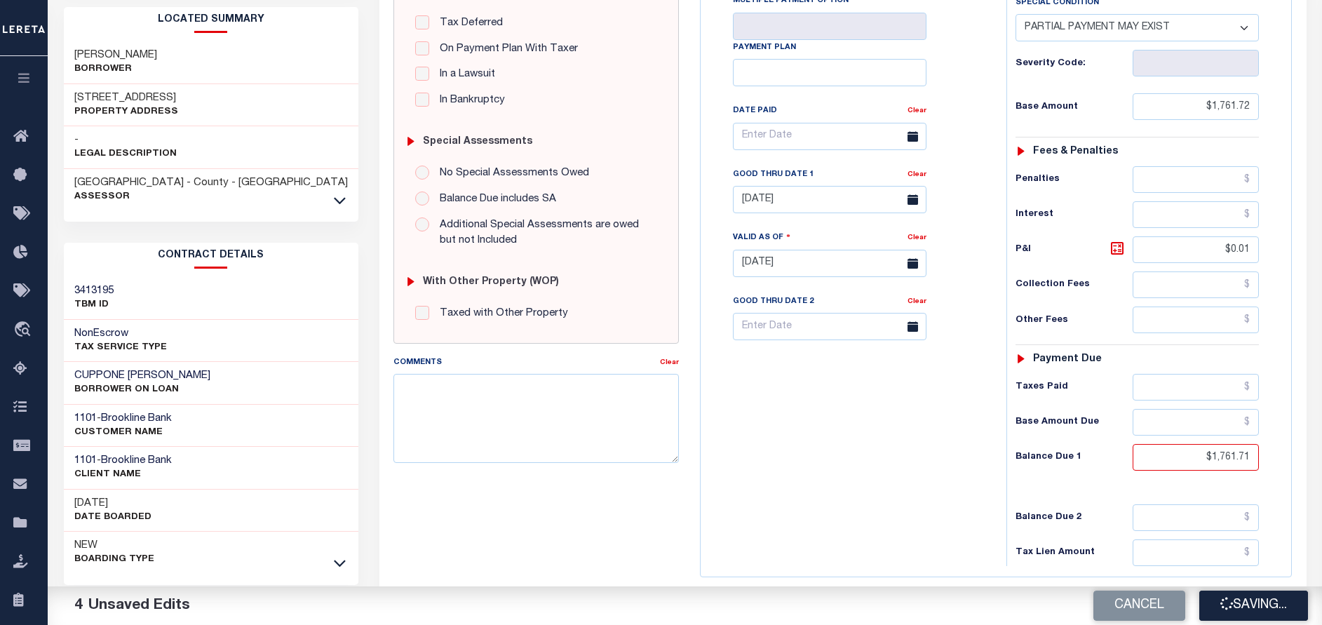
type input "$0.01"
type input "$1,761.71"
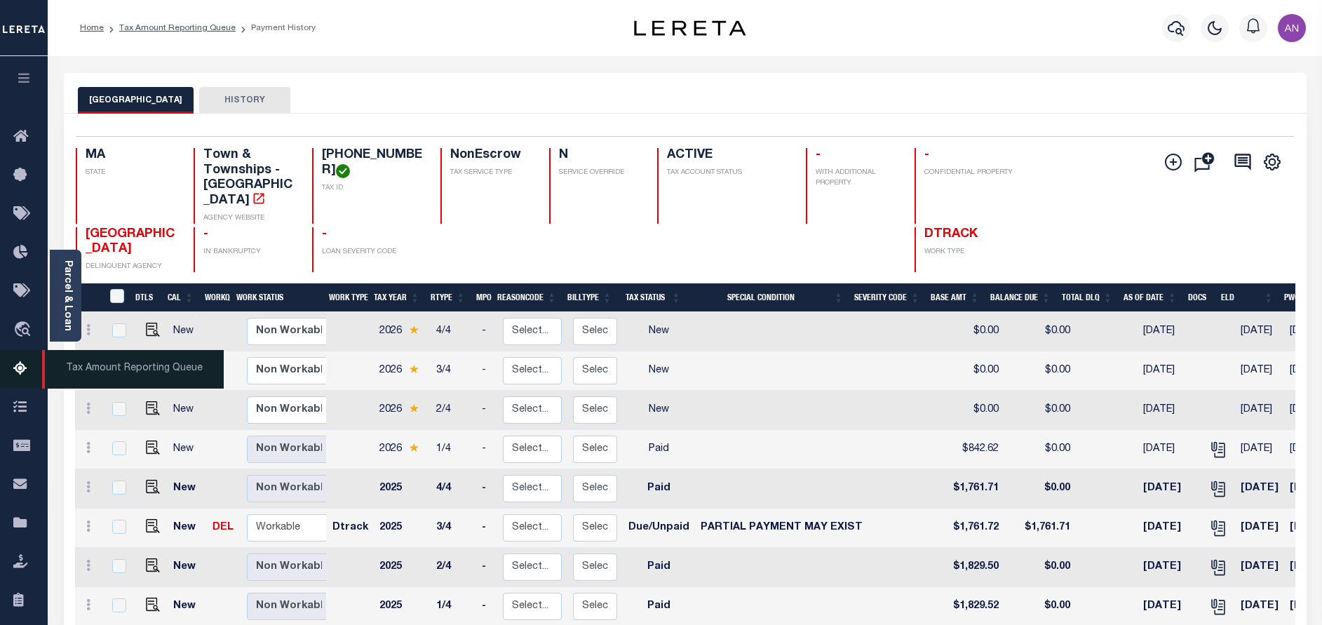
click at [17, 375] on icon at bounding box center [24, 370] width 22 height 18
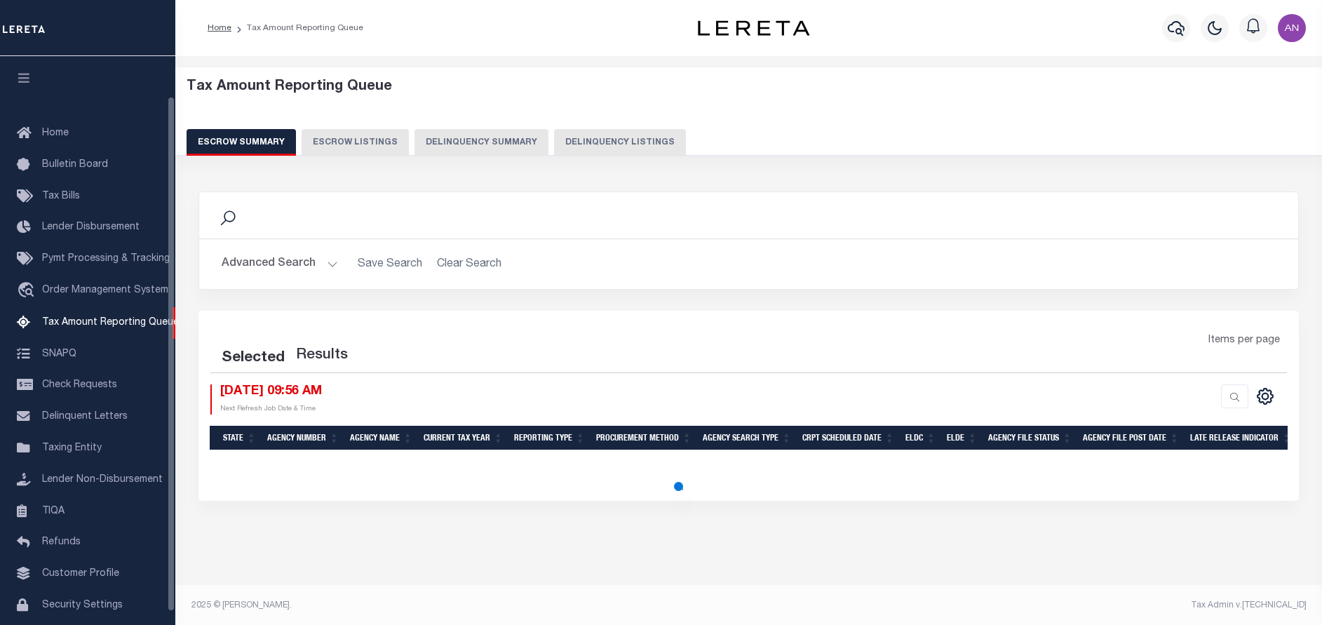
click at [626, 141] on button "Delinquency Listings" at bounding box center [620, 142] width 132 height 27
select select "100"
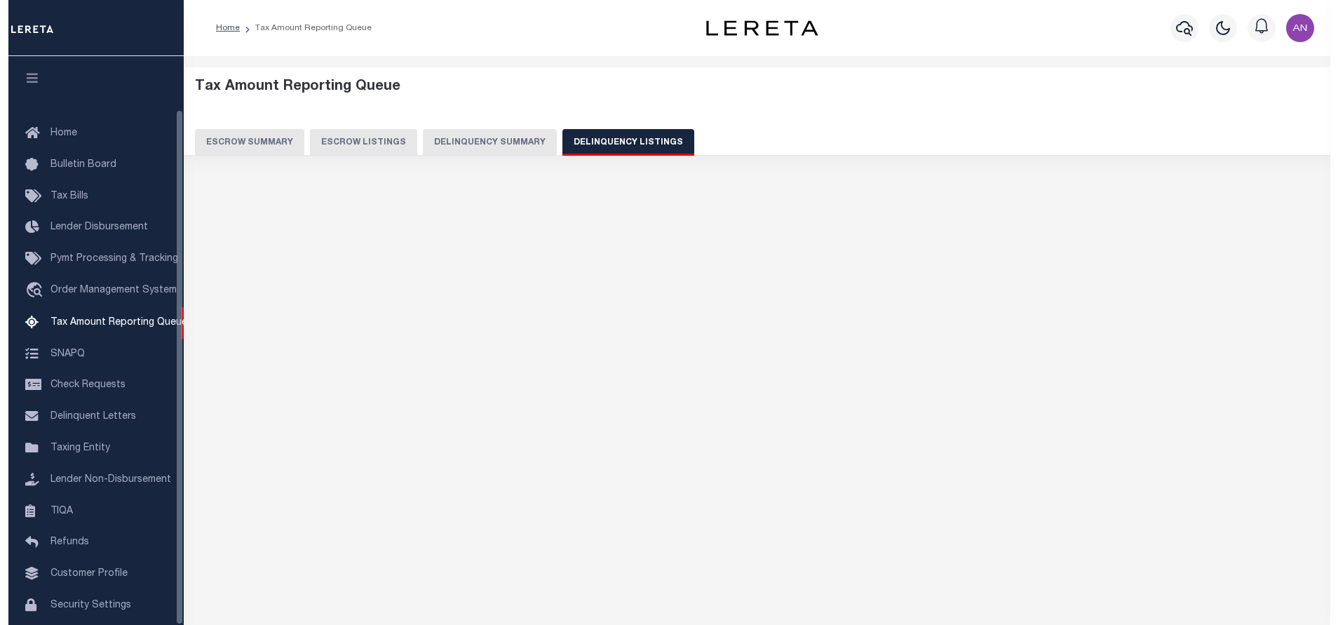
scroll to position [58, 0]
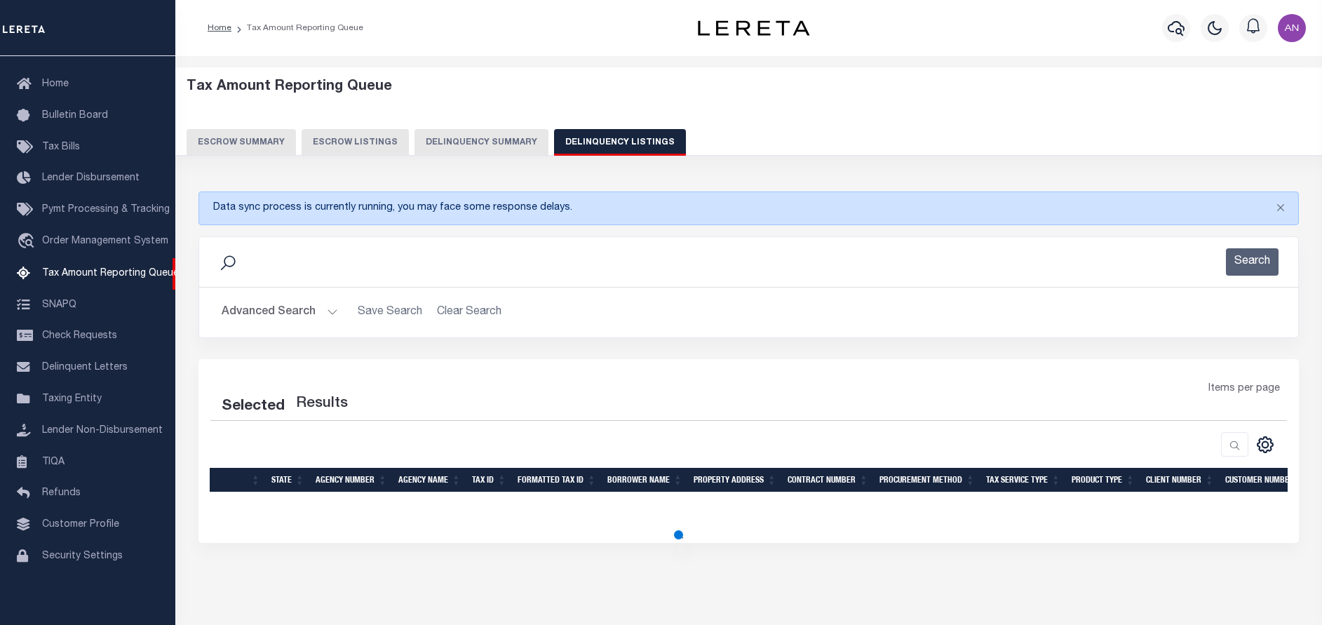
select select "100"
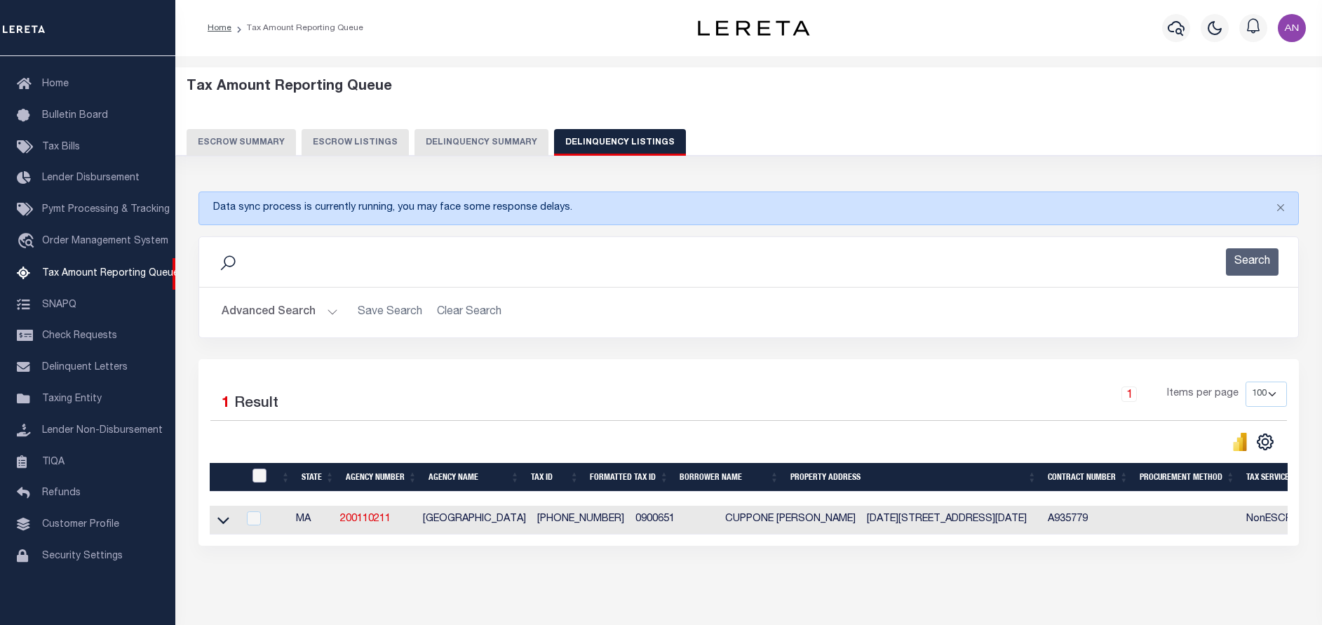
click at [264, 473] on input "checkbox" at bounding box center [260, 476] width 14 height 14
checkbox input "true"
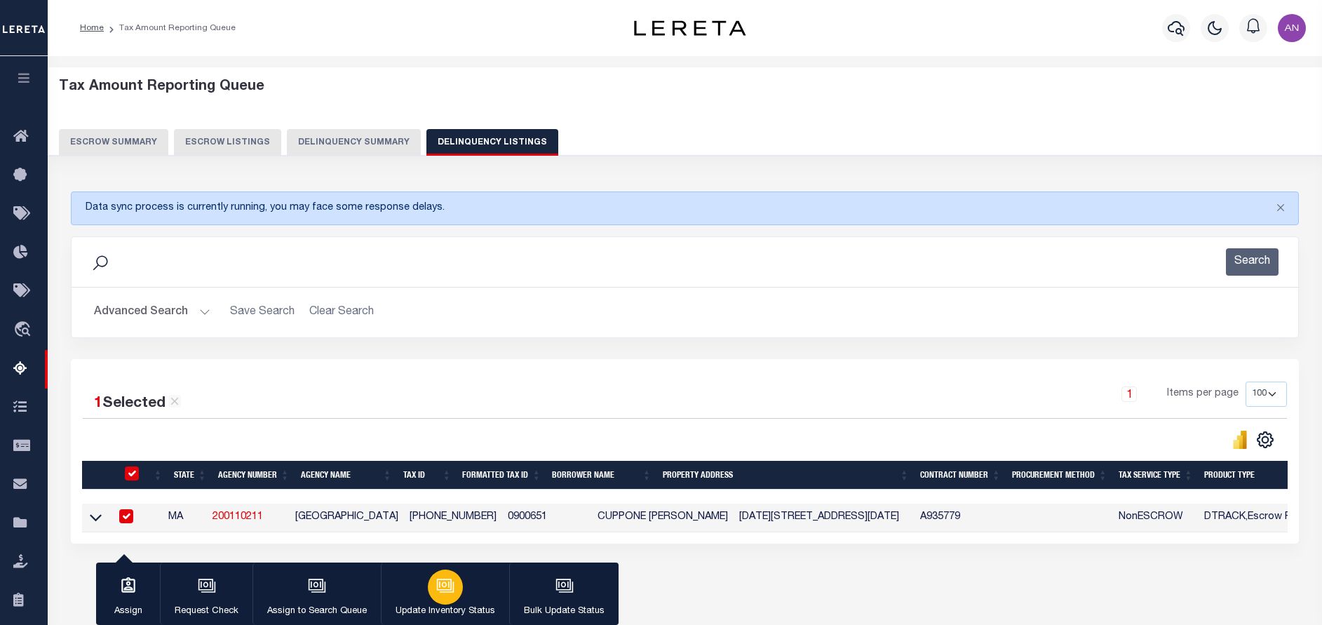
click at [464, 603] on button "Update Inventory Status" at bounding box center [445, 594] width 128 height 63
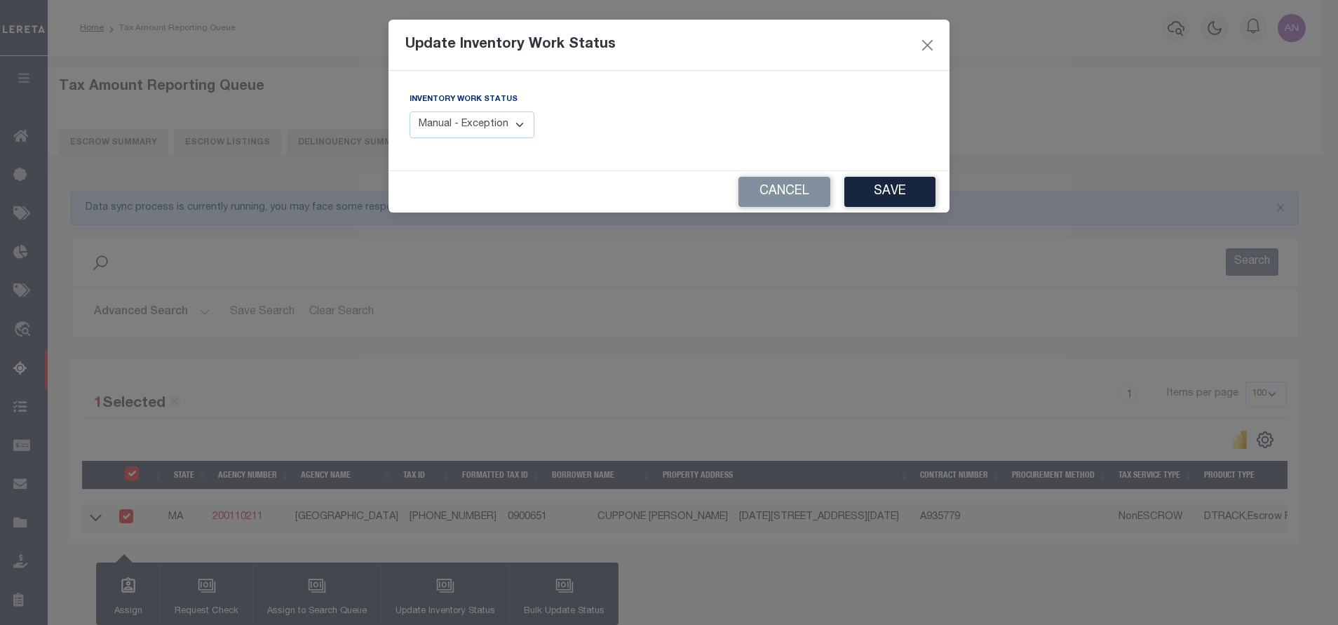
click at [507, 127] on select "Manual - Exception Pended - Awaiting Search Late Add Exception Completed" at bounding box center [472, 125] width 125 height 27
select select "4"
click at [410, 112] on select "Manual - Exception Pended - Awaiting Search Late Add Exception Completed" at bounding box center [472, 125] width 125 height 27
drag, startPoint x: 873, startPoint y: 194, endPoint x: 865, endPoint y: 194, distance: 7.7
click at [874, 194] on button "Save" at bounding box center [890, 192] width 91 height 30
